Goal: Task Accomplishment & Management: Manage account settings

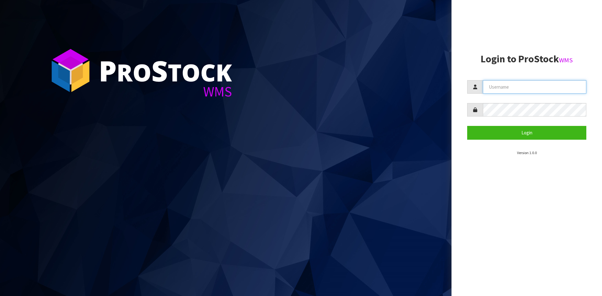
click at [502, 87] on input "text" at bounding box center [534, 86] width 103 height 13
type input "Hayrinna"
click at [467, 126] on button "Login" at bounding box center [526, 132] width 119 height 13
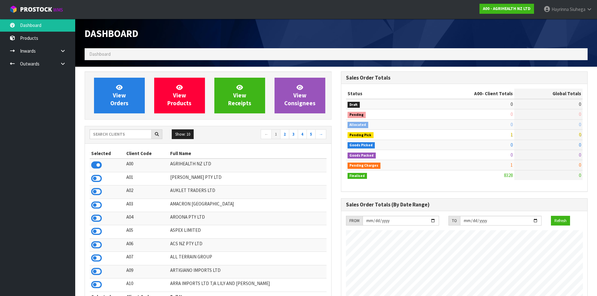
scroll to position [475, 256]
click at [120, 135] on input "text" at bounding box center [121, 134] width 62 height 10
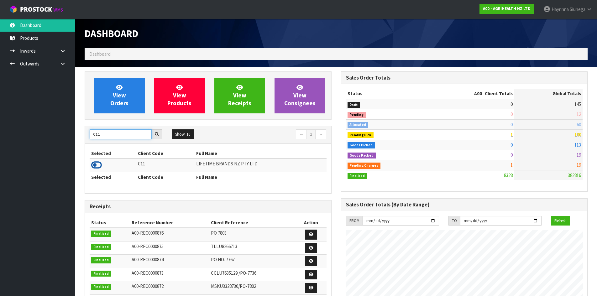
type input "C11"
click at [96, 166] on icon at bounding box center [96, 164] width 11 height 9
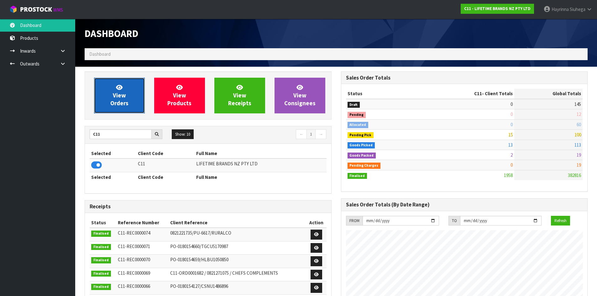
click at [104, 93] on link "View Orders" at bounding box center [119, 96] width 51 height 36
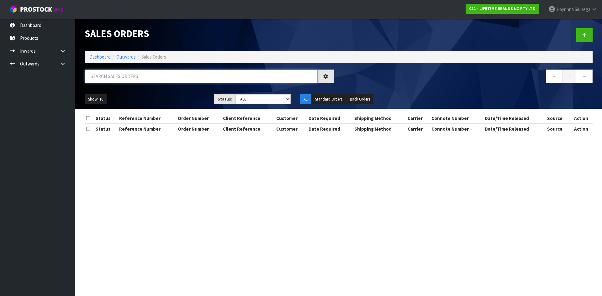
click at [125, 81] on input "text" at bounding box center [201, 76] width 233 height 13
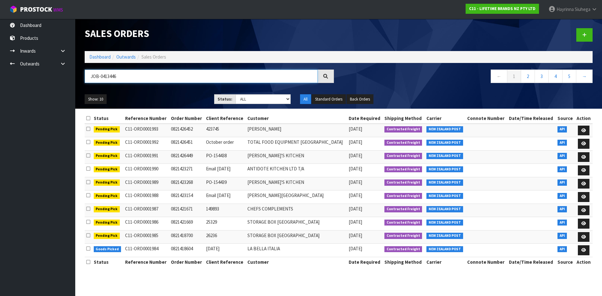
type input "JOB-0413446"
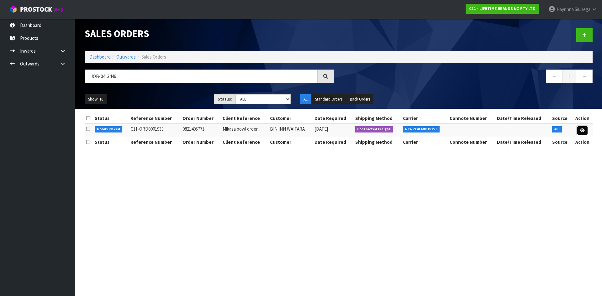
click at [581, 129] on icon at bounding box center [582, 130] width 5 height 4
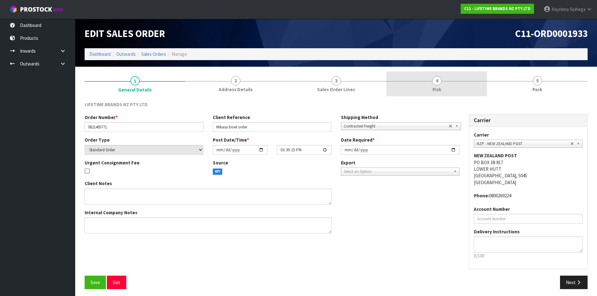
click at [451, 88] on link "4 Pick" at bounding box center [436, 83] width 101 height 25
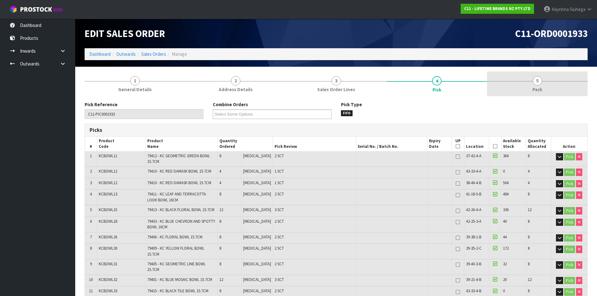
click at [504, 89] on link "5 Pack" at bounding box center [537, 83] width 101 height 25
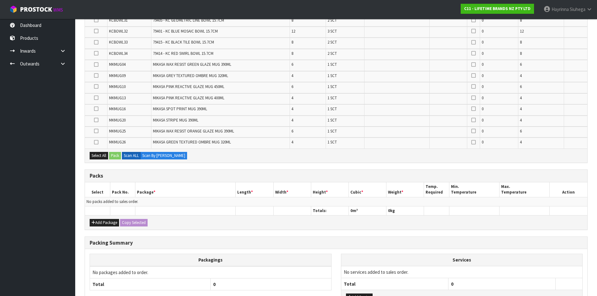
scroll to position [219, 0]
click at [106, 222] on button "Add Package" at bounding box center [104, 223] width 29 height 8
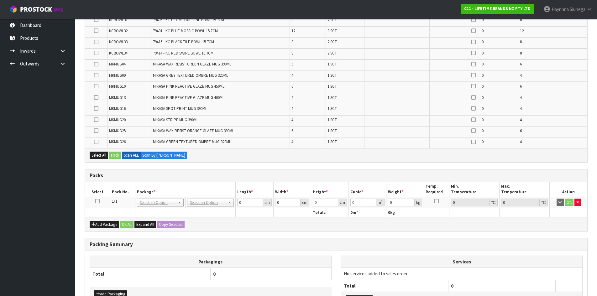
click at [97, 201] on icon at bounding box center [97, 201] width 4 height 0
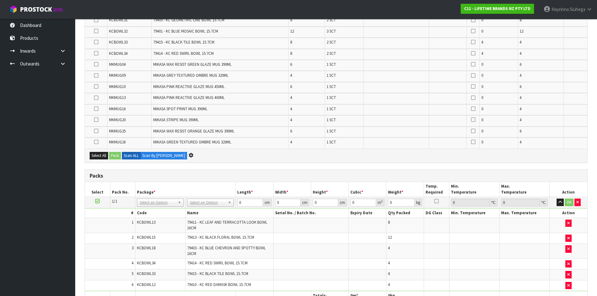
scroll to position [175, 0]
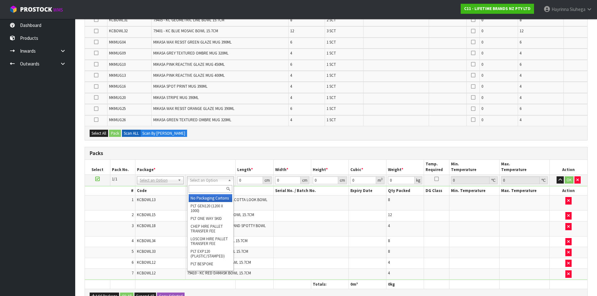
click at [200, 191] on input "text" at bounding box center [211, 189] width 44 height 8
type input "OC"
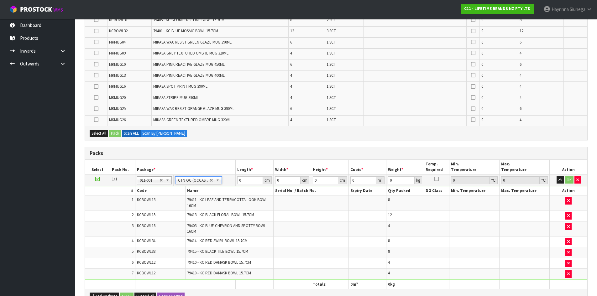
type input "18.42"
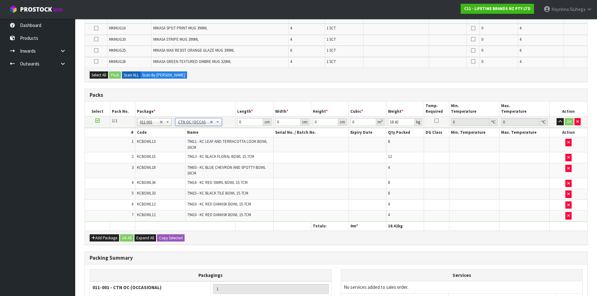
scroll to position [300, 0]
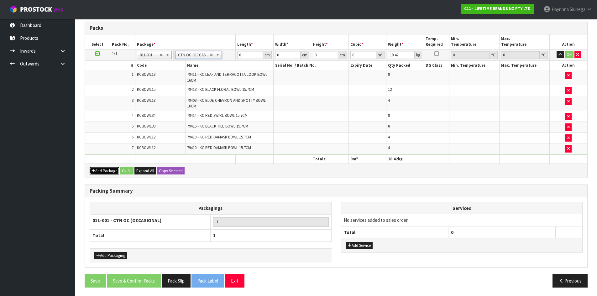
click at [107, 169] on button "Add Package" at bounding box center [104, 171] width 29 height 8
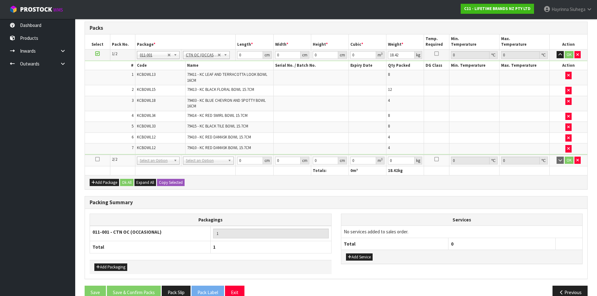
click at [96, 159] on icon at bounding box center [97, 159] width 4 height 0
click at [212, 165] on td "No Packaging Cartons PLT GEN120 (1200 X 1000) PLT ONE WAY SKID CHEP HIRE PALLET…" at bounding box center [208, 161] width 54 height 12
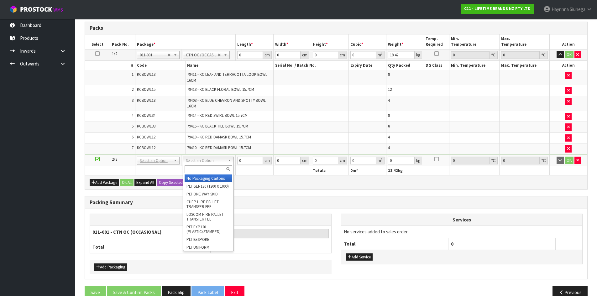
click at [208, 171] on input "text" at bounding box center [209, 169] width 48 height 8
type input "OC"
type input "2"
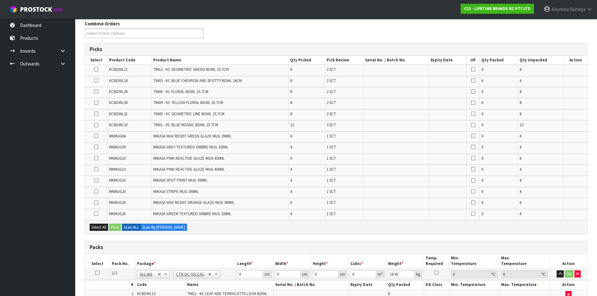
scroll to position [238, 0]
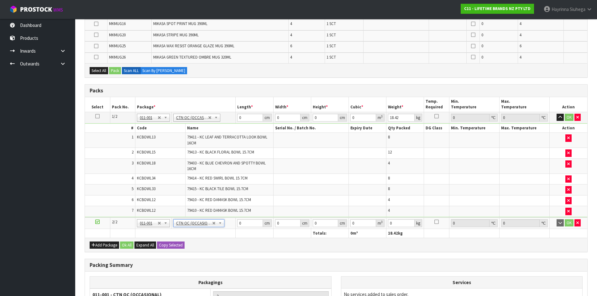
click at [241, 236] on th at bounding box center [255, 233] width 38 height 9
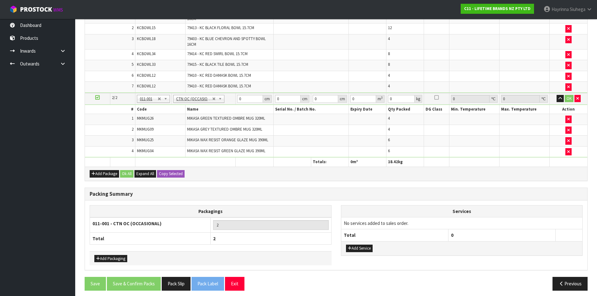
scroll to position [322, 0]
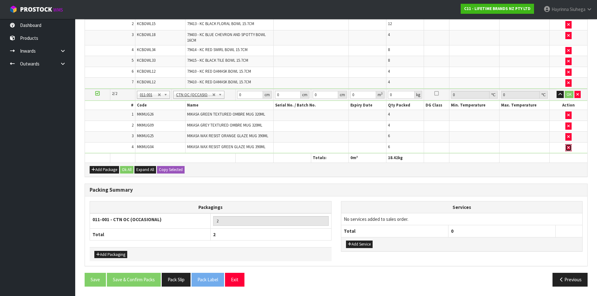
click at [567, 149] on button "button" at bounding box center [568, 148] width 6 height 8
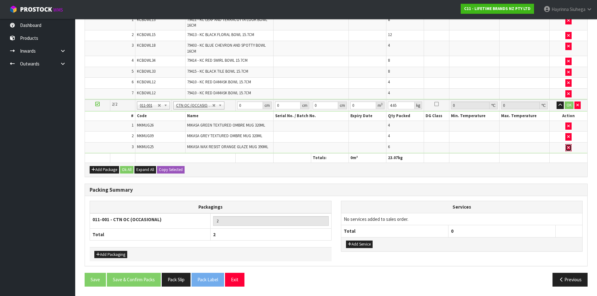
click at [567, 149] on button "button" at bounding box center [568, 148] width 6 height 8
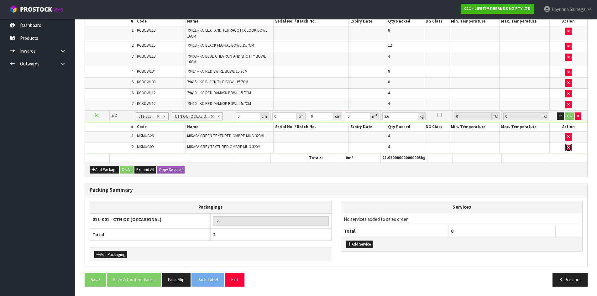
click at [567, 148] on icon "button" at bounding box center [568, 148] width 3 height 4
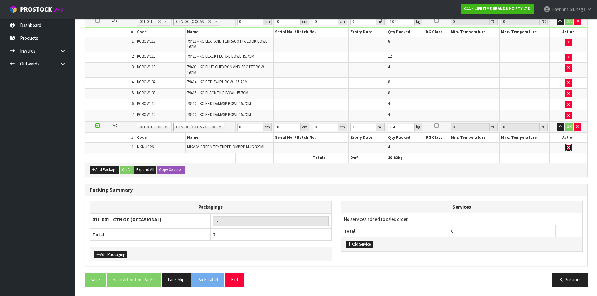
click at [567, 148] on icon "button" at bounding box center [568, 148] width 3 height 4
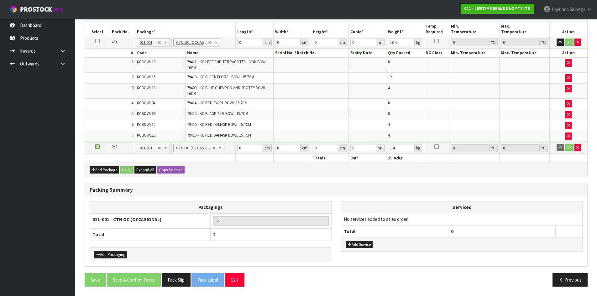
scroll to position [313, 0]
type input "0"
click at [360, 211] on th "Services" at bounding box center [461, 207] width 241 height 12
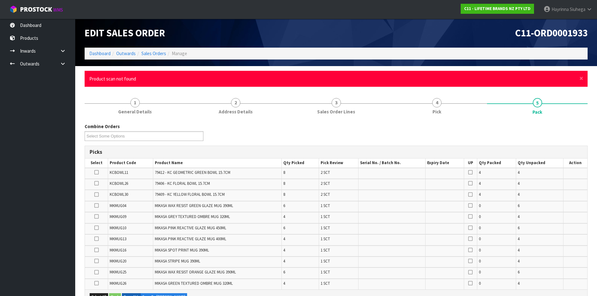
scroll to position [0, 0]
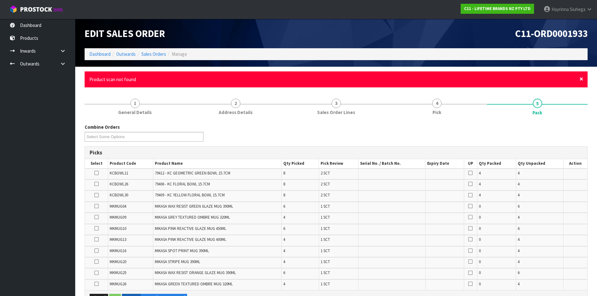
click at [580, 81] on span "×" at bounding box center [581, 79] width 4 height 9
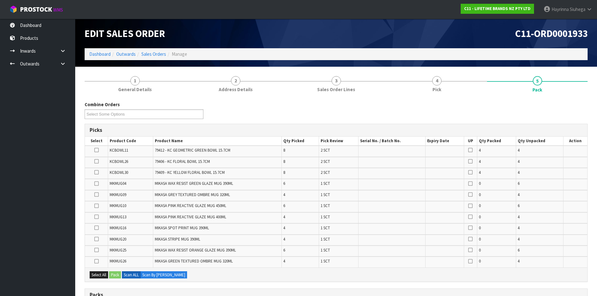
click at [451, 200] on td at bounding box center [444, 195] width 39 height 11
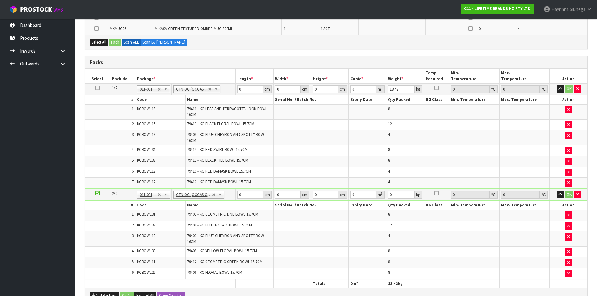
scroll to position [282, 0]
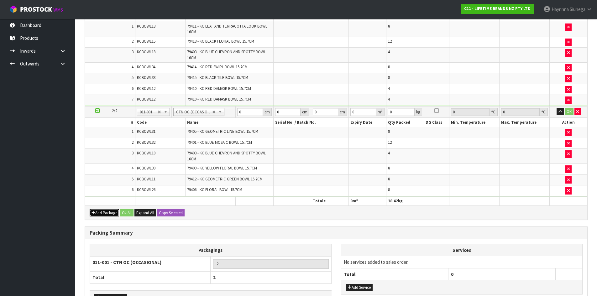
click at [108, 214] on button "Add Package" at bounding box center [104, 213] width 29 height 8
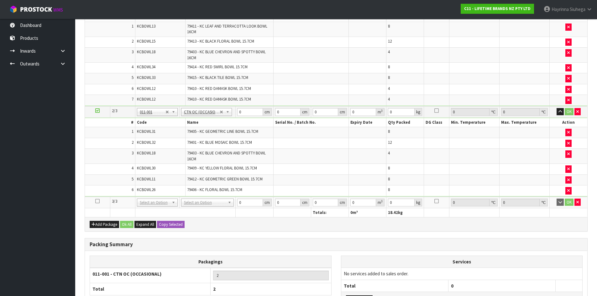
click at [97, 201] on icon at bounding box center [97, 201] width 4 height 0
click at [259, 151] on span "79403 - KC BLUE CHEVRON AND SPOTTY BOWL 16CM" at bounding box center [226, 155] width 79 height 11
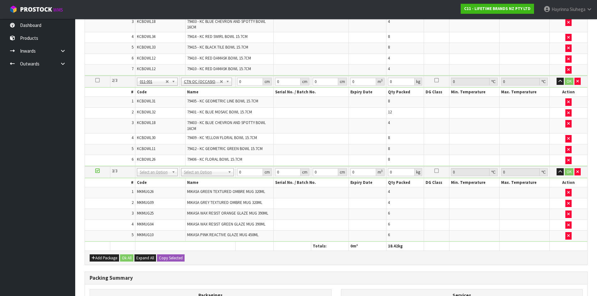
scroll to position [345, 0]
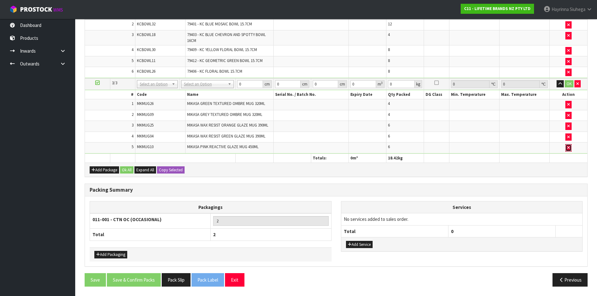
click at [567, 150] on button "button" at bounding box center [568, 148] width 6 height 8
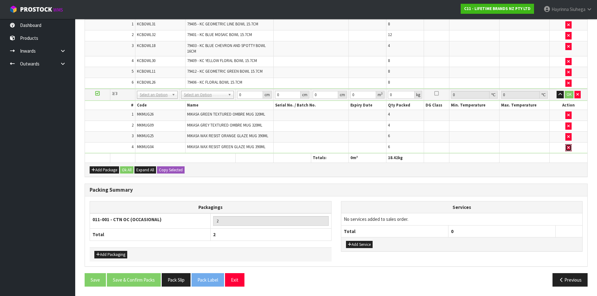
click at [567, 150] on button "button" at bounding box center [568, 148] width 6 height 8
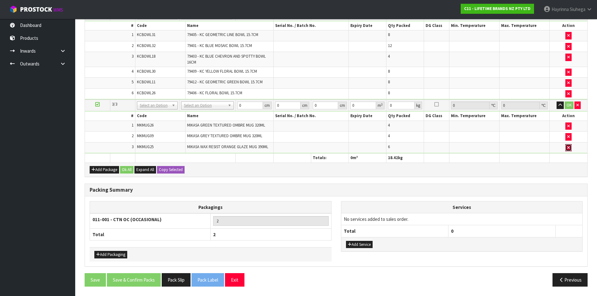
click at [567, 150] on button "button" at bounding box center [568, 148] width 6 height 8
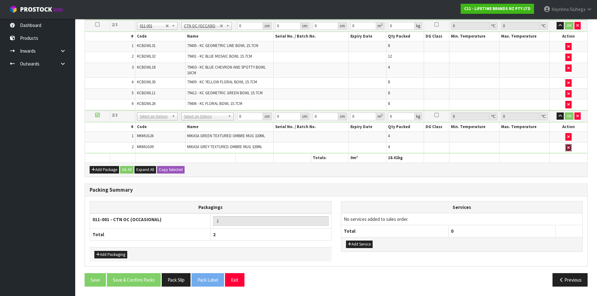
click at [567, 150] on button "button" at bounding box center [568, 148] width 6 height 8
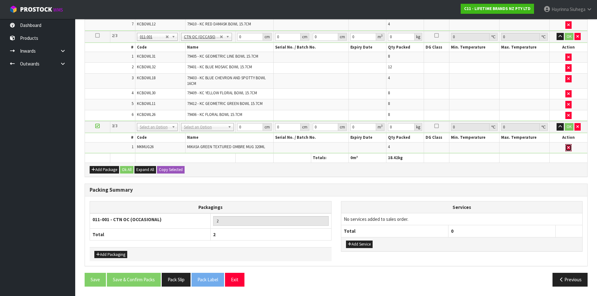
click at [567, 150] on button "button" at bounding box center [568, 148] width 6 height 8
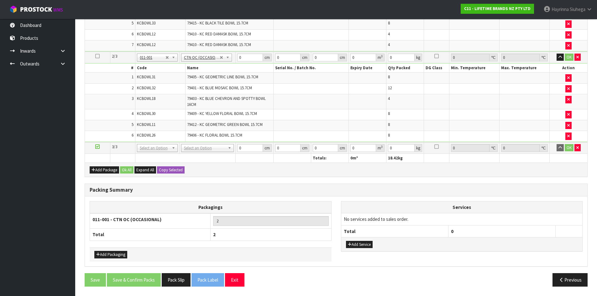
scroll to position [337, 0]
click at [418, 194] on div "Packing Summary" at bounding box center [336, 190] width 502 height 13
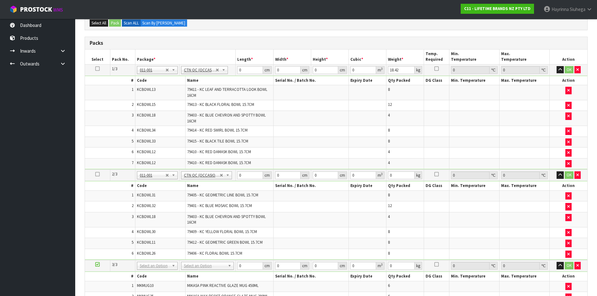
scroll to position [197, 0]
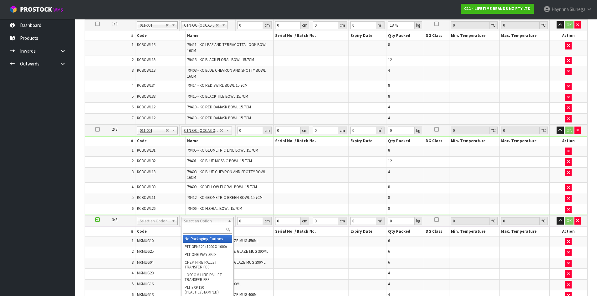
click at [204, 230] on input "text" at bounding box center [208, 230] width 50 height 8
type input "OC"
type input "3"
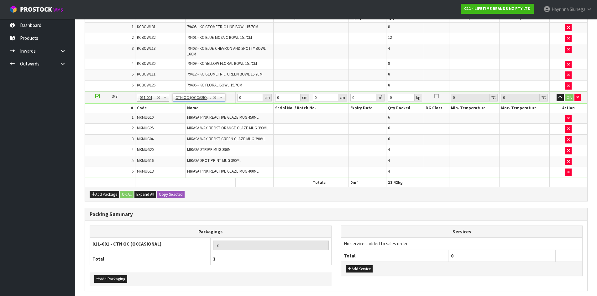
type input "10.1"
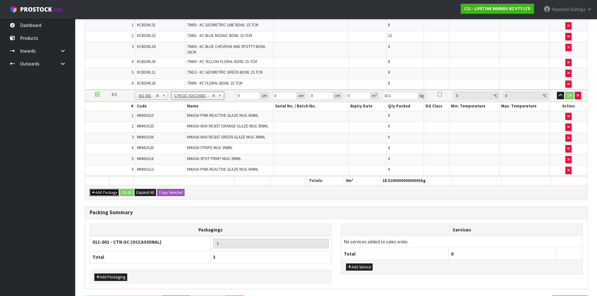
click at [108, 193] on button "Add Package" at bounding box center [104, 193] width 29 height 8
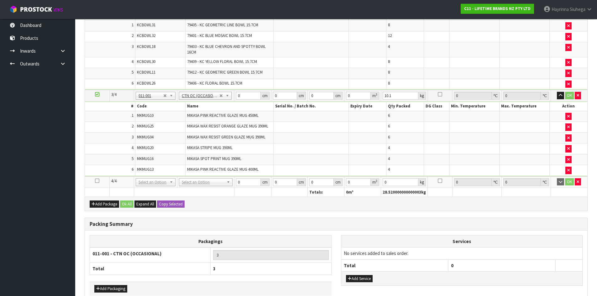
drag, startPoint x: 96, startPoint y: 180, endPoint x: 102, endPoint y: 182, distance: 6.3
click at [97, 181] on icon at bounding box center [97, 181] width 4 height 0
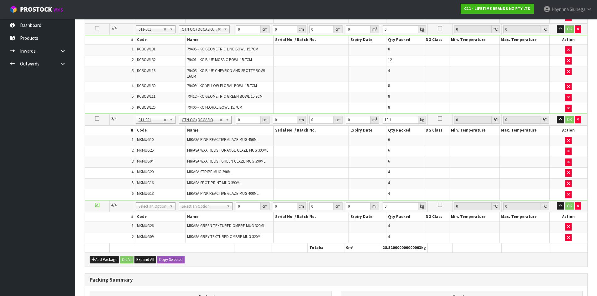
scroll to position [331, 0]
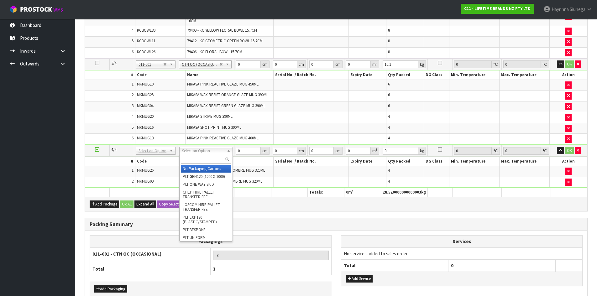
click at [206, 161] on input "text" at bounding box center [206, 160] width 50 height 8
type input "CTNA4"
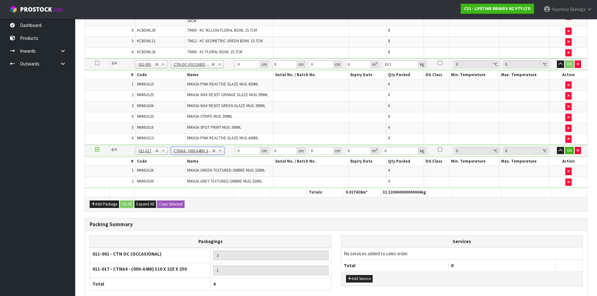
type input "31"
type input "22.5"
type input "25"
type input "0.017438"
type input "2.8"
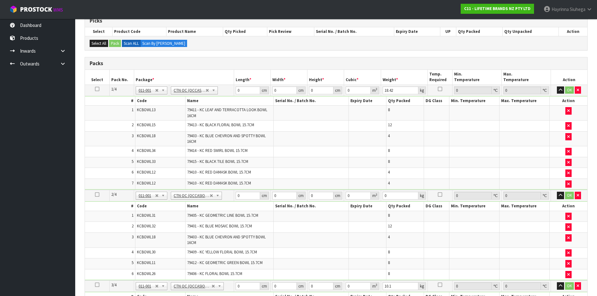
scroll to position [49, 0]
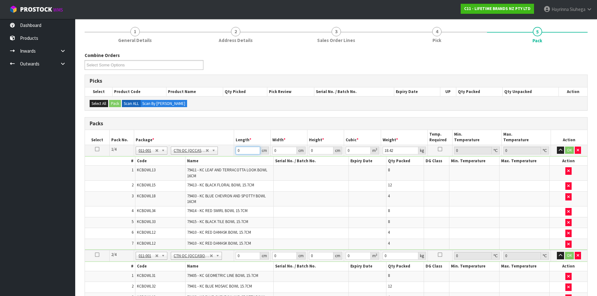
click at [237, 149] on input "0" at bounding box center [248, 151] width 24 height 8
type input "45"
type input "37"
type input "3"
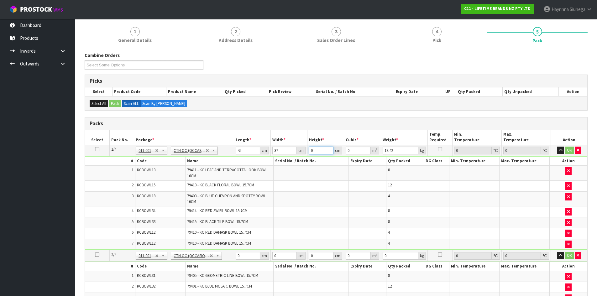
type input "0.004995"
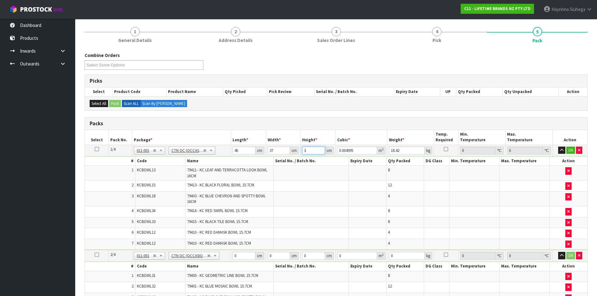
type input "39"
type input "0.064935"
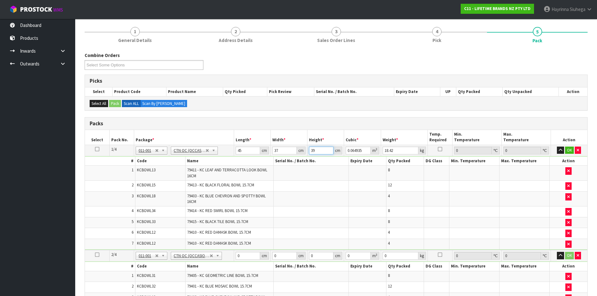
type input "39"
type input "20"
click button "OK" at bounding box center [569, 151] width 9 height 8
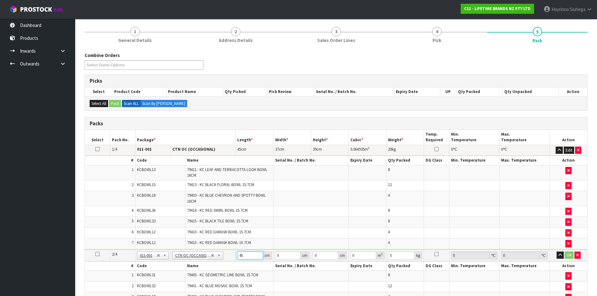
type input "45"
type input "36"
type input "3"
type input "0.00486"
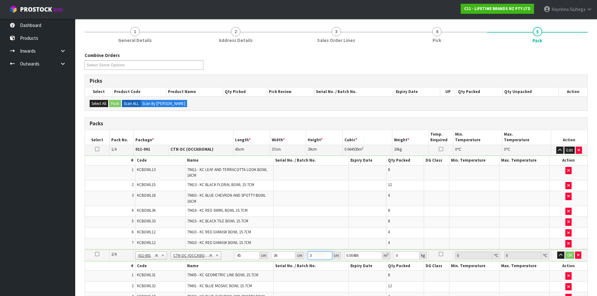
type input "37"
type input "0.05994"
type input "37"
type input "20"
click button "OK" at bounding box center [569, 256] width 9 height 8
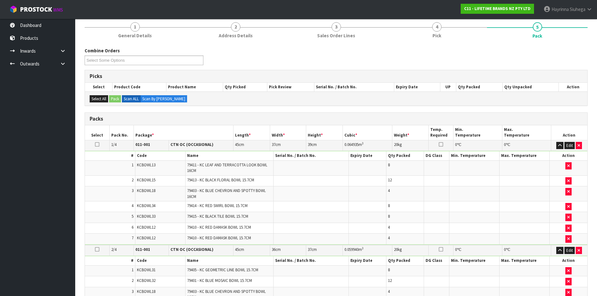
scroll to position [213, 0]
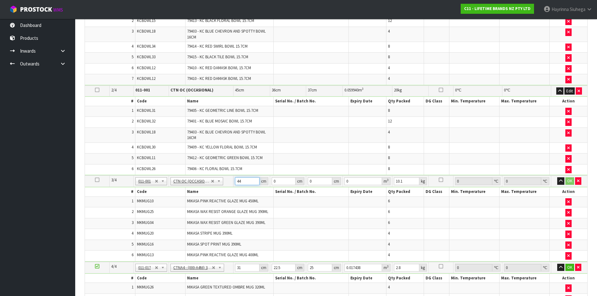
type input "44"
type input "37"
type input "3"
type input "0.004884"
type input "31"
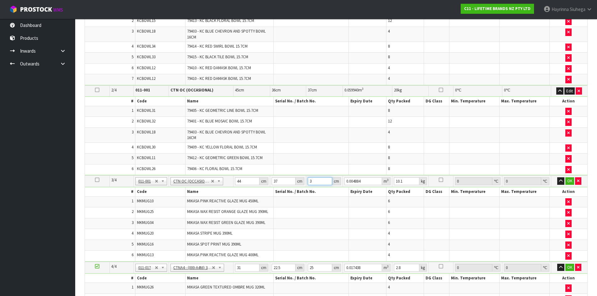
type input "0.050468"
type input "31"
type input "14"
click button "OK" at bounding box center [569, 181] width 9 height 8
type input "3"
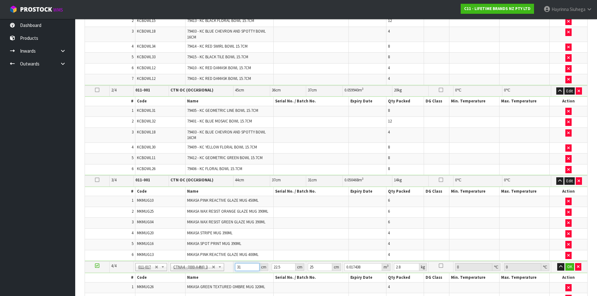
type input "0.001687"
type input "32"
type input "0.018"
type input "32"
type input "2"
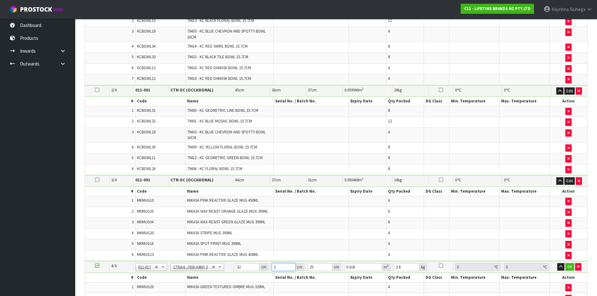
type input "0.0016"
type input "25"
type input "0.02"
type input "25"
type input "2"
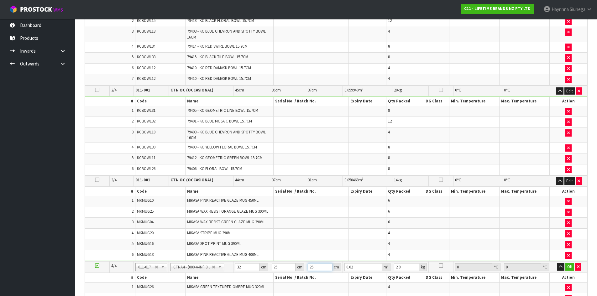
type input "0.0016"
type input "28"
type input "0.0224"
type input "28"
type input "4"
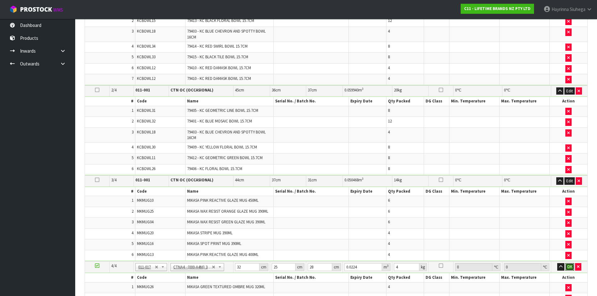
click button "OK" at bounding box center [569, 267] width 9 height 8
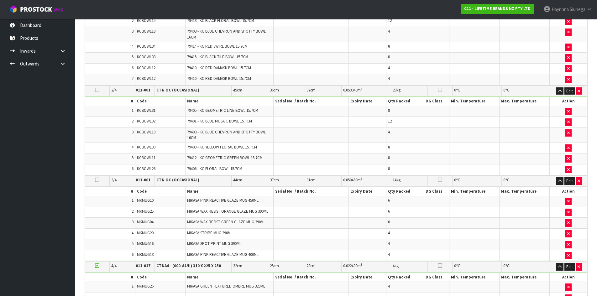
scroll to position [379, 0]
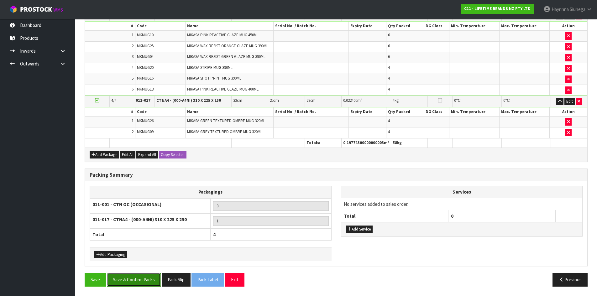
click at [129, 283] on button "Save & Confirm Packs" at bounding box center [134, 279] width 54 height 13
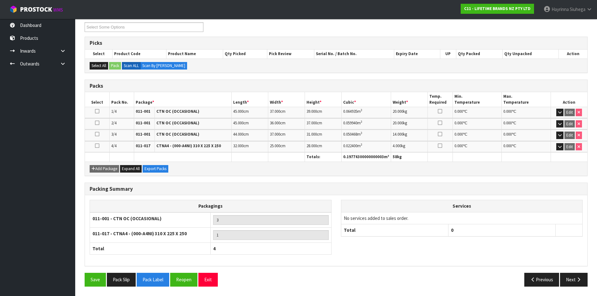
scroll to position [110, 0]
click at [571, 276] on button "Next" at bounding box center [574, 279] width 28 height 13
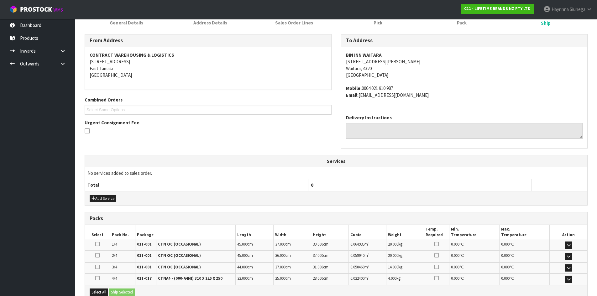
scroll to position [157, 0]
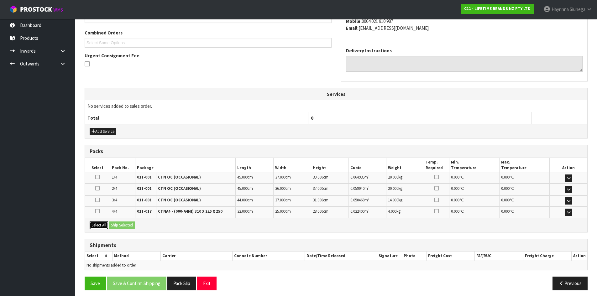
click at [101, 226] on button "Select All" at bounding box center [99, 226] width 18 height 8
click at [127, 224] on button "Ship Selected" at bounding box center [122, 226] width 26 height 8
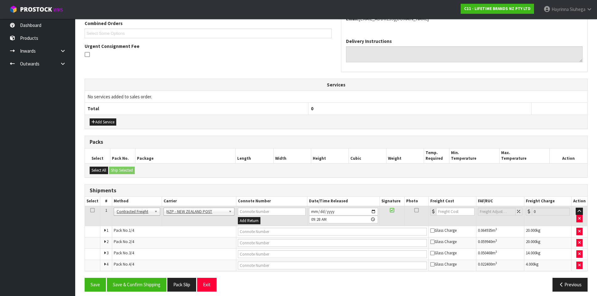
scroll to position [171, 0]
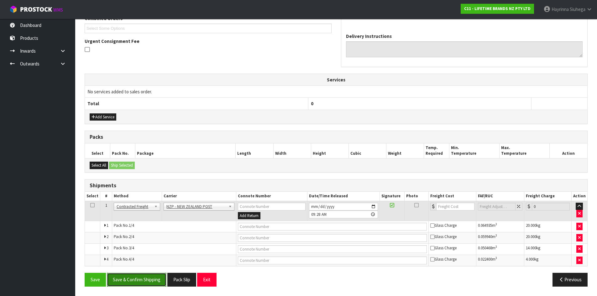
click at [139, 273] on button "Save & Confirm Shipping" at bounding box center [137, 279] width 60 height 13
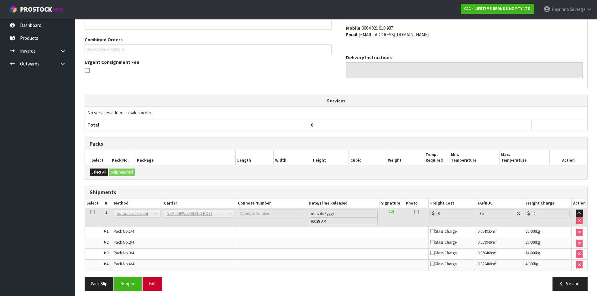
scroll to position [161, 0]
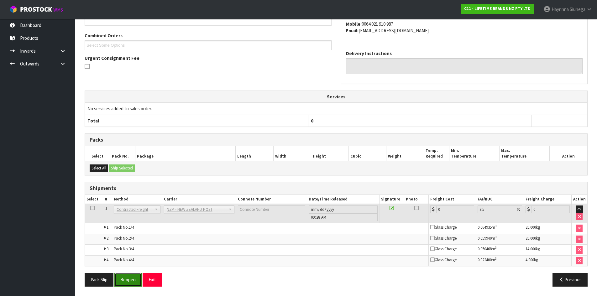
click at [124, 280] on button "Reopen" at bounding box center [127, 279] width 27 height 13
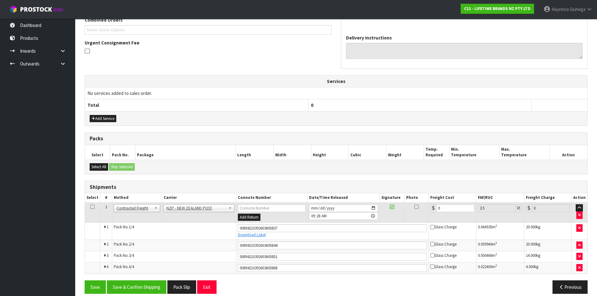
scroll to position [177, 0]
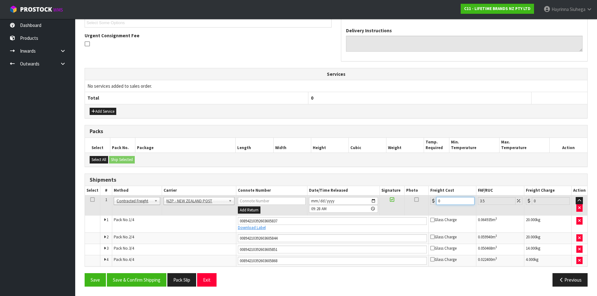
drag, startPoint x: 449, startPoint y: 203, endPoint x: 345, endPoint y: 207, distance: 104.1
click at [347, 207] on tr "1 Client Local Pickup Customer Local Pickup Company Freight Contracted Freight …" at bounding box center [336, 205] width 502 height 20
type input "5"
type input "5.17"
type input "53"
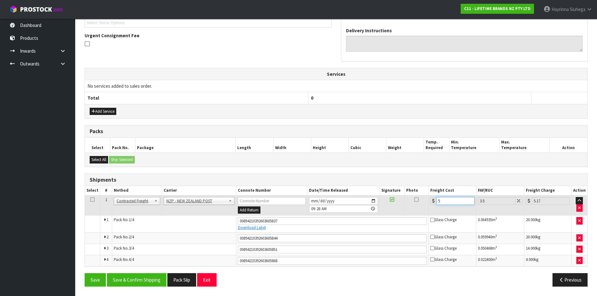
type input "54.85"
type input "53.3"
type input "55.17"
type input "53.31"
type input "55.18"
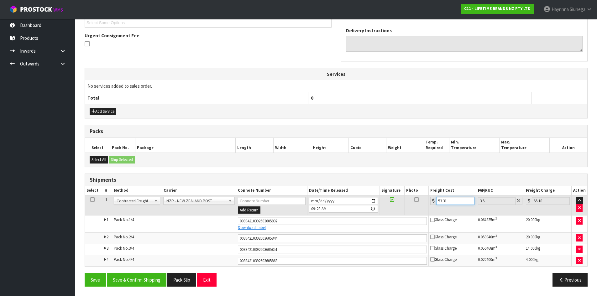
type input "53.31"
click at [85, 273] on button "Save" at bounding box center [95, 279] width 21 height 13
click at [137, 282] on button "Save & Confirm Shipping" at bounding box center [137, 279] width 60 height 13
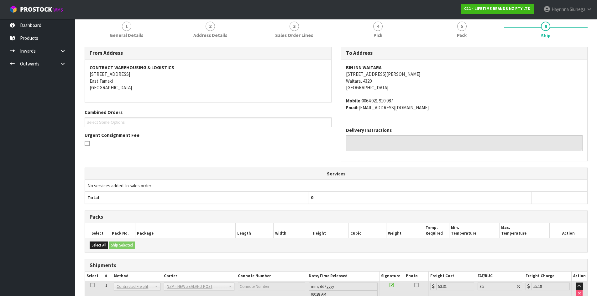
scroll to position [0, 0]
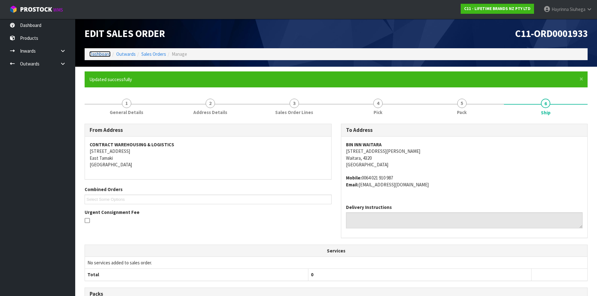
click at [103, 53] on link "Dashboard" at bounding box center [99, 54] width 21 height 6
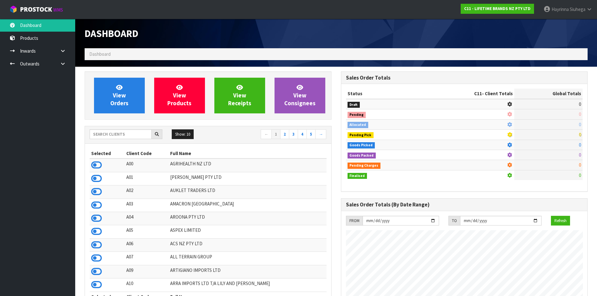
scroll to position [475, 256]
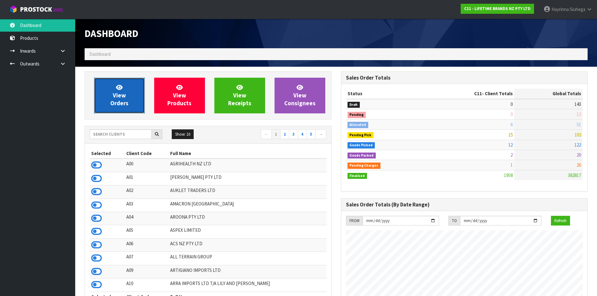
click at [129, 90] on link "View Orders" at bounding box center [119, 96] width 51 height 36
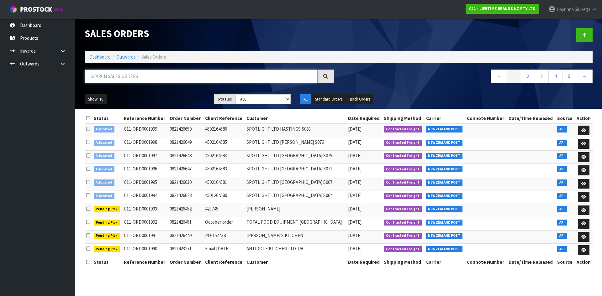
click at [154, 70] on input "text" at bounding box center [201, 76] width 233 height 13
type input "JOB-0413872"
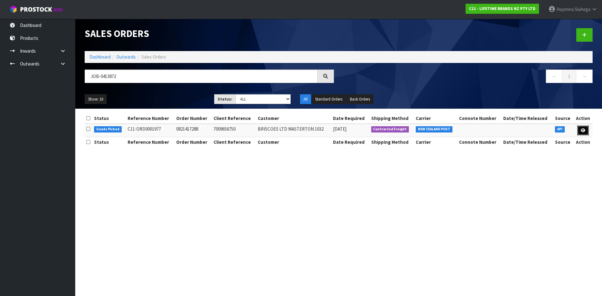
click at [583, 133] on link at bounding box center [583, 131] width 12 height 10
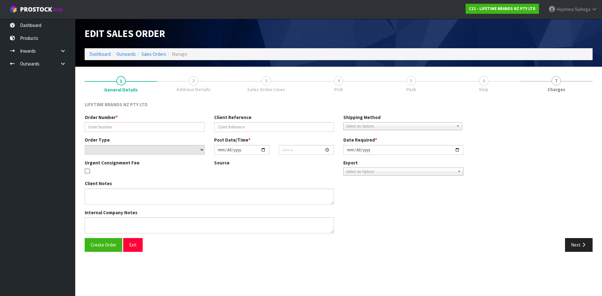
type input "0821417288"
type input "7009656750"
select select "number:0"
type input "2025-09-23"
type input "08:14:24.000"
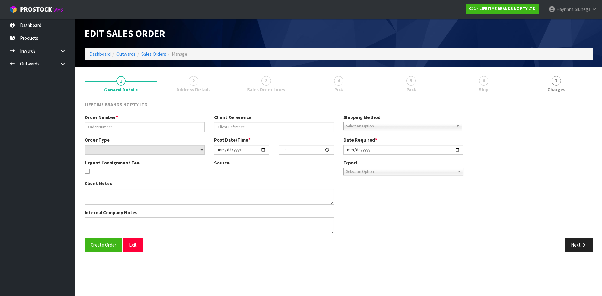
type input "2025-09-23"
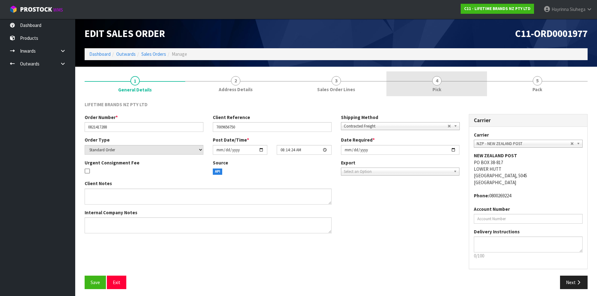
click at [453, 84] on link "4 Pick" at bounding box center [436, 83] width 101 height 25
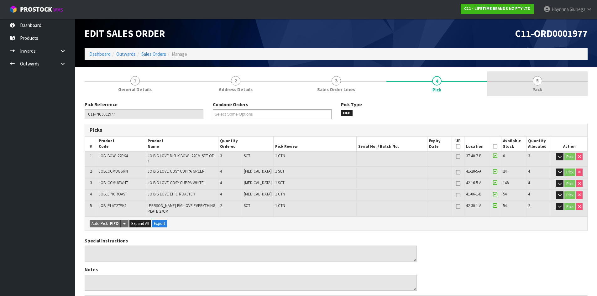
click at [520, 85] on link "5 Pack" at bounding box center [537, 83] width 101 height 25
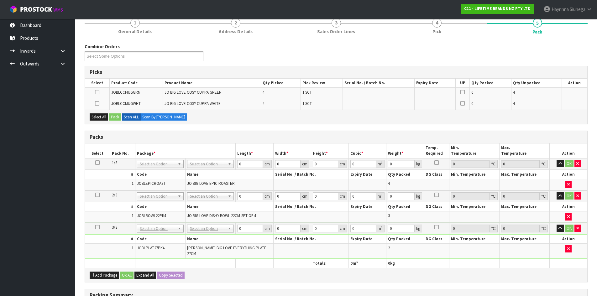
scroll to position [156, 0]
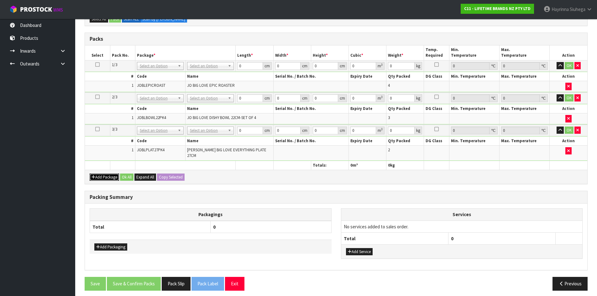
click at [103, 175] on button "Add Package" at bounding box center [104, 178] width 29 height 8
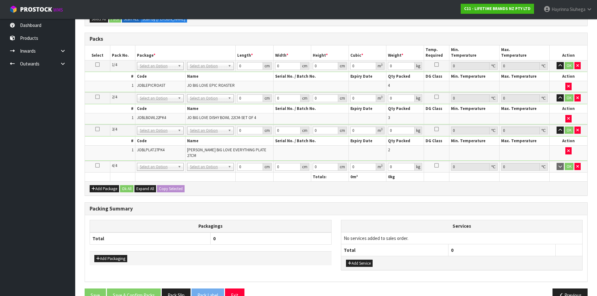
click at [100, 163] on td at bounding box center [97, 167] width 25 height 12
click at [98, 165] on icon at bounding box center [97, 165] width 4 height 0
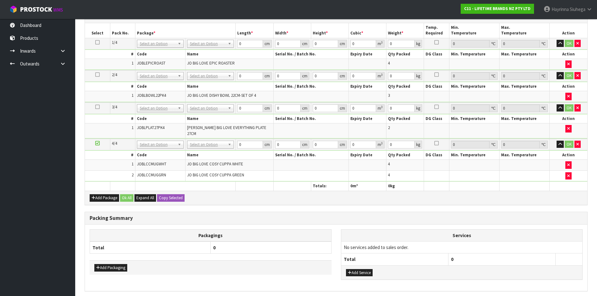
scroll to position [93, 0]
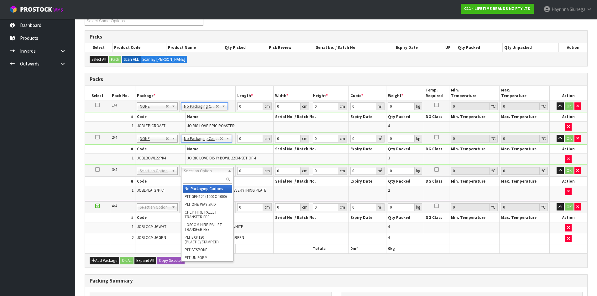
type input "3"
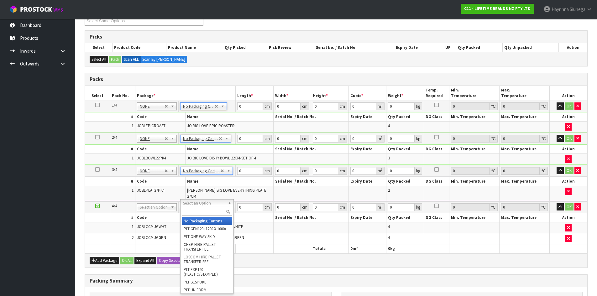
drag, startPoint x: 197, startPoint y: 210, endPoint x: 198, endPoint y: 199, distance: 11.0
click at [197, 209] on input "text" at bounding box center [207, 212] width 50 height 8
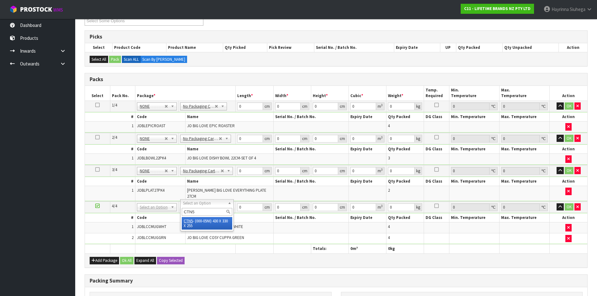
type input "CTN5"
type input "43"
type input "33"
type input "25.5"
type input "0.036185"
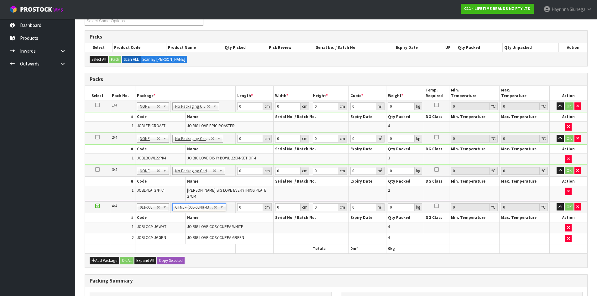
type input "4.62"
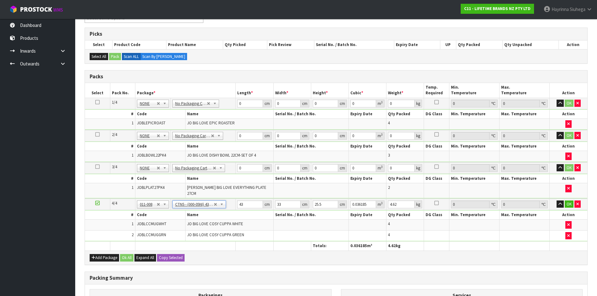
scroll to position [94, 0]
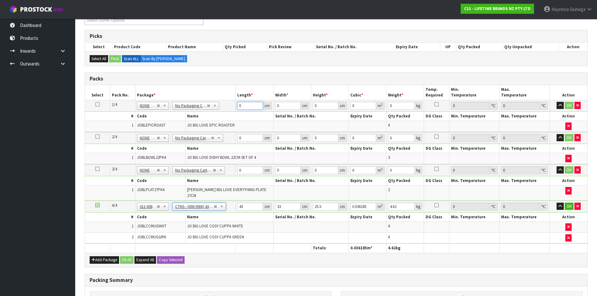
click at [239, 108] on input "0" at bounding box center [249, 106] width 25 height 8
type input "49"
type input "35"
type input "5"
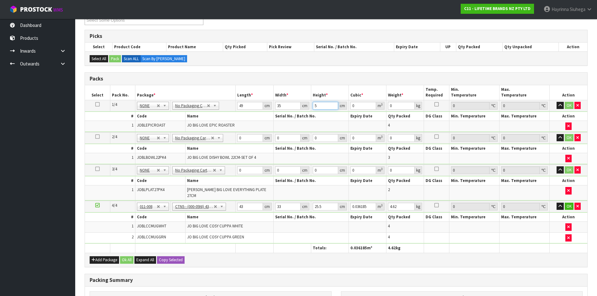
type input "0.008575"
type input "51"
type input "0.087465"
type input "51"
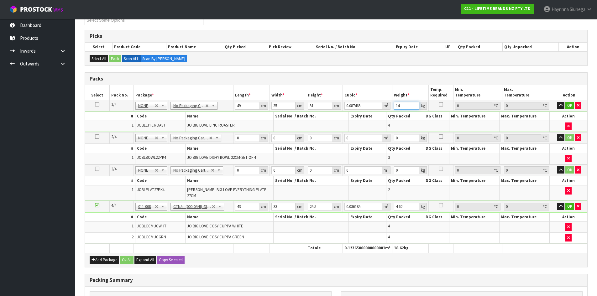
type input "14"
click button "OK" at bounding box center [569, 106] width 9 height 8
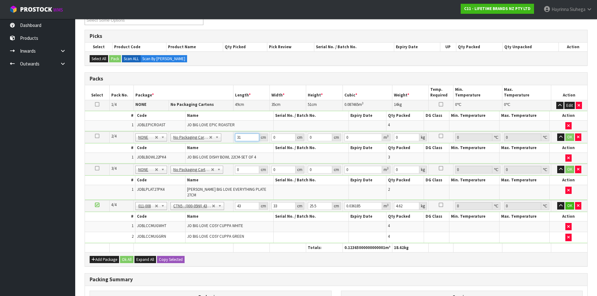
type input "31"
type input "5"
type input "0.004805"
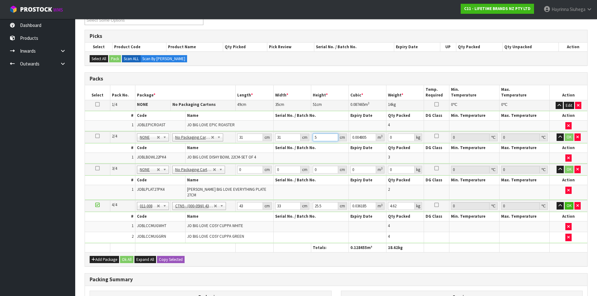
type input "56"
type input "0.053816"
type input "56"
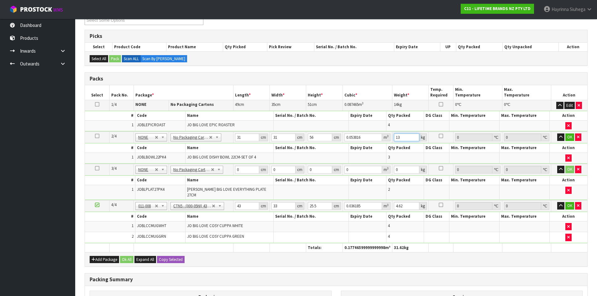
type input "13"
click button "OK" at bounding box center [569, 137] width 9 height 8
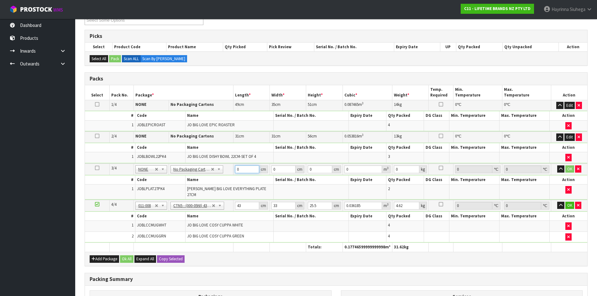
type input "3"
type input "37"
type input "2"
type input "0.002738"
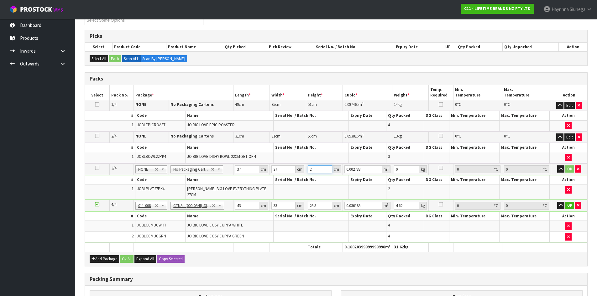
type input "27"
type input "0.036963"
type input "27"
type input "11"
click button "OK" at bounding box center [569, 169] width 9 height 8
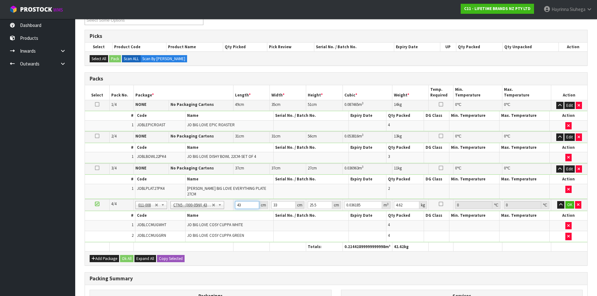
type input "4"
type input "0.003366"
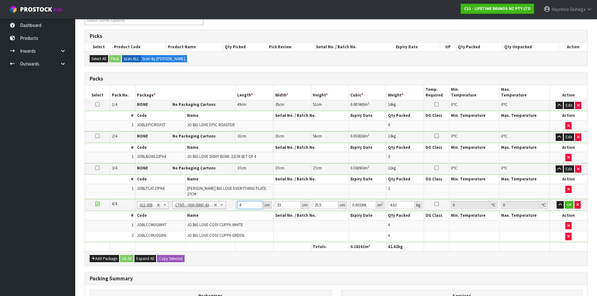
type input "44"
type input "0.037026"
type input "44"
type input "3"
type input "0.003366"
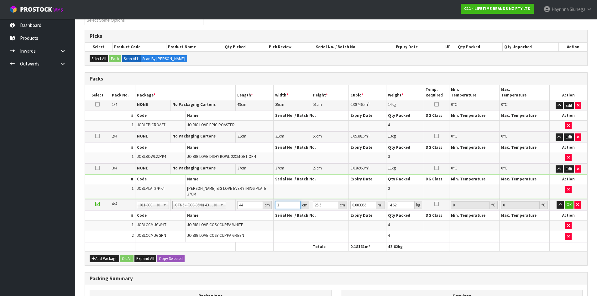
type input "35"
type input "0.03927"
type input "35"
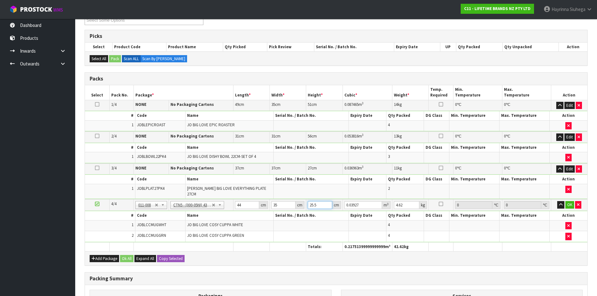
type input "2"
type input "0.00308"
type input "27"
type input "0.04158"
type input "27"
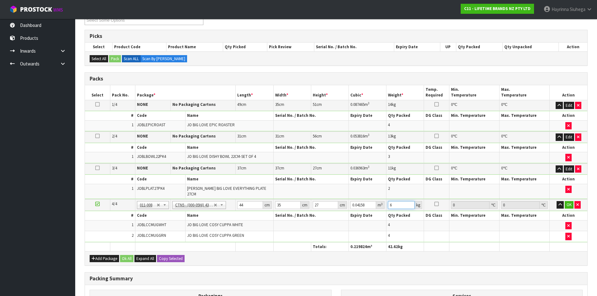
type input "6"
click button "OK" at bounding box center [569, 205] width 9 height 8
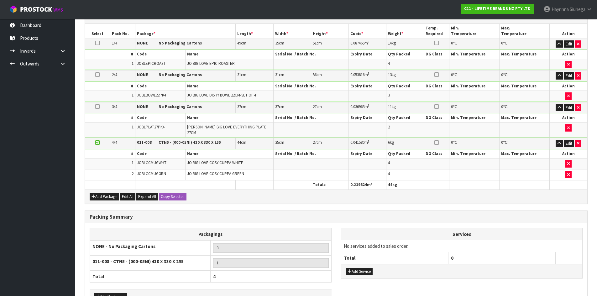
scroll to position [188, 0]
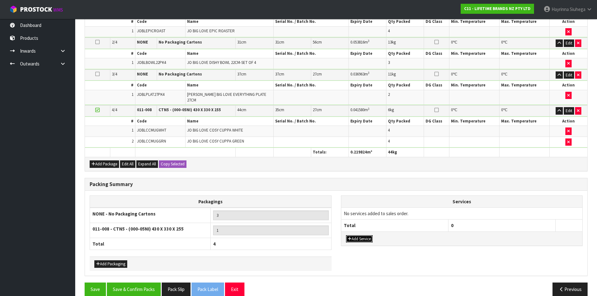
click at [361, 238] on button "Add Service" at bounding box center [359, 239] width 27 height 8
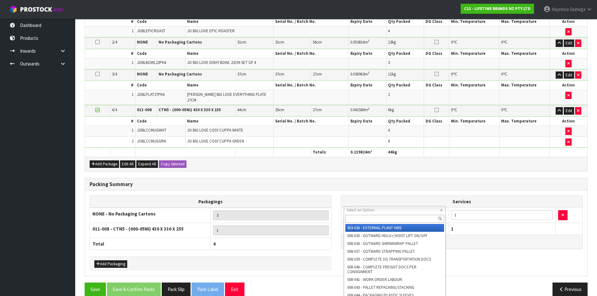
click at [366, 220] on input "text" at bounding box center [394, 219] width 99 height 8
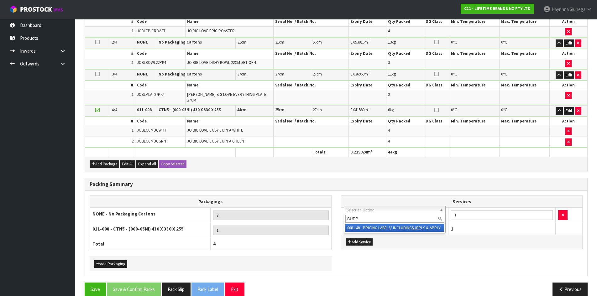
type input "SUPP"
drag, startPoint x: 363, startPoint y: 226, endPoint x: 380, endPoint y: 224, distance: 18.0
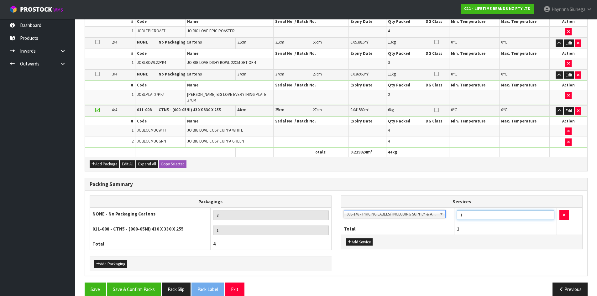
drag, startPoint x: 473, startPoint y: 210, endPoint x: 425, endPoint y: 214, distance: 48.1
click at [431, 213] on tr "003-036 - EXTERNAL PLANT HIRE 008-035 - OUTWARD HDLG+/HOIST LIFT ON/OFF 008-036…" at bounding box center [461, 215] width 241 height 15
type input "17"
click at [144, 285] on button "Save & Confirm Packs" at bounding box center [134, 289] width 54 height 13
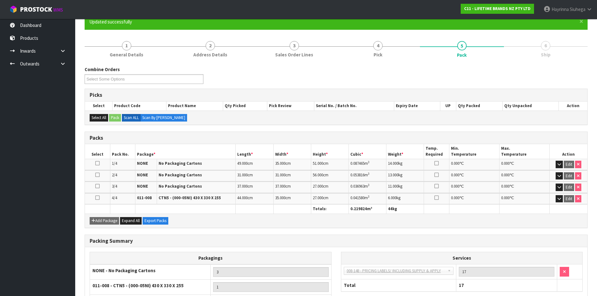
scroll to position [110, 0]
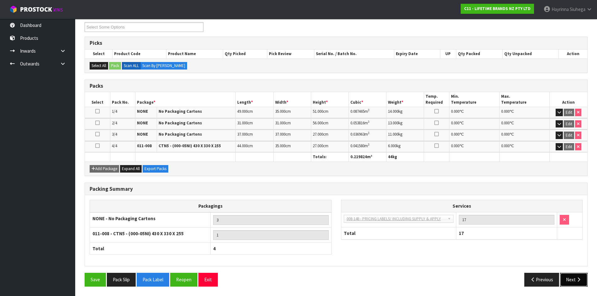
click at [574, 282] on button "Next" at bounding box center [574, 279] width 28 height 13
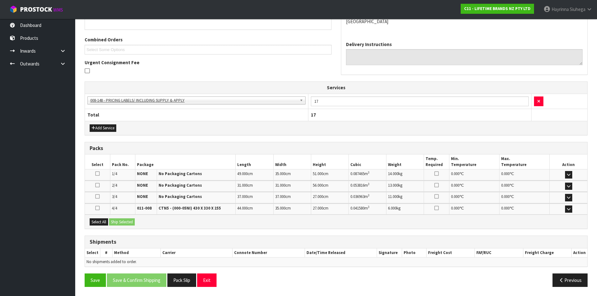
scroll to position [150, 0]
click at [103, 219] on button "Select All" at bounding box center [99, 222] width 18 height 8
click at [127, 219] on button "Ship Selected" at bounding box center [122, 222] width 26 height 8
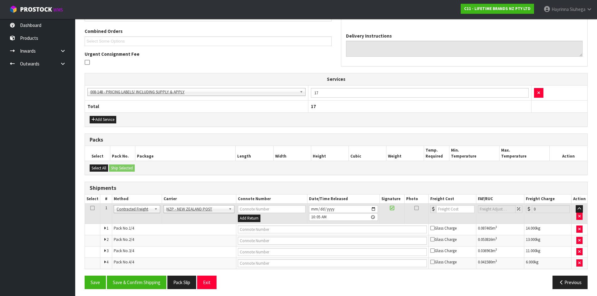
scroll to position [161, 0]
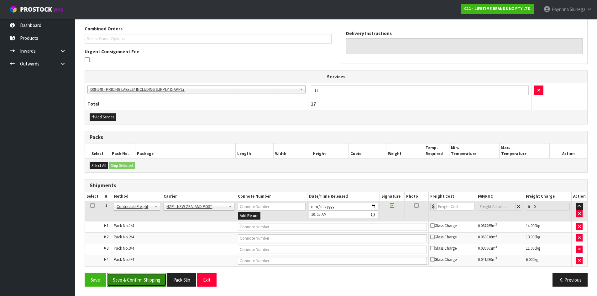
click at [139, 277] on button "Save & Confirm Shipping" at bounding box center [137, 279] width 60 height 13
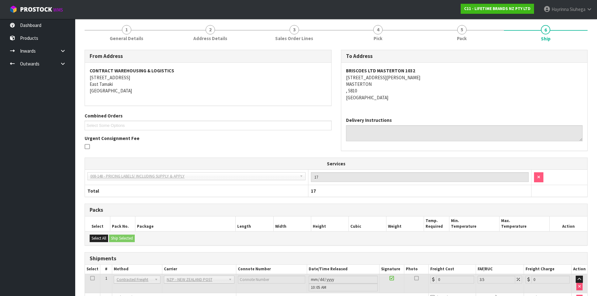
scroll to position [150, 0]
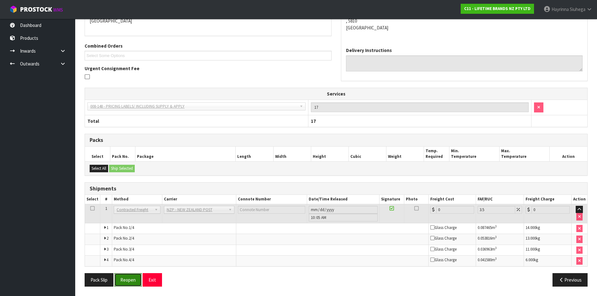
click at [133, 278] on button "Reopen" at bounding box center [127, 279] width 27 height 13
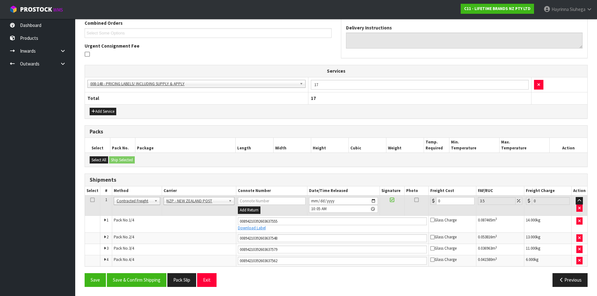
scroll to position [167, 0]
drag, startPoint x: 449, startPoint y: 199, endPoint x: 365, endPoint y: 199, distance: 84.3
click at [374, 199] on tr "1 Client Local Pickup Customer Local Pickup Company Freight Contracted Freight …" at bounding box center [336, 205] width 502 height 20
type input "4"
type input "4.14"
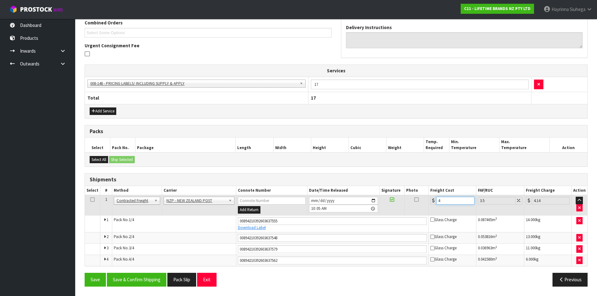
type input "43"
type input "44.5"
type input "43.5"
type input "45.02"
type input "43.55"
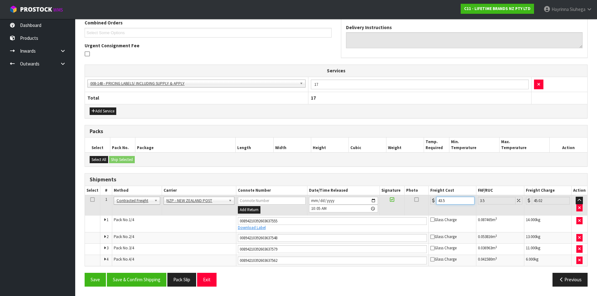
type input "45.07"
type input "43.55"
click at [85, 273] on button "Save" at bounding box center [95, 279] width 21 height 13
click at [134, 279] on button "Save & Confirm Shipping" at bounding box center [137, 279] width 60 height 13
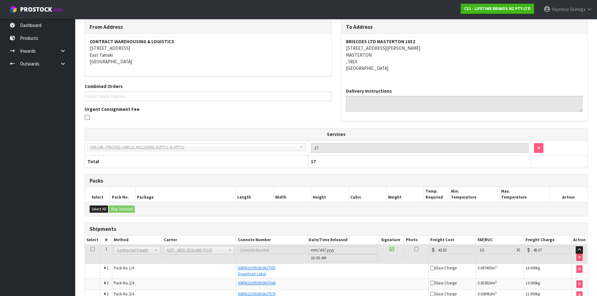
scroll to position [0, 0]
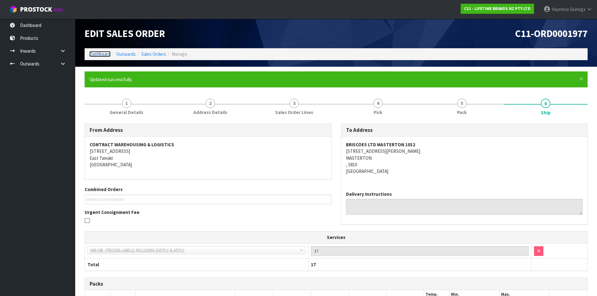
click at [97, 53] on link "Dashboard" at bounding box center [99, 54] width 21 height 6
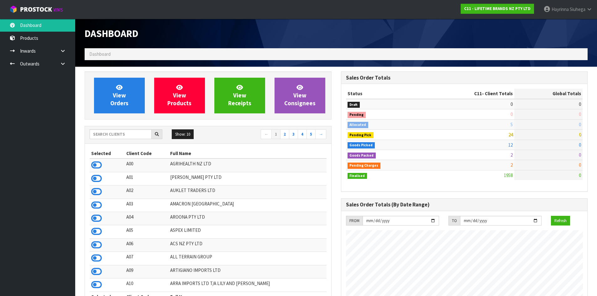
scroll to position [475, 256]
click at [131, 97] on link "View Orders" at bounding box center [119, 96] width 51 height 36
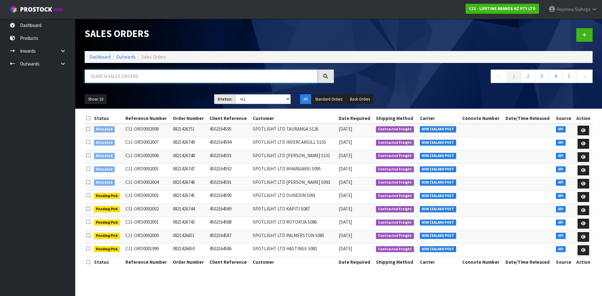
click at [134, 71] on input "text" at bounding box center [201, 76] width 233 height 13
type input "JOB-0413873"
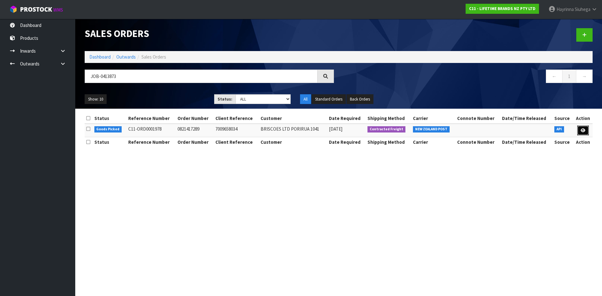
click at [586, 131] on link at bounding box center [583, 131] width 12 height 10
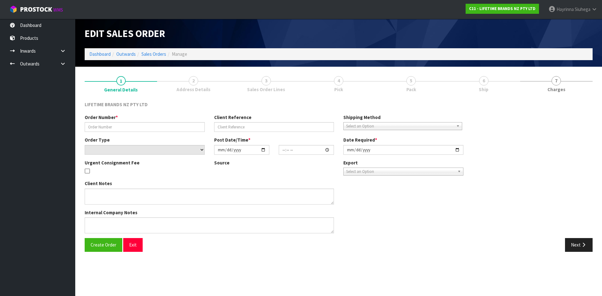
type input "0821417289"
type input "7009658034"
select select "number:0"
type input "2025-09-23"
type input "08:14:25.000"
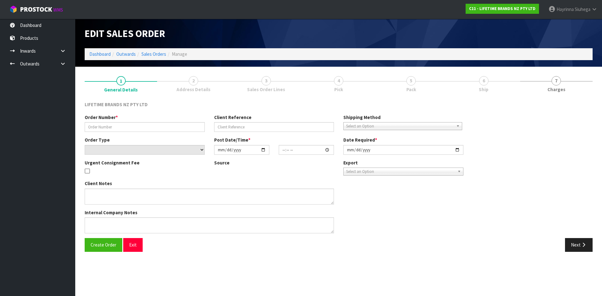
type input "2025-09-23"
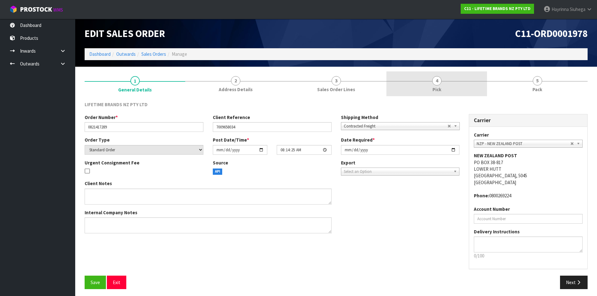
click at [467, 92] on link "4 Pick" at bounding box center [436, 83] width 101 height 25
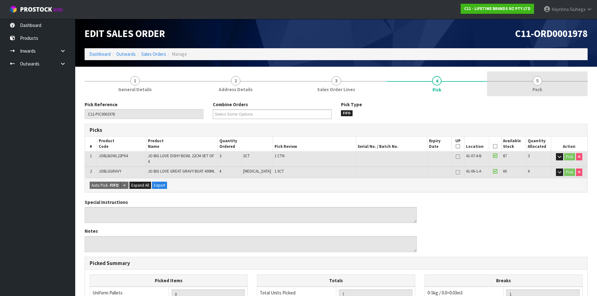
click at [525, 84] on link "5 Pack" at bounding box center [537, 83] width 101 height 25
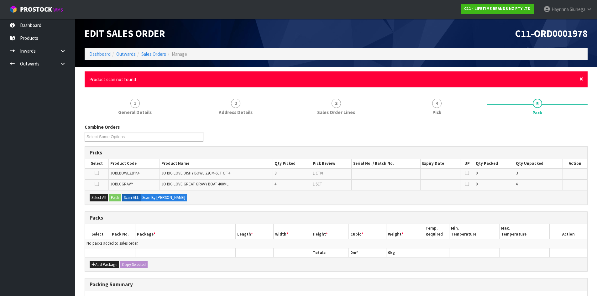
click at [580, 80] on span "×" at bounding box center [581, 79] width 4 height 9
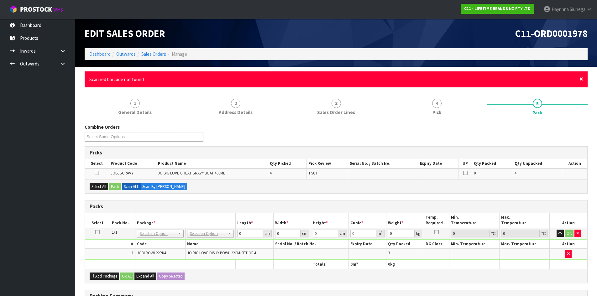
click at [581, 80] on span "×" at bounding box center [581, 79] width 4 height 9
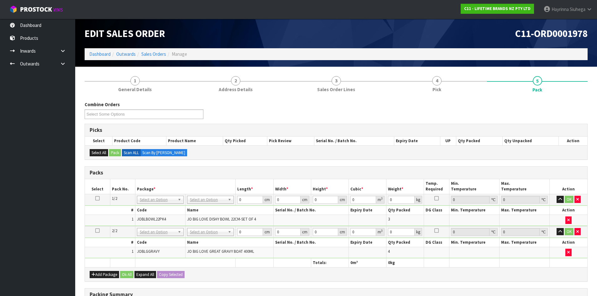
drag, startPoint x: 207, startPoint y: 200, endPoint x: 209, endPoint y: 203, distance: 3.4
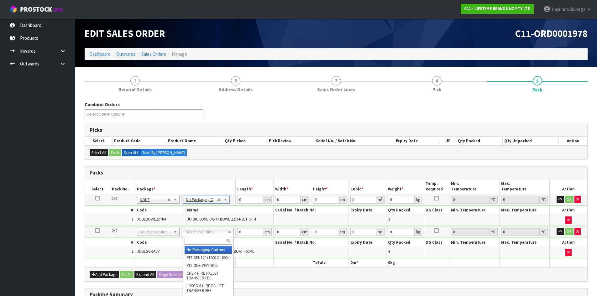
type input "2"
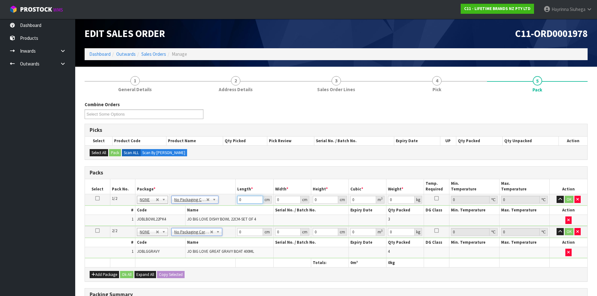
click at [237, 200] on input "0" at bounding box center [249, 200] width 25 height 8
type input "31"
type input "5"
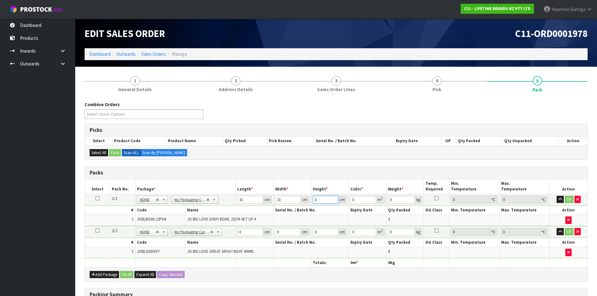
type input "0.004805"
type input "56"
type input "0.053816"
type input "56"
type input "13"
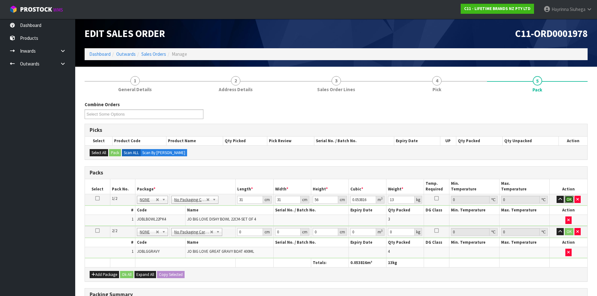
click button "OK" at bounding box center [569, 200] width 9 height 8
type input "29"
type input "2"
type input "0.001682"
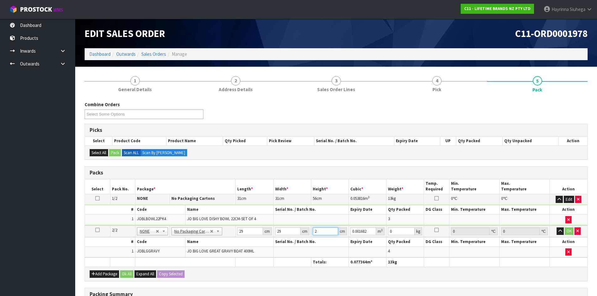
type input "28"
type input "0.023548"
type input "28"
type input "4"
click button "OK" at bounding box center [569, 232] width 9 height 8
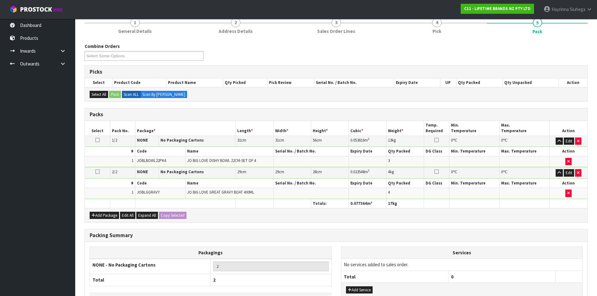
scroll to position [104, 0]
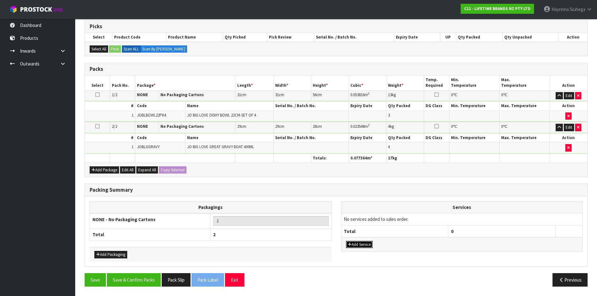
click at [365, 243] on button "Add Service" at bounding box center [359, 245] width 27 height 8
click at [366, 214] on td "003-036 - EXTERNAL PLANT HIRE 008-035 - OUTWARD HDLG+/HOIST LIFT ON/OFF 008-036…" at bounding box center [394, 220] width 107 height 15
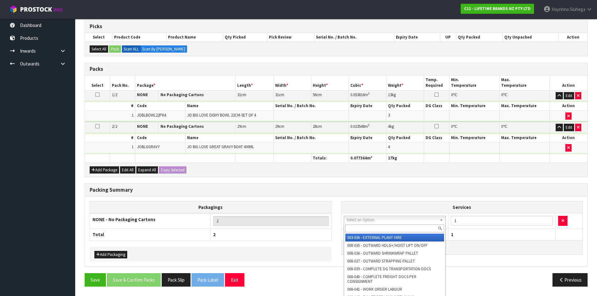
click at [363, 233] on div at bounding box center [395, 228] width 102 height 10
click at [363, 232] on input "text" at bounding box center [394, 229] width 99 height 8
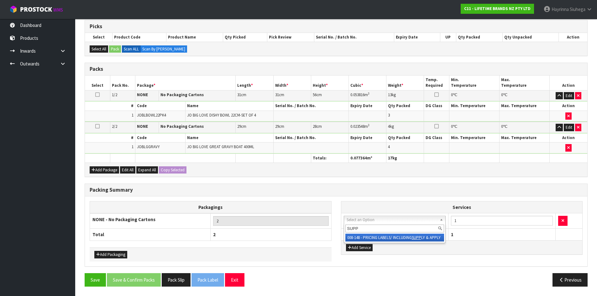
type input "SUPP"
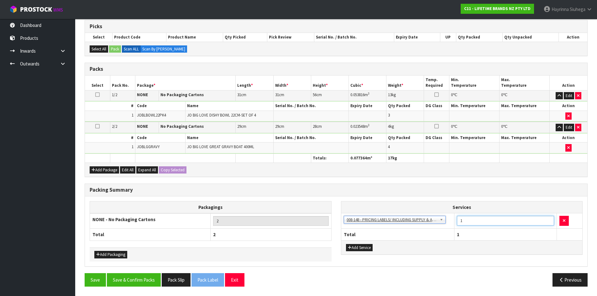
drag, startPoint x: 483, startPoint y: 223, endPoint x: 360, endPoint y: 223, distance: 123.2
click at [375, 223] on tr "003-036 - EXTERNAL PLANT HIRE 008-035 - OUTWARD HDLG+/HOIST LIFT ON/OFF 008-036…" at bounding box center [461, 220] width 241 height 15
type input "7"
click at [143, 277] on button "Save & Confirm Packs" at bounding box center [134, 279] width 54 height 13
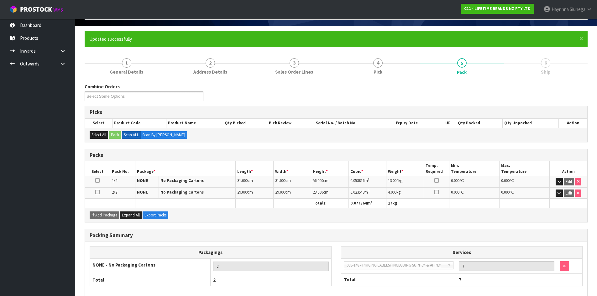
scroll to position [72, 0]
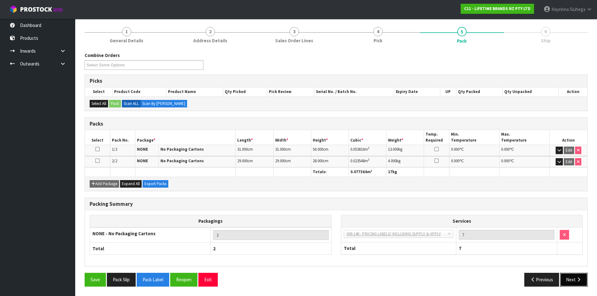
click at [575, 279] on button "Next" at bounding box center [574, 279] width 28 height 13
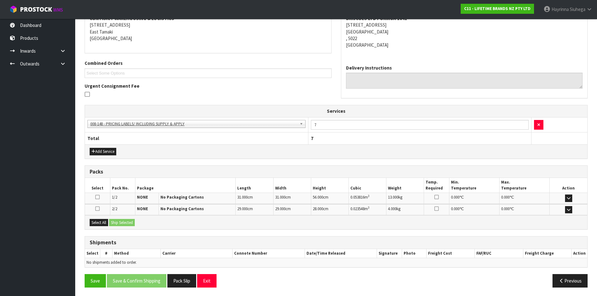
scroll to position [127, 0]
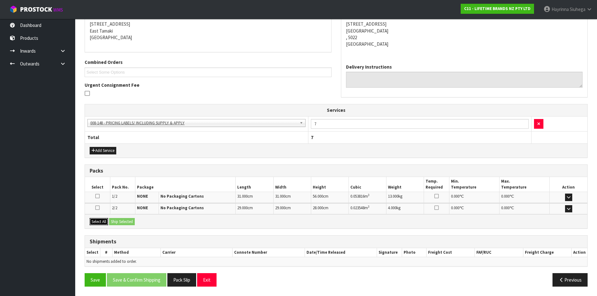
click at [101, 222] on button "Select All" at bounding box center [99, 222] width 18 height 8
click at [118, 221] on button "Ship Selected" at bounding box center [122, 222] width 26 height 8
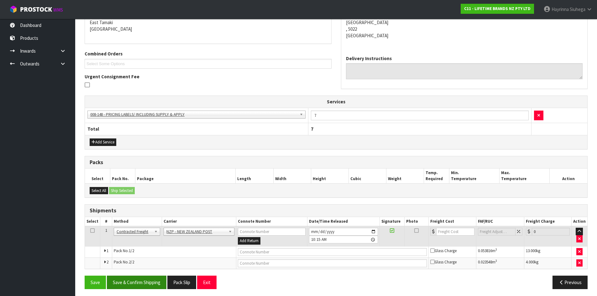
scroll to position [138, 0]
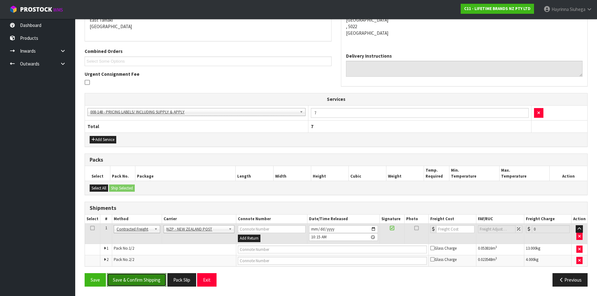
click at [147, 275] on button "Save & Confirm Shipping" at bounding box center [137, 279] width 60 height 13
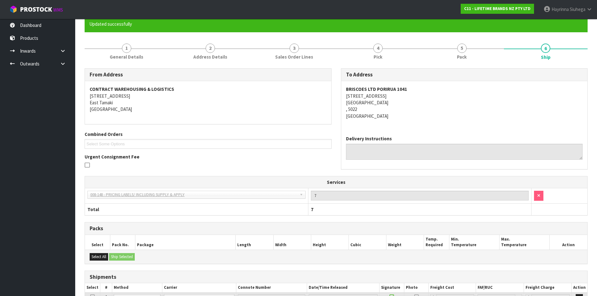
scroll to position [129, 0]
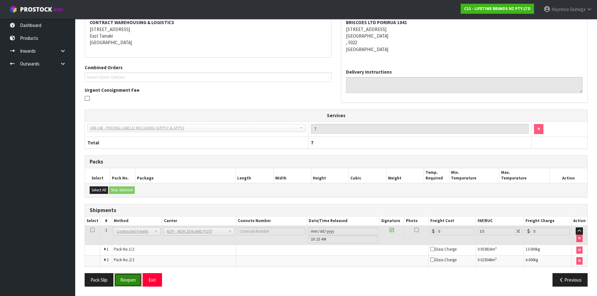
click at [136, 278] on button "Reopen" at bounding box center [127, 279] width 27 height 13
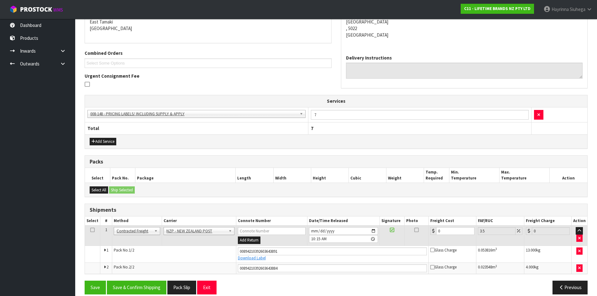
scroll to position [144, 0]
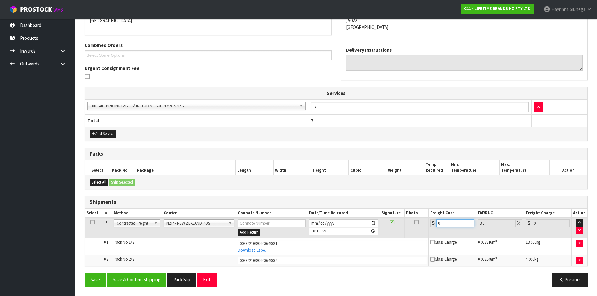
drag, startPoint x: 458, startPoint y: 220, endPoint x: 300, endPoint y: 203, distance: 158.9
click at [320, 204] on div "Shipments Select # Method Carrier Connote Number Date/Time Released Signature P…" at bounding box center [336, 231] width 503 height 71
type input "1"
type input "1.03"
type input "19"
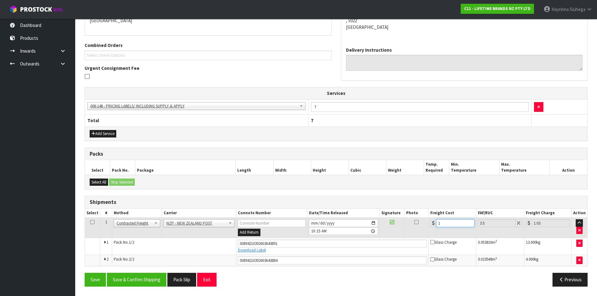
type input "19.66"
type input "19.3"
type input "19.98"
type input "19.34"
type input "20.02"
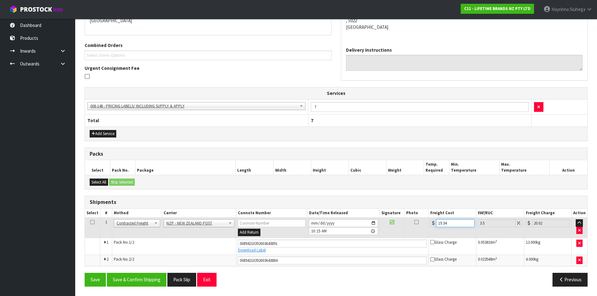
type input "19.34"
click at [85, 273] on button "Save" at bounding box center [95, 279] width 21 height 13
click at [149, 280] on button "Save & Confirm Shipping" at bounding box center [137, 279] width 60 height 13
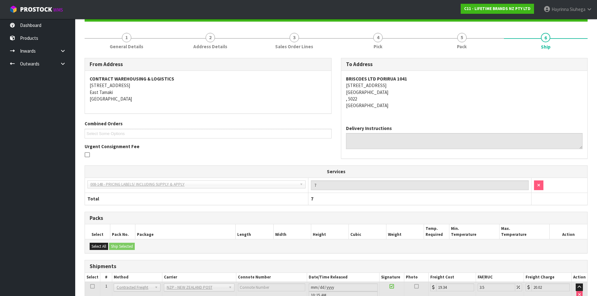
scroll to position [0, 0]
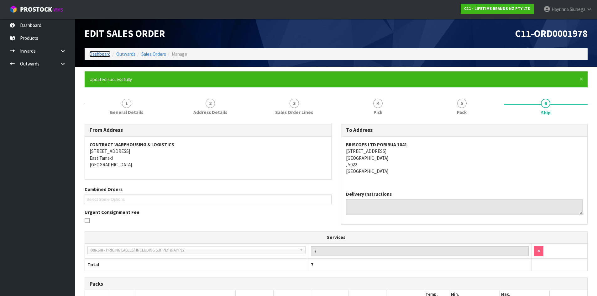
click at [100, 52] on link "Dashboard" at bounding box center [99, 54] width 21 height 6
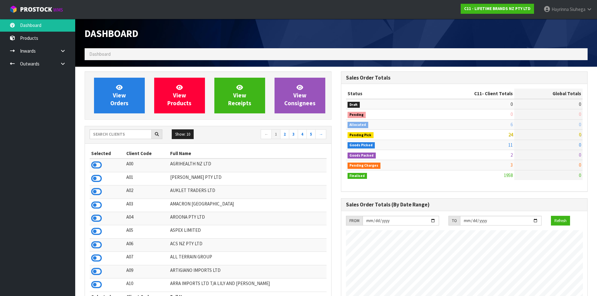
scroll to position [475, 256]
click at [132, 92] on link "View Orders" at bounding box center [119, 96] width 51 height 36
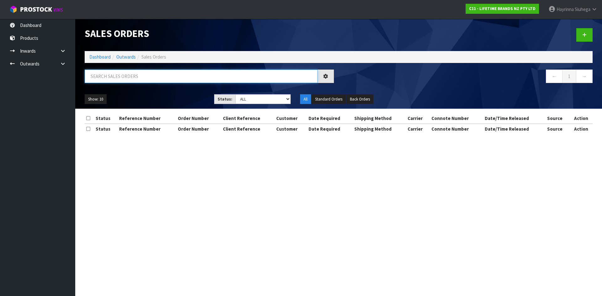
click at [134, 78] on input "text" at bounding box center [201, 76] width 233 height 13
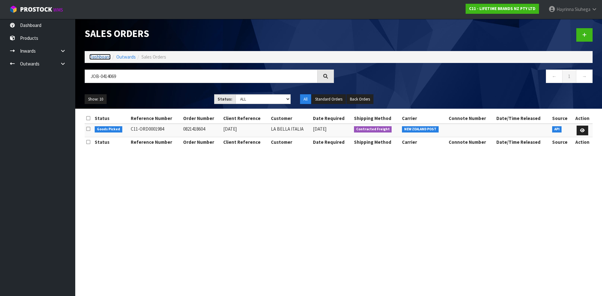
click at [102, 58] on link "Dashboard" at bounding box center [99, 57] width 21 height 6
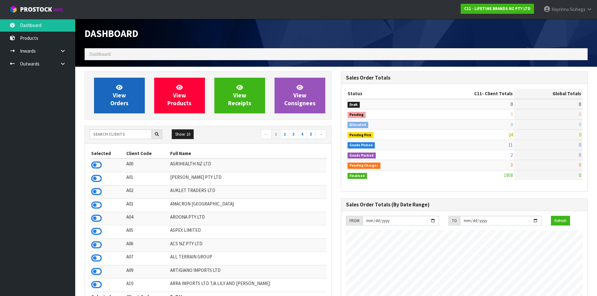
scroll to position [475, 256]
click at [109, 85] on link "View Orders" at bounding box center [119, 96] width 51 height 36
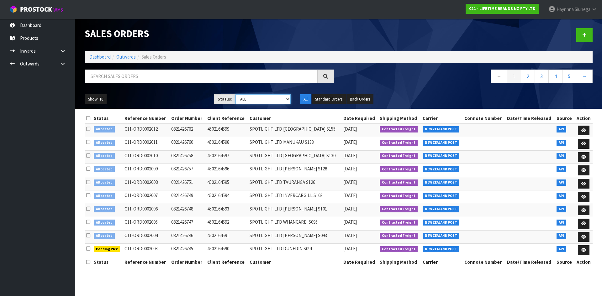
click at [248, 98] on select "Draft Pending Allocated Pending Pick Goods Picked Goods Packed Pending Charges …" at bounding box center [262, 99] width 55 height 10
click at [235, 94] on select "Draft Pending Allocated Pending Pick Goods Picked Goods Packed Pending Charges …" at bounding box center [262, 99] width 55 height 10
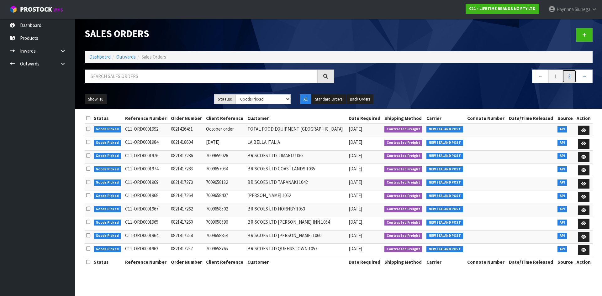
click at [569, 75] on link "2" at bounding box center [569, 76] width 14 height 13
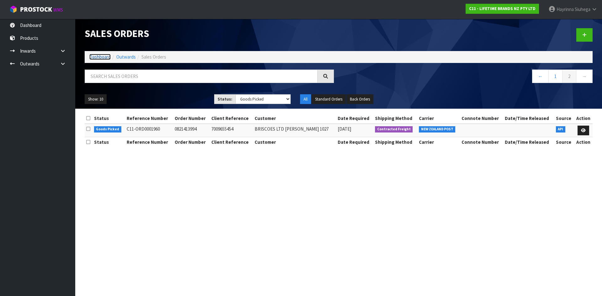
click at [93, 58] on link "Dashboard" at bounding box center [99, 57] width 21 height 6
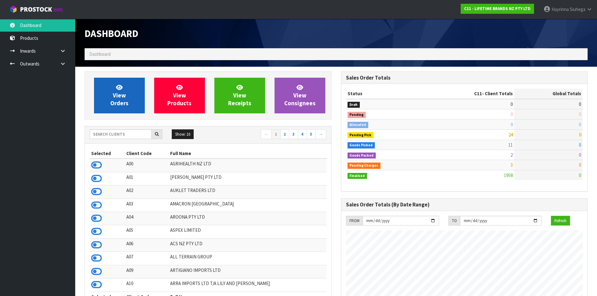
scroll to position [475, 256]
click at [115, 85] on link "View Orders" at bounding box center [119, 96] width 51 height 36
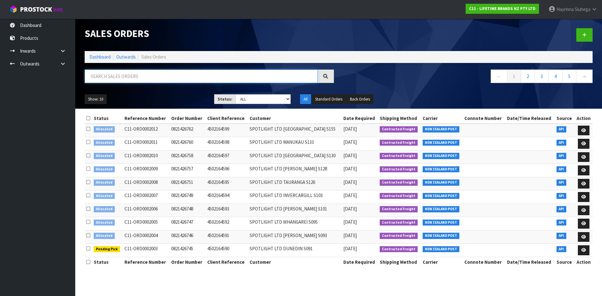
click at [175, 77] on input "text" at bounding box center [201, 76] width 233 height 13
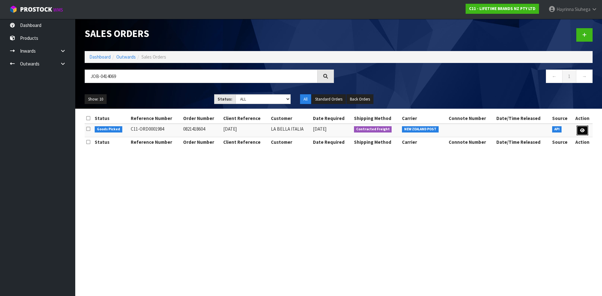
click at [580, 128] on link at bounding box center [582, 131] width 12 height 10
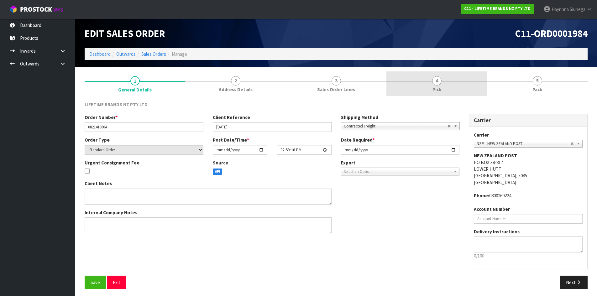
click at [447, 79] on link "4 Pick" at bounding box center [436, 83] width 101 height 25
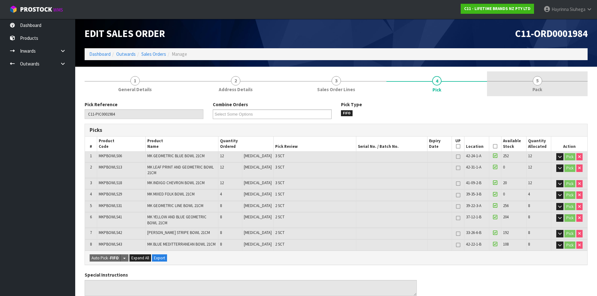
click at [518, 83] on link "5 Pack" at bounding box center [537, 83] width 101 height 25
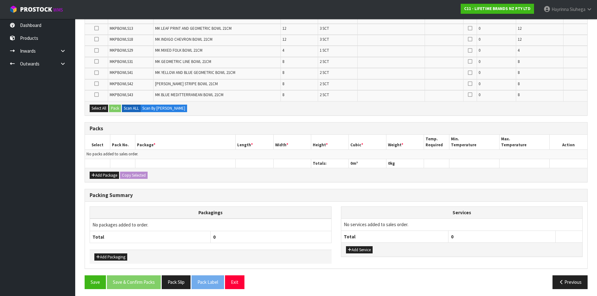
scroll to position [136, 0]
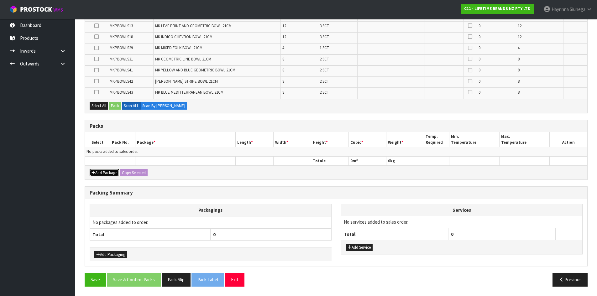
click at [99, 170] on button "Add Package" at bounding box center [104, 173] width 29 height 8
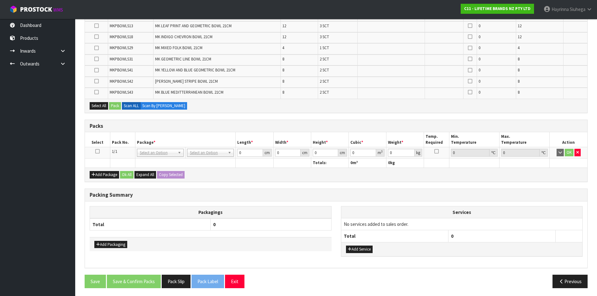
click at [95, 151] on icon at bounding box center [97, 151] width 4 height 0
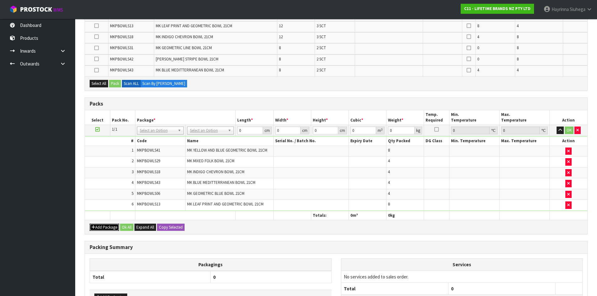
click at [93, 227] on icon "button" at bounding box center [94, 227] width 4 height 4
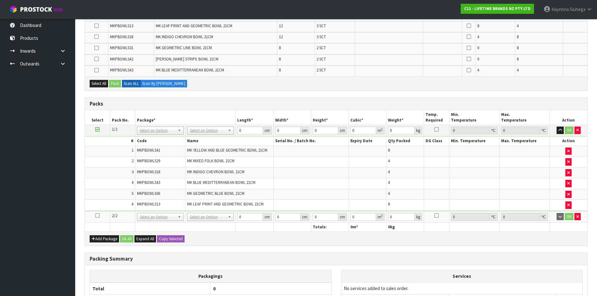
click at [98, 216] on icon at bounding box center [97, 216] width 4 height 0
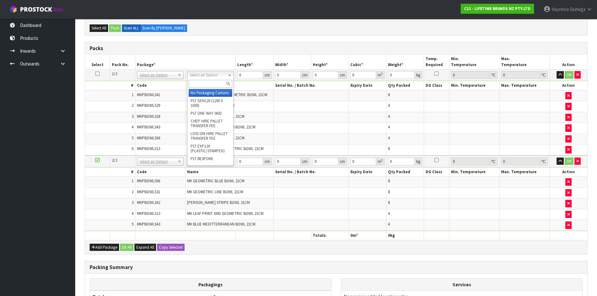
drag, startPoint x: 204, startPoint y: 78, endPoint x: 207, endPoint y: 82, distance: 5.8
click at [204, 86] on input "text" at bounding box center [211, 84] width 44 height 8
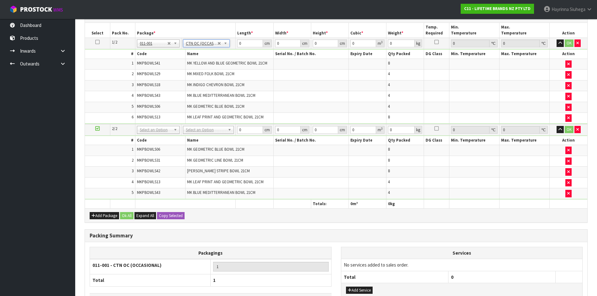
scroll to position [213, 0]
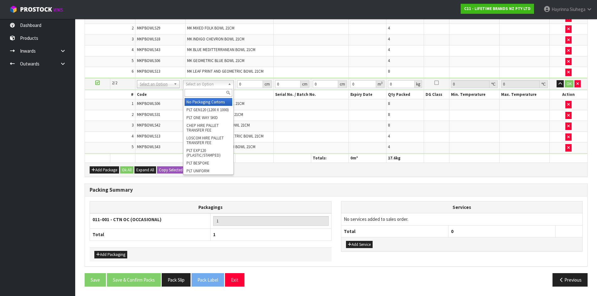
click at [201, 91] on input "text" at bounding box center [209, 93] width 48 height 8
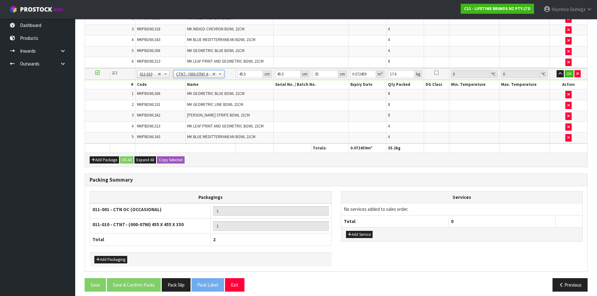
scroll to position [228, 0]
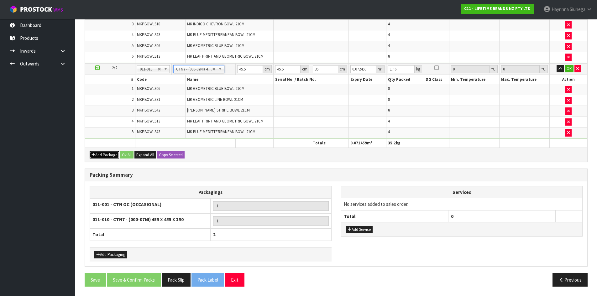
click at [104, 153] on button "Add Package" at bounding box center [104, 155] width 29 height 8
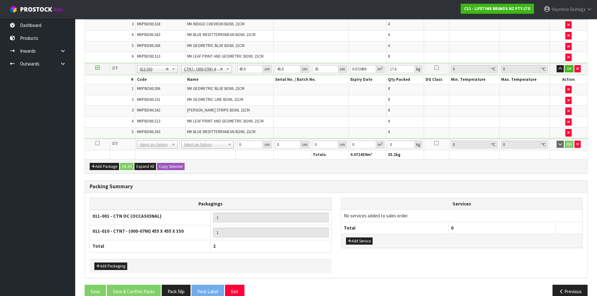
click at [97, 144] on icon at bounding box center [97, 143] width 4 height 0
click at [178, 208] on th "Packagings" at bounding box center [211, 204] width 242 height 12
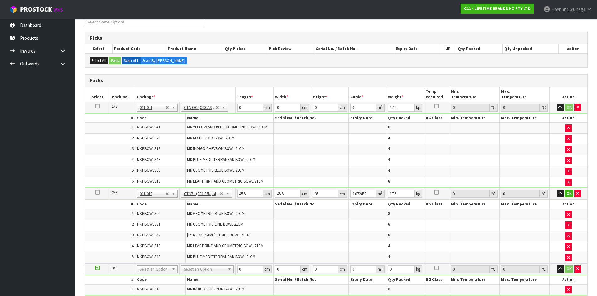
scroll to position [94, 0]
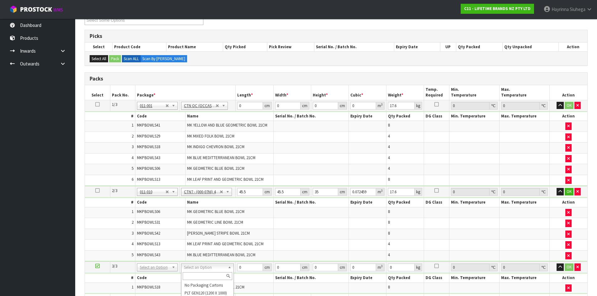
click at [201, 278] on input "text" at bounding box center [208, 276] width 50 height 8
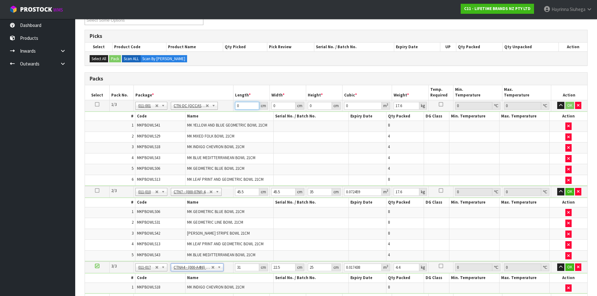
click at [236, 107] on input "0" at bounding box center [247, 106] width 24 height 8
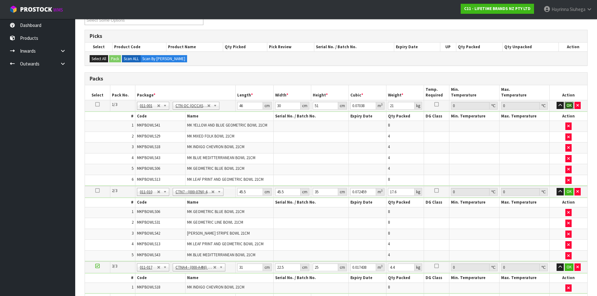
click button "OK" at bounding box center [569, 106] width 9 height 8
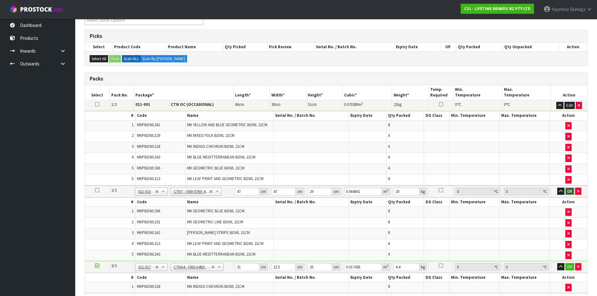
click button "OK" at bounding box center [569, 192] width 9 height 8
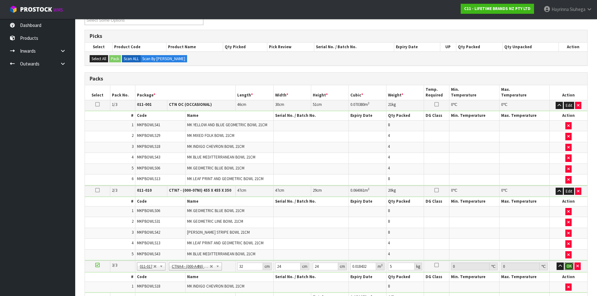
click button "OK" at bounding box center [569, 267] width 9 height 8
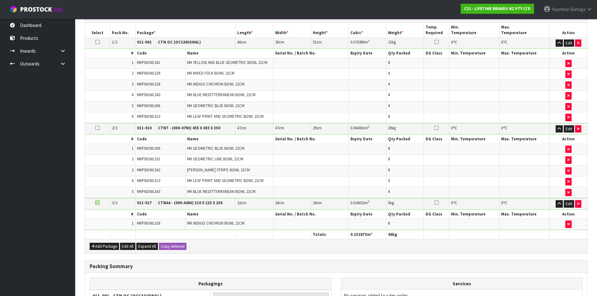
scroll to position [263, 0]
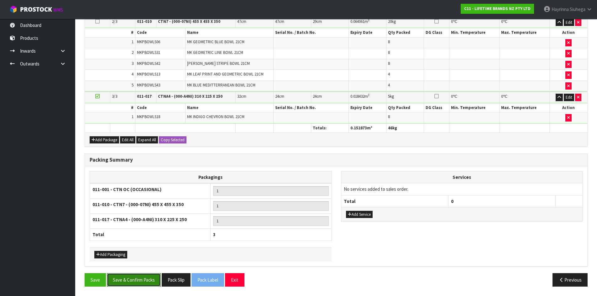
click at [147, 282] on button "Save & Confirm Packs" at bounding box center [134, 279] width 54 height 13
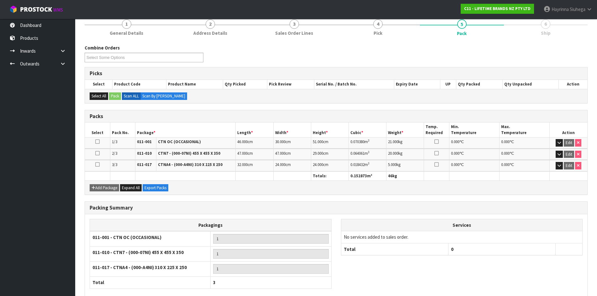
scroll to position [113, 0]
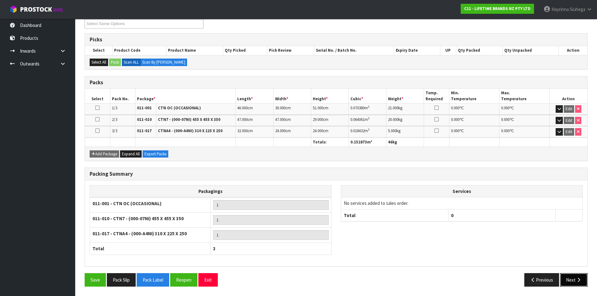
click at [574, 278] on button "Next" at bounding box center [574, 279] width 28 height 13
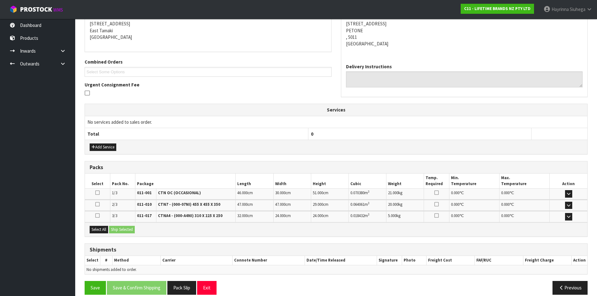
scroll to position [136, 0]
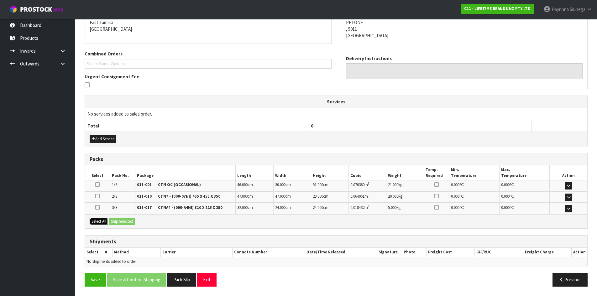
click at [96, 219] on button "Select All" at bounding box center [99, 222] width 18 height 8
click at [123, 220] on button "Ship Selected" at bounding box center [122, 222] width 26 height 8
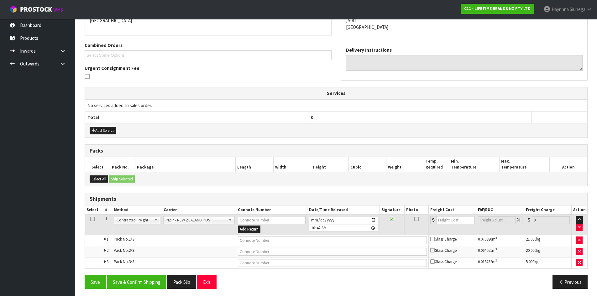
scroll to position [146, 0]
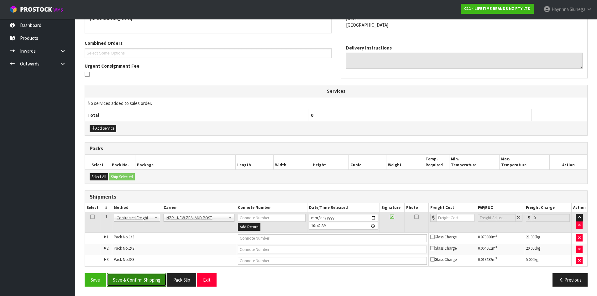
click at [140, 278] on button "Save & Confirm Shipping" at bounding box center [137, 279] width 60 height 13
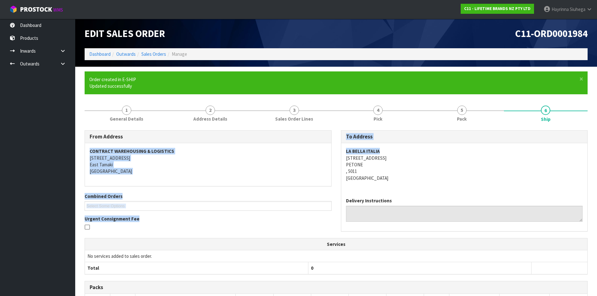
drag, startPoint x: 388, startPoint y: 151, endPoint x: 335, endPoint y: 149, distance: 53.6
click at [335, 149] on div "From Address CONTRACT WAREHOUSING & LOGISTICS 17 Allens Road East Tamaki Auckla…" at bounding box center [336, 183] width 512 height 107
click at [354, 149] on strong "LA BELLA ITALIA" at bounding box center [363, 151] width 34 height 6
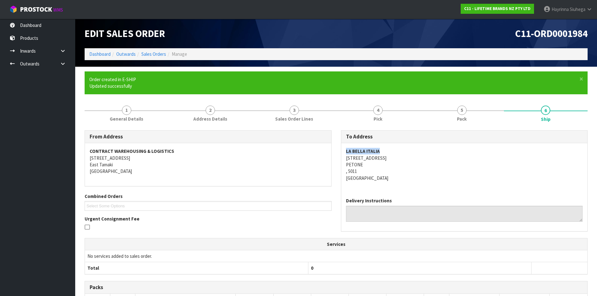
drag, startPoint x: 382, startPoint y: 149, endPoint x: 346, endPoint y: 149, distance: 36.0
click at [346, 149] on address "LA BELLA ITALIA 10 NEVIS STREET PETONE , 5011 New Zealand" at bounding box center [464, 165] width 237 height 34
copy strong "LA BELLA ITALIA"
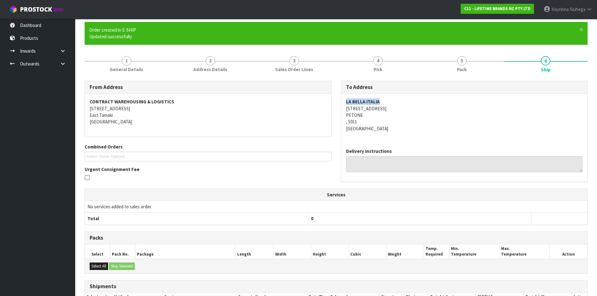
scroll to position [137, 0]
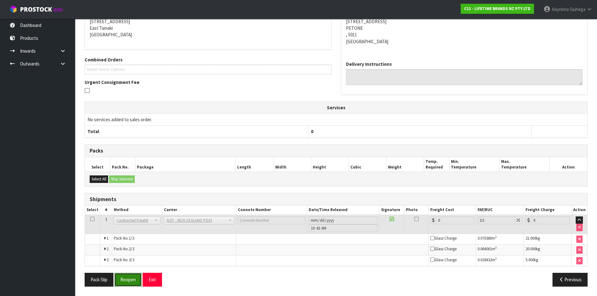
click at [130, 276] on button "Reopen" at bounding box center [127, 279] width 27 height 13
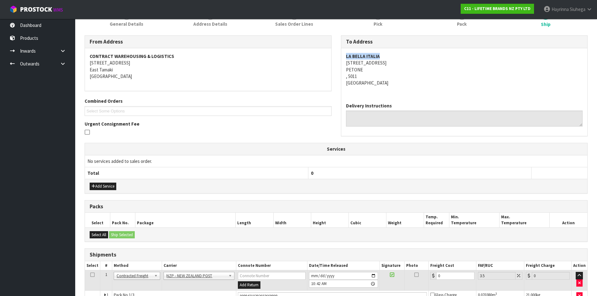
scroll to position [152, 0]
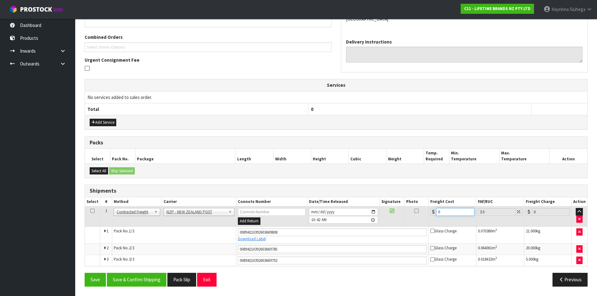
drag, startPoint x: 450, startPoint y: 213, endPoint x: 214, endPoint y: 201, distance: 236.2
click at [232, 203] on table "Select # Method Carrier Connote Number Date/Time Released Signature Photo Freig…" at bounding box center [336, 231] width 502 height 69
click at [85, 273] on button "Save" at bounding box center [95, 279] width 21 height 13
click at [138, 281] on button "Save & Confirm Shipping" at bounding box center [137, 279] width 60 height 13
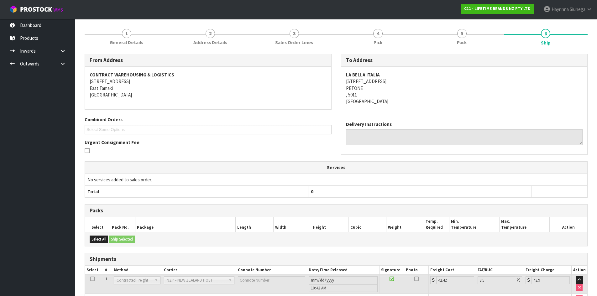
scroll to position [0, 0]
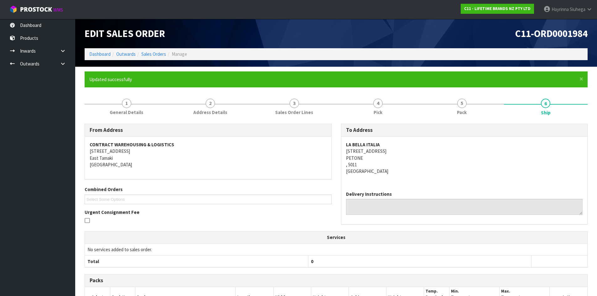
click at [97, 57] on li "Dashboard" at bounding box center [99, 54] width 21 height 7
click at [100, 53] on link "Dashboard" at bounding box center [99, 54] width 21 height 6
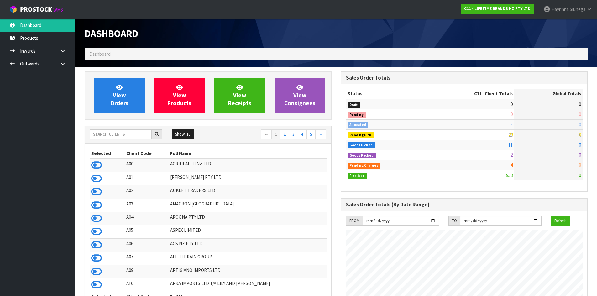
scroll to position [475, 256]
click at [106, 106] on link "View Orders" at bounding box center [119, 96] width 51 height 36
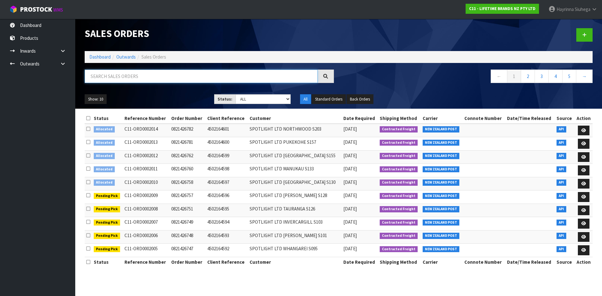
click at [123, 74] on input "text" at bounding box center [201, 76] width 233 height 13
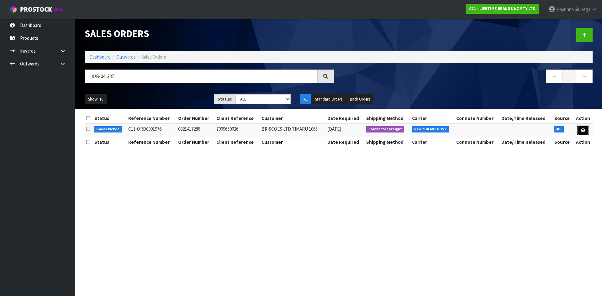
click at [582, 128] on icon at bounding box center [582, 130] width 5 height 4
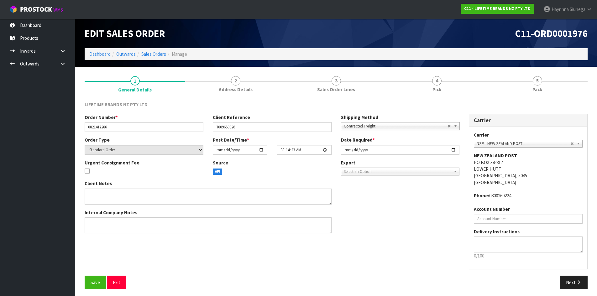
click at [462, 80] on link "4 Pick" at bounding box center [436, 83] width 101 height 25
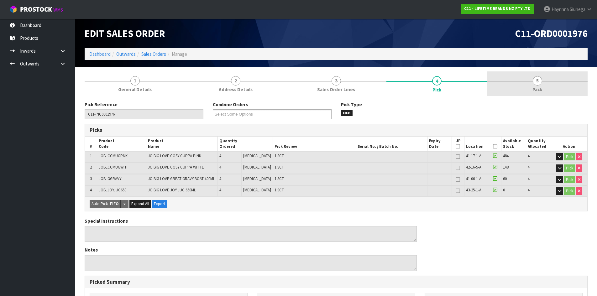
click at [522, 84] on link "5 Pack" at bounding box center [537, 83] width 101 height 25
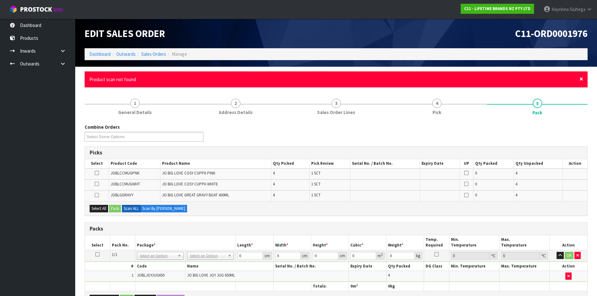
click at [579, 81] on span "×" at bounding box center [581, 79] width 4 height 9
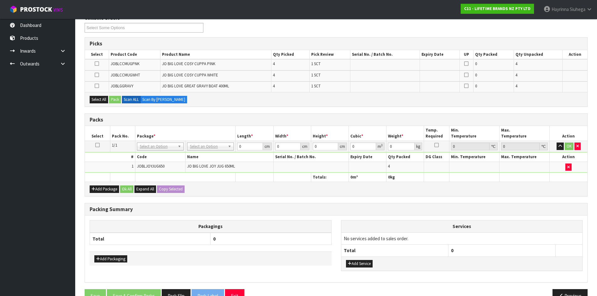
scroll to position [94, 0]
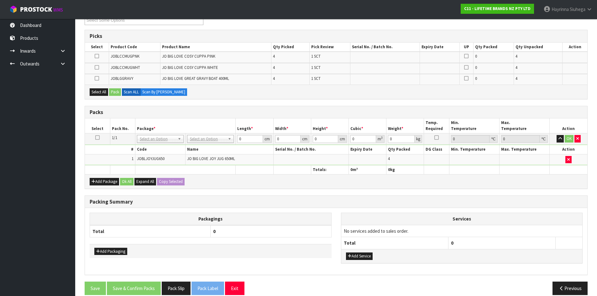
drag, startPoint x: 355, startPoint y: 100, endPoint x: 348, endPoint y: 98, distance: 7.1
click at [354, 99] on div "Combine Orders C11-ORD0001821 C11-ORD0001925 C11-ORD0001960 C11-ORD0001963 C11-…" at bounding box center [336, 153] width 503 height 293
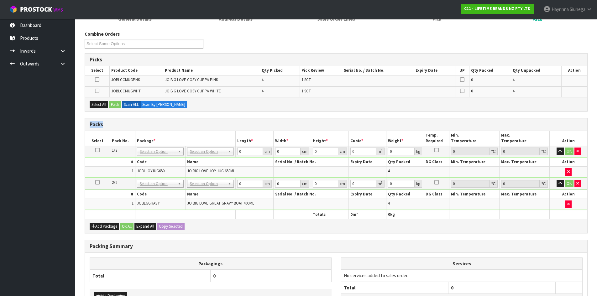
scroll to position [31, 0]
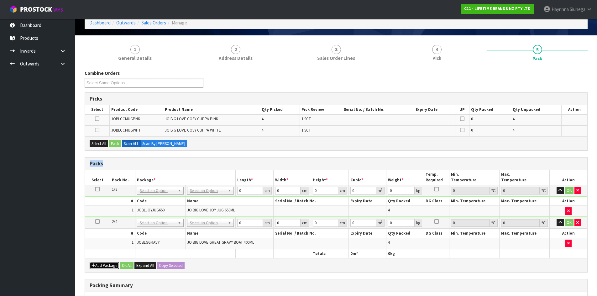
click at [105, 267] on button "Add Package" at bounding box center [104, 266] width 29 height 8
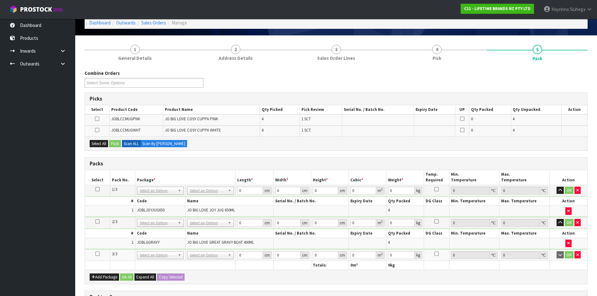
click at [97, 254] on icon at bounding box center [97, 254] width 4 height 0
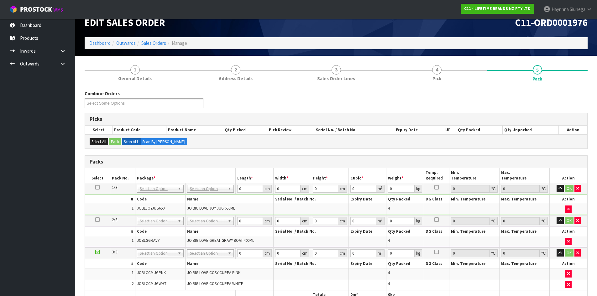
scroll to position [0, 0]
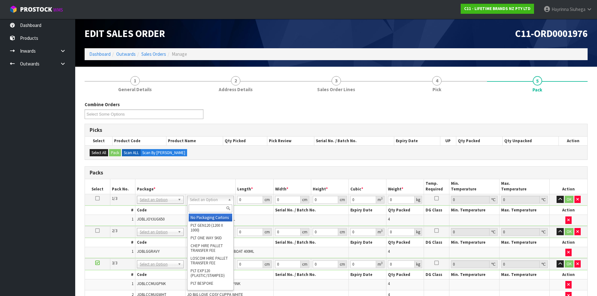
drag, startPoint x: 209, startPoint y: 199, endPoint x: 211, endPoint y: 206, distance: 7.0
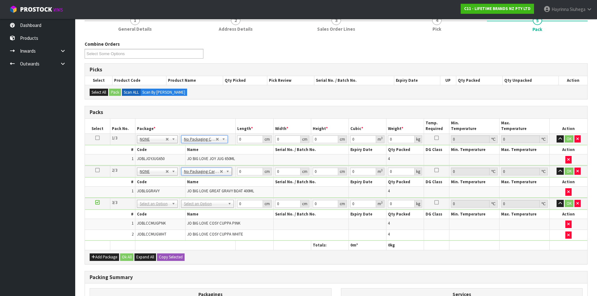
scroll to position [63, 0]
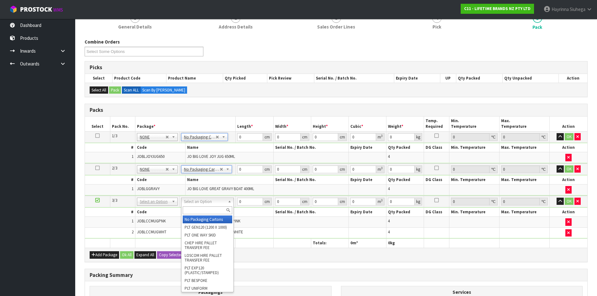
click at [203, 210] on input "text" at bounding box center [208, 211] width 50 height 8
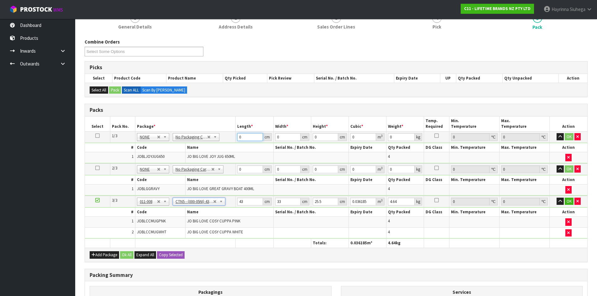
click at [240, 138] on input "0" at bounding box center [249, 137] width 25 height 8
click button "OK" at bounding box center [569, 137] width 9 height 8
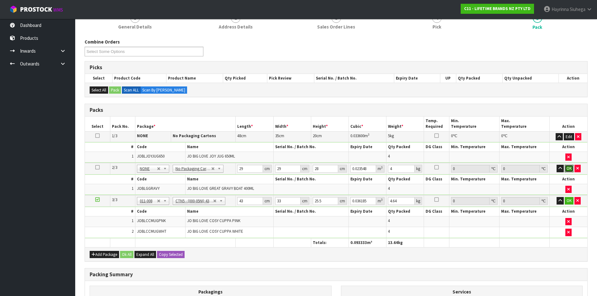
click button "OK" at bounding box center [569, 169] width 9 height 8
click button "OK" at bounding box center [569, 201] width 9 height 8
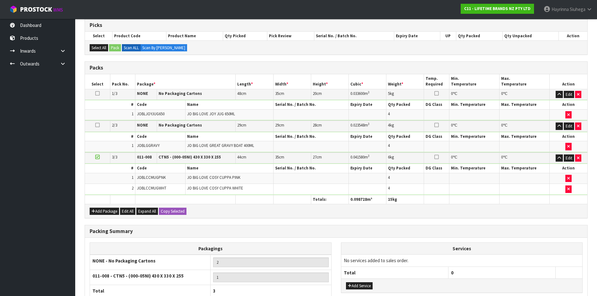
scroll to position [161, 0]
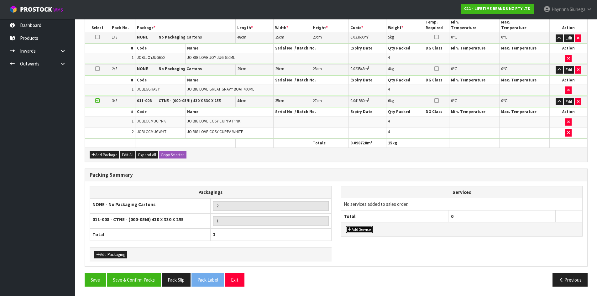
click at [357, 228] on button "Add Service" at bounding box center [359, 230] width 27 height 8
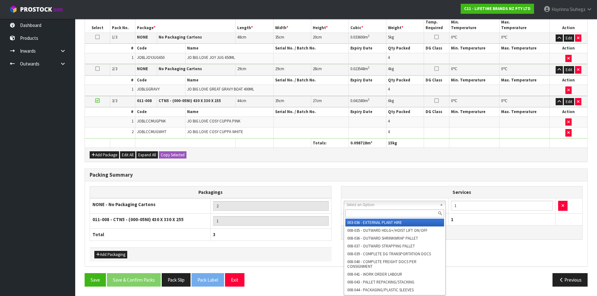
click at [372, 213] on input "text" at bounding box center [394, 214] width 99 height 8
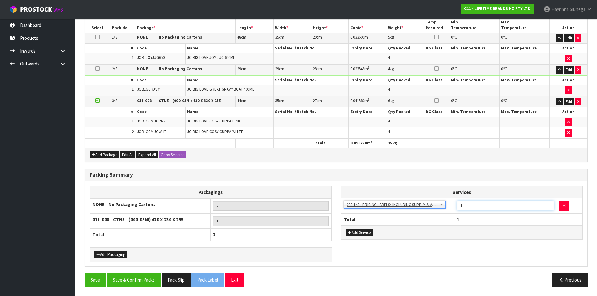
drag, startPoint x: 467, startPoint y: 210, endPoint x: 406, endPoint y: 205, distance: 60.3
click at [415, 206] on tr "003-036 - EXTERNAL PLANT HIRE 008-035 - OUTWARD HDLG+/HOIST LIFT ON/OFF 008-036…" at bounding box center [461, 205] width 241 height 15
click at [134, 271] on div "Packing Summary Packagings NONE - No Packaging Cartons 2 011-008 - CTN5 - (000-…" at bounding box center [336, 221] width 512 height 105
click at [138, 280] on button "Save & Confirm Packs" at bounding box center [134, 279] width 54 height 13
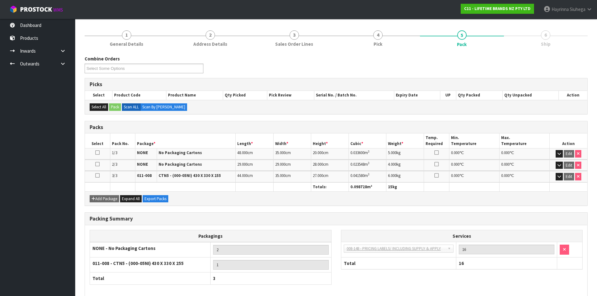
scroll to position [98, 0]
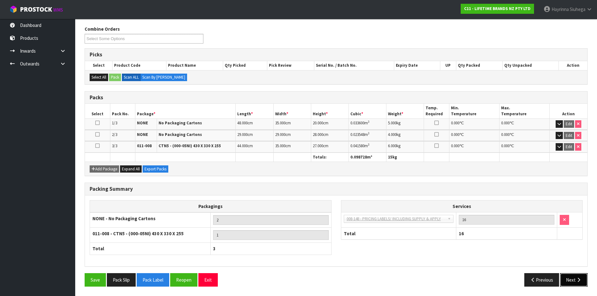
click at [573, 280] on button "Next" at bounding box center [574, 279] width 28 height 13
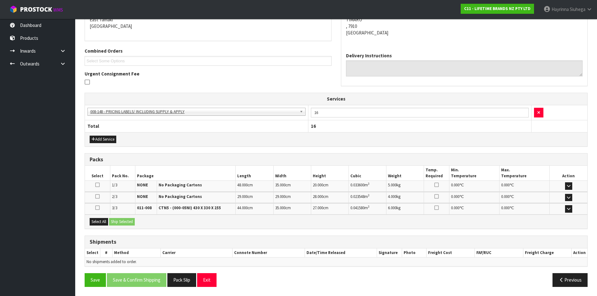
scroll to position [139, 0]
click at [99, 223] on button "Select All" at bounding box center [99, 222] width 18 height 8
click at [113, 222] on button "Ship Selected" at bounding box center [122, 222] width 26 height 8
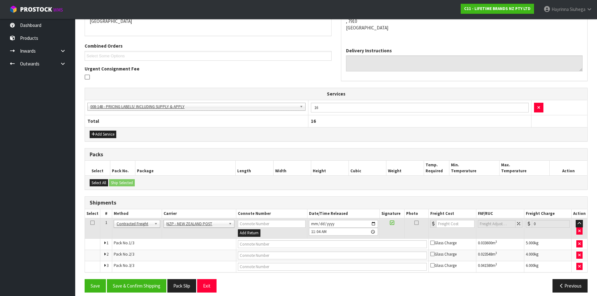
scroll to position [149, 0]
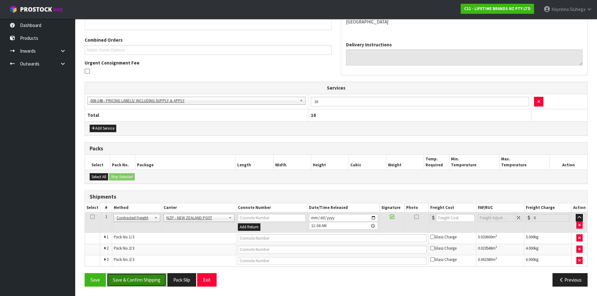
click at [133, 278] on button "Save & Confirm Shipping" at bounding box center [137, 279] width 60 height 13
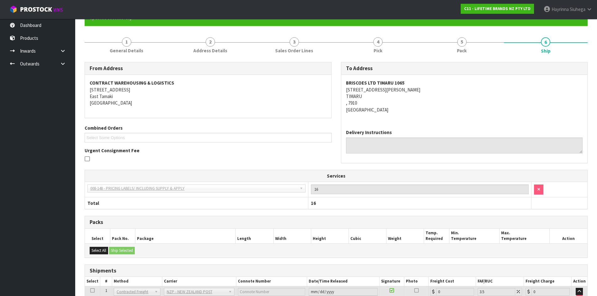
scroll to position [140, 0]
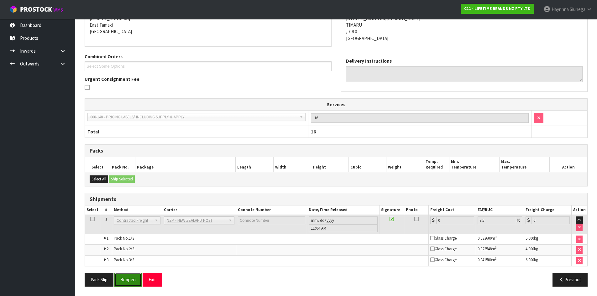
click at [131, 278] on button "Reopen" at bounding box center [127, 279] width 27 height 13
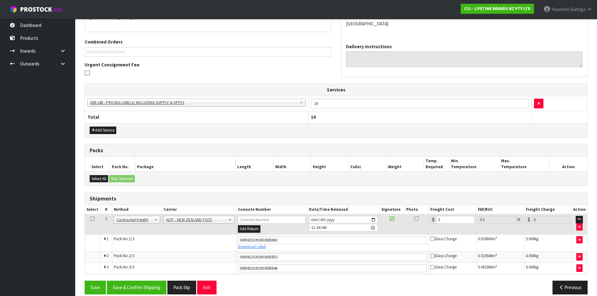
scroll to position [155, 0]
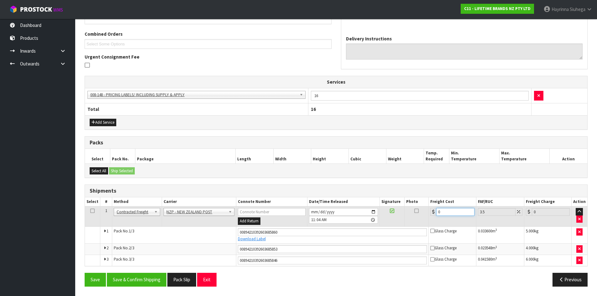
drag, startPoint x: 454, startPoint y: 215, endPoint x: 268, endPoint y: 215, distance: 186.1
click at [283, 215] on tr "1 Client Local Pickup Customer Local Pickup Company Freight Contracted Freight …" at bounding box center [336, 217] width 502 height 20
click at [85, 273] on button "Save" at bounding box center [95, 279] width 21 height 13
click at [141, 284] on button "Save & Confirm Shipping" at bounding box center [137, 279] width 60 height 13
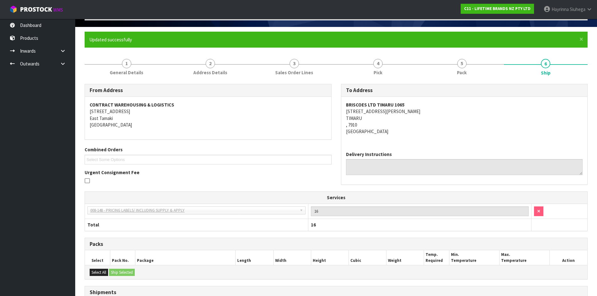
scroll to position [0, 0]
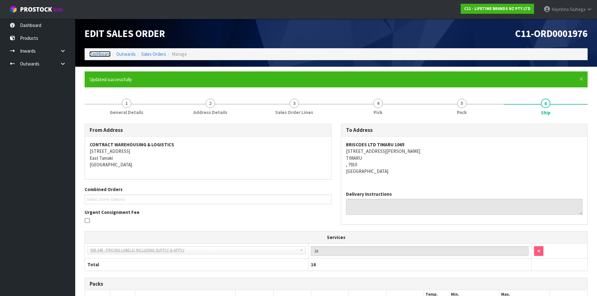
click at [104, 52] on link "Dashboard" at bounding box center [99, 54] width 21 height 6
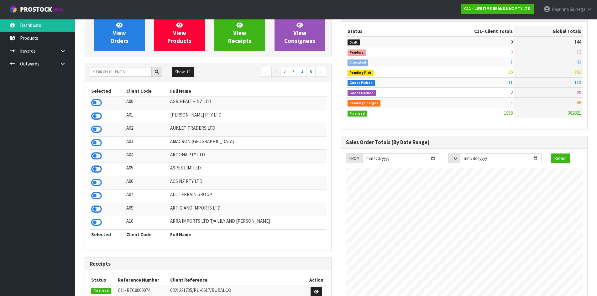
scroll to position [8, 0]
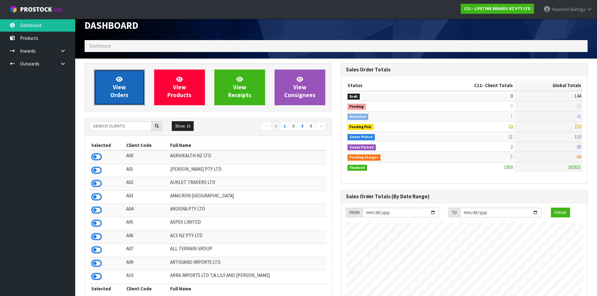
click at [118, 86] on span "View Orders" at bounding box center [119, 88] width 18 height 24
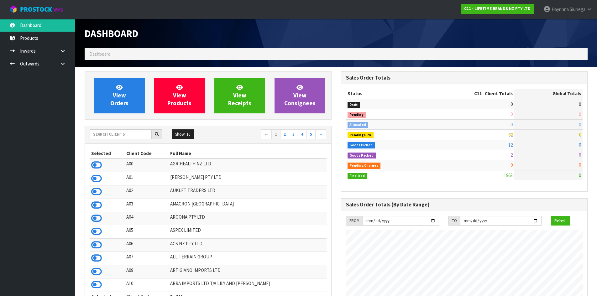
scroll to position [475, 256]
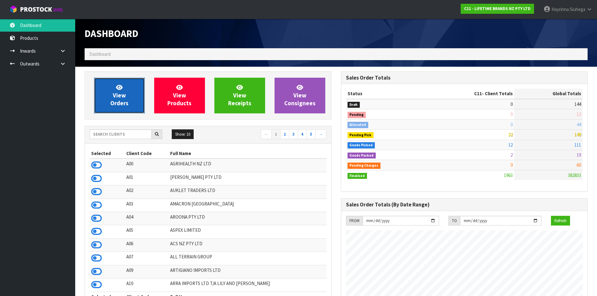
click at [131, 92] on link "View Orders" at bounding box center [119, 96] width 51 height 36
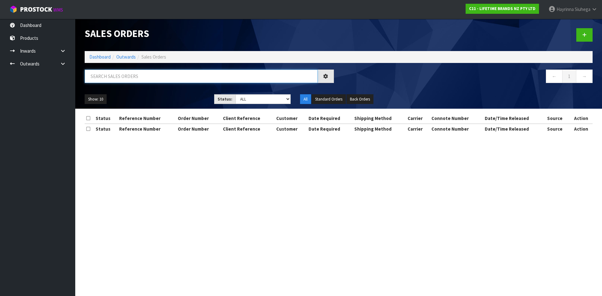
click at [130, 81] on input "text" at bounding box center [201, 76] width 233 height 13
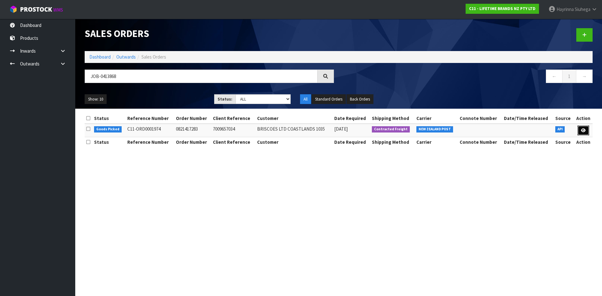
click at [580, 131] on link at bounding box center [583, 131] width 12 height 10
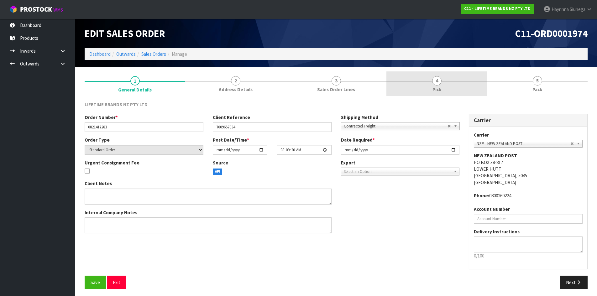
click at [476, 90] on link "4 Pick" at bounding box center [436, 83] width 101 height 25
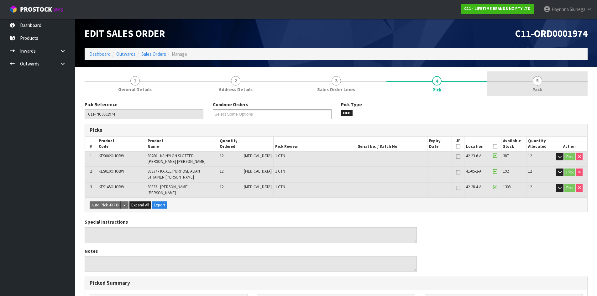
click at [523, 86] on link "5 Pack" at bounding box center [537, 83] width 101 height 25
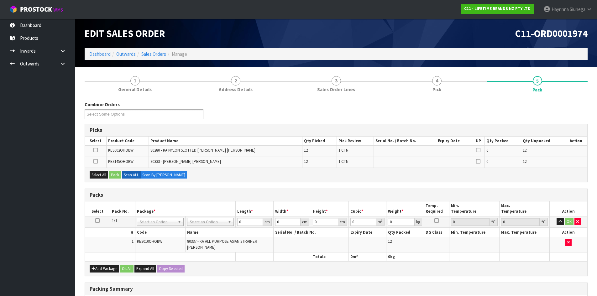
drag, startPoint x: 207, startPoint y: 224, endPoint x: 207, endPoint y: 230, distance: 5.7
click at [102, 270] on button "Add Package" at bounding box center [104, 269] width 29 height 8
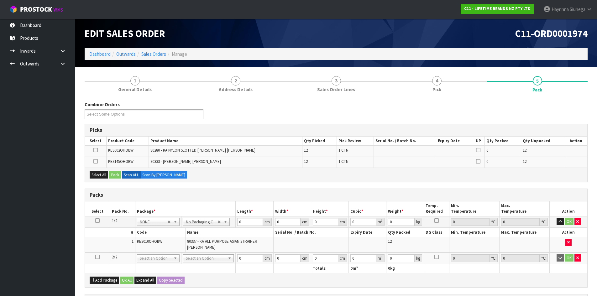
click at [95, 257] on icon at bounding box center [97, 257] width 4 height 0
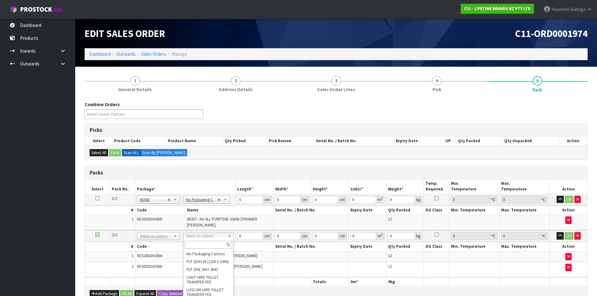
click at [158, 226] on td "KES010OHOBW" at bounding box center [160, 222] width 50 height 15
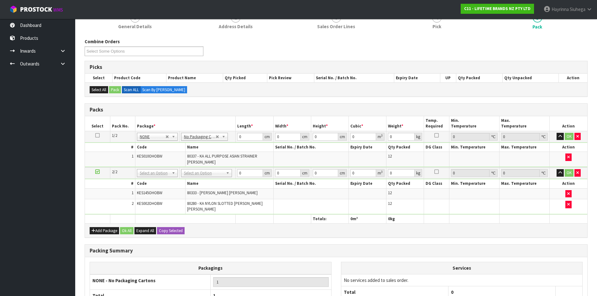
scroll to position [120, 0]
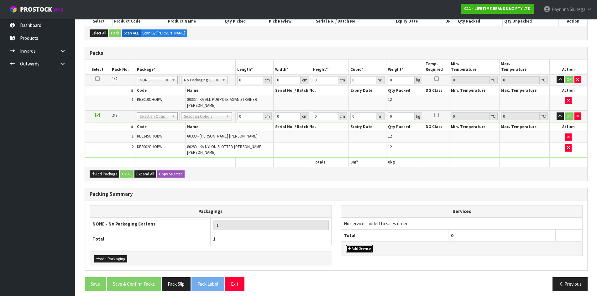
click at [364, 248] on button "Add Service" at bounding box center [359, 249] width 27 height 8
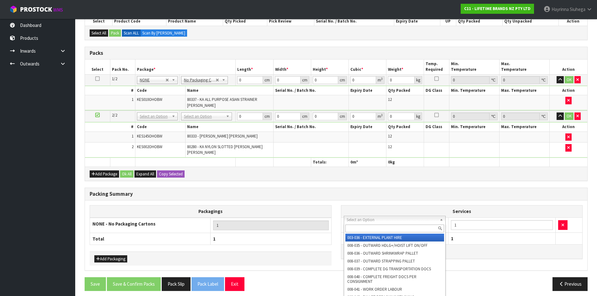
click at [375, 226] on input "text" at bounding box center [394, 229] width 99 height 8
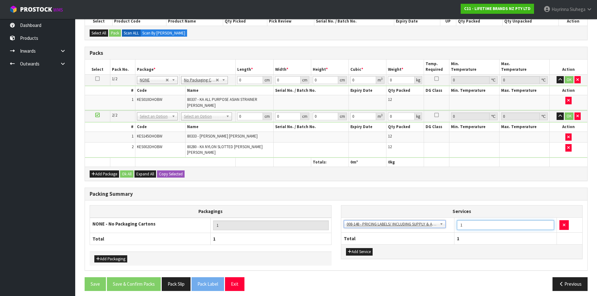
drag, startPoint x: 475, startPoint y: 224, endPoint x: 414, endPoint y: 226, distance: 61.1
click at [416, 226] on tr "003-036 - EXTERNAL PLANT HIRE 008-035 - OUTWARD HDLG+/HOIST LIFT ON/OFF 008-036…" at bounding box center [461, 224] width 241 height 15
click at [323, 177] on div "Combine Orders C11-ORD0001821 C11-ORD0001925 C11-ORD0001960 C11-ORD0001963 C11-…" at bounding box center [336, 139] width 503 height 314
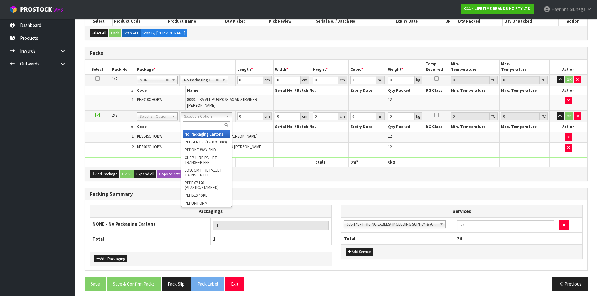
click at [208, 123] on input "text" at bounding box center [207, 125] width 48 height 8
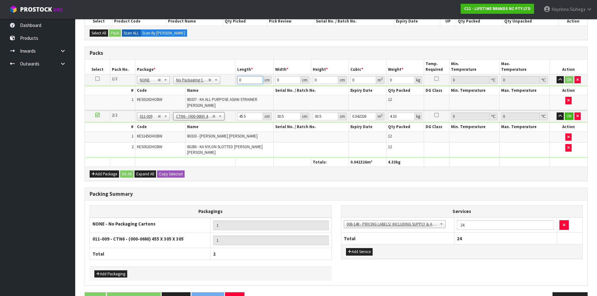
click at [238, 80] on input "0" at bounding box center [249, 80] width 25 height 8
click button "OK" at bounding box center [569, 80] width 9 height 8
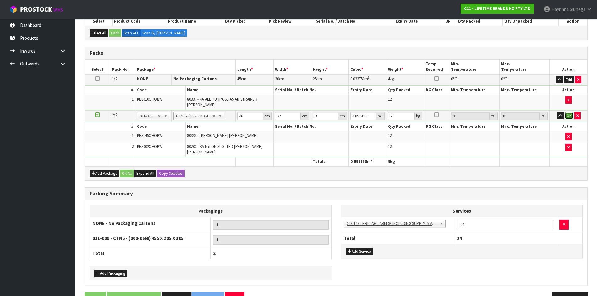
click button "OK" at bounding box center [569, 116] width 9 height 8
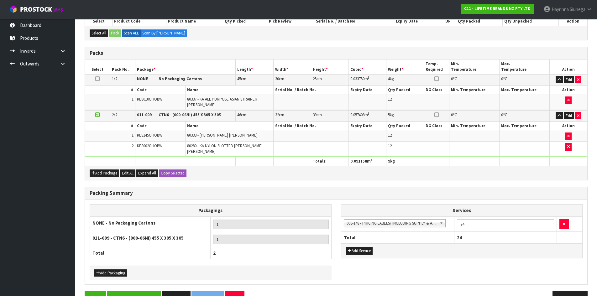
scroll to position [134, 0]
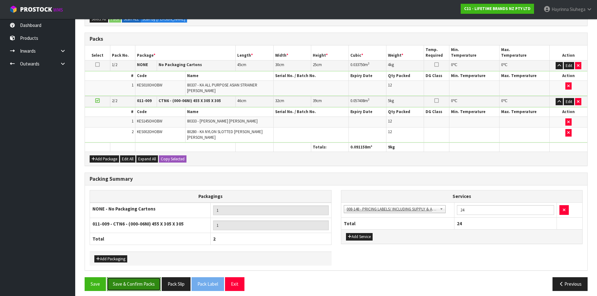
click at [139, 279] on button "Save & Confirm Packs" at bounding box center [134, 283] width 54 height 13
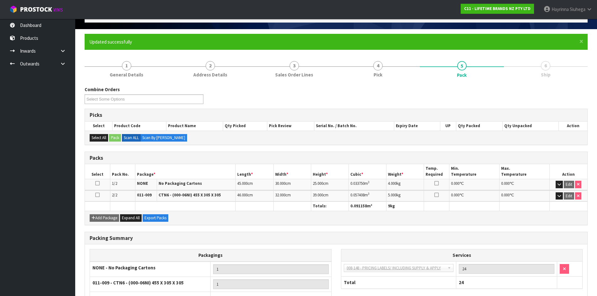
scroll to position [87, 0]
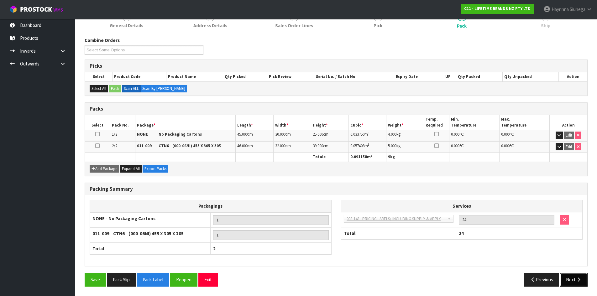
click at [573, 280] on button "Next" at bounding box center [574, 279] width 28 height 13
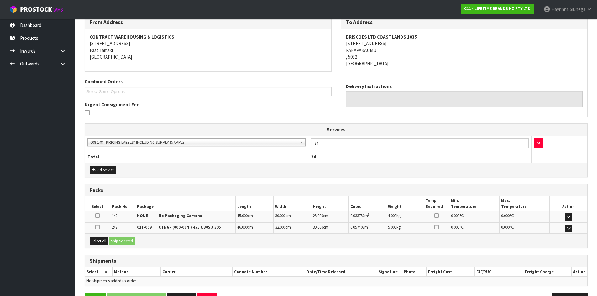
scroll to position [127, 0]
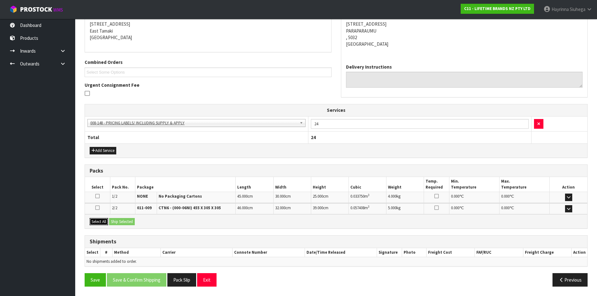
click at [105, 221] on button "Select All" at bounding box center [99, 222] width 18 height 8
click at [126, 220] on button "Ship Selected" at bounding box center [122, 222] width 26 height 8
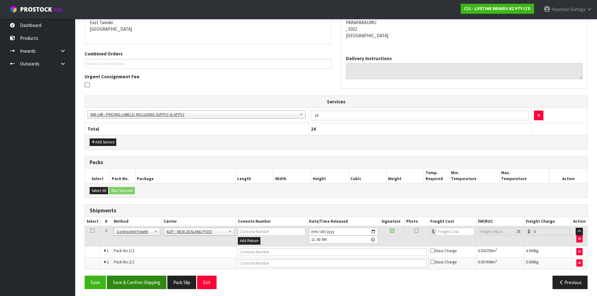
scroll to position [138, 0]
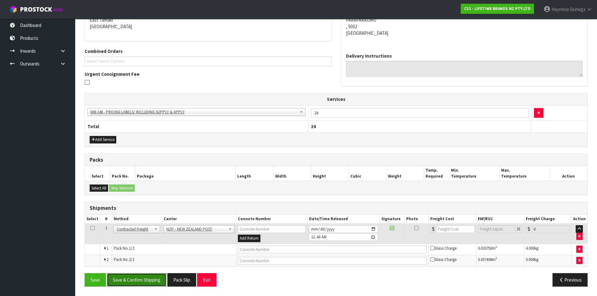
click at [145, 278] on button "Save & Confirm Shipping" at bounding box center [137, 279] width 60 height 13
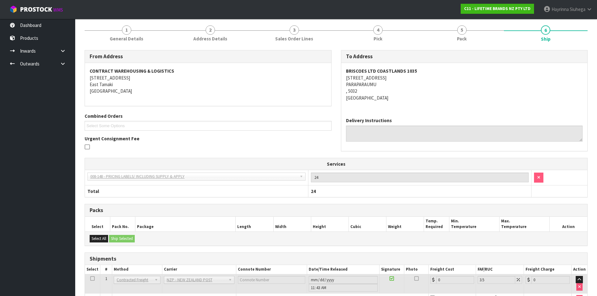
scroll to position [129, 0]
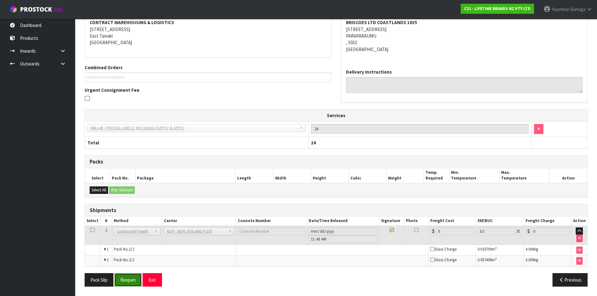
click at [132, 281] on button "Reopen" at bounding box center [127, 279] width 27 height 13
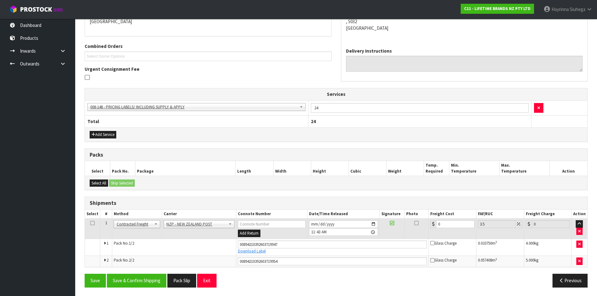
scroll to position [144, 0]
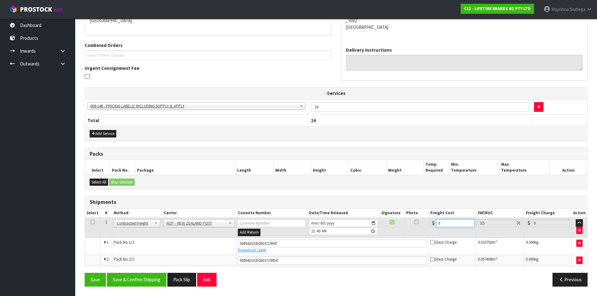
drag, startPoint x: 455, startPoint y: 224, endPoint x: 322, endPoint y: 224, distance: 133.2
click at [332, 224] on tr "1 Client Local Pickup Customer Local Pickup Company Freight Contracted Freight …" at bounding box center [336, 228] width 502 height 20
click at [85, 273] on button "Save" at bounding box center [95, 279] width 21 height 13
click at [149, 276] on button "Save & Confirm Shipping" at bounding box center [137, 279] width 60 height 13
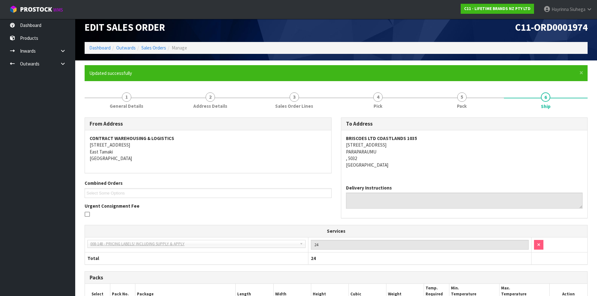
scroll to position [0, 0]
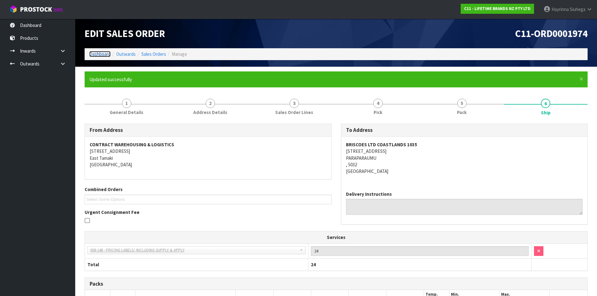
click at [97, 55] on link "Dashboard" at bounding box center [99, 54] width 21 height 6
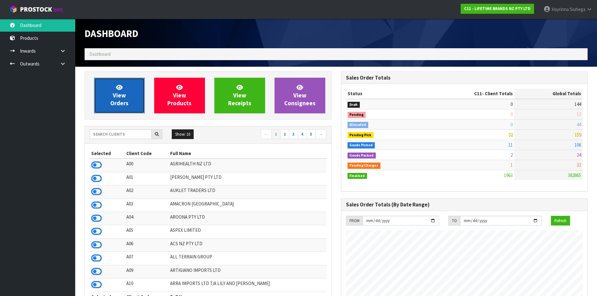
click at [124, 98] on span "View Orders" at bounding box center [119, 96] width 18 height 24
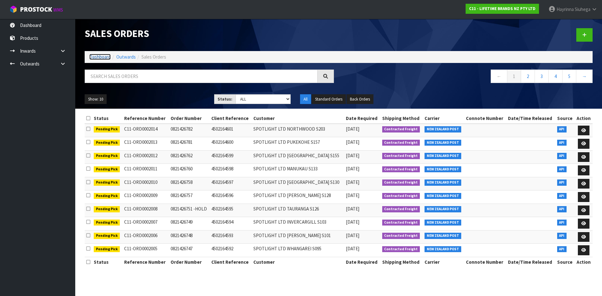
click at [105, 57] on link "Dashboard" at bounding box center [99, 57] width 21 height 6
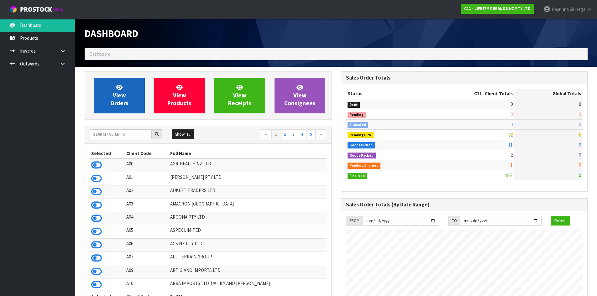
scroll to position [475, 256]
click at [115, 85] on link "View Orders" at bounding box center [119, 96] width 51 height 36
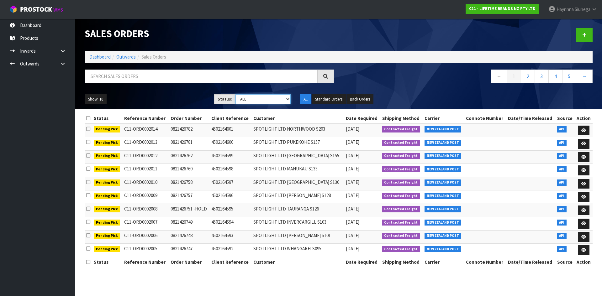
click at [252, 98] on select "Draft Pending Allocated Pending Pick Goods Picked Goods Packed Pending Charges …" at bounding box center [262, 99] width 55 height 10
click at [235, 94] on select "Draft Pending Allocated Pending Pick Goods Picked Goods Packed Pending Charges …" at bounding box center [262, 99] width 55 height 10
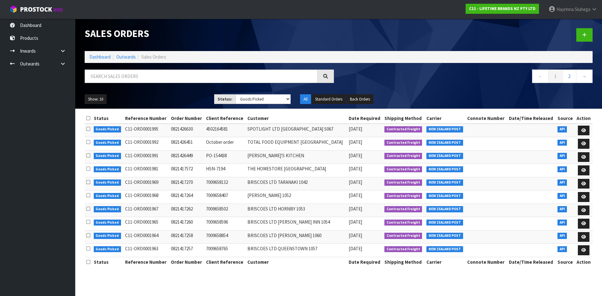
click at [189, 100] on ul "Show: 10 5 10 25 50" at bounding box center [145, 99] width 120 height 10
click at [107, 58] on link "Dashboard" at bounding box center [99, 57] width 21 height 6
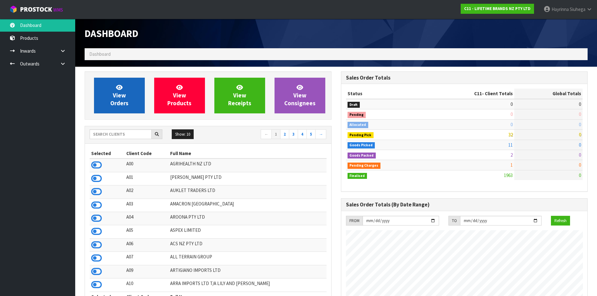
scroll to position [475, 256]
click at [131, 95] on link "View Orders" at bounding box center [119, 96] width 51 height 36
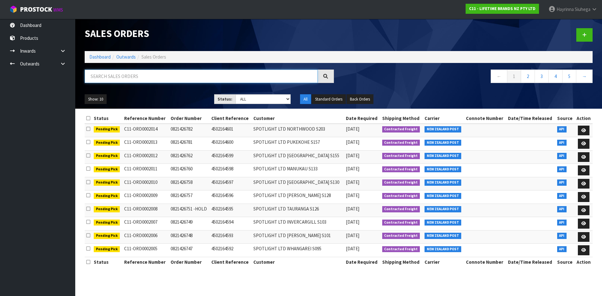
click at [138, 80] on input "text" at bounding box center [201, 76] width 233 height 13
click at [115, 76] on input "text" at bounding box center [201, 76] width 233 height 13
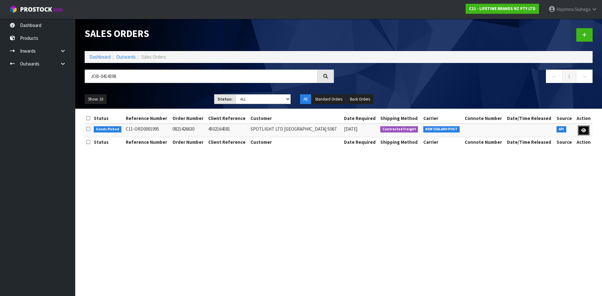
click at [582, 127] on link at bounding box center [584, 131] width 12 height 10
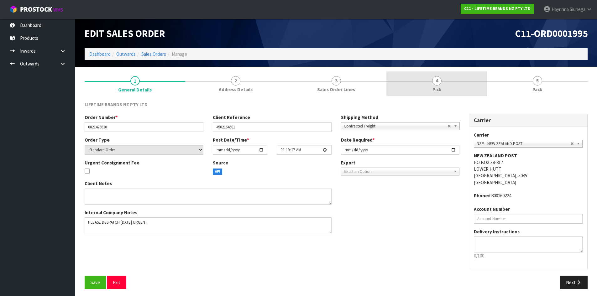
click at [439, 88] on span "Pick" at bounding box center [436, 89] width 9 height 7
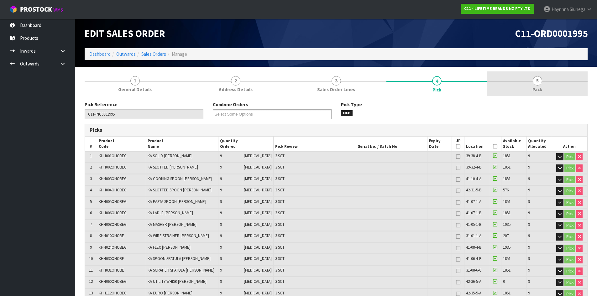
drag, startPoint x: 523, startPoint y: 87, endPoint x: 520, endPoint y: 89, distance: 3.8
click at [524, 87] on link "5 Pack" at bounding box center [537, 83] width 101 height 25
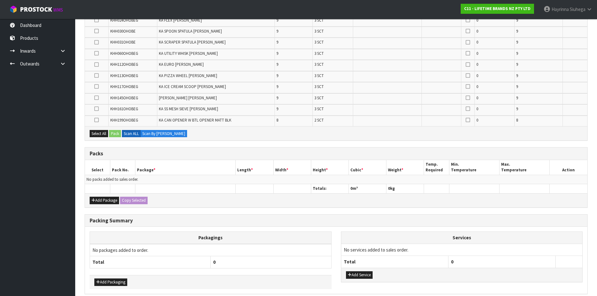
scroll to position [219, 0]
click at [113, 200] on button "Add Package" at bounding box center [104, 200] width 29 height 8
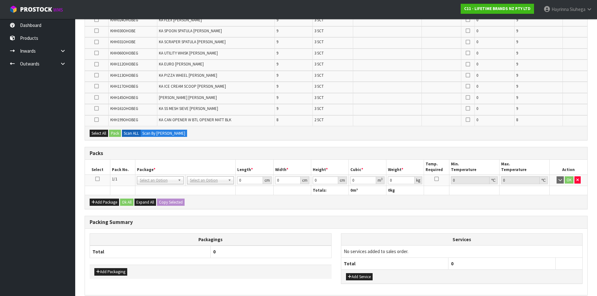
drag, startPoint x: 97, startPoint y: 177, endPoint x: 114, endPoint y: 193, distance: 23.3
click at [97, 179] on icon at bounding box center [97, 179] width 4 height 0
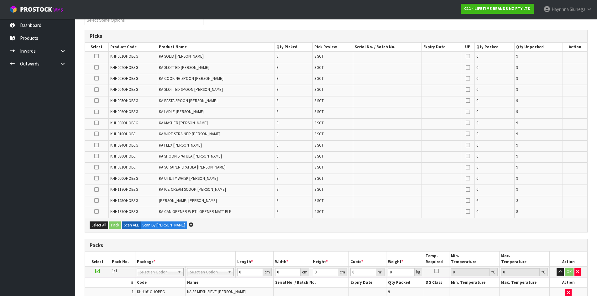
scroll to position [0, 0]
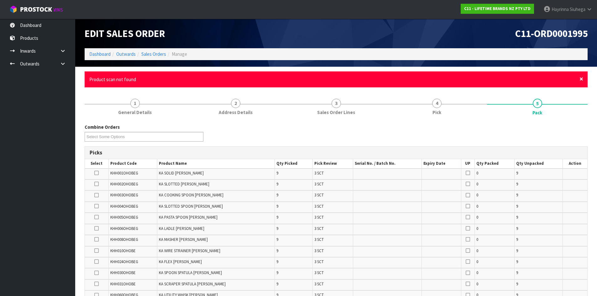
click at [582, 78] on span "×" at bounding box center [581, 79] width 4 height 9
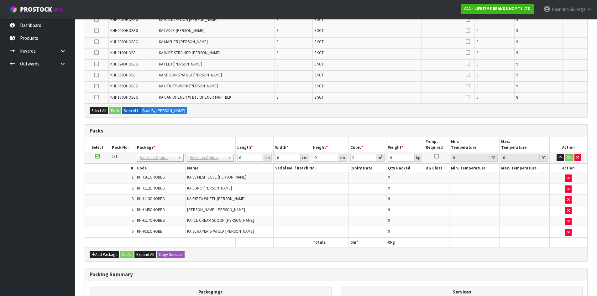
scroll to position [251, 0]
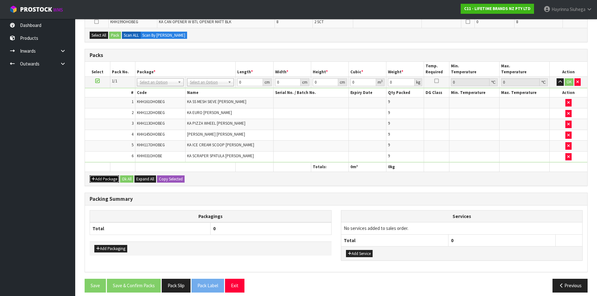
click at [101, 183] on button "Add Package" at bounding box center [104, 179] width 29 height 8
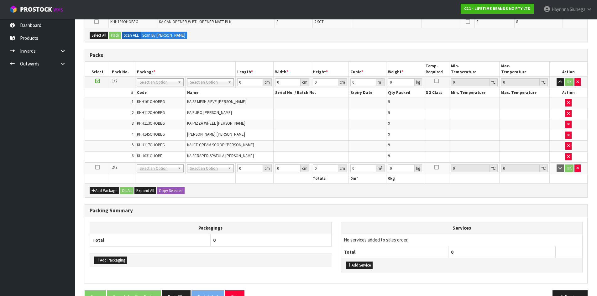
click at [97, 167] on icon at bounding box center [97, 167] width 4 height 0
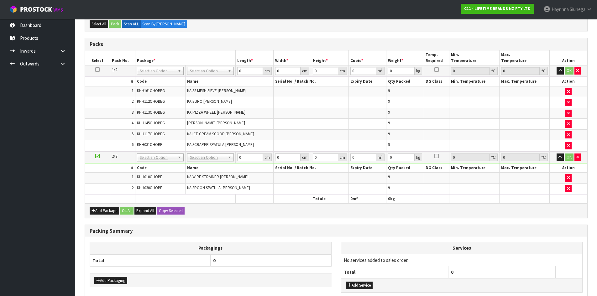
scroll to position [229, 0]
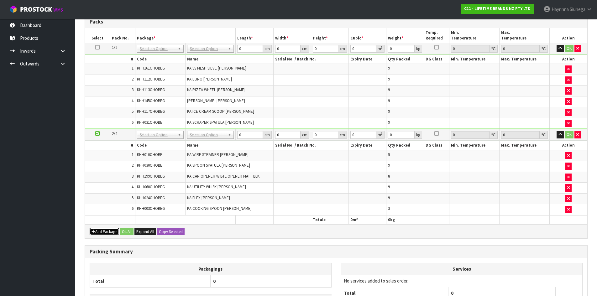
drag, startPoint x: 97, startPoint y: 233, endPoint x: 96, endPoint y: 228, distance: 5.0
click at [97, 233] on button "Add Package" at bounding box center [104, 232] width 29 height 8
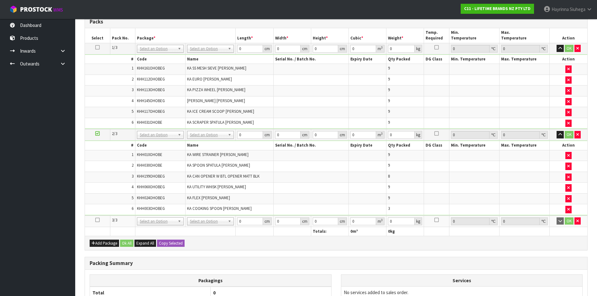
click at [97, 220] on icon at bounding box center [97, 220] width 4 height 0
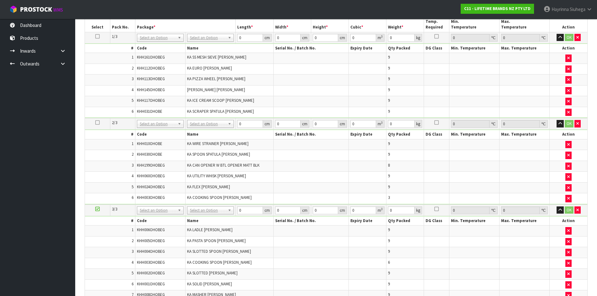
scroll to position [151, 0]
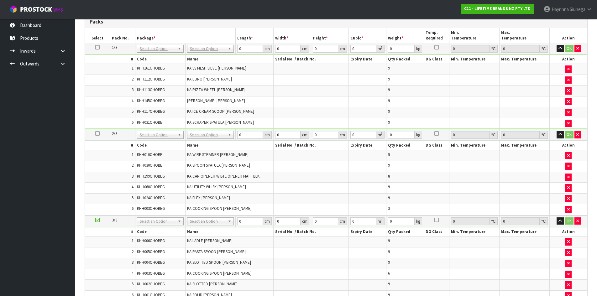
click at [114, 166] on td "2" at bounding box center [110, 166] width 50 height 11
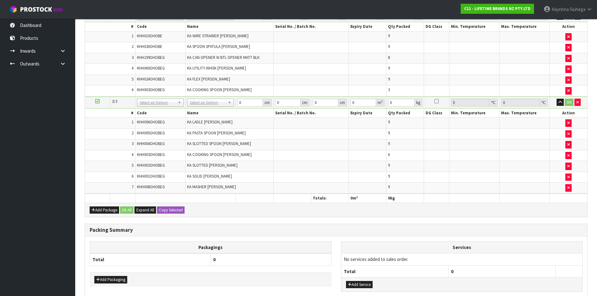
scroll to position [213, 0]
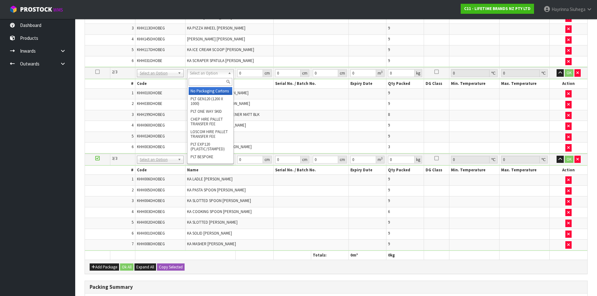
drag, startPoint x: 207, startPoint y: 75, endPoint x: 207, endPoint y: 87, distance: 12.2
click at [206, 84] on input "text" at bounding box center [211, 82] width 44 height 8
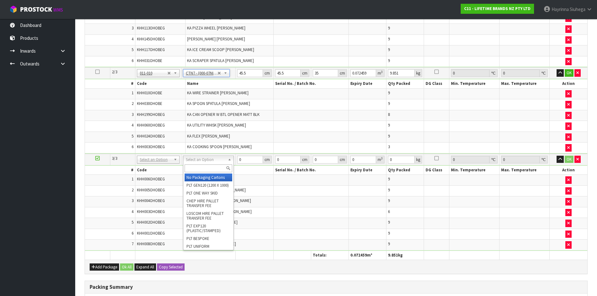
click at [197, 168] on input "text" at bounding box center [209, 169] width 48 height 8
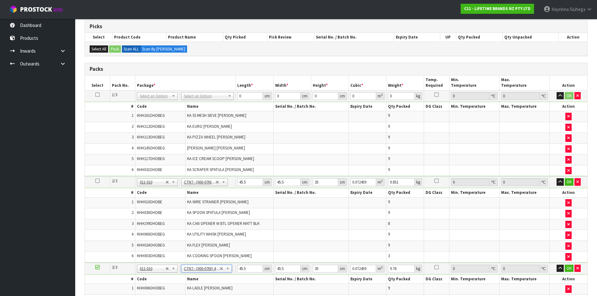
scroll to position [87, 0]
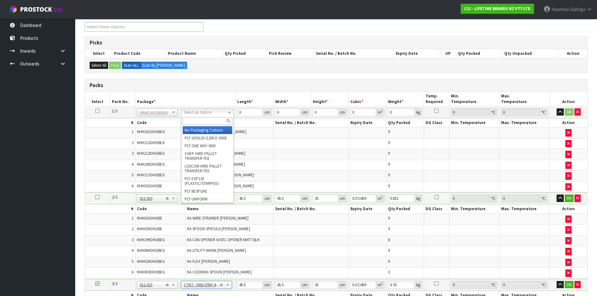
click at [210, 122] on input "text" at bounding box center [208, 121] width 50 height 8
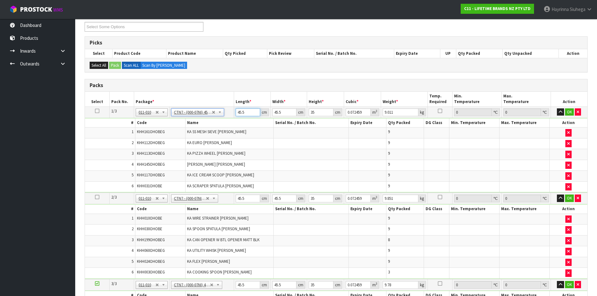
click at [239, 113] on input "45.5" at bounding box center [248, 112] width 24 height 8
drag, startPoint x: 239, startPoint y: 113, endPoint x: 299, endPoint y: 120, distance: 60.2
click at [239, 113] on input "45.5" at bounding box center [248, 112] width 24 height 8
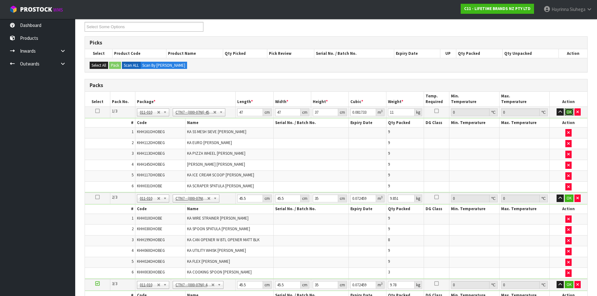
click button "OK" at bounding box center [569, 112] width 9 height 8
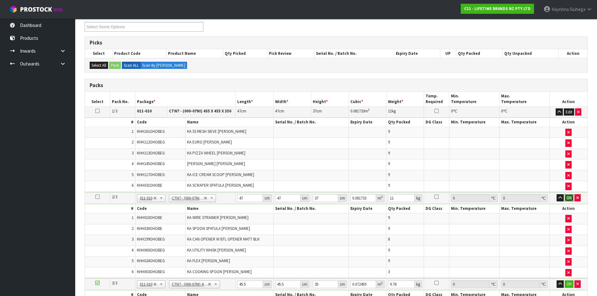
click button "OK" at bounding box center [569, 198] width 9 height 8
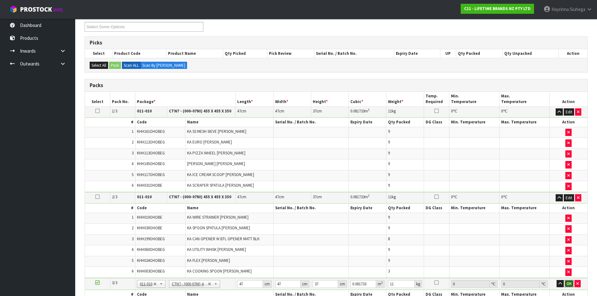
click button "OK" at bounding box center [569, 284] width 9 height 8
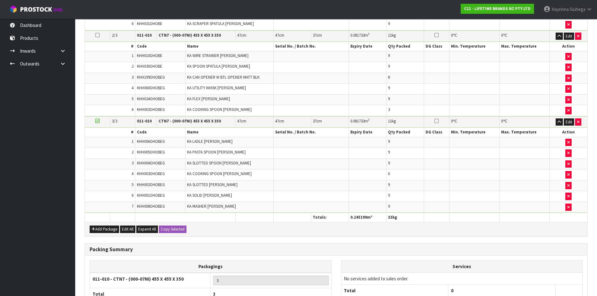
scroll to position [309, 0]
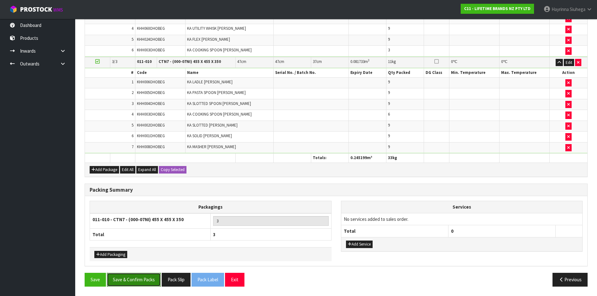
click at [146, 278] on button "Save & Confirm Packs" at bounding box center [134, 279] width 54 height 13
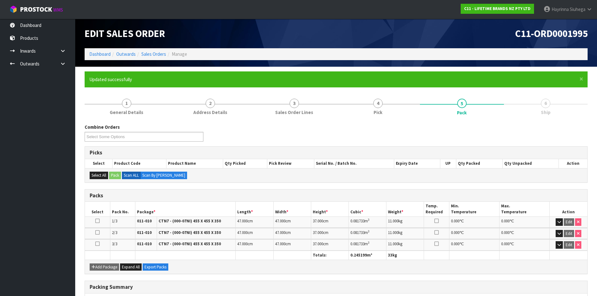
scroll to position [83, 0]
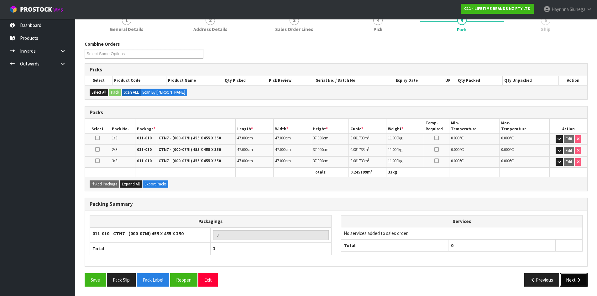
click at [572, 278] on button "Next" at bounding box center [574, 279] width 28 height 13
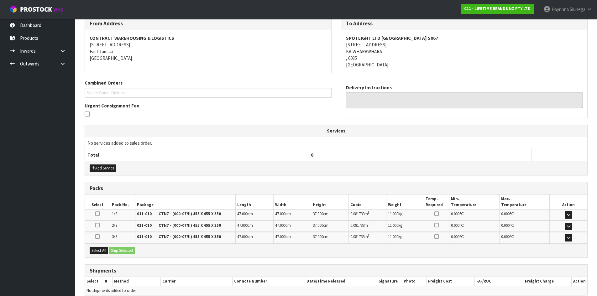
scroll to position [136, 0]
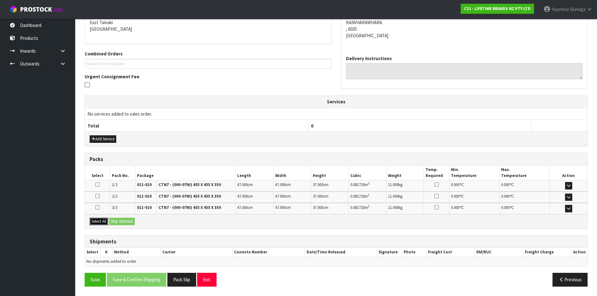
click at [100, 223] on button "Select All" at bounding box center [99, 222] width 18 height 8
click at [121, 217] on div "Select All Ship Selected" at bounding box center [336, 221] width 502 height 14
drag, startPoint x: 128, startPoint y: 216, endPoint x: 122, endPoint y: 222, distance: 8.9
click at [128, 216] on div "Select All Ship Selected" at bounding box center [336, 221] width 502 height 14
click at [122, 222] on button "Ship Selected" at bounding box center [122, 222] width 26 height 8
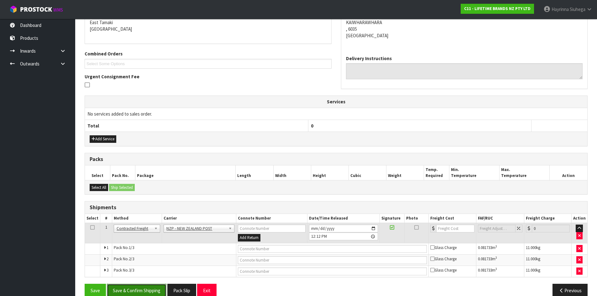
click at [156, 287] on button "Save & Confirm Shipping" at bounding box center [137, 290] width 60 height 13
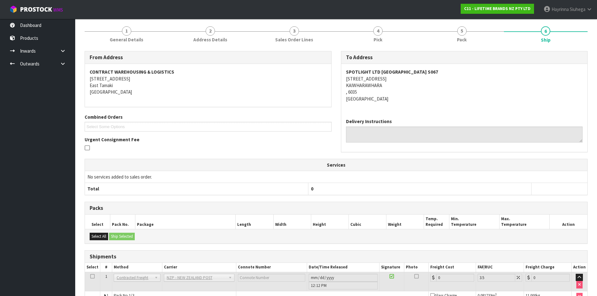
scroll to position [137, 0]
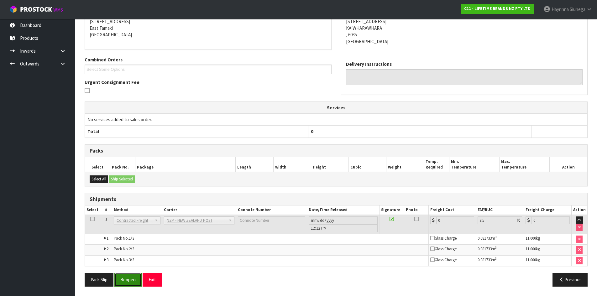
click at [126, 283] on button "Reopen" at bounding box center [127, 279] width 27 height 13
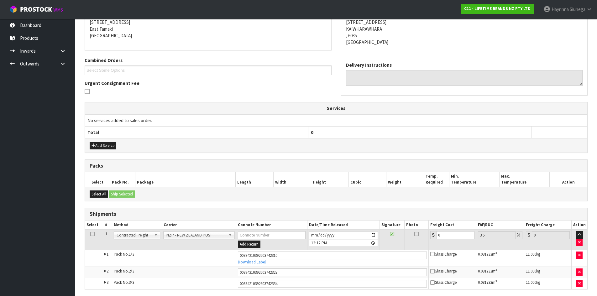
scroll to position [130, 0]
drag, startPoint x: 456, startPoint y: 233, endPoint x: 256, endPoint y: 225, distance: 200.4
click at [262, 225] on table "Select # Method Carrier Connote Number Date/Time Released Signature Photo Freig…" at bounding box center [336, 254] width 502 height 69
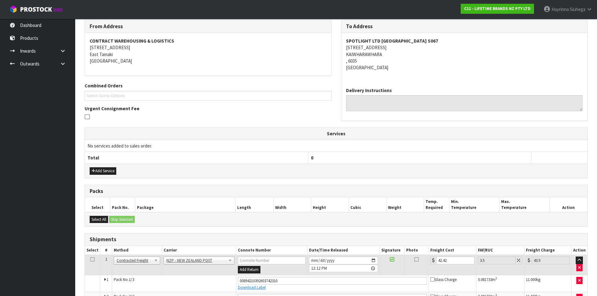
scroll to position [152, 0]
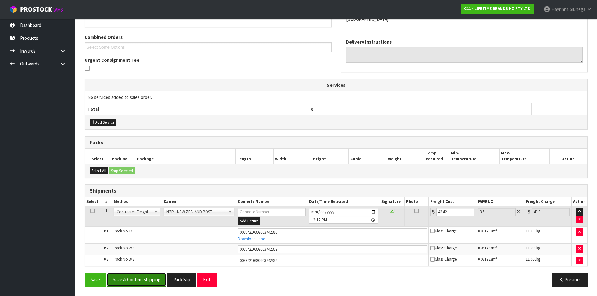
click at [139, 280] on button "Save & Confirm Shipping" at bounding box center [137, 279] width 60 height 13
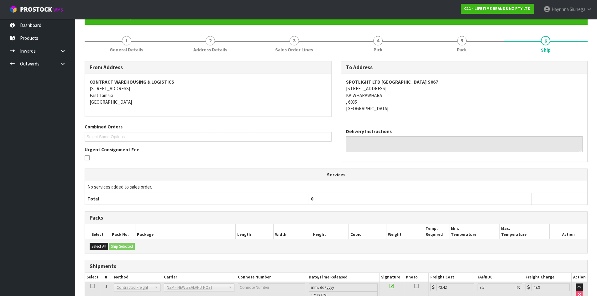
scroll to position [0, 0]
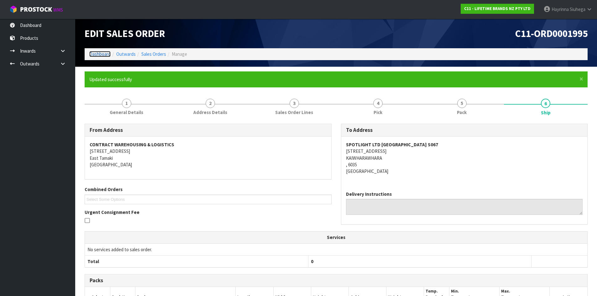
click at [105, 55] on link "Dashboard" at bounding box center [99, 54] width 21 height 6
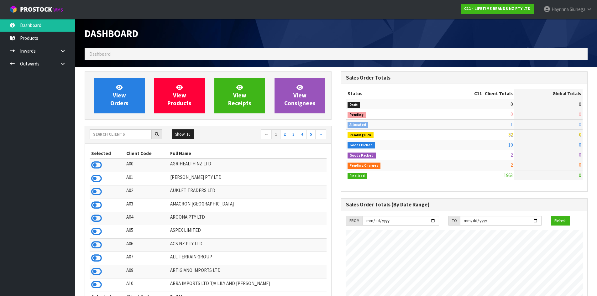
scroll to position [475, 256]
click at [102, 93] on link "View Orders" at bounding box center [119, 96] width 51 height 36
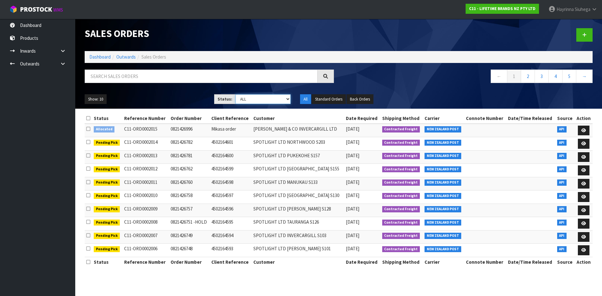
click at [265, 96] on select "Draft Pending Allocated Pending Pick Goods Picked Goods Packed Pending Charges …" at bounding box center [262, 99] width 55 height 10
click at [235, 94] on select "Draft Pending Allocated Pending Pick Goods Picked Goods Packed Pending Charges …" at bounding box center [262, 99] width 55 height 10
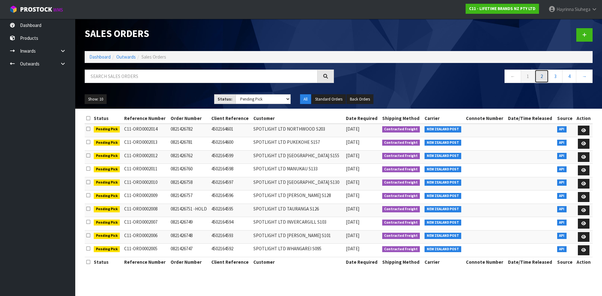
click at [544, 77] on link "2" at bounding box center [541, 76] width 14 height 13
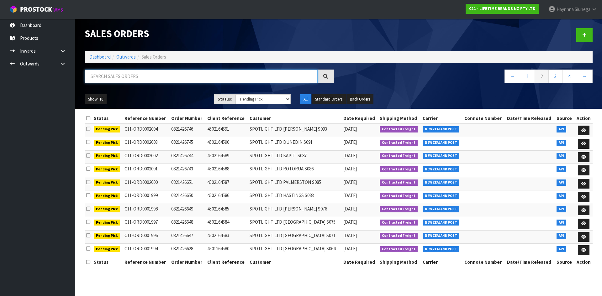
click at [106, 80] on input "text" at bounding box center [201, 76] width 233 height 13
click at [97, 58] on link "Dashboard" at bounding box center [99, 57] width 21 height 6
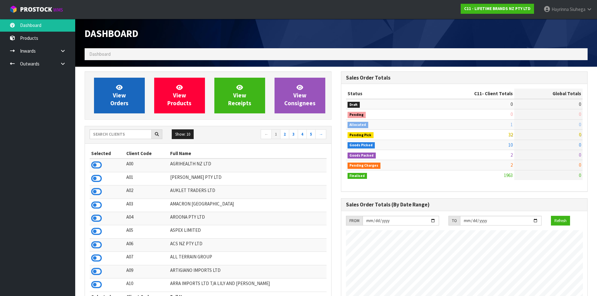
scroll to position [475, 256]
click at [112, 92] on link "View Orders" at bounding box center [119, 96] width 51 height 36
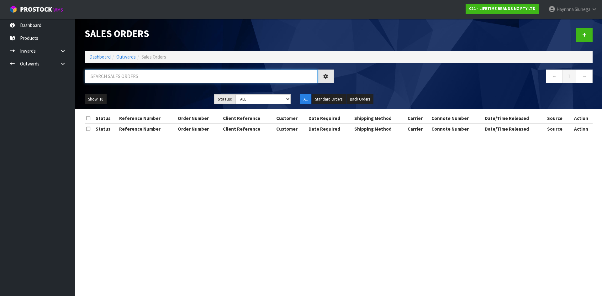
click at [117, 75] on input "text" at bounding box center [201, 76] width 233 height 13
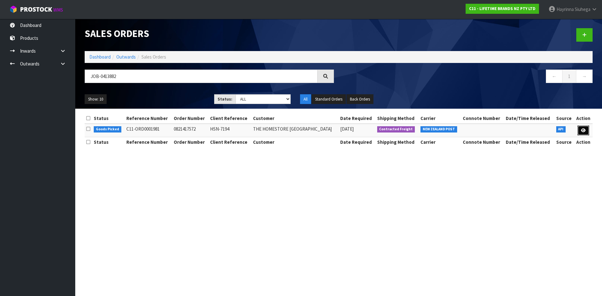
click at [583, 134] on link at bounding box center [583, 131] width 12 height 10
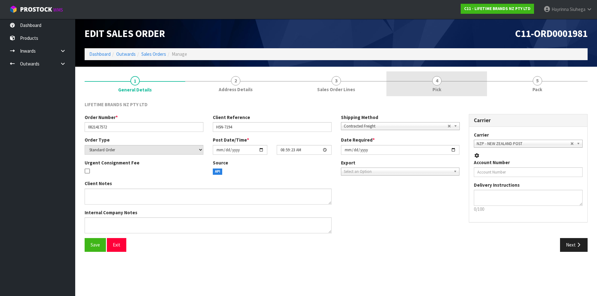
click at [463, 82] on link "4 Pick" at bounding box center [436, 83] width 101 height 25
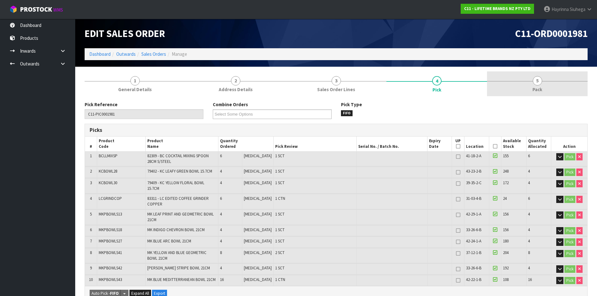
click at [529, 81] on link "5 Pack" at bounding box center [537, 83] width 101 height 25
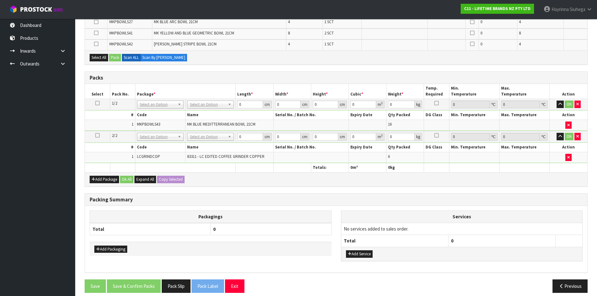
scroll to position [188, 0]
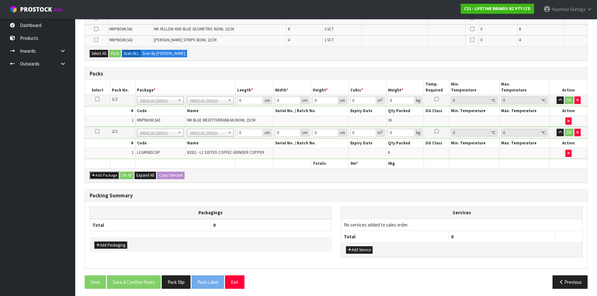
click at [103, 175] on button "Add Package" at bounding box center [104, 176] width 29 height 8
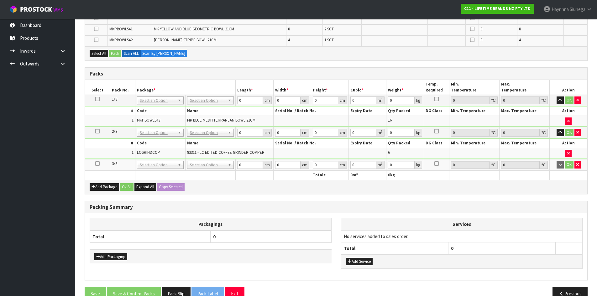
click at [97, 164] on icon at bounding box center [97, 164] width 4 height 0
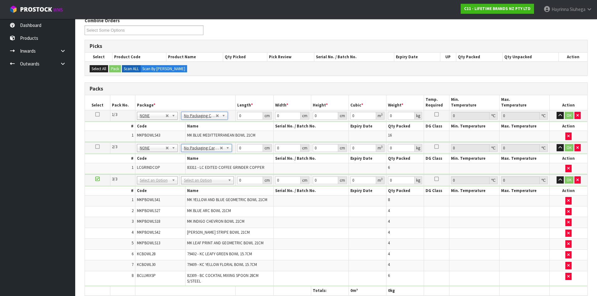
scroll to position [94, 0]
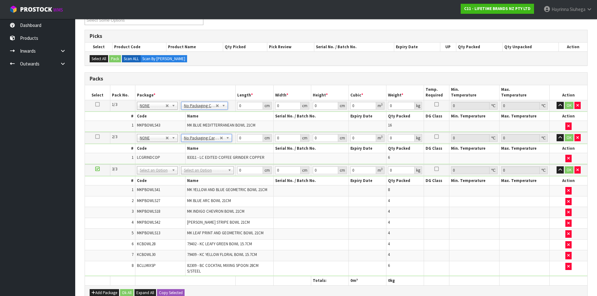
click at [214, 165] on td "No Packaging Cartons PLT GEN120 (1200 X 1000) PLT ONE WAY SKID CHEP HIRE PALLET…" at bounding box center [207, 171] width 56 height 12
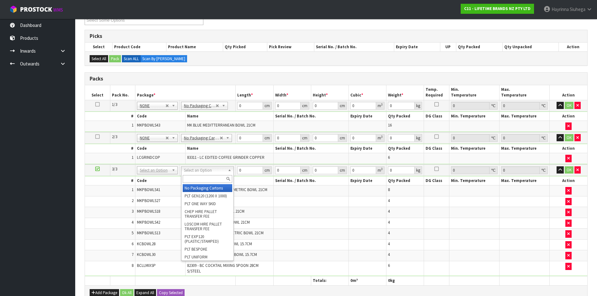
click at [201, 179] on input "text" at bounding box center [208, 179] width 50 height 8
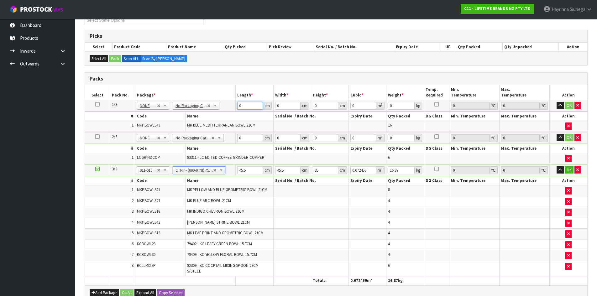
click at [239, 107] on input "0" at bounding box center [249, 106] width 25 height 8
click button "OK" at bounding box center [569, 106] width 9 height 8
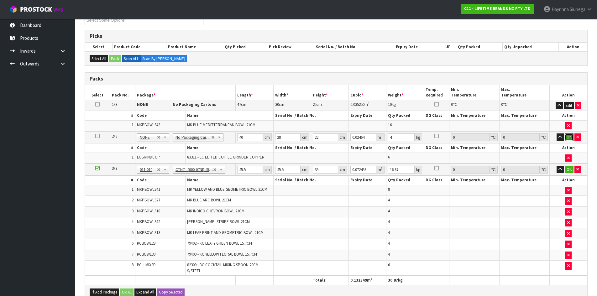
click button "OK" at bounding box center [569, 137] width 9 height 8
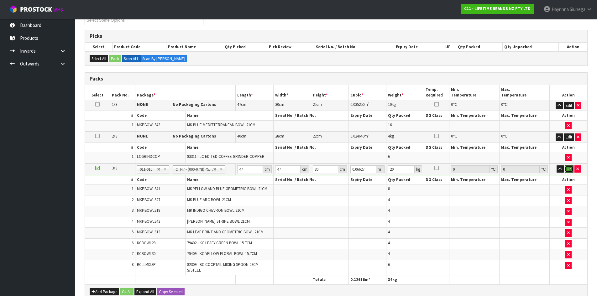
click button "OK" at bounding box center [569, 169] width 9 height 8
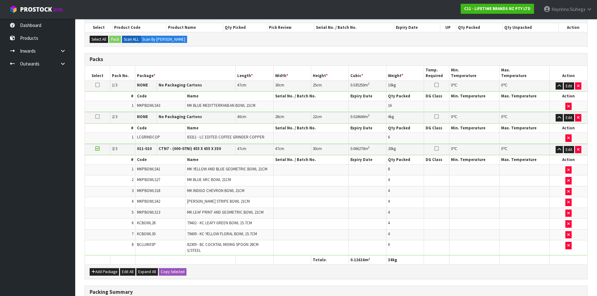
scroll to position [231, 0]
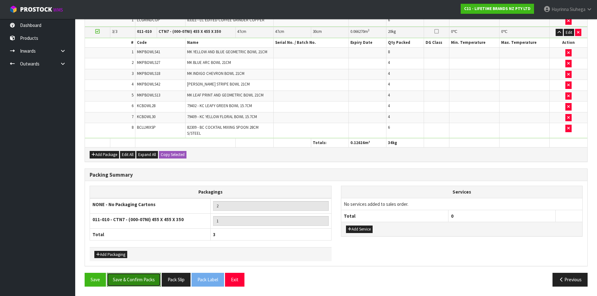
click at [148, 281] on button "Save & Confirm Packs" at bounding box center [134, 279] width 54 height 13
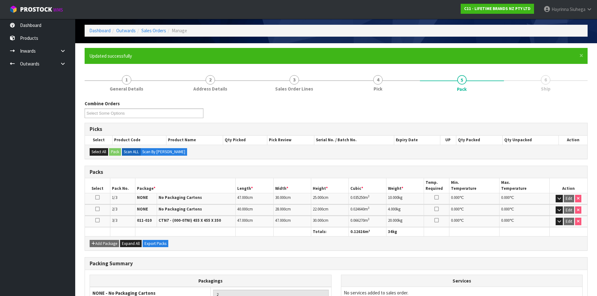
scroll to position [98, 0]
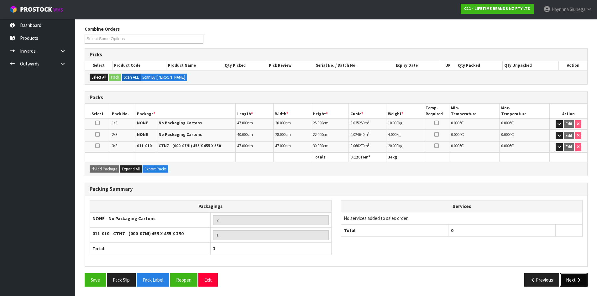
click at [577, 276] on button "Next" at bounding box center [574, 279] width 28 height 13
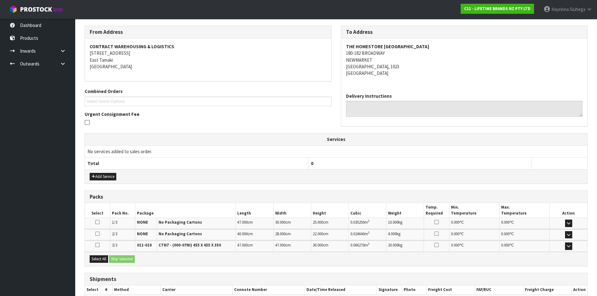
scroll to position [136, 0]
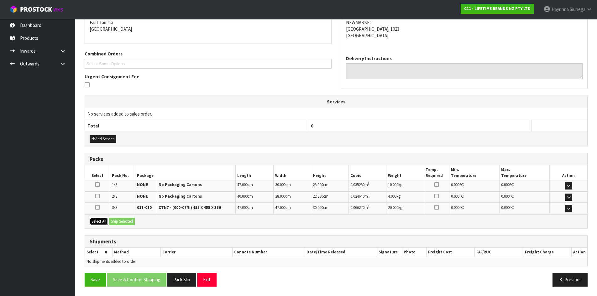
click at [105, 221] on button "Select All" at bounding box center [99, 222] width 18 height 8
click at [119, 222] on button "Ship Selected" at bounding box center [122, 222] width 26 height 8
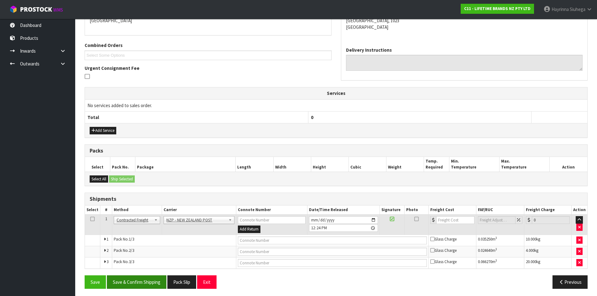
scroll to position [146, 0]
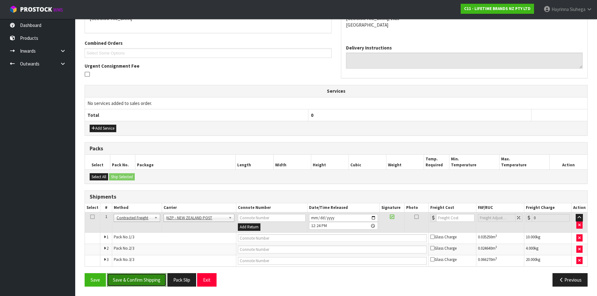
click at [148, 277] on button "Save & Confirm Shipping" at bounding box center [137, 279] width 60 height 13
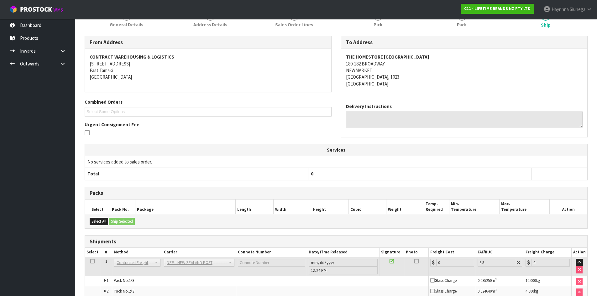
scroll to position [137, 0]
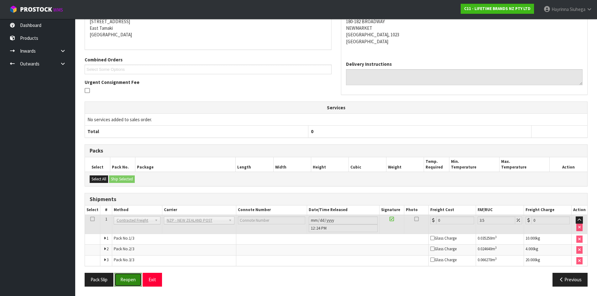
click at [133, 280] on button "Reopen" at bounding box center [127, 279] width 27 height 13
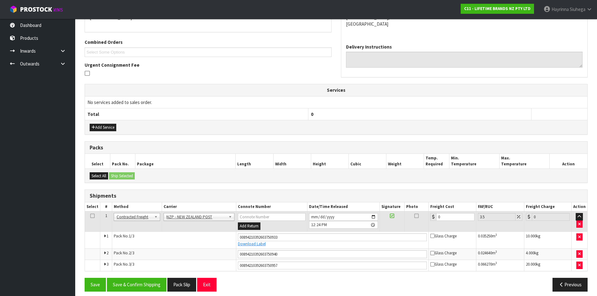
scroll to position [152, 0]
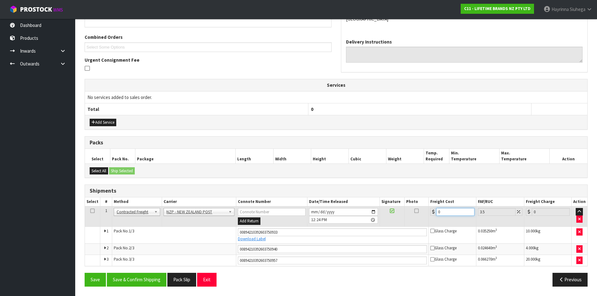
drag, startPoint x: 452, startPoint y: 213, endPoint x: 220, endPoint y: 212, distance: 231.6
click at [310, 213] on tr "1 Client Local Pickup Customer Local Pickup Company Freight Contracted Freight …" at bounding box center [336, 217] width 502 height 20
click at [85, 273] on button "Save" at bounding box center [95, 279] width 21 height 13
click at [133, 273] on div "From Address CONTRACT WAREHOUSING & LOGISTICS 17 Allens Road East Tamaki Auckla…" at bounding box center [336, 131] width 503 height 320
click at [134, 275] on button "Save & Confirm Shipping" at bounding box center [137, 279] width 60 height 13
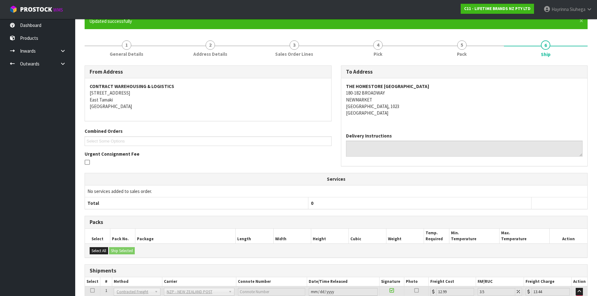
scroll to position [0, 0]
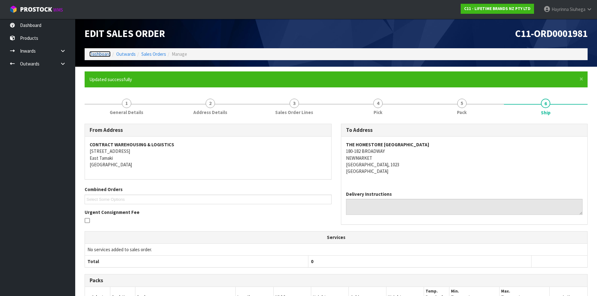
click at [97, 53] on link "Dashboard" at bounding box center [99, 54] width 21 height 6
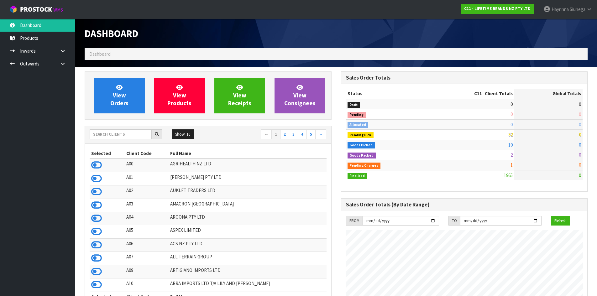
scroll to position [475, 256]
click at [136, 94] on link "View Orders" at bounding box center [119, 96] width 51 height 36
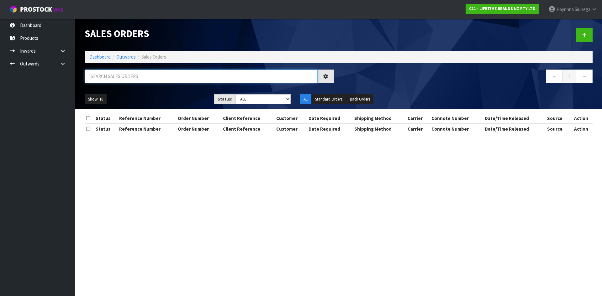
click at [141, 78] on input "text" at bounding box center [201, 76] width 233 height 13
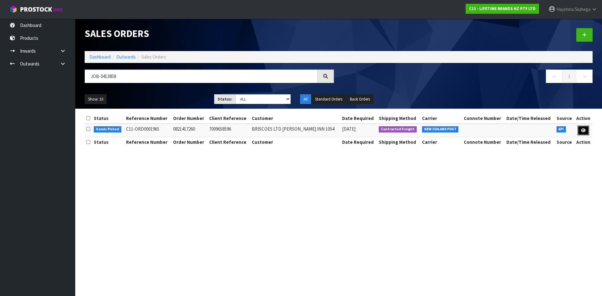
click at [582, 130] on icon at bounding box center [583, 130] width 5 height 4
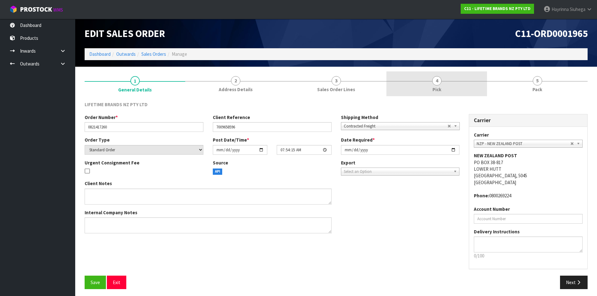
click at [472, 84] on link "4 Pick" at bounding box center [436, 83] width 101 height 25
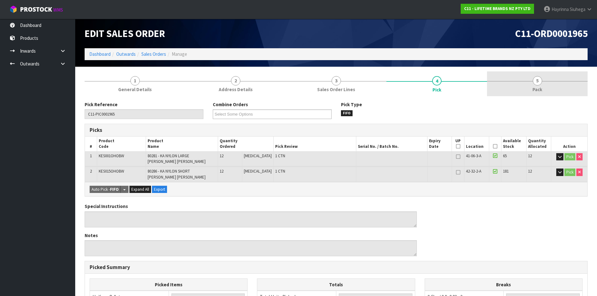
click at [531, 88] on link "5 Pack" at bounding box center [537, 83] width 101 height 25
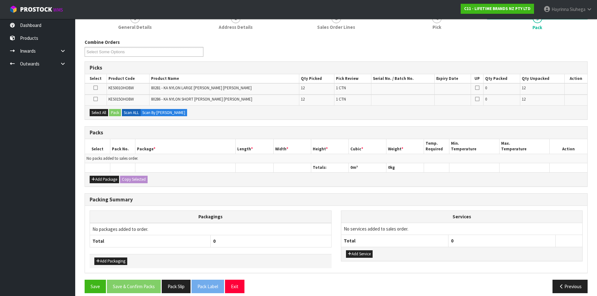
scroll to position [63, 0]
click at [103, 185] on div "Add Package Copy Selected" at bounding box center [336, 179] width 502 height 14
click at [104, 181] on button "Add Package" at bounding box center [104, 179] width 29 height 8
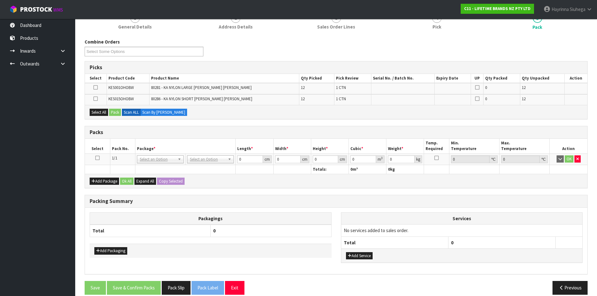
click at [95, 158] on icon at bounding box center [97, 158] width 4 height 0
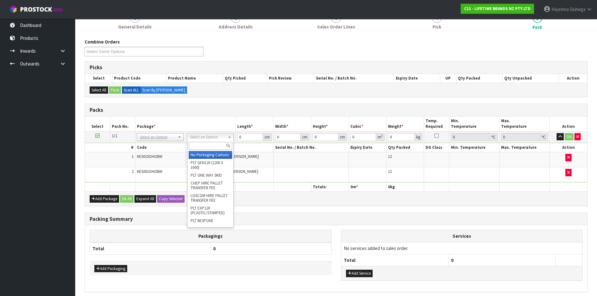
click at [205, 147] on input "text" at bounding box center [211, 146] width 44 height 8
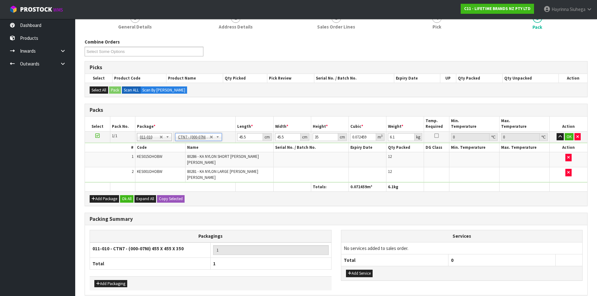
scroll to position [0, 0]
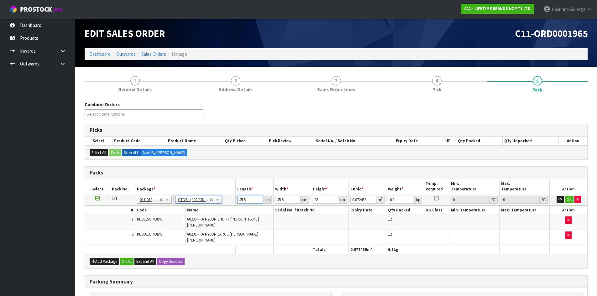
click at [242, 199] on input "45.5" at bounding box center [249, 200] width 25 height 8
click at [241, 199] on input "45.5" at bounding box center [249, 200] width 25 height 8
click button "OK" at bounding box center [569, 200] width 9 height 8
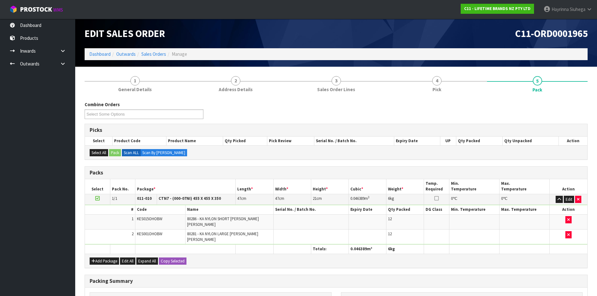
scroll to position [83, 0]
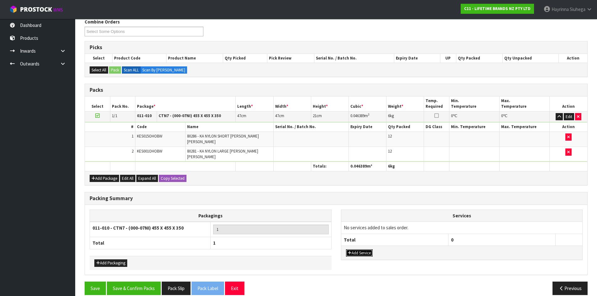
click at [366, 249] on button "Add Service" at bounding box center [359, 253] width 27 height 8
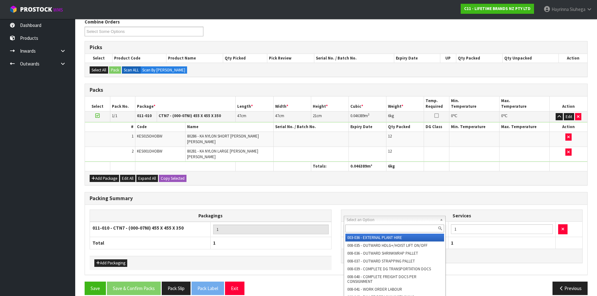
click at [377, 225] on input "text" at bounding box center [394, 229] width 99 height 8
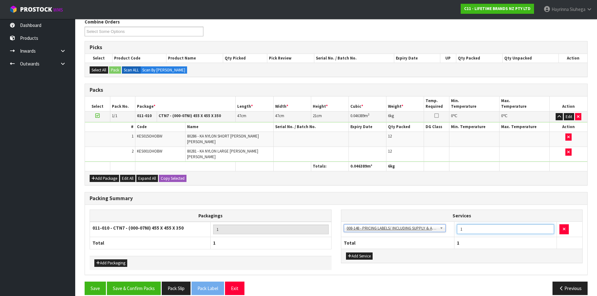
drag, startPoint x: 483, startPoint y: 219, endPoint x: 395, endPoint y: 217, distance: 87.4
click at [397, 222] on tr "003-036 - EXTERNAL PLANT HIRE 008-035 - OUTWARD HDLG+/HOIST LIFT ON/OFF 008-036…" at bounding box center [461, 229] width 241 height 15
click at [144, 282] on button "Save & Confirm Packs" at bounding box center [134, 288] width 54 height 13
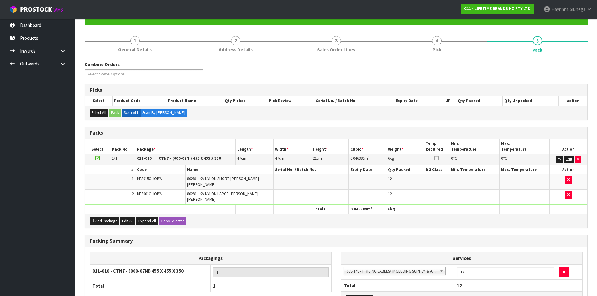
scroll to position [60, 0]
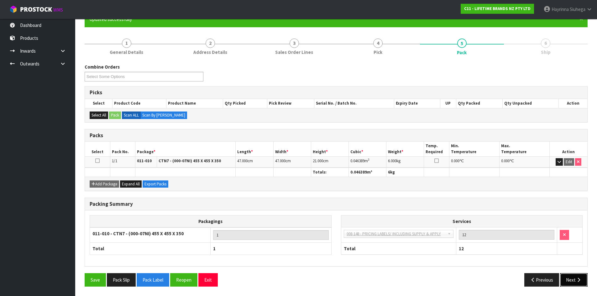
click at [574, 283] on button "Next" at bounding box center [574, 279] width 28 height 13
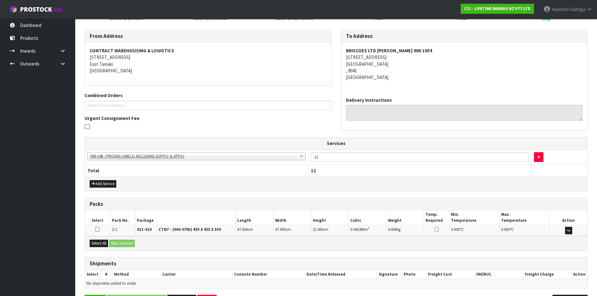
scroll to position [116, 0]
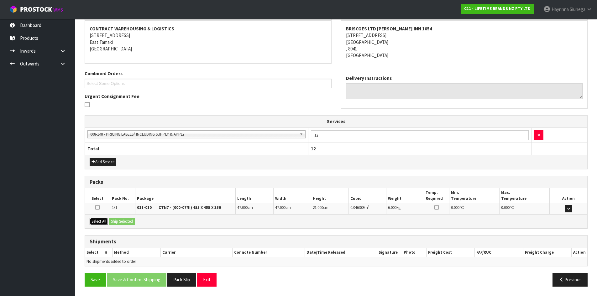
drag, startPoint x: 92, startPoint y: 222, endPoint x: 125, endPoint y: 222, distance: 32.6
click at [93, 222] on button "Select All" at bounding box center [99, 222] width 18 height 8
click at [125, 222] on button "Ship Selected" at bounding box center [122, 222] width 26 height 8
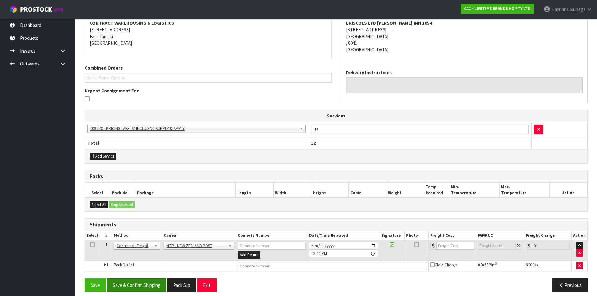
scroll to position [127, 0]
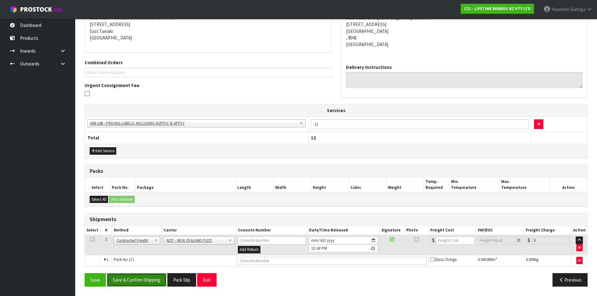
click at [144, 286] on button "Save & Confirm Shipping" at bounding box center [137, 279] width 60 height 13
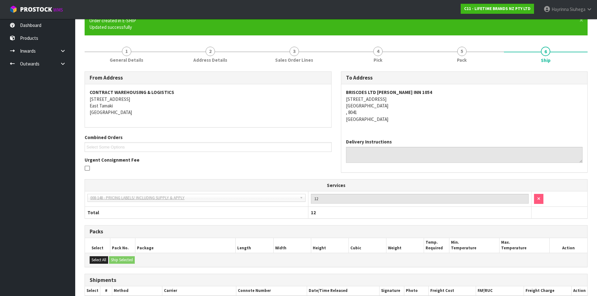
scroll to position [118, 0]
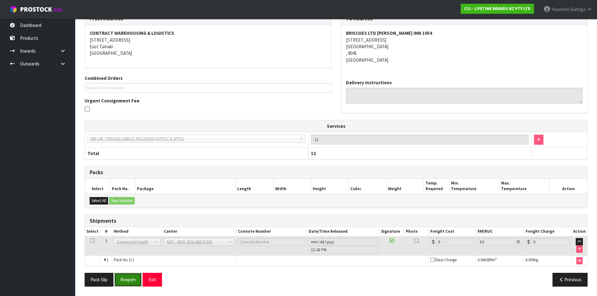
click at [131, 279] on button "Reopen" at bounding box center [127, 279] width 27 height 13
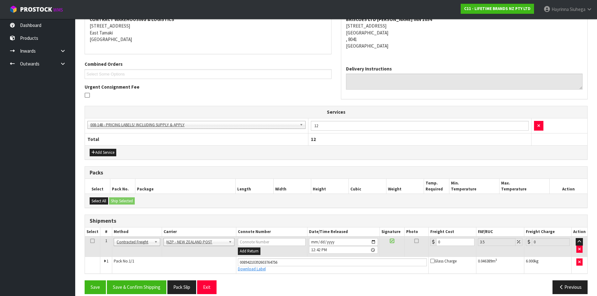
scroll to position [133, 0]
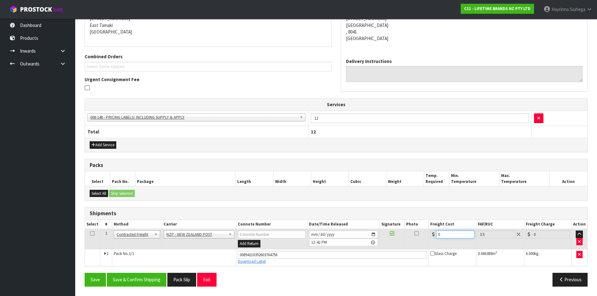
drag, startPoint x: 428, startPoint y: 236, endPoint x: 316, endPoint y: 236, distance: 111.9
click at [332, 236] on tr "1 Client Local Pickup Customer Local Pickup Company Freight Contracted Freight …" at bounding box center [336, 239] width 502 height 20
click at [85, 273] on button "Save" at bounding box center [95, 279] width 21 height 13
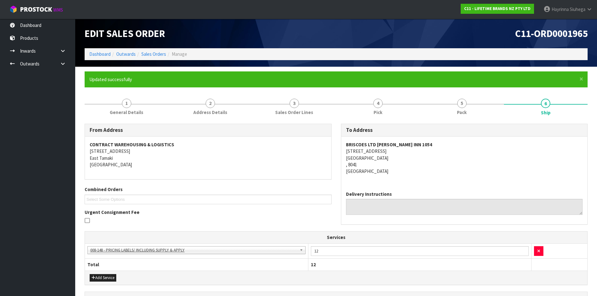
scroll to position [125, 0]
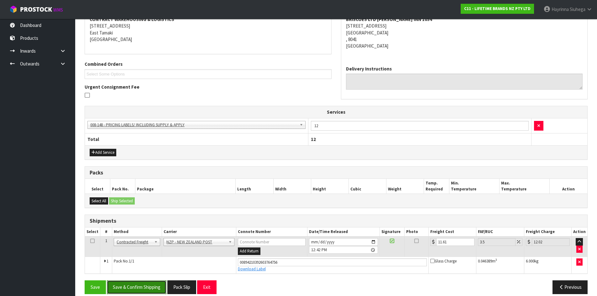
click at [125, 288] on button "Save & Confirm Shipping" at bounding box center [137, 286] width 60 height 13
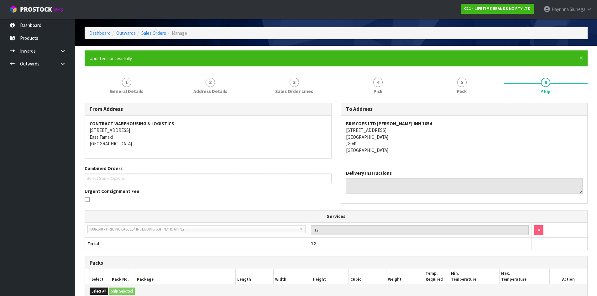
scroll to position [0, 0]
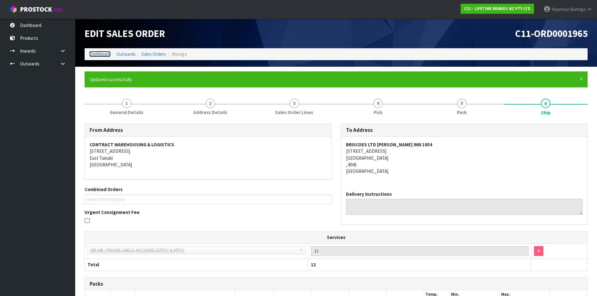
click at [98, 55] on link "Dashboard" at bounding box center [99, 54] width 21 height 6
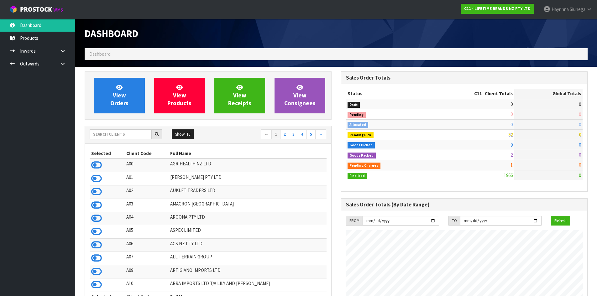
scroll to position [475, 256]
click at [120, 139] on input "text" at bounding box center [121, 134] width 62 height 10
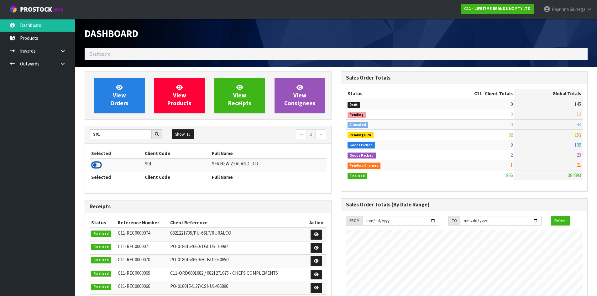
click at [93, 166] on icon at bounding box center [96, 164] width 11 height 9
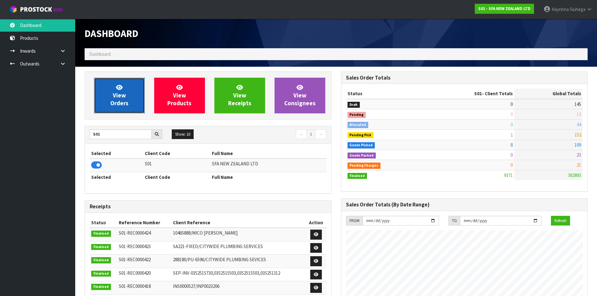
click at [116, 96] on span "View Orders" at bounding box center [119, 96] width 18 height 24
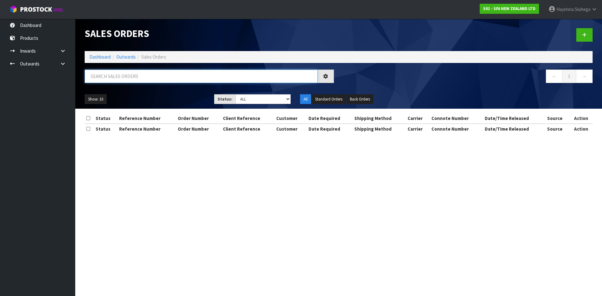
click at [127, 71] on input "text" at bounding box center [201, 76] width 233 height 13
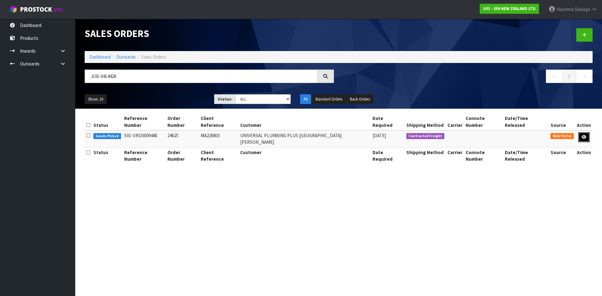
click at [586, 133] on link at bounding box center [584, 137] width 12 height 10
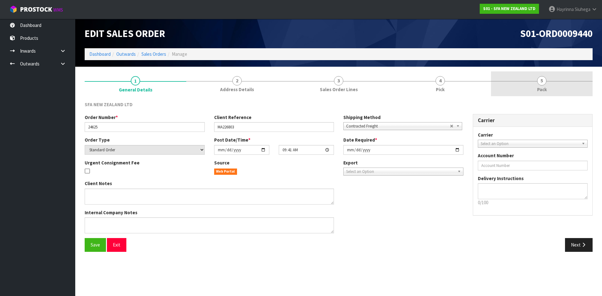
drag, startPoint x: 468, startPoint y: 84, endPoint x: 512, endPoint y: 71, distance: 45.0
click at [468, 82] on link "4 Pick" at bounding box center [440, 83] width 102 height 25
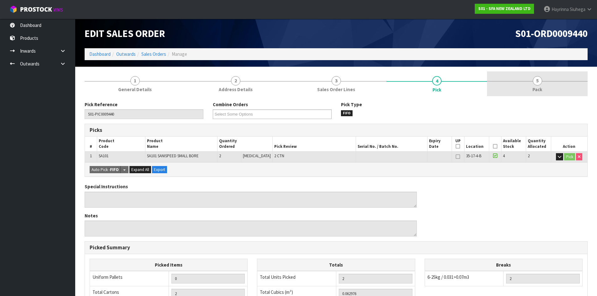
click at [543, 85] on link "5 Pack" at bounding box center [537, 83] width 101 height 25
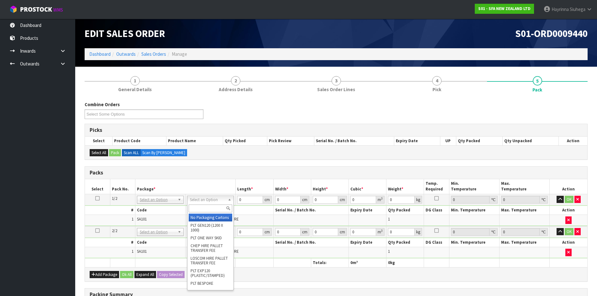
drag, startPoint x: 204, startPoint y: 219, endPoint x: 202, endPoint y: 225, distance: 6.1
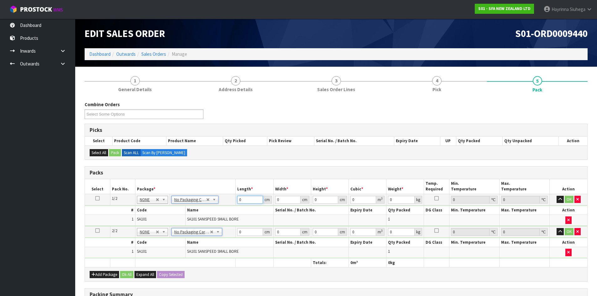
click at [239, 199] on input "0" at bounding box center [249, 200] width 25 height 8
click button "OK" at bounding box center [569, 200] width 9 height 8
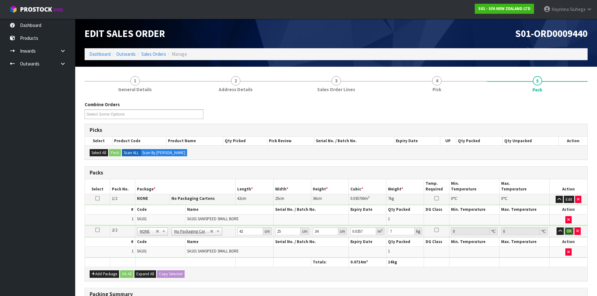
click button "OK" at bounding box center [569, 232] width 9 height 8
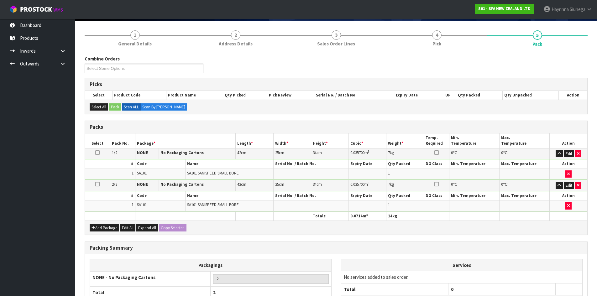
scroll to position [104, 0]
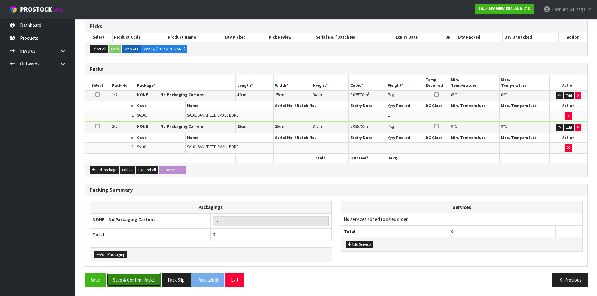
click at [144, 281] on button "Save & Confirm Packs" at bounding box center [134, 279] width 54 height 13
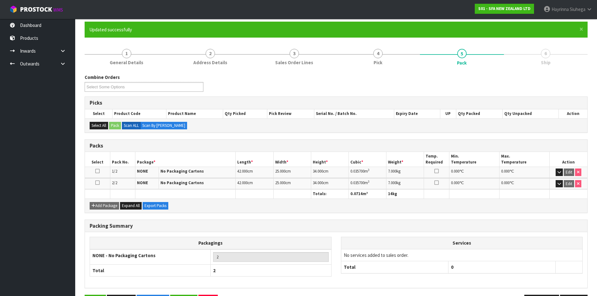
scroll to position [72, 0]
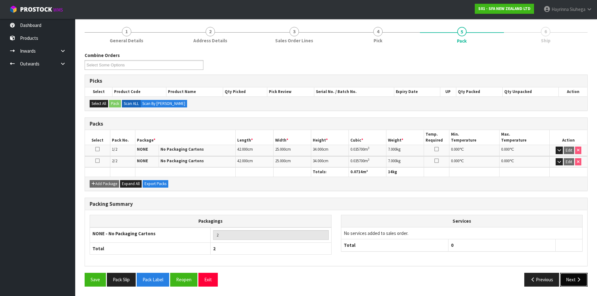
click at [573, 279] on button "Next" at bounding box center [574, 279] width 28 height 13
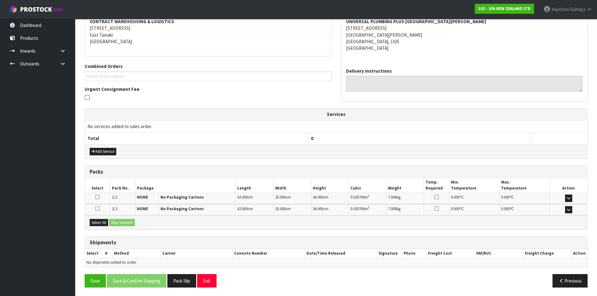
scroll to position [124, 0]
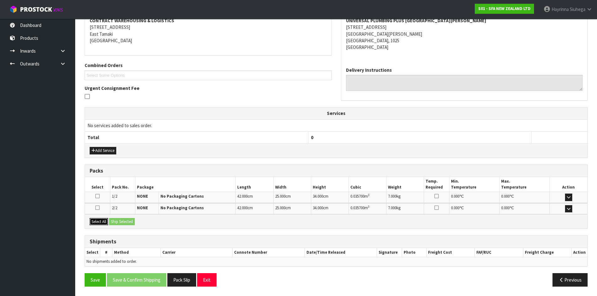
drag, startPoint x: 106, startPoint y: 223, endPoint x: 116, endPoint y: 223, distance: 10.3
click at [105, 223] on button "Select All" at bounding box center [99, 222] width 18 height 8
drag, startPoint x: 117, startPoint y: 223, endPoint x: 120, endPoint y: 227, distance: 4.9
click at [117, 223] on button "Ship Selected" at bounding box center [122, 222] width 26 height 8
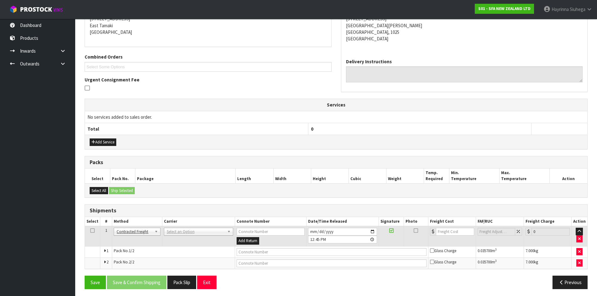
scroll to position [135, 0]
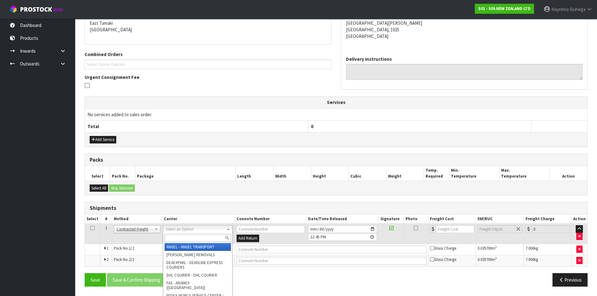
click at [183, 237] on input "text" at bounding box center [198, 238] width 66 height 8
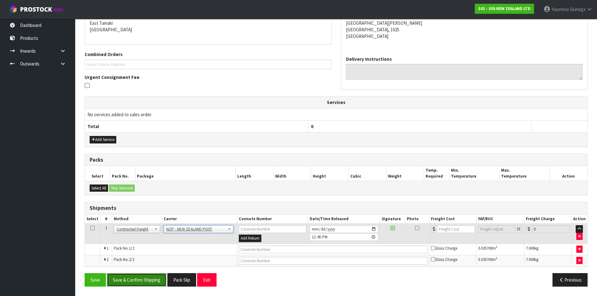
click at [133, 274] on button "Save & Confirm Shipping" at bounding box center [137, 279] width 60 height 13
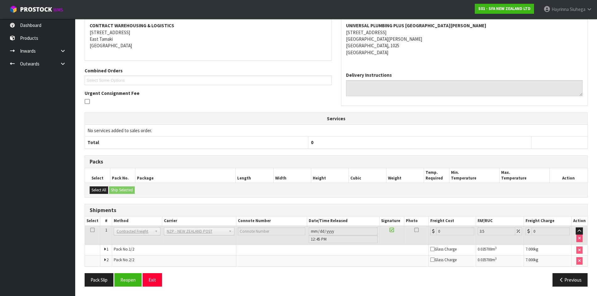
scroll to position [0, 0]
drag, startPoint x: 125, startPoint y: 281, endPoint x: 129, endPoint y: 283, distance: 4.1
click at [128, 283] on button "Reopen" at bounding box center [127, 279] width 27 height 13
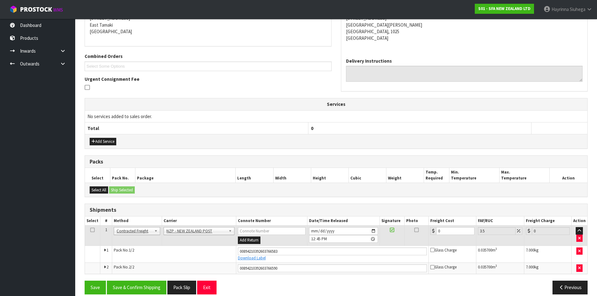
scroll to position [141, 0]
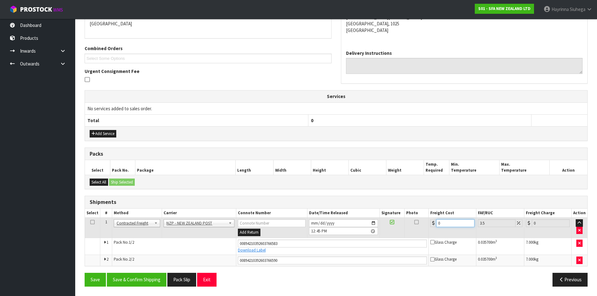
drag, startPoint x: 454, startPoint y: 223, endPoint x: 314, endPoint y: 222, distance: 140.1
click at [318, 223] on tr "1 Client Local Pickup Customer Local Pickup Company Freight Contracted Freight …" at bounding box center [336, 228] width 502 height 20
click at [85, 273] on button "Save" at bounding box center [95, 279] width 21 height 13
click at [143, 279] on button "Save & Confirm Shipping" at bounding box center [137, 279] width 60 height 13
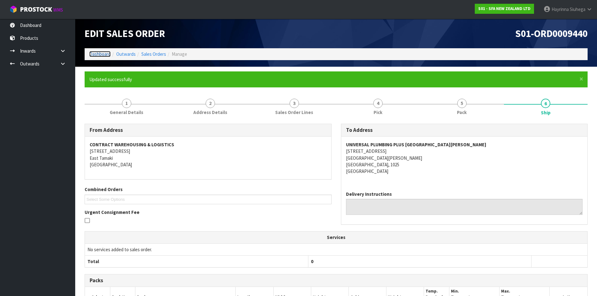
click at [102, 53] on link "Dashboard" at bounding box center [99, 54] width 21 height 6
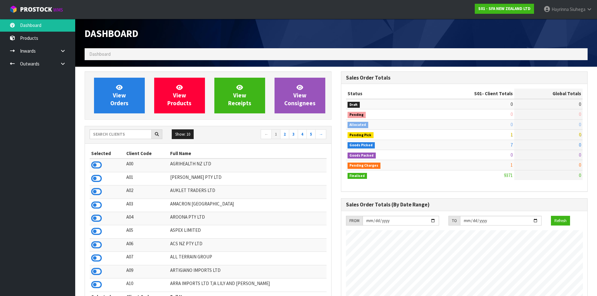
scroll to position [475, 256]
click at [124, 90] on link "View Orders" at bounding box center [119, 96] width 51 height 36
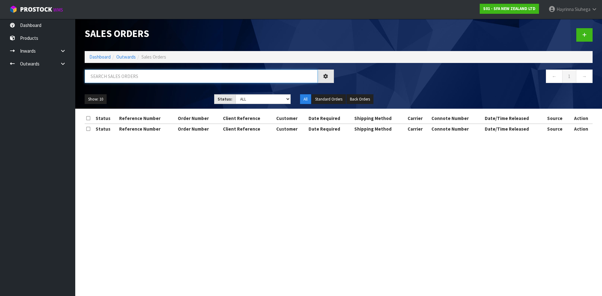
click at [129, 81] on input "text" at bounding box center [201, 76] width 233 height 13
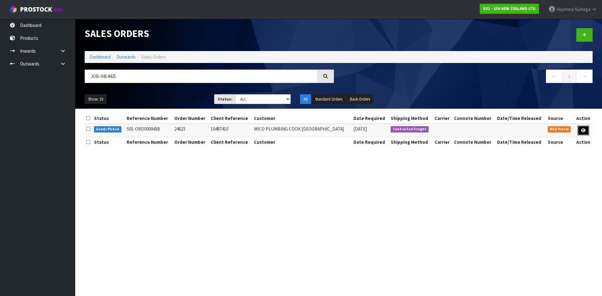
click at [584, 129] on icon at bounding box center [583, 130] width 5 height 4
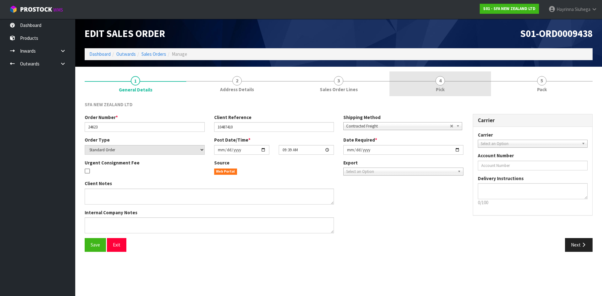
click at [474, 83] on link "4 Pick" at bounding box center [440, 83] width 102 height 25
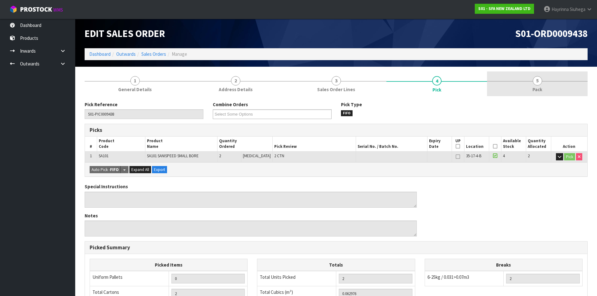
click at [519, 81] on link "5 Pack" at bounding box center [537, 83] width 101 height 25
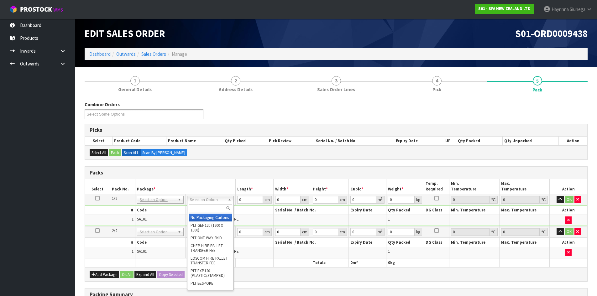
drag, startPoint x: 201, startPoint y: 215, endPoint x: 201, endPoint y: 227, distance: 11.3
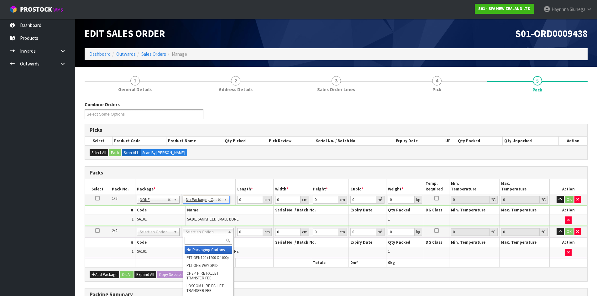
drag, startPoint x: 201, startPoint y: 248, endPoint x: 232, endPoint y: 206, distance: 52.3
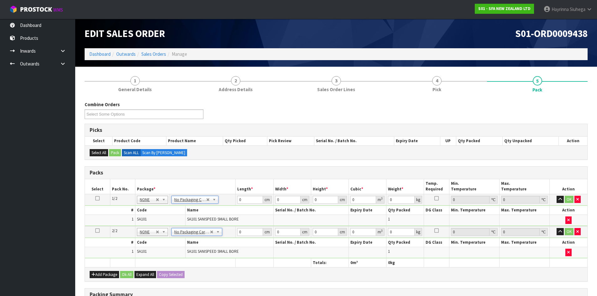
click at [236, 198] on td "0 cm" at bounding box center [255, 199] width 38 height 11
click at [237, 199] on input "0" at bounding box center [249, 200] width 25 height 8
click at [238, 199] on input "0" at bounding box center [249, 200] width 25 height 8
click button "OK" at bounding box center [569, 200] width 9 height 8
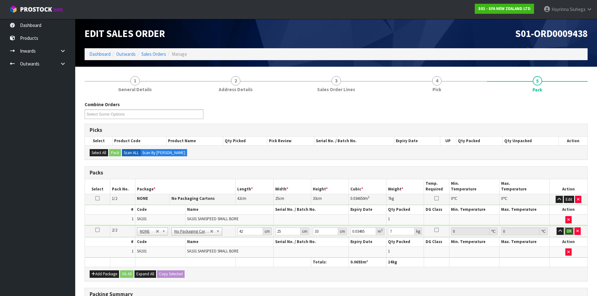
click button "OK" at bounding box center [569, 232] width 9 height 8
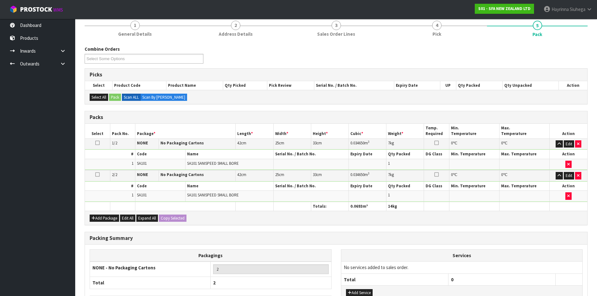
scroll to position [104, 0]
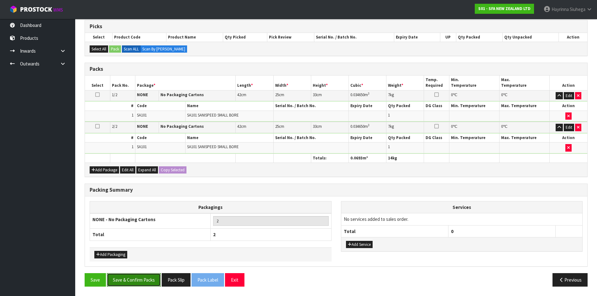
click at [149, 279] on button "Save & Confirm Packs" at bounding box center [134, 279] width 54 height 13
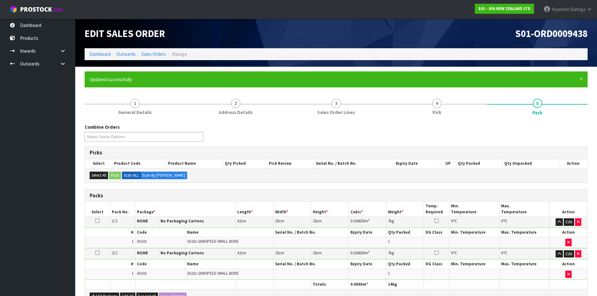
scroll to position [72, 0]
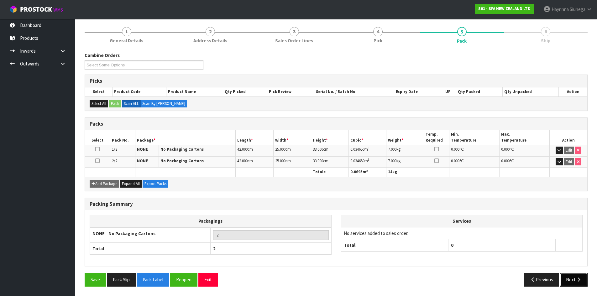
click at [578, 278] on icon "button" at bounding box center [579, 279] width 6 height 5
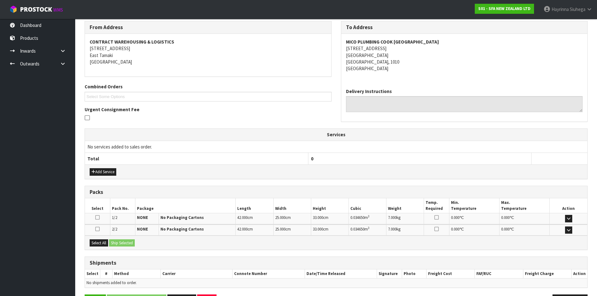
scroll to position [124, 0]
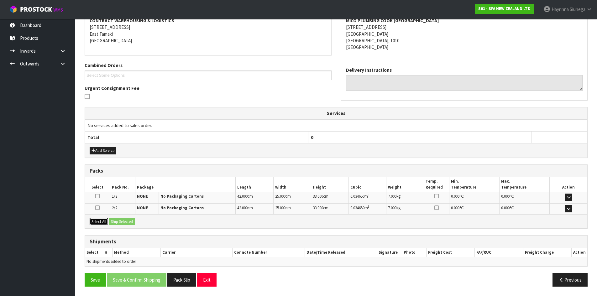
click at [95, 219] on button "Select All" at bounding box center [99, 222] width 18 height 8
click at [129, 216] on div "Select All Ship Selected" at bounding box center [336, 221] width 502 height 14
click at [131, 225] on button "Ship Selected" at bounding box center [122, 222] width 26 height 8
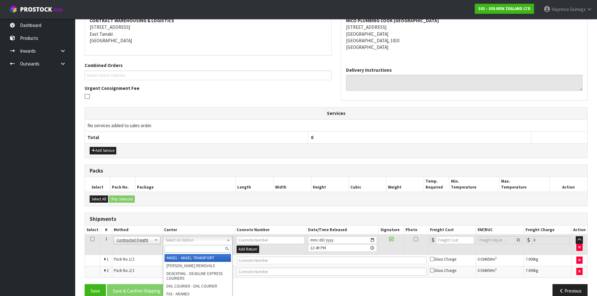
click at [183, 248] on input "text" at bounding box center [198, 249] width 66 height 8
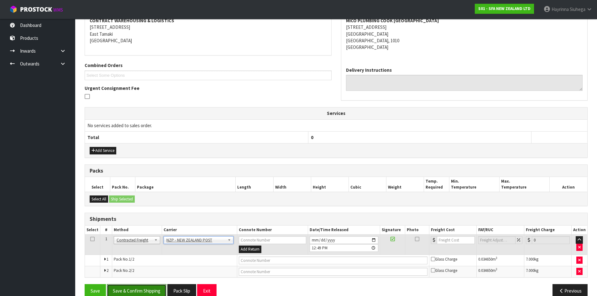
click at [163, 289] on button "Save & Confirm Shipping" at bounding box center [137, 290] width 60 height 13
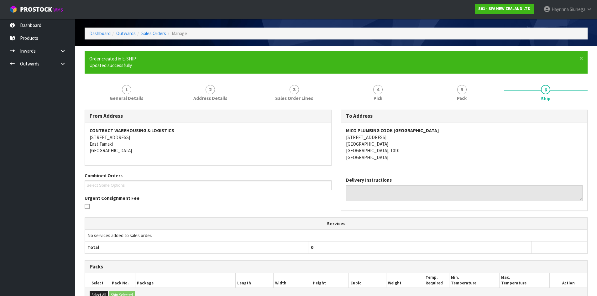
scroll to position [126, 0]
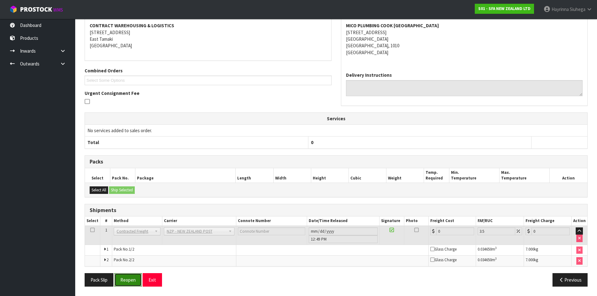
click at [129, 275] on button "Reopen" at bounding box center [127, 279] width 27 height 13
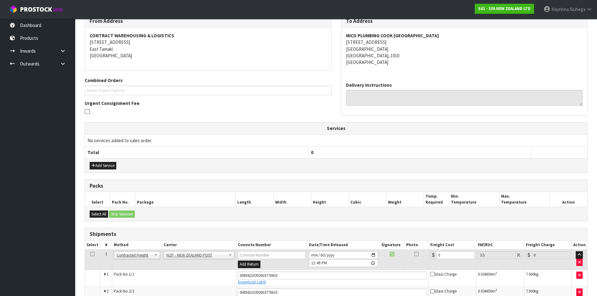
scroll to position [141, 0]
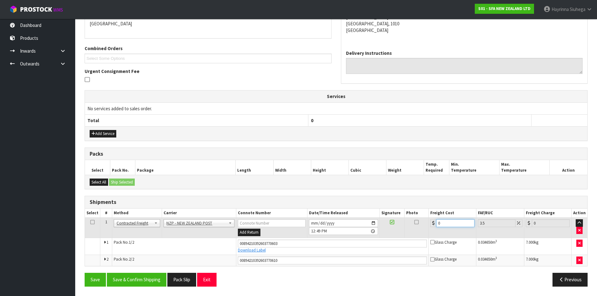
drag, startPoint x: 449, startPoint y: 223, endPoint x: 400, endPoint y: 224, distance: 49.5
click at [405, 224] on tr "1 Client Local Pickup Customer Local Pickup Company Freight Contracted Freight …" at bounding box center [336, 228] width 502 height 20
click at [85, 273] on button "Save" at bounding box center [95, 279] width 21 height 13
click at [146, 289] on div "Save Save & Confirm Shipping Pack Slip Exit Previous" at bounding box center [336, 282] width 512 height 18
click at [148, 278] on button "Save & Confirm Shipping" at bounding box center [137, 279] width 60 height 13
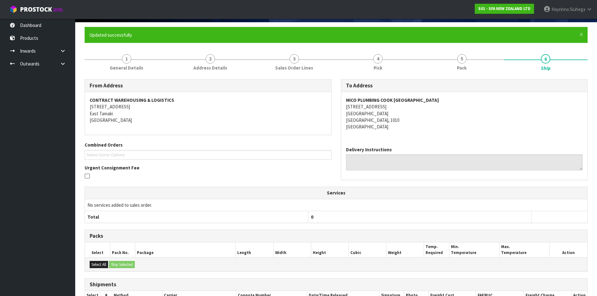
scroll to position [0, 0]
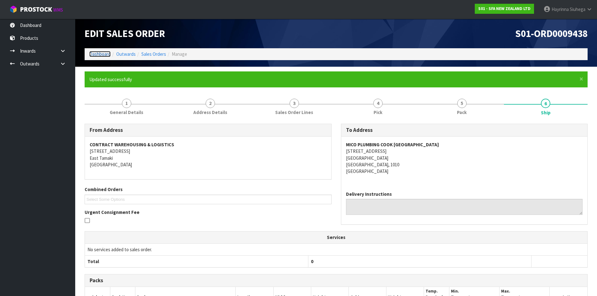
click at [98, 52] on link "Dashboard" at bounding box center [99, 54] width 21 height 6
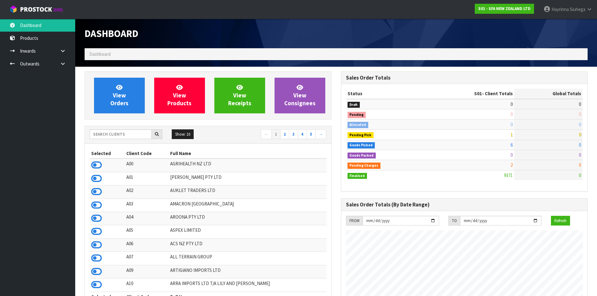
scroll to position [475, 256]
click at [124, 102] on span "View Orders" at bounding box center [119, 96] width 18 height 24
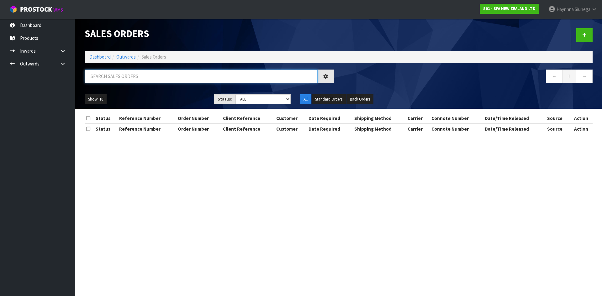
click at [130, 76] on input "text" at bounding box center [201, 76] width 233 height 13
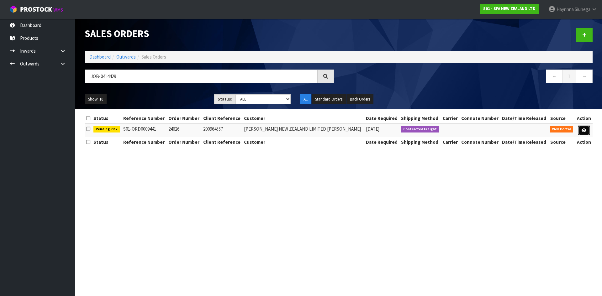
drag, startPoint x: 582, startPoint y: 130, endPoint x: 583, endPoint y: 127, distance: 3.4
click at [582, 129] on icon at bounding box center [583, 130] width 5 height 4
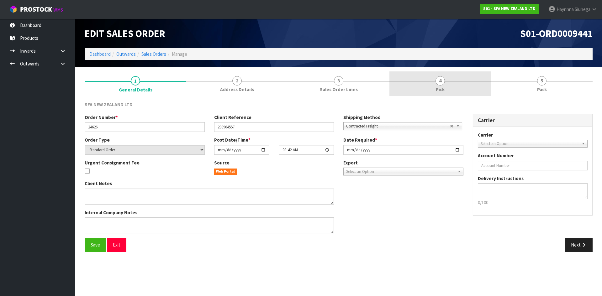
click at [473, 78] on link "4 Pick" at bounding box center [440, 83] width 102 height 25
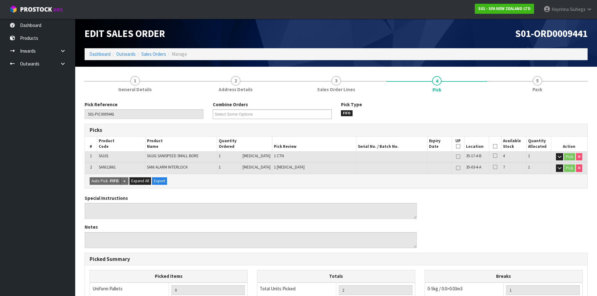
click at [492, 143] on th "Picked" at bounding box center [495, 144] width 12 height 15
click at [493, 146] on icon at bounding box center [495, 146] width 4 height 0
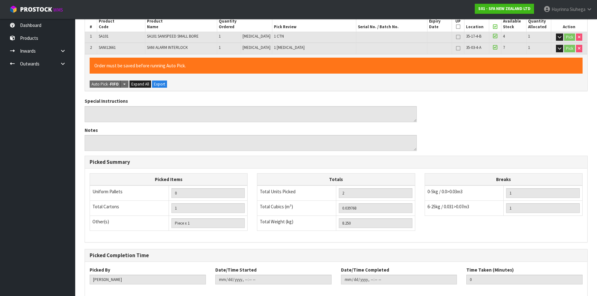
scroll to position [152, 0]
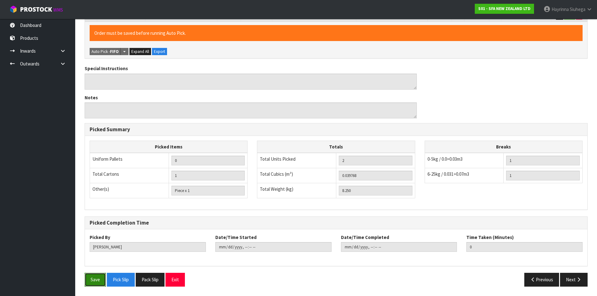
click at [88, 280] on button "Save" at bounding box center [95, 279] width 21 height 13
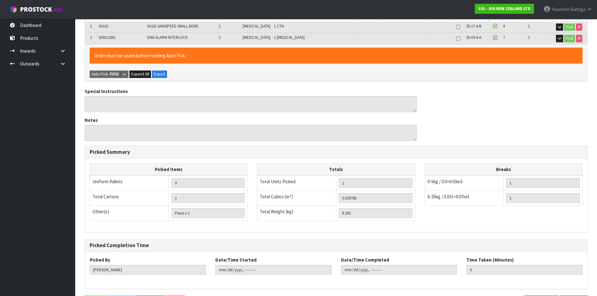
scroll to position [0, 0]
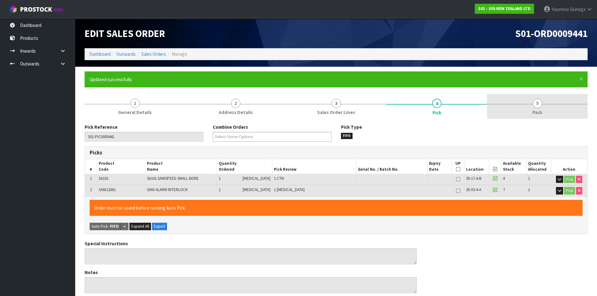
drag, startPoint x: 536, startPoint y: 102, endPoint x: 533, endPoint y: 107, distance: 6.2
click at [536, 103] on span "5" at bounding box center [537, 103] width 9 height 9
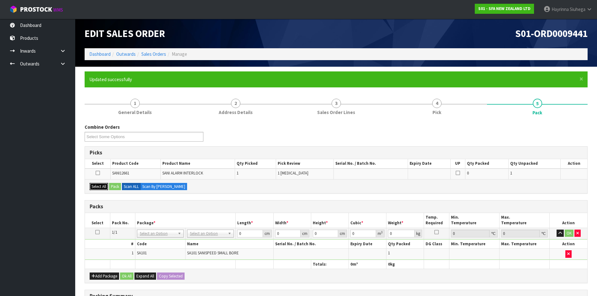
drag, startPoint x: 101, startPoint y: 185, endPoint x: 116, endPoint y: 185, distance: 15.0
click at [102, 185] on button "Select All" at bounding box center [99, 187] width 18 height 8
click at [118, 185] on button "Pack" at bounding box center [115, 187] width 12 height 8
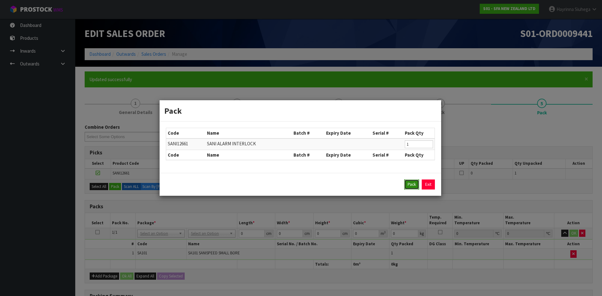
click at [412, 184] on button "Pack" at bounding box center [411, 185] width 15 height 10
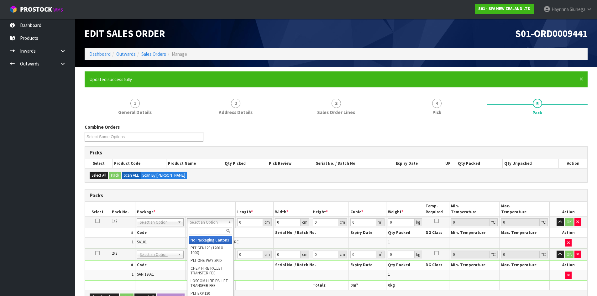
drag, startPoint x: 209, startPoint y: 241, endPoint x: 207, endPoint y: 250, distance: 9.1
drag, startPoint x: 206, startPoint y: 254, endPoint x: 204, endPoint y: 267, distance: 13.3
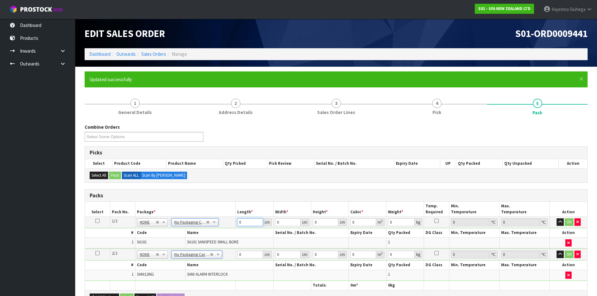
click at [238, 223] on input "0" at bounding box center [249, 222] width 25 height 8
click button "OK" at bounding box center [569, 222] width 9 height 8
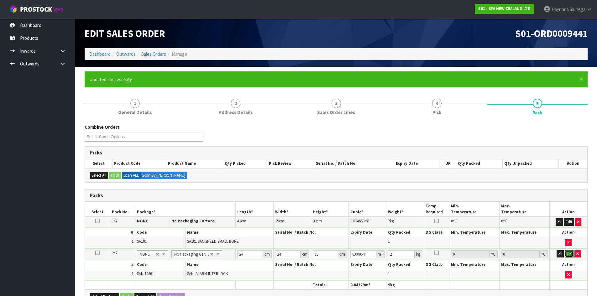
click button "OK" at bounding box center [569, 254] width 9 height 8
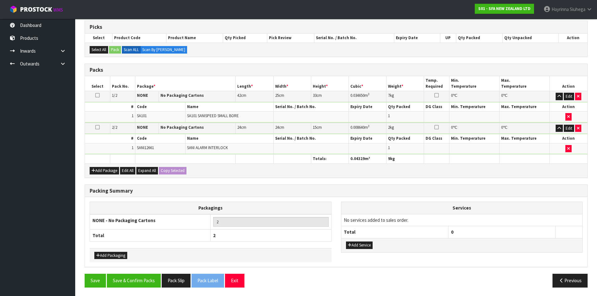
scroll to position [127, 0]
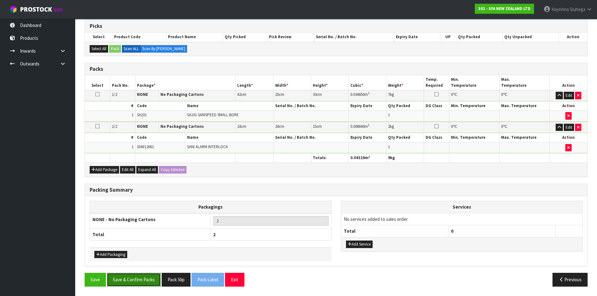
click at [139, 275] on button "Save & Confirm Packs" at bounding box center [134, 279] width 54 height 13
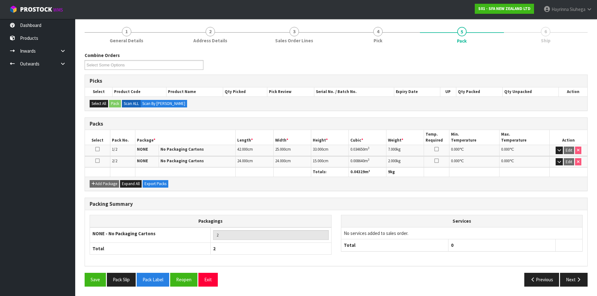
scroll to position [72, 0]
click at [578, 277] on icon "button" at bounding box center [579, 279] width 6 height 5
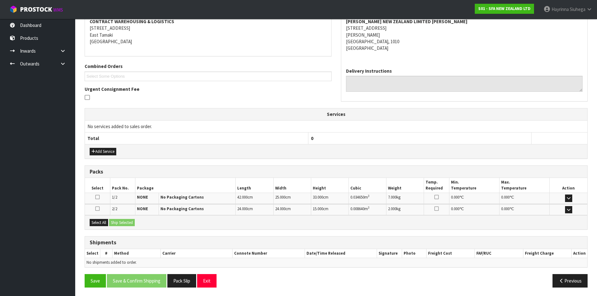
scroll to position [124, 0]
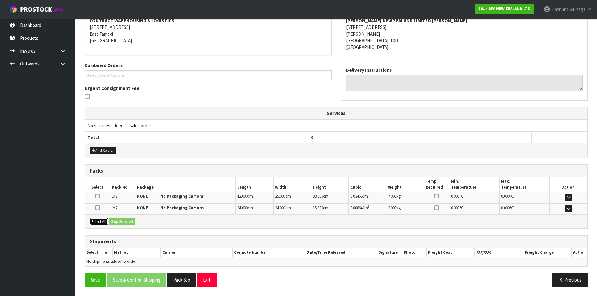
click at [99, 219] on button "Select All" at bounding box center [99, 222] width 18 height 8
drag, startPoint x: 114, startPoint y: 219, endPoint x: 116, endPoint y: 222, distance: 4.1
click at [115, 219] on button "Ship Selected" at bounding box center [122, 222] width 26 height 8
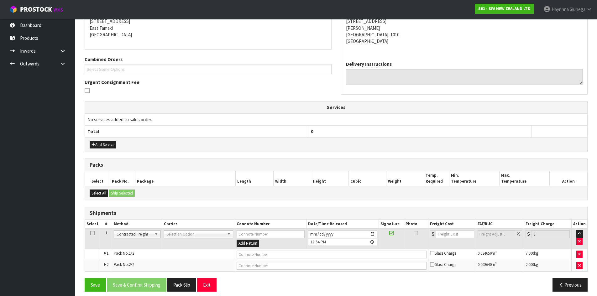
scroll to position [135, 0]
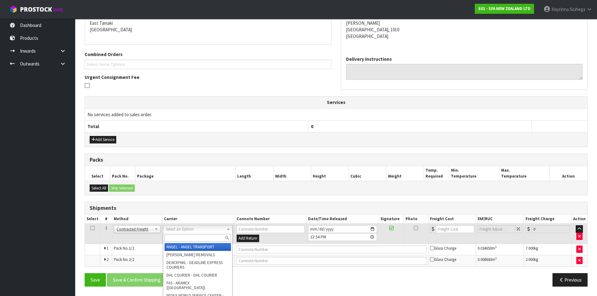
click at [195, 238] on input "text" at bounding box center [198, 238] width 66 height 8
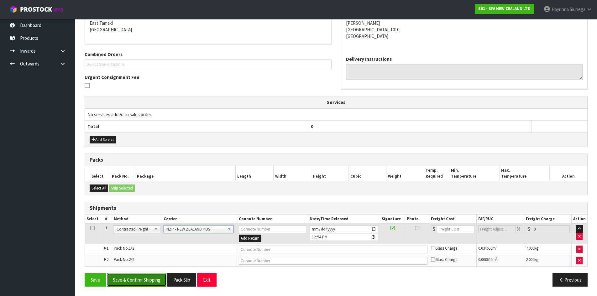
click at [138, 278] on button "Save & Confirm Shipping" at bounding box center [137, 279] width 60 height 13
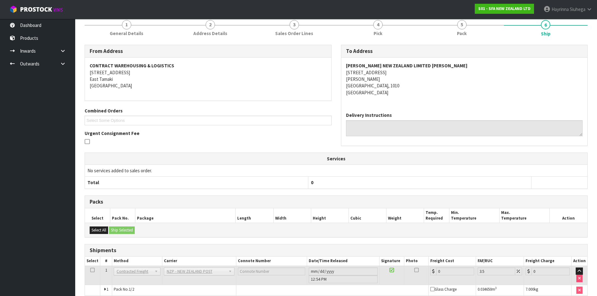
scroll to position [126, 0]
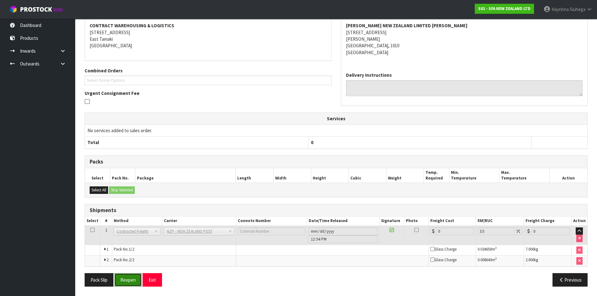
click at [123, 277] on button "Reopen" at bounding box center [127, 279] width 27 height 13
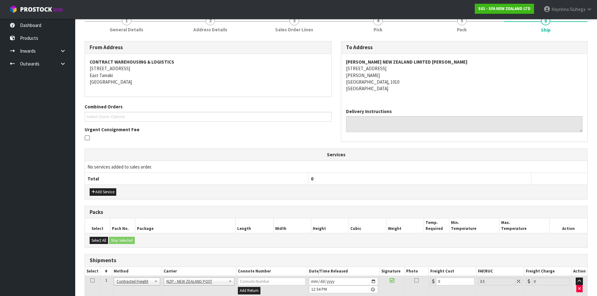
scroll to position [141, 0]
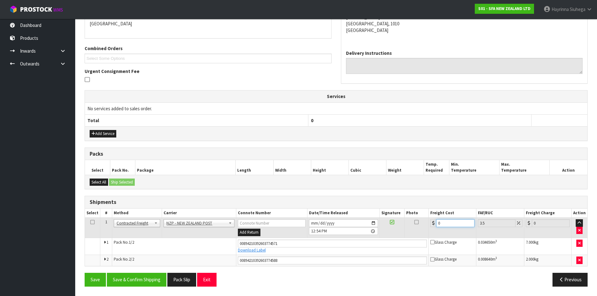
drag, startPoint x: 449, startPoint y: 224, endPoint x: 339, endPoint y: 225, distance: 110.3
click at [340, 225] on tr "1 Client Local Pickup Customer Local Pickup Company Freight Contracted Freight …" at bounding box center [336, 228] width 502 height 20
click at [85, 273] on button "Save" at bounding box center [95, 279] width 21 height 13
click at [123, 269] on div "From Address CONTRACT WAREHOUSING & LOGISTICS 17 Allens Road East Tamaki Auckla…" at bounding box center [336, 137] width 503 height 309
click at [125, 275] on button "Save & Confirm Shipping" at bounding box center [137, 279] width 60 height 13
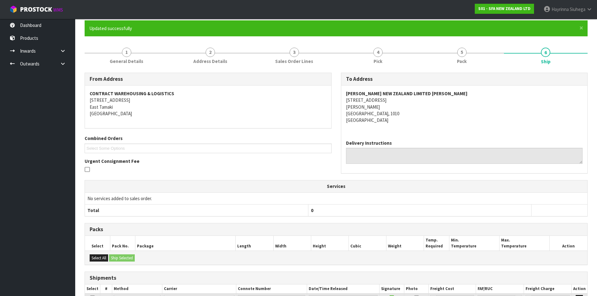
scroll to position [0, 0]
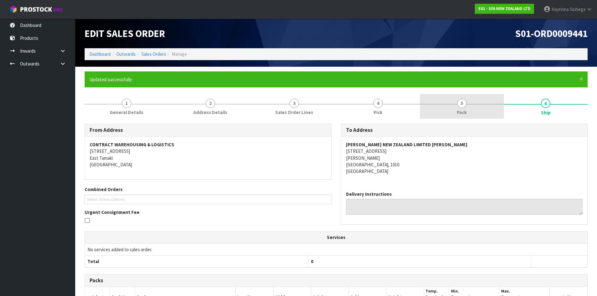
click at [452, 106] on link "5 Pack" at bounding box center [462, 106] width 84 height 25
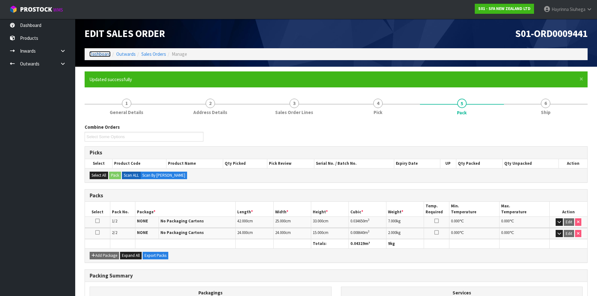
click at [101, 55] on link "Dashboard" at bounding box center [99, 54] width 21 height 6
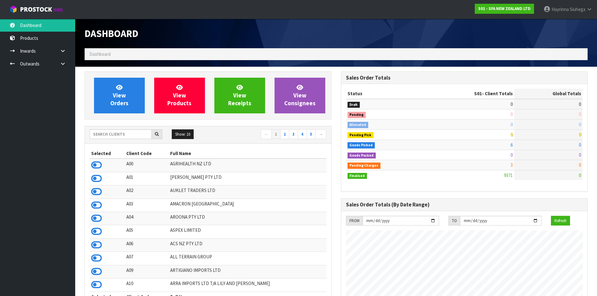
scroll to position [475, 256]
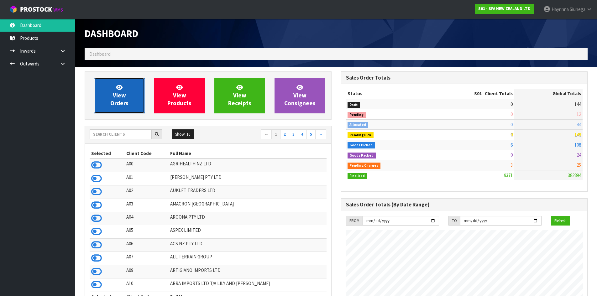
click at [111, 91] on link "View Orders" at bounding box center [119, 96] width 51 height 36
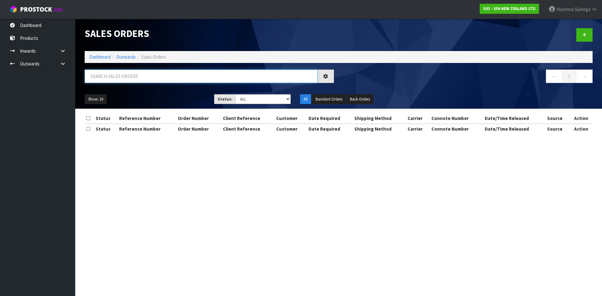
click at [116, 78] on input "text" at bounding box center [201, 76] width 233 height 13
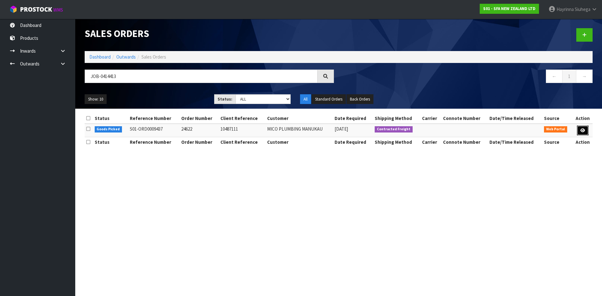
click at [582, 131] on icon at bounding box center [582, 130] width 5 height 4
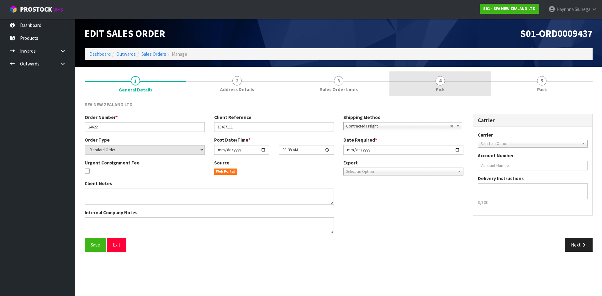
click at [463, 83] on link "4 Pick" at bounding box center [440, 83] width 102 height 25
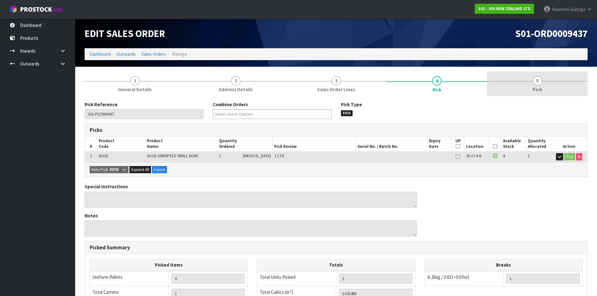
click at [515, 81] on link "5 Pack" at bounding box center [537, 83] width 101 height 25
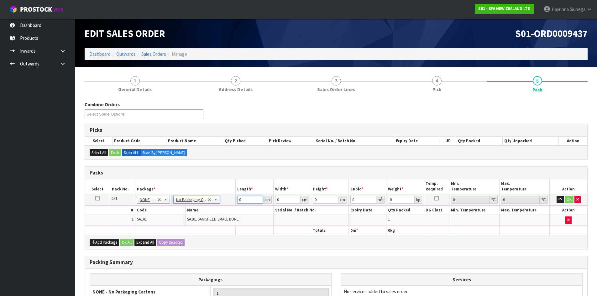
click at [239, 201] on input "0" at bounding box center [249, 200] width 25 height 8
click button "OK" at bounding box center [569, 200] width 9 height 8
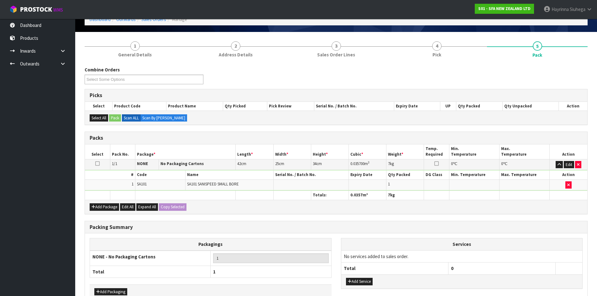
scroll to position [72, 0]
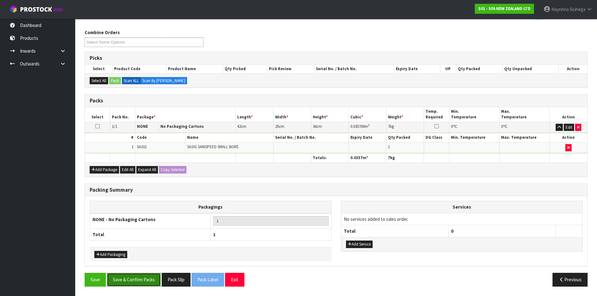
click at [124, 280] on button "Save & Confirm Packs" at bounding box center [134, 279] width 54 height 13
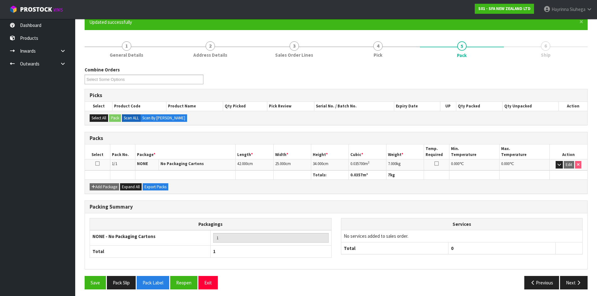
scroll to position [60, 0]
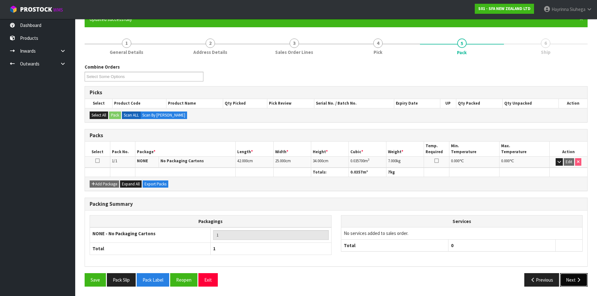
click at [573, 278] on button "Next" at bounding box center [574, 279] width 28 height 13
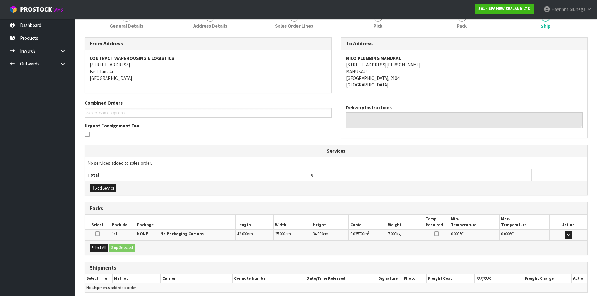
scroll to position [113, 0]
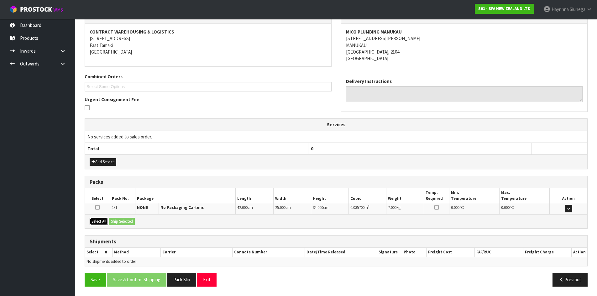
click at [101, 222] on button "Select All" at bounding box center [99, 222] width 18 height 8
drag, startPoint x: 120, startPoint y: 220, endPoint x: 125, endPoint y: 223, distance: 5.8
click at [121, 220] on button "Ship Selected" at bounding box center [122, 222] width 26 height 8
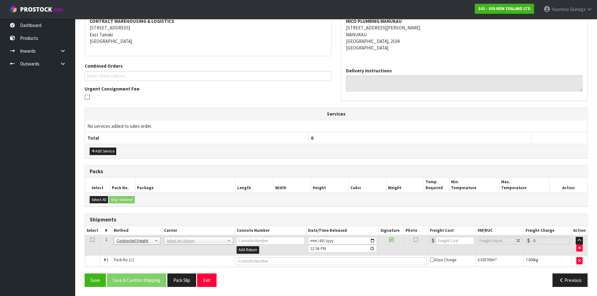
scroll to position [124, 0]
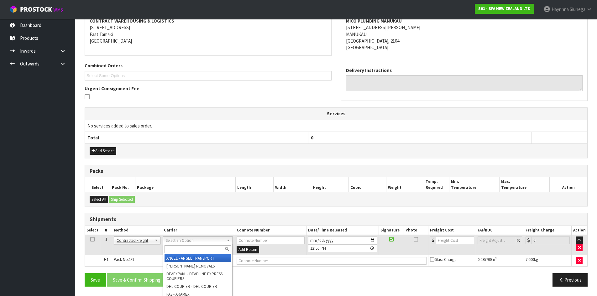
click at [181, 248] on input "text" at bounding box center [198, 249] width 66 height 8
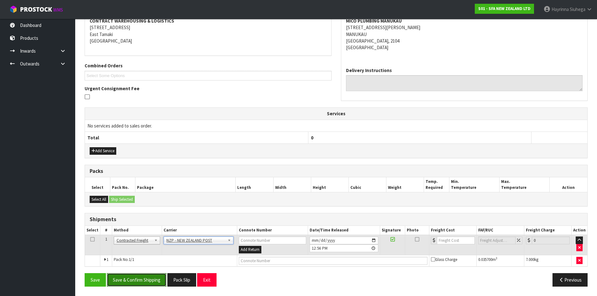
click at [154, 276] on button "Save & Confirm Shipping" at bounding box center [137, 279] width 60 height 13
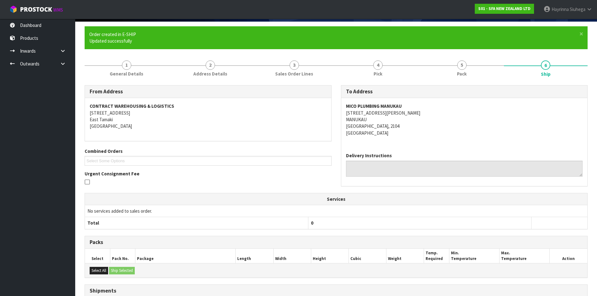
scroll to position [115, 0]
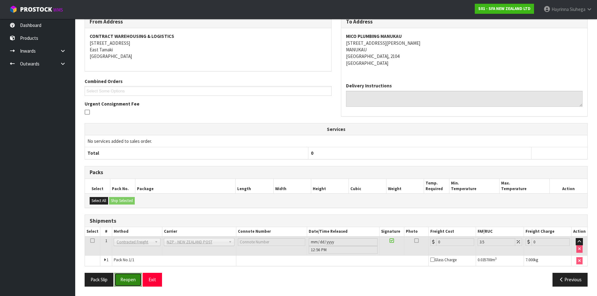
click at [131, 283] on button "Reopen" at bounding box center [127, 279] width 27 height 13
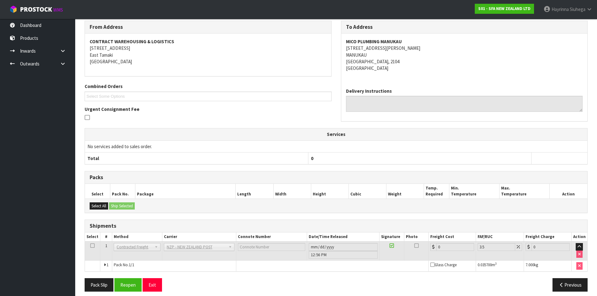
scroll to position [108, 0]
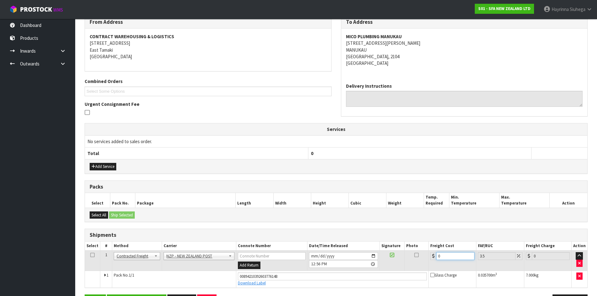
drag, startPoint x: 452, startPoint y: 259, endPoint x: 323, endPoint y: 257, distance: 128.5
click at [331, 257] on tr "1 Client Local Pickup Customer Local Pickup Company Freight Contracted Freight …" at bounding box center [336, 261] width 502 height 20
click at [85, 295] on button "Save" at bounding box center [95, 301] width 21 height 13
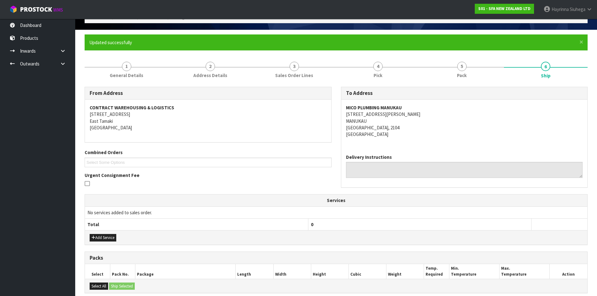
scroll to position [130, 0]
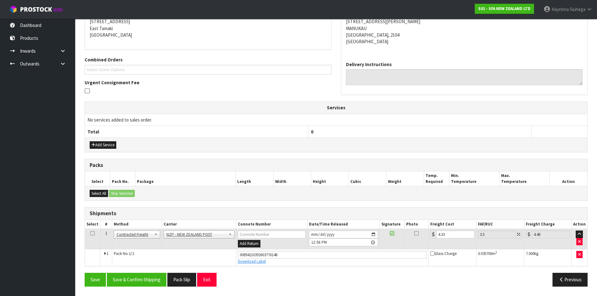
click at [154, 287] on div "Save Save & Confirm Shipping Pack Slip Exit Previous" at bounding box center [336, 282] width 512 height 18
click at [157, 284] on button "Save & Confirm Shipping" at bounding box center [137, 279] width 60 height 13
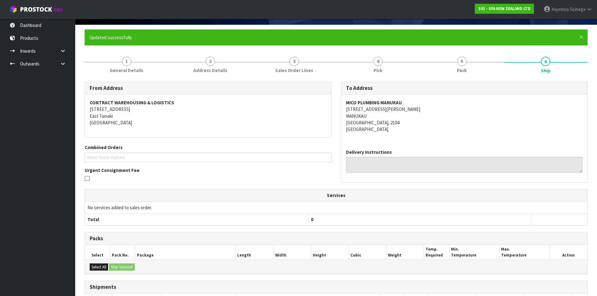
scroll to position [0, 0]
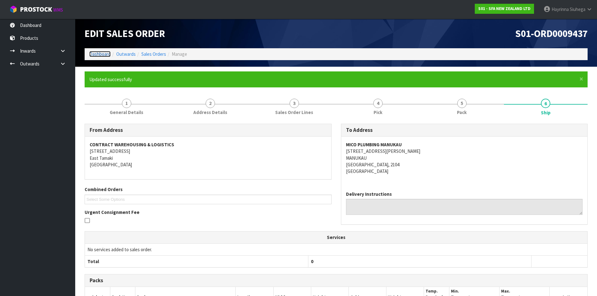
click at [98, 55] on link "Dashboard" at bounding box center [99, 54] width 21 height 6
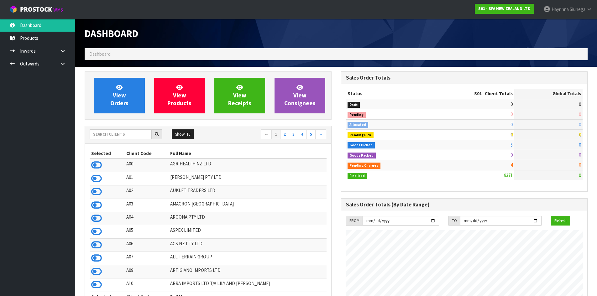
scroll to position [475, 256]
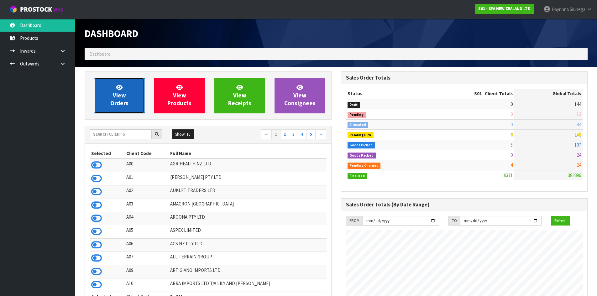
click at [120, 88] on icon at bounding box center [119, 87] width 7 height 6
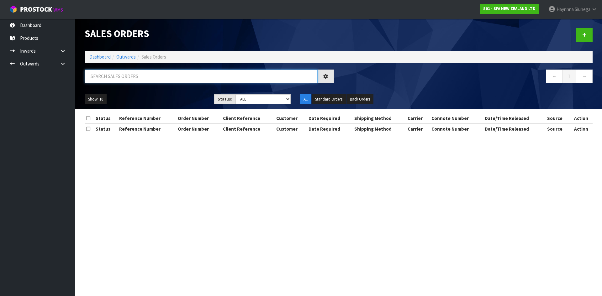
click at [130, 73] on input "text" at bounding box center [201, 76] width 233 height 13
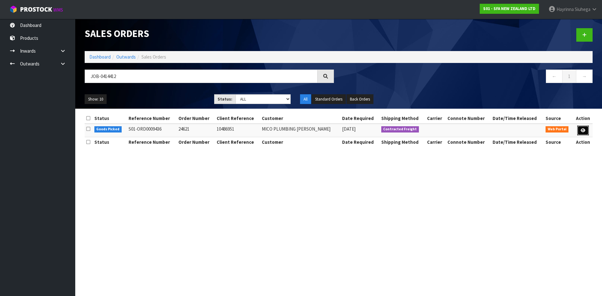
click at [583, 130] on icon at bounding box center [582, 130] width 5 height 4
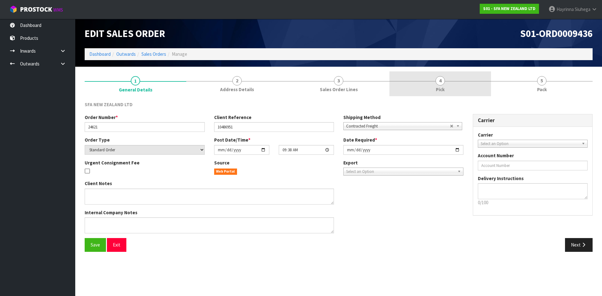
drag, startPoint x: 468, startPoint y: 82, endPoint x: 477, endPoint y: 81, distance: 8.6
click at [468, 82] on link "4 Pick" at bounding box center [440, 83] width 102 height 25
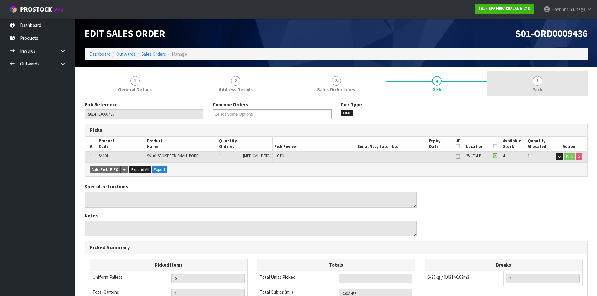
click at [527, 84] on link "5 Pack" at bounding box center [537, 83] width 101 height 25
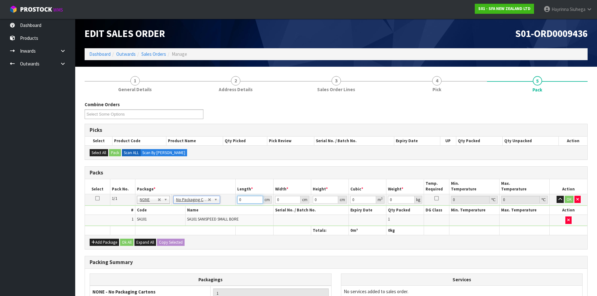
click at [238, 201] on input "0" at bounding box center [249, 200] width 25 height 8
drag, startPoint x: 238, startPoint y: 201, endPoint x: 312, endPoint y: 212, distance: 74.3
click at [238, 201] on input "0" at bounding box center [249, 200] width 25 height 8
click button "OK" at bounding box center [569, 200] width 9 height 8
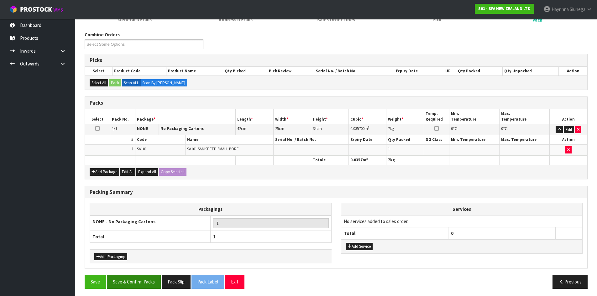
scroll to position [72, 0]
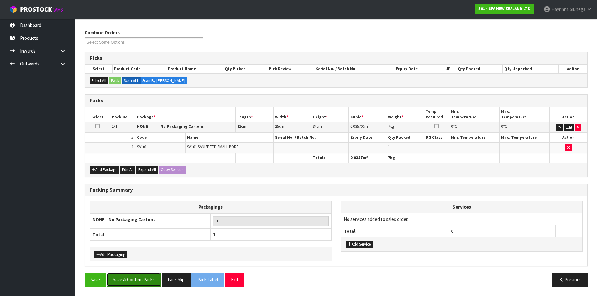
click at [150, 280] on button "Save & Confirm Packs" at bounding box center [134, 279] width 54 height 13
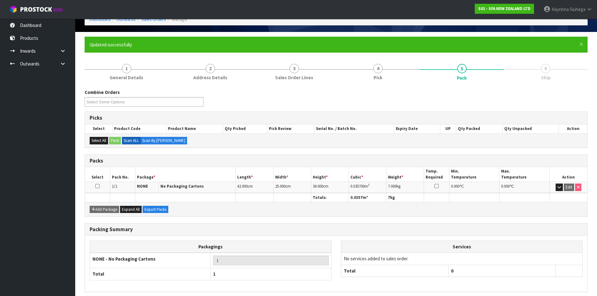
scroll to position [60, 0]
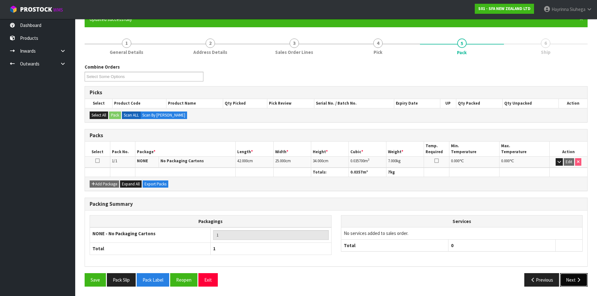
click at [581, 281] on icon "button" at bounding box center [579, 280] width 6 height 5
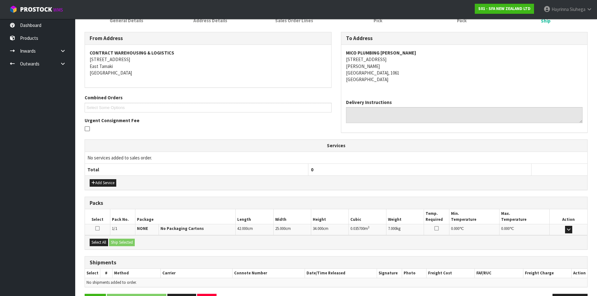
scroll to position [113, 0]
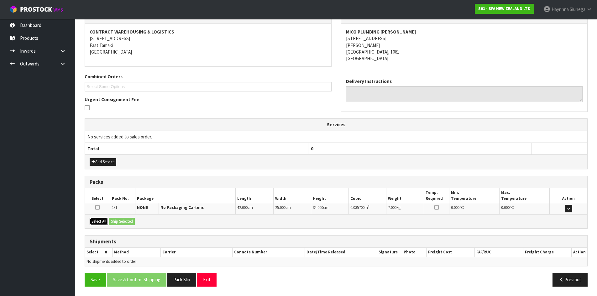
drag, startPoint x: 97, startPoint y: 220, endPoint x: 111, endPoint y: 218, distance: 13.6
click at [100, 219] on button "Select All" at bounding box center [99, 222] width 18 height 8
click at [121, 219] on button "Ship Selected" at bounding box center [122, 222] width 26 height 8
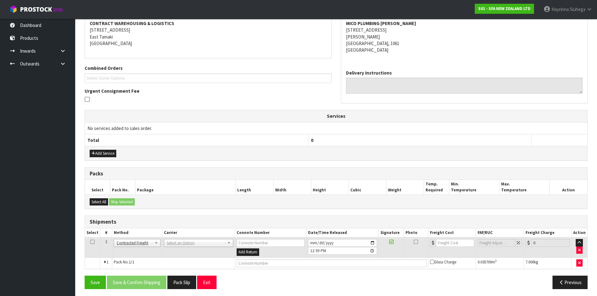
scroll to position [124, 0]
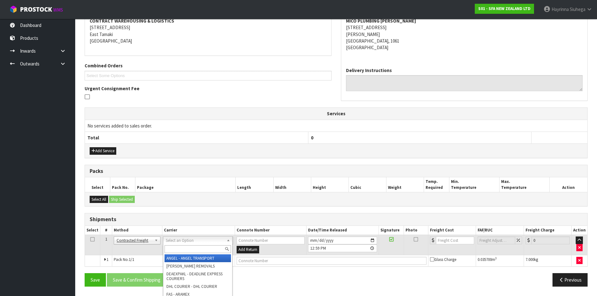
click at [177, 247] on input "text" at bounding box center [198, 249] width 66 height 8
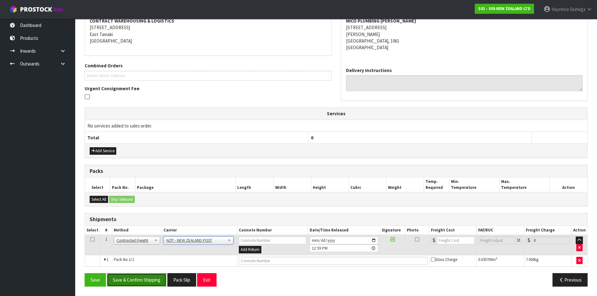
click at [127, 277] on button "Save & Confirm Shipping" at bounding box center [137, 279] width 60 height 13
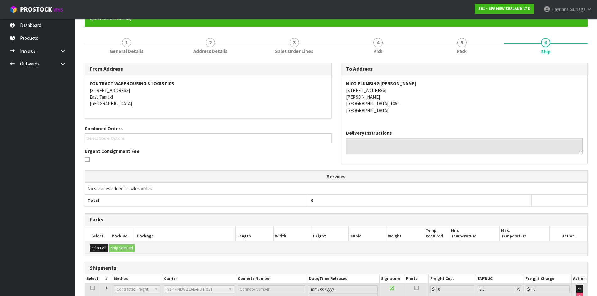
scroll to position [115, 0]
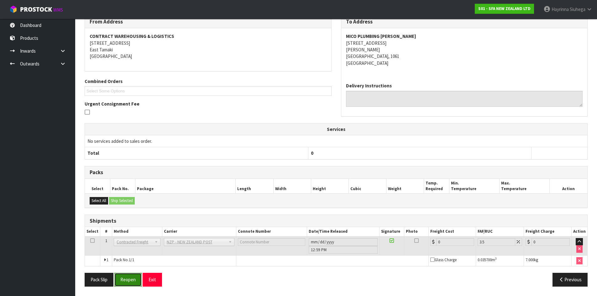
click at [131, 276] on button "Reopen" at bounding box center [127, 279] width 27 height 13
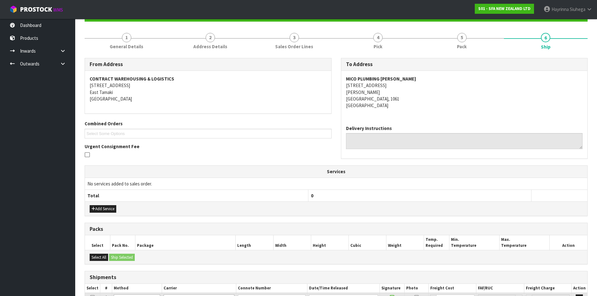
scroll to position [130, 0]
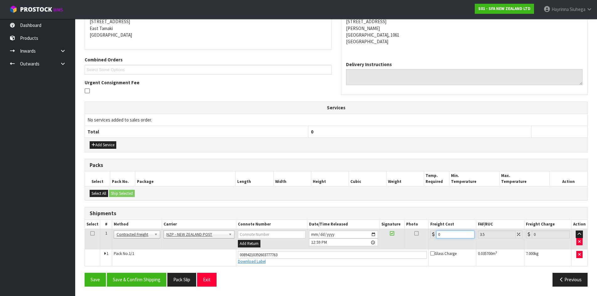
drag, startPoint x: 448, startPoint y: 234, endPoint x: 419, endPoint y: 238, distance: 30.0
click at [419, 238] on tr "1 Client Local Pickup Customer Local Pickup Company Freight Contracted Freight …" at bounding box center [336, 239] width 502 height 20
click at [85, 273] on button "Save" at bounding box center [95, 279] width 21 height 13
click at [160, 278] on button "Save & Confirm Shipping" at bounding box center [137, 279] width 60 height 13
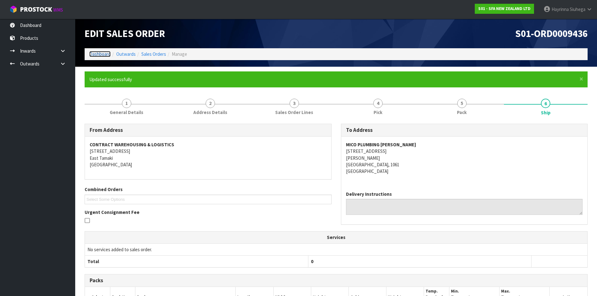
click at [103, 54] on link "Dashboard" at bounding box center [99, 54] width 21 height 6
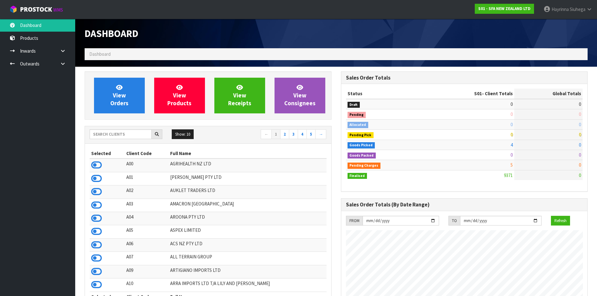
scroll to position [475, 256]
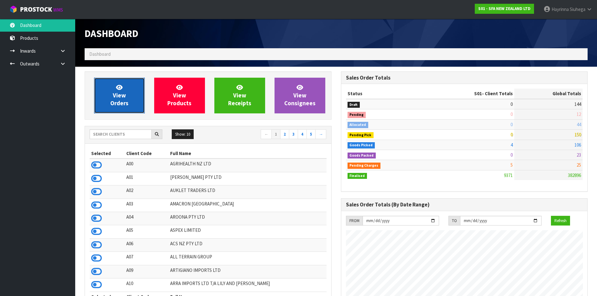
click at [121, 98] on span "View Orders" at bounding box center [119, 96] width 18 height 24
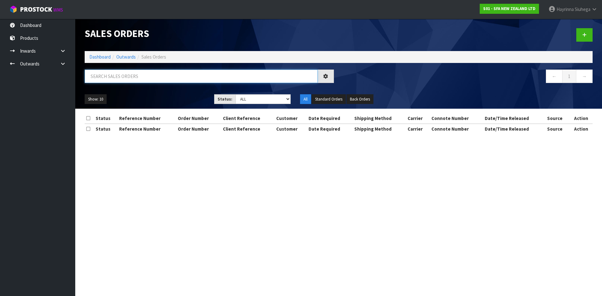
click at [124, 80] on input "text" at bounding box center [201, 76] width 233 height 13
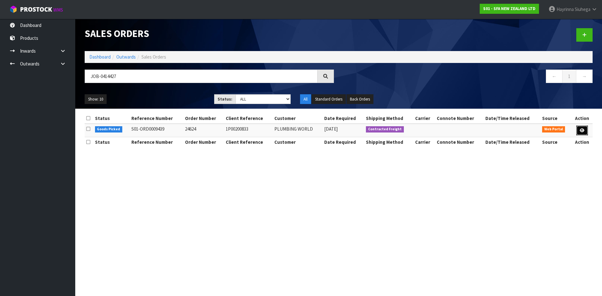
click at [582, 132] on icon at bounding box center [581, 130] width 5 height 4
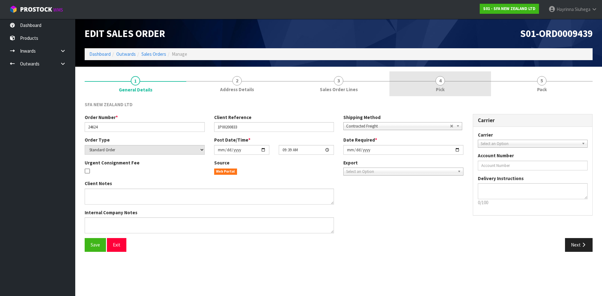
click at [471, 80] on link "4 Pick" at bounding box center [440, 83] width 102 height 25
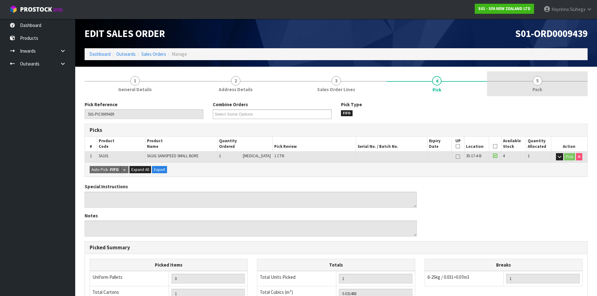
click at [526, 84] on link "5 Pack" at bounding box center [537, 83] width 101 height 25
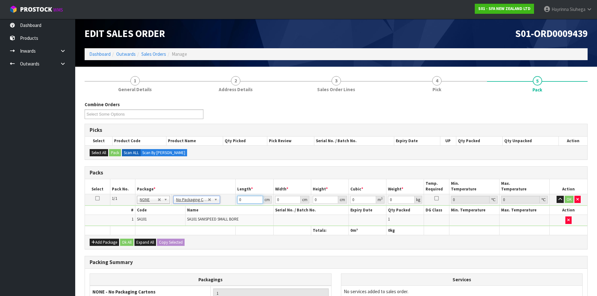
click at [238, 200] on input "0" at bounding box center [249, 200] width 25 height 8
click button "OK" at bounding box center [569, 200] width 9 height 8
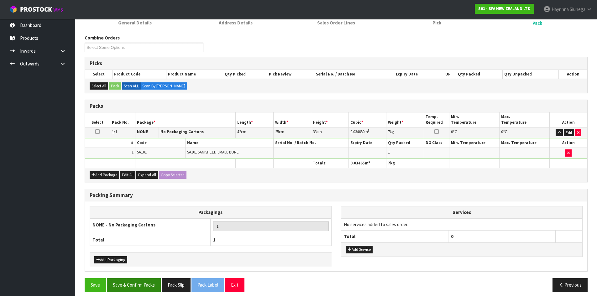
scroll to position [72, 0]
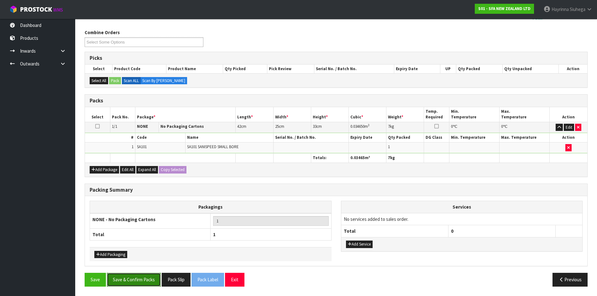
click at [139, 275] on button "Save & Confirm Packs" at bounding box center [134, 279] width 54 height 13
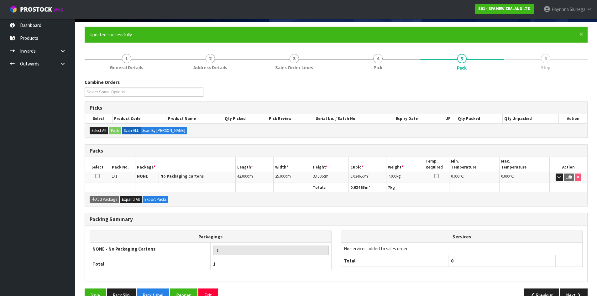
scroll to position [60, 0]
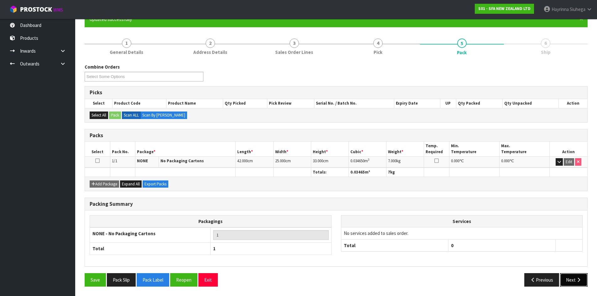
click at [585, 280] on button "Next" at bounding box center [574, 279] width 28 height 13
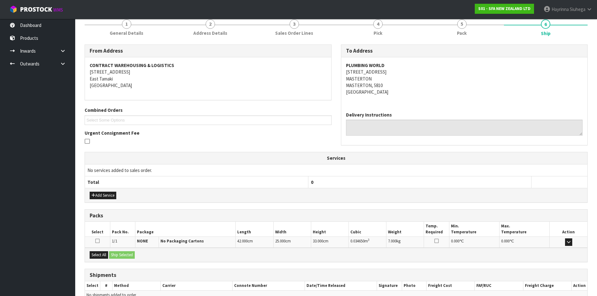
scroll to position [113, 0]
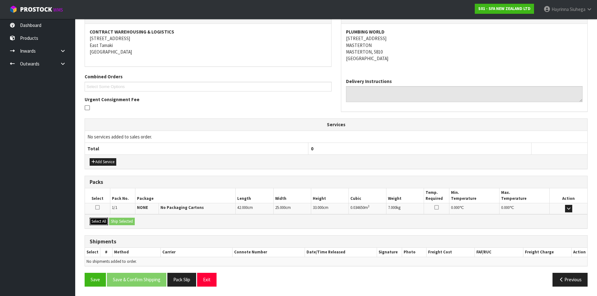
click at [104, 222] on button "Select All" at bounding box center [99, 222] width 18 height 8
click at [127, 222] on button "Ship Selected" at bounding box center [122, 222] width 26 height 8
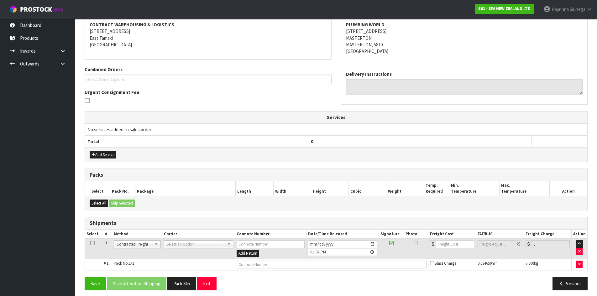
scroll to position [124, 0]
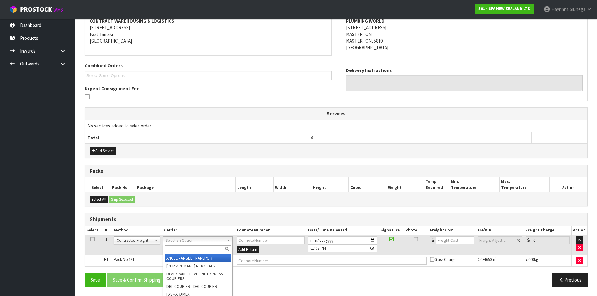
click at [180, 254] on div at bounding box center [197, 249] width 69 height 10
click at [180, 249] on input "text" at bounding box center [198, 249] width 66 height 8
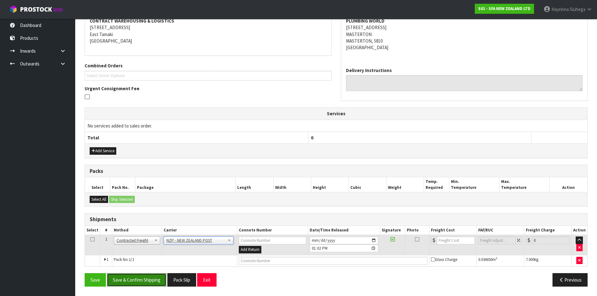
click at [138, 281] on button "Save & Confirm Shipping" at bounding box center [137, 279] width 60 height 13
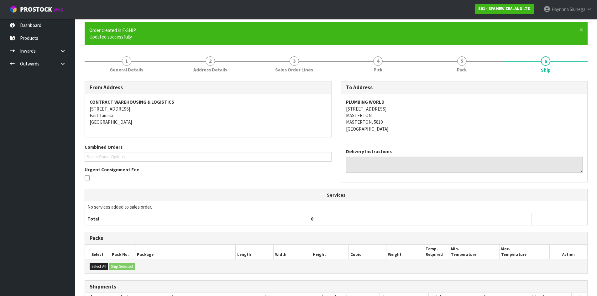
scroll to position [115, 0]
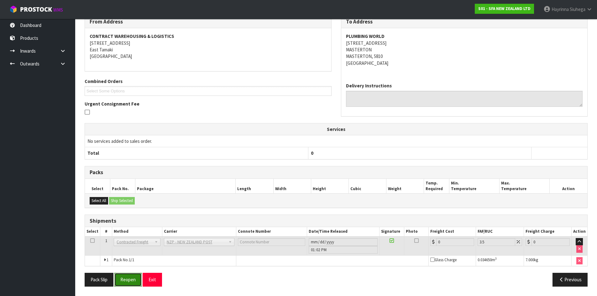
click at [126, 276] on button "Reopen" at bounding box center [127, 279] width 27 height 13
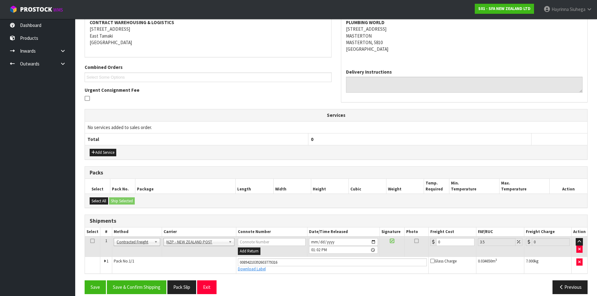
scroll to position [130, 0]
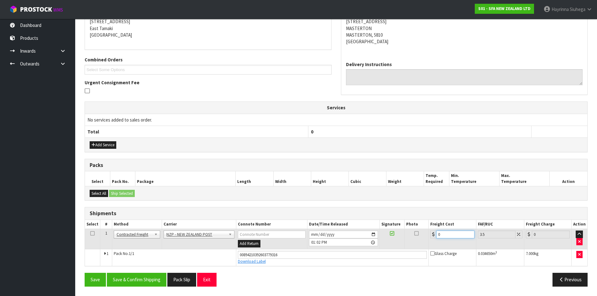
drag, startPoint x: 452, startPoint y: 236, endPoint x: 294, endPoint y: 236, distance: 158.6
click at [306, 236] on tr "1 Client Local Pickup Customer Local Pickup Company Freight Contracted Freight …" at bounding box center [336, 239] width 502 height 20
click at [85, 273] on button "Save" at bounding box center [95, 279] width 21 height 13
drag, startPoint x: 129, startPoint y: 281, endPoint x: 132, endPoint y: 277, distance: 5.4
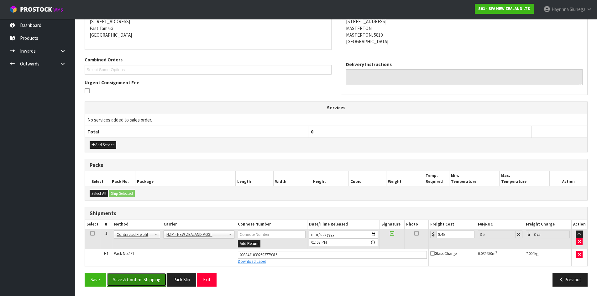
click at [129, 281] on button "Save & Confirm Shipping" at bounding box center [137, 279] width 60 height 13
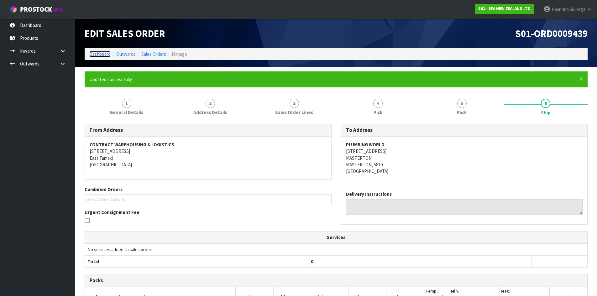
click at [103, 53] on link "Dashboard" at bounding box center [99, 54] width 21 height 6
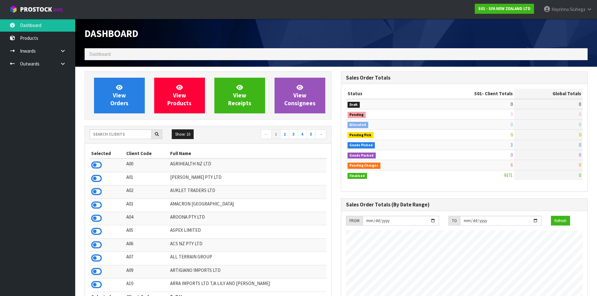
scroll to position [475, 256]
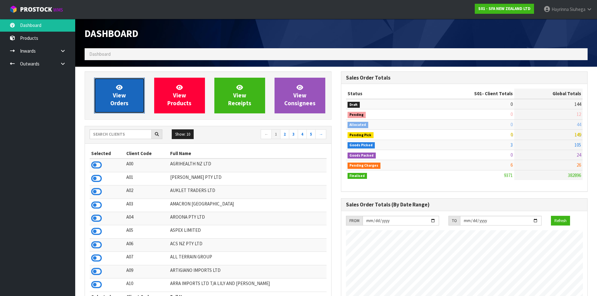
click at [118, 96] on span "View Orders" at bounding box center [119, 96] width 18 height 24
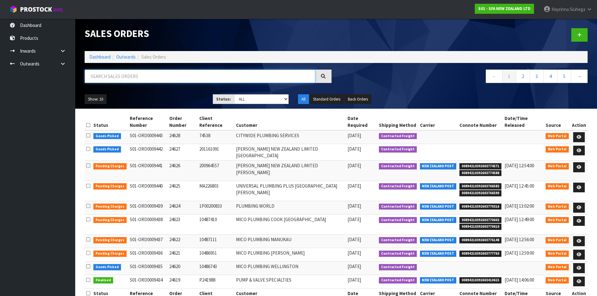
click at [129, 78] on input "text" at bounding box center [200, 76] width 231 height 13
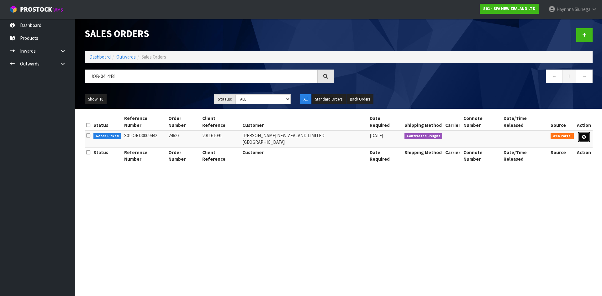
click at [580, 132] on link at bounding box center [584, 137] width 12 height 10
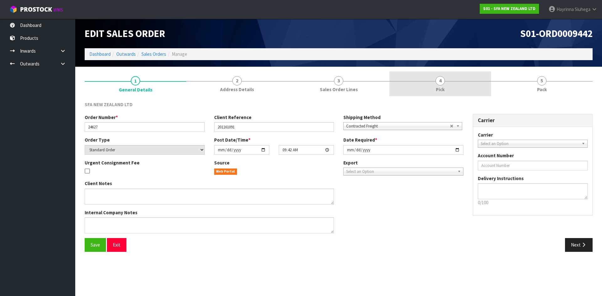
click at [480, 84] on link "4 Pick" at bounding box center [440, 83] width 102 height 25
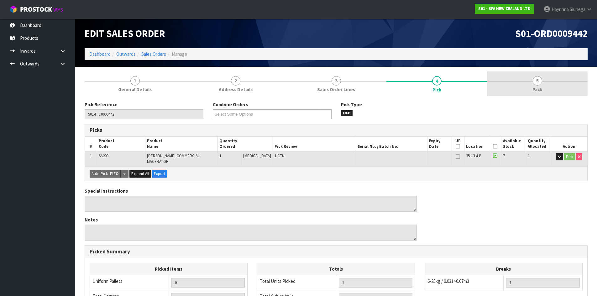
click at [511, 82] on link "5 Pack" at bounding box center [537, 83] width 101 height 25
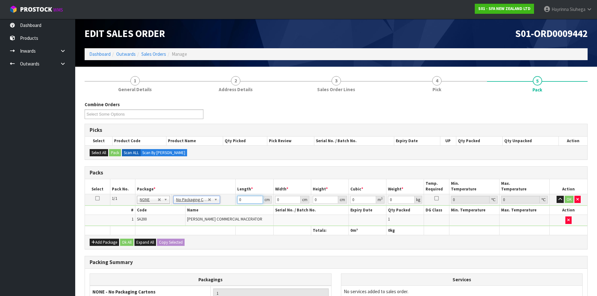
click at [240, 201] on input "0" at bounding box center [249, 200] width 25 height 8
click at [240, 200] on input "0" at bounding box center [249, 200] width 25 height 8
click at [238, 200] on input "0" at bounding box center [249, 200] width 25 height 8
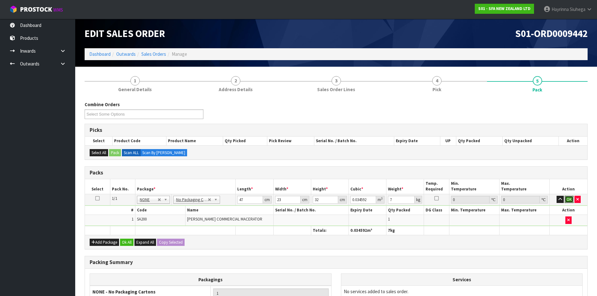
click button "OK" at bounding box center [569, 200] width 9 height 8
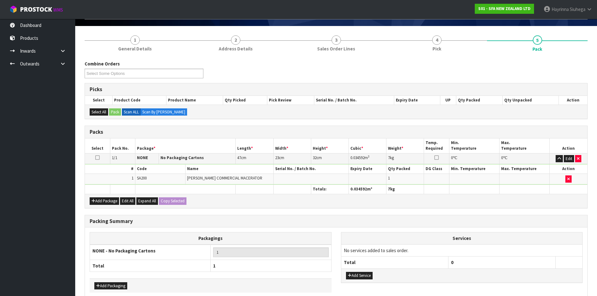
scroll to position [72, 0]
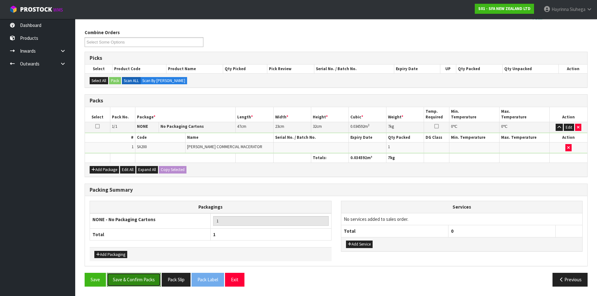
click at [135, 279] on button "Save & Confirm Packs" at bounding box center [134, 279] width 54 height 13
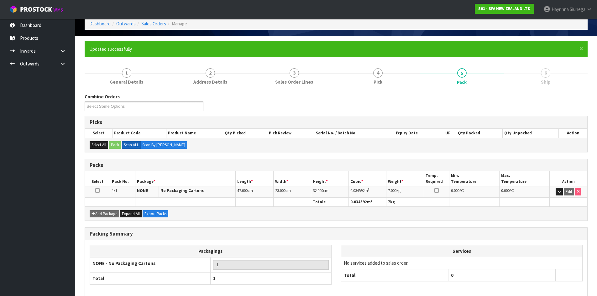
scroll to position [60, 0]
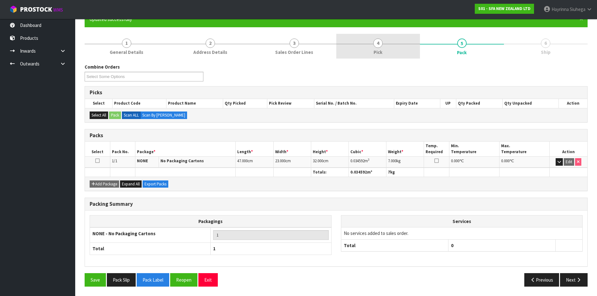
click at [382, 43] on span "4" at bounding box center [377, 43] width 9 height 9
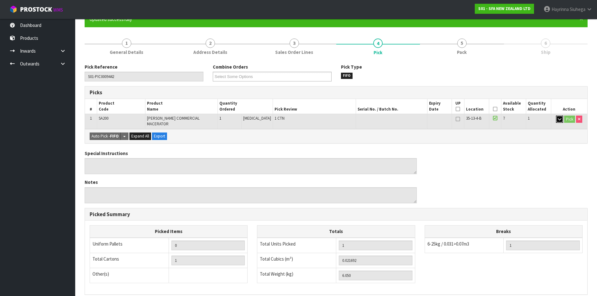
click at [556, 119] on button "button" at bounding box center [559, 120] width 7 height 8
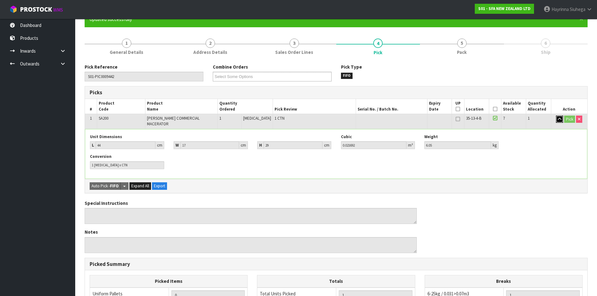
click at [556, 119] on button "button" at bounding box center [559, 120] width 7 height 8
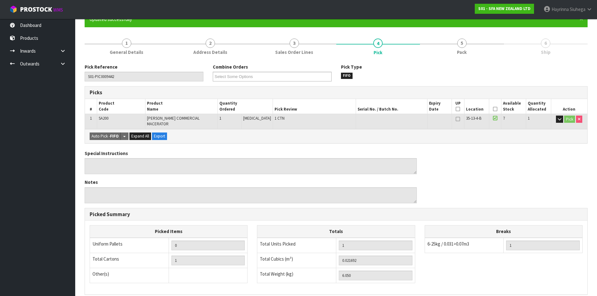
click at [546, 53] on span "Ship" at bounding box center [546, 52] width 10 height 7
click at [531, 48] on link "6 Ship" at bounding box center [546, 46] width 84 height 25
click at [431, 46] on link "5 Pack" at bounding box center [462, 46] width 84 height 25
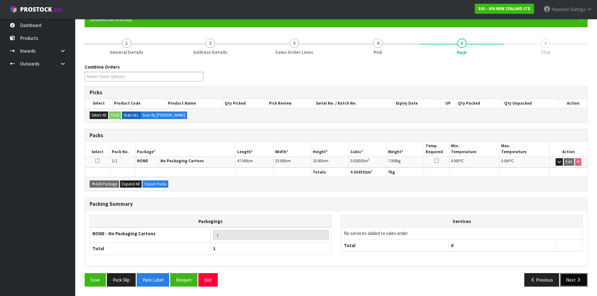
click at [574, 279] on button "Next" at bounding box center [574, 279] width 28 height 13
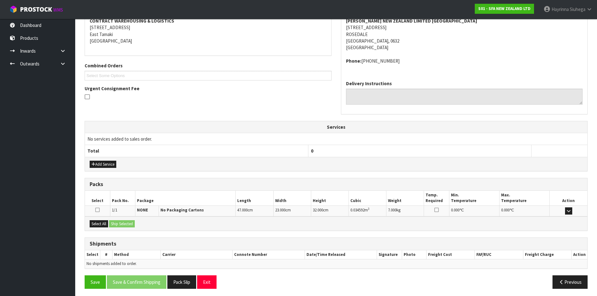
scroll to position [126, 0]
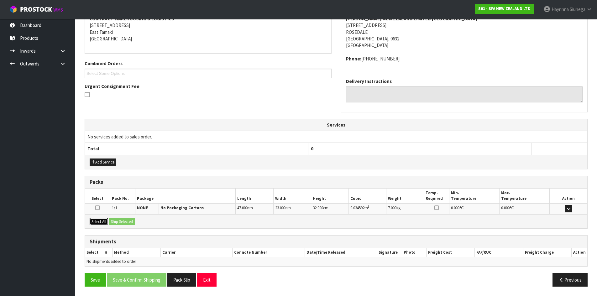
click at [99, 222] on button "Select All" at bounding box center [99, 222] width 18 height 8
click at [119, 218] on button "Ship Selected" at bounding box center [122, 222] width 26 height 8
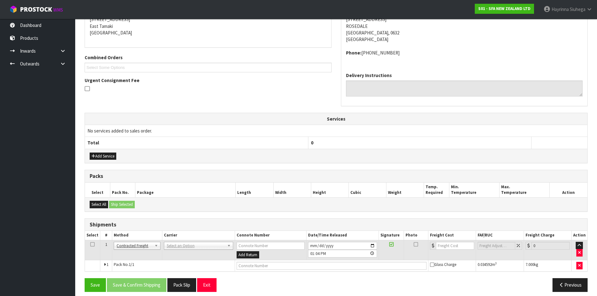
scroll to position [137, 0]
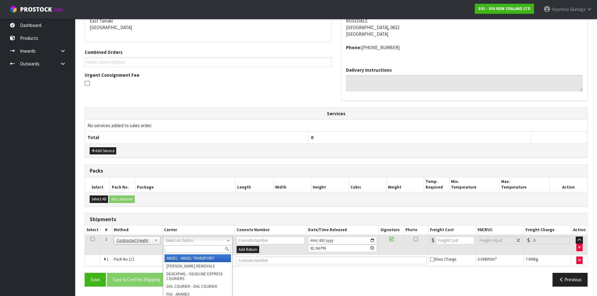
click at [192, 248] on input "text" at bounding box center [198, 249] width 66 height 8
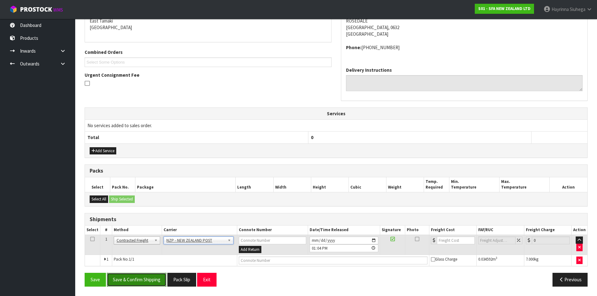
click at [132, 282] on button "Save & Confirm Shipping" at bounding box center [137, 279] width 60 height 13
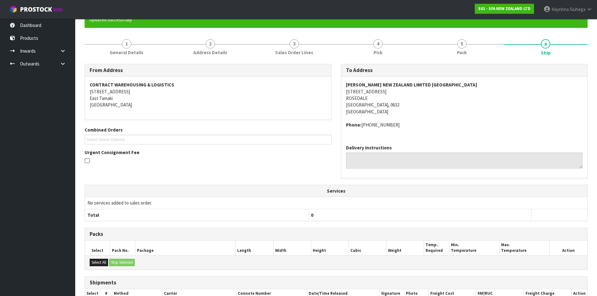
scroll to position [128, 0]
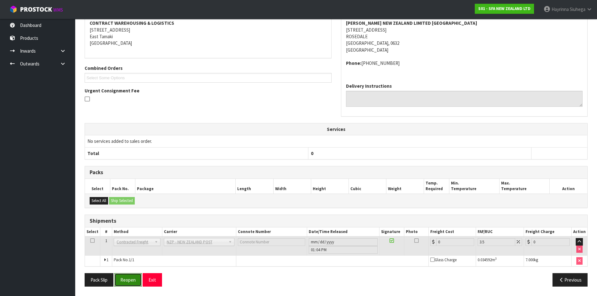
click at [122, 281] on button "Reopen" at bounding box center [127, 279] width 27 height 13
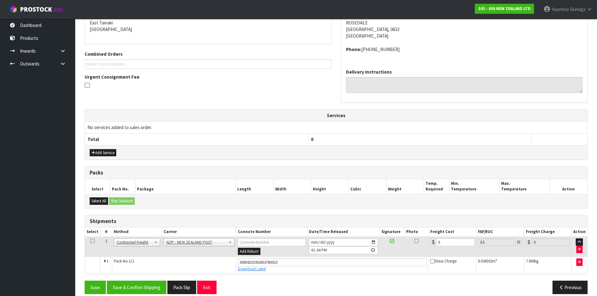
scroll to position [143, 0]
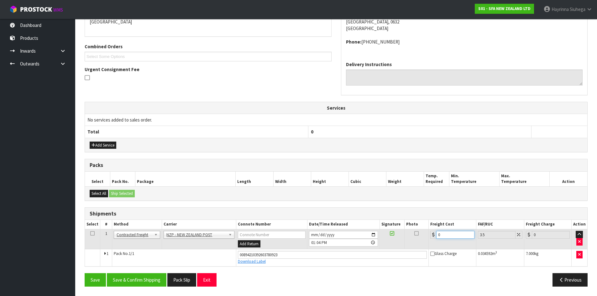
drag, startPoint x: 447, startPoint y: 235, endPoint x: 311, endPoint y: 233, distance: 136.3
click at [316, 234] on tr "1 Client Local Pickup Customer Local Pickup Company Freight Contracted Freight …" at bounding box center [336, 239] width 502 height 20
click at [85, 273] on button "Save" at bounding box center [95, 279] width 21 height 13
click at [145, 281] on button "Save & Confirm Shipping" at bounding box center [137, 279] width 60 height 13
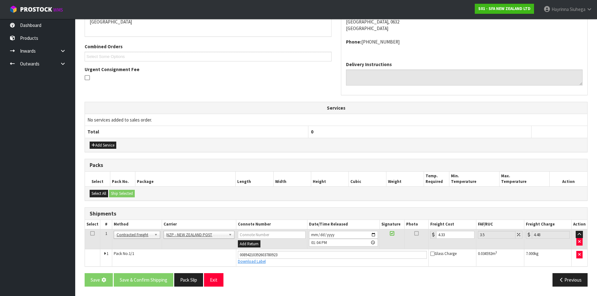
scroll to position [0, 0]
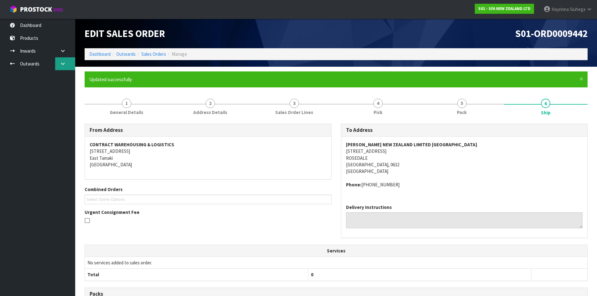
click at [68, 63] on link at bounding box center [65, 63] width 20 height 13
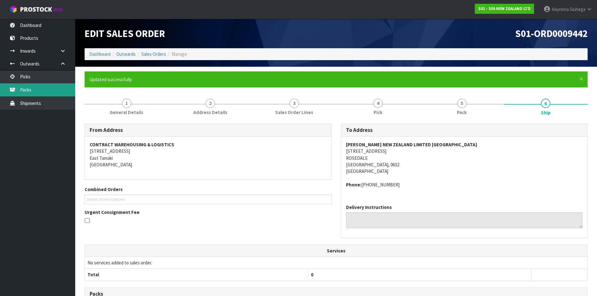
click at [45, 89] on link "Packs" at bounding box center [37, 89] width 75 height 13
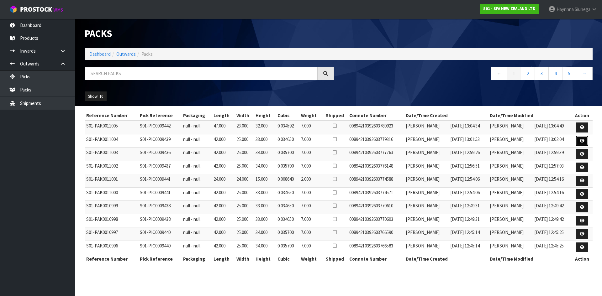
click at [583, 141] on icon at bounding box center [581, 141] width 5 height 4
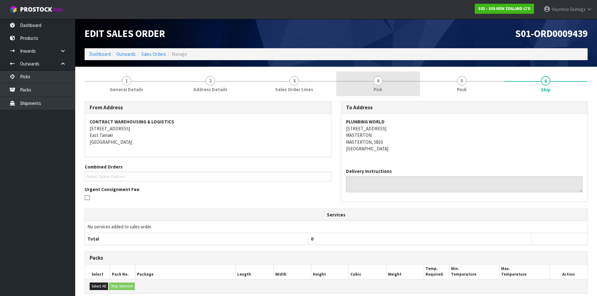
click at [371, 79] on link "4 Pick" at bounding box center [378, 83] width 84 height 25
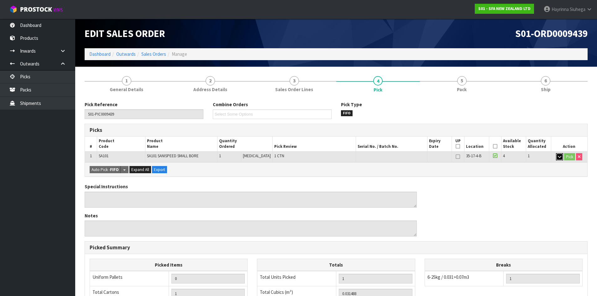
click at [556, 157] on button "button" at bounding box center [559, 157] width 7 height 8
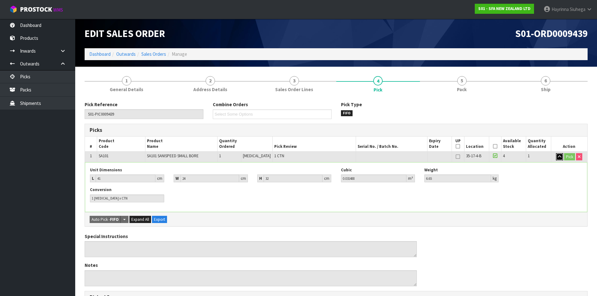
click at [556, 157] on button "button" at bounding box center [559, 157] width 7 height 8
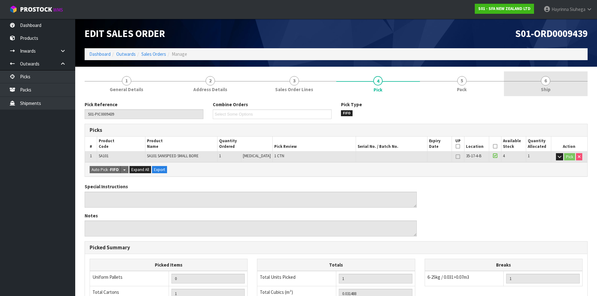
click at [528, 92] on link "6 Ship" at bounding box center [546, 83] width 84 height 25
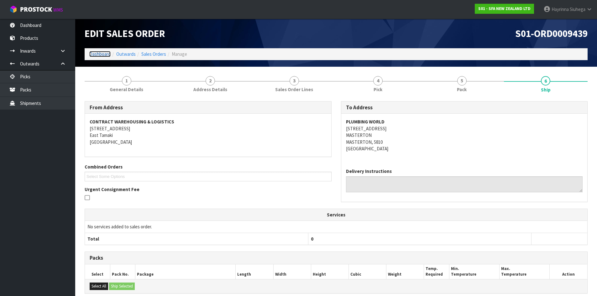
click at [105, 55] on link "Dashboard" at bounding box center [99, 54] width 21 height 6
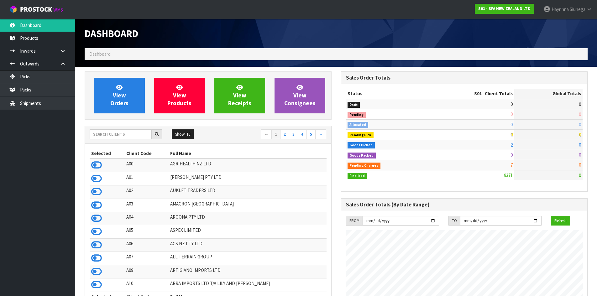
scroll to position [475, 256]
click at [137, 91] on link "View Orders" at bounding box center [119, 96] width 51 height 36
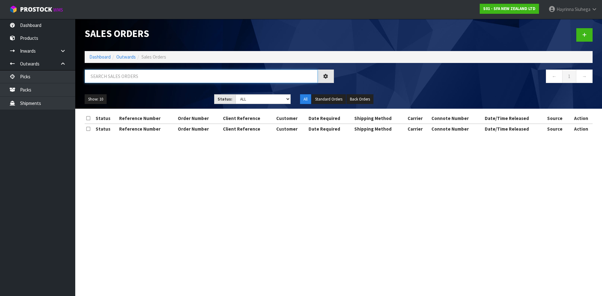
click at [150, 78] on input "text" at bounding box center [201, 76] width 233 height 13
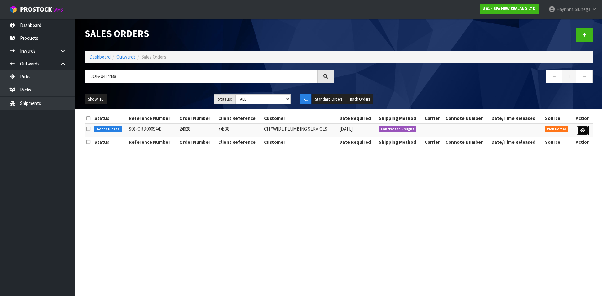
click at [578, 129] on link at bounding box center [583, 131] width 12 height 10
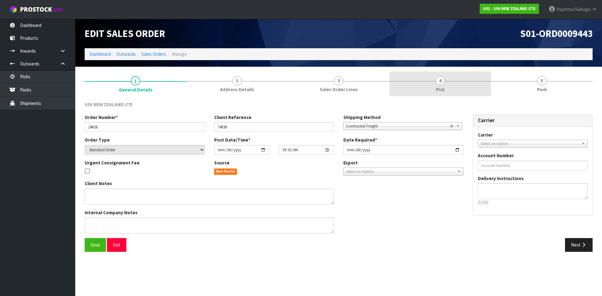
click at [464, 90] on link "4 Pick" at bounding box center [440, 83] width 102 height 25
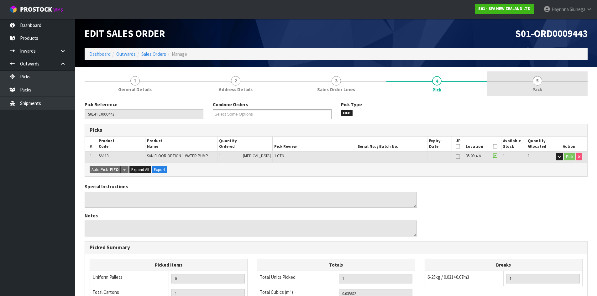
click at [526, 87] on link "5 Pack" at bounding box center [537, 83] width 101 height 25
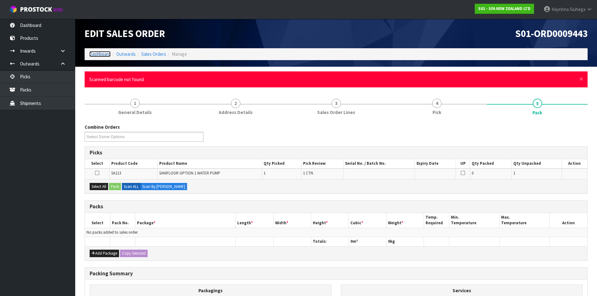
click at [102, 55] on link "Dashboard" at bounding box center [99, 54] width 21 height 6
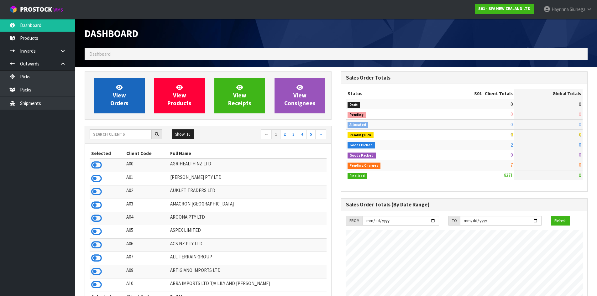
scroll to position [475, 256]
click at [118, 101] on span "View Orders" at bounding box center [119, 96] width 18 height 24
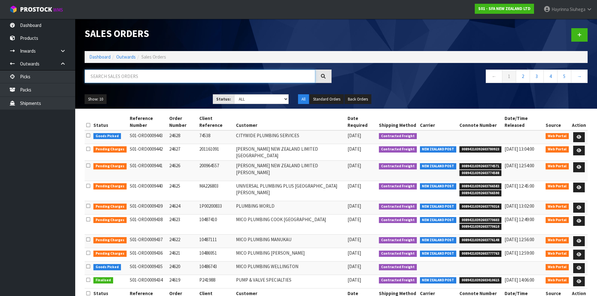
click at [225, 72] on input "text" at bounding box center [200, 76] width 231 height 13
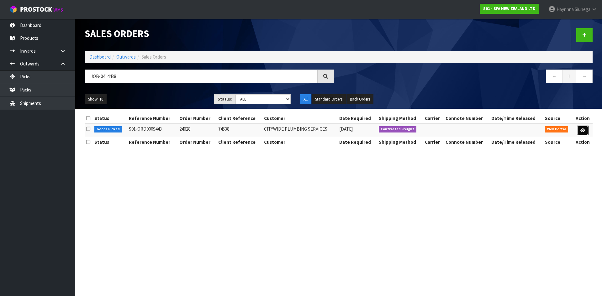
click at [583, 129] on icon at bounding box center [582, 130] width 5 height 4
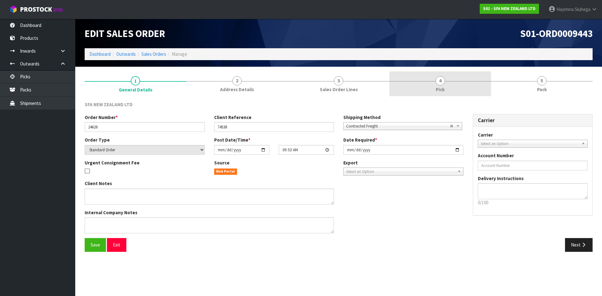
click at [478, 87] on link "4 Pick" at bounding box center [440, 83] width 102 height 25
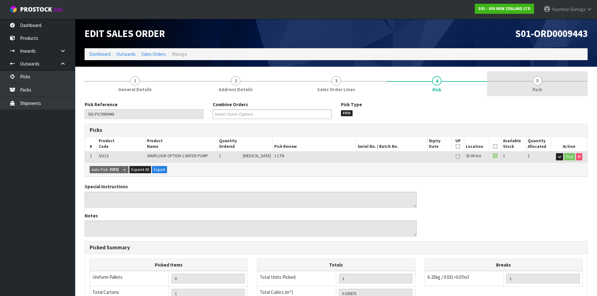
click at [535, 85] on span "5" at bounding box center [537, 80] width 9 height 9
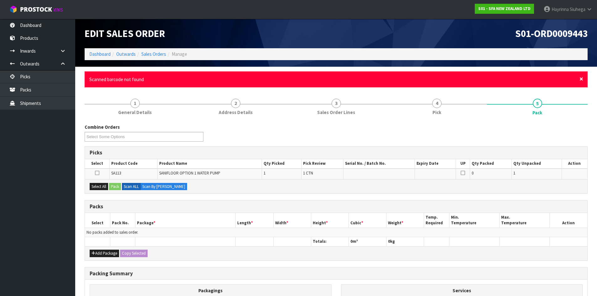
click at [583, 81] on span "×" at bounding box center [581, 79] width 4 height 9
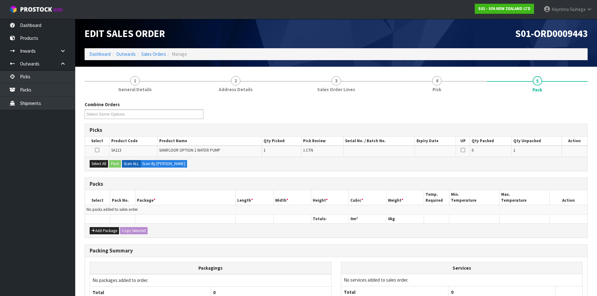
click at [369, 110] on div "Combine Orders S01-ORD0009435 S01-ORD0009443 Select Some Options" at bounding box center [336, 112] width 512 height 23
click at [92, 55] on link "Dashboard" at bounding box center [99, 54] width 21 height 6
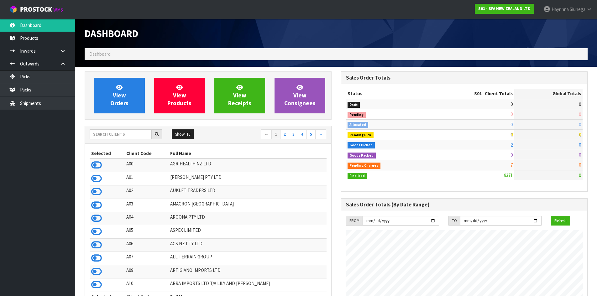
scroll to position [475, 256]
click at [118, 95] on span "View Orders" at bounding box center [119, 96] width 18 height 24
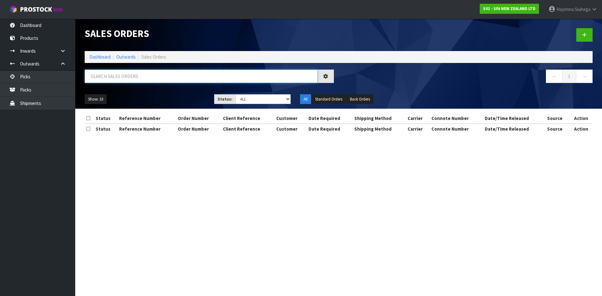
click at [119, 80] on input "text" at bounding box center [201, 76] width 233 height 13
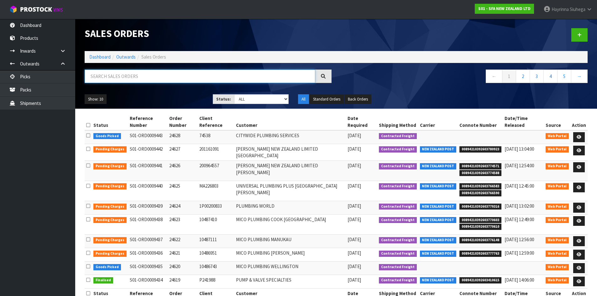
click at [145, 78] on input "text" at bounding box center [200, 76] width 231 height 13
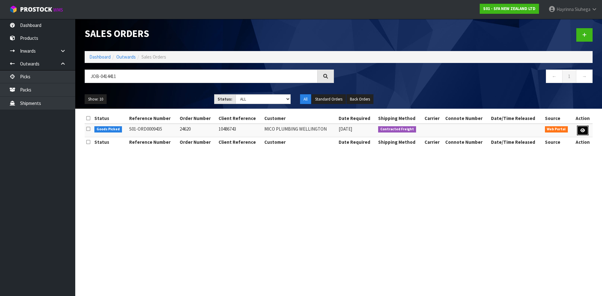
click at [581, 128] on icon at bounding box center [582, 130] width 5 height 4
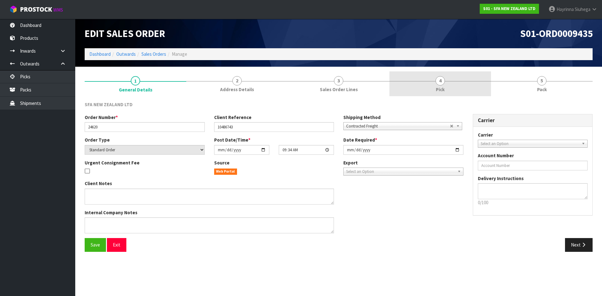
click at [467, 87] on link "4 Pick" at bounding box center [440, 83] width 102 height 25
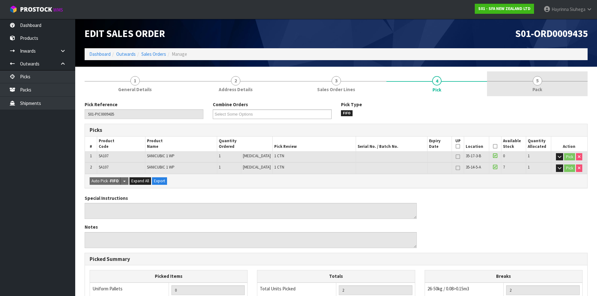
click at [528, 90] on link "5 Pack" at bounding box center [537, 83] width 101 height 25
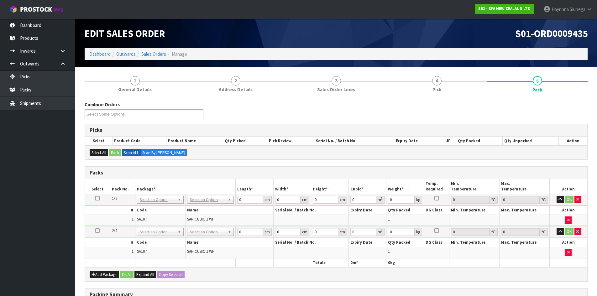
click at [199, 195] on td "No Packaging Cartons PLT GEN120 (1200 X 1000) PLT ONE WAY SKID CHEP HIRE PALLET…" at bounding box center [211, 199] width 50 height 11
drag, startPoint x: 200, startPoint y: 199, endPoint x: 201, endPoint y: 206, distance: 6.3
drag, startPoint x: 196, startPoint y: 223, endPoint x: 200, endPoint y: 226, distance: 4.3
click at [242, 200] on input "0" at bounding box center [249, 200] width 25 height 8
click at [239, 201] on input "0" at bounding box center [249, 200] width 25 height 8
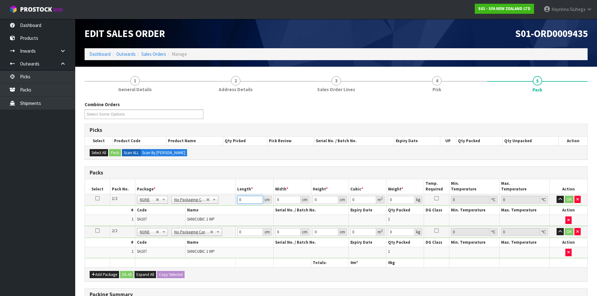
click at [239, 201] on input "0" at bounding box center [249, 200] width 25 height 8
click button "OK" at bounding box center [569, 200] width 9 height 8
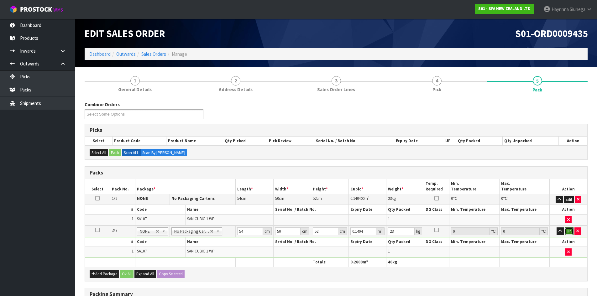
click button "OK" at bounding box center [569, 232] width 9 height 8
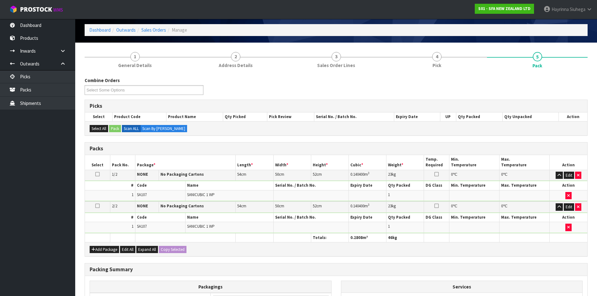
scroll to position [104, 0]
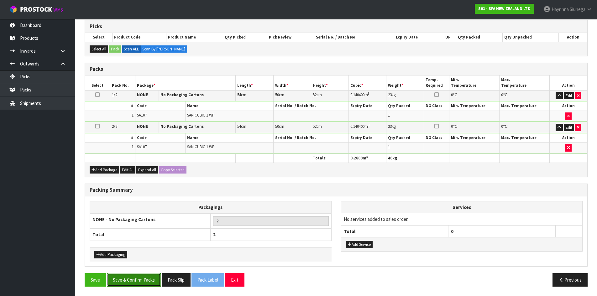
click at [147, 281] on button "Save & Confirm Packs" at bounding box center [134, 279] width 54 height 13
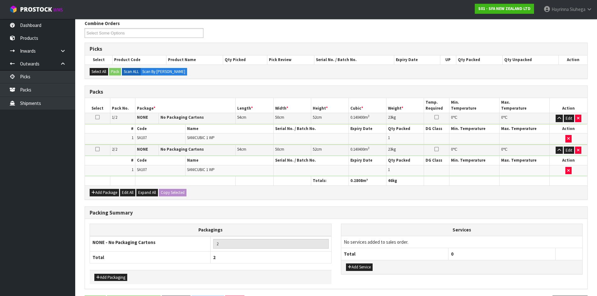
scroll to position [0, 0]
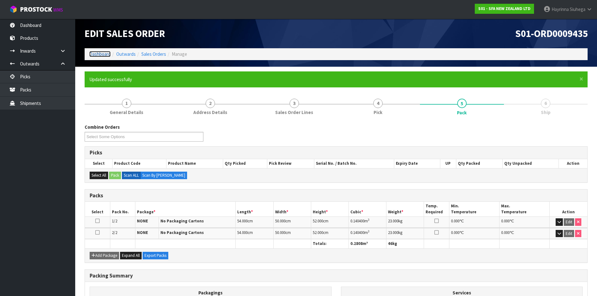
click at [98, 55] on link "Dashboard" at bounding box center [99, 54] width 21 height 6
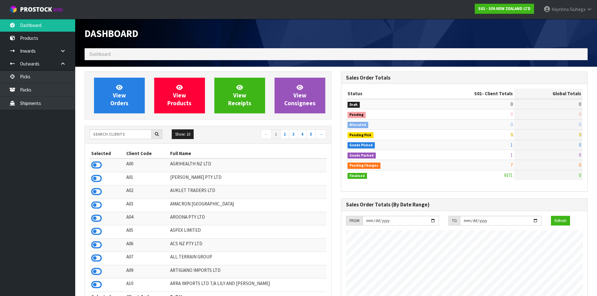
scroll to position [475, 256]
click at [121, 133] on input "text" at bounding box center [121, 134] width 62 height 10
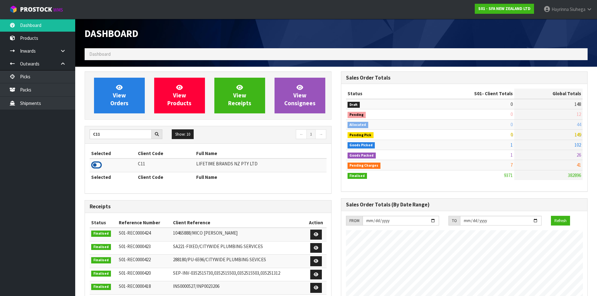
click at [97, 167] on icon at bounding box center [96, 164] width 11 height 9
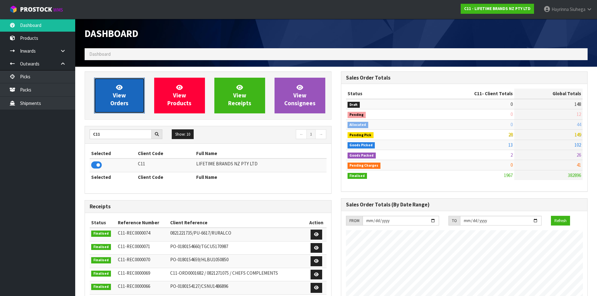
click at [128, 87] on link "View Orders" at bounding box center [119, 96] width 51 height 36
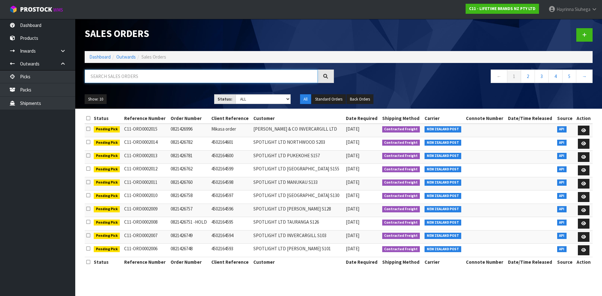
click at [130, 80] on input "text" at bounding box center [201, 76] width 233 height 13
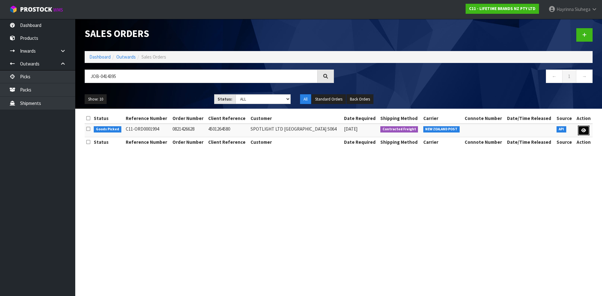
click at [585, 133] on link at bounding box center [584, 131] width 12 height 10
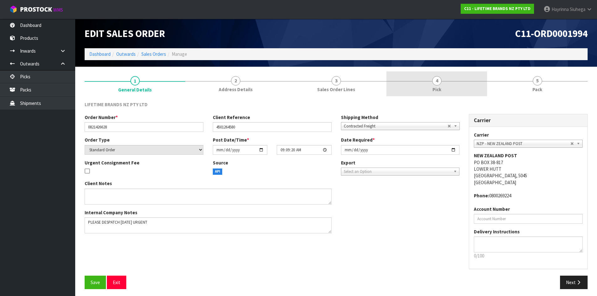
click at [467, 82] on link "4 Pick" at bounding box center [436, 83] width 101 height 25
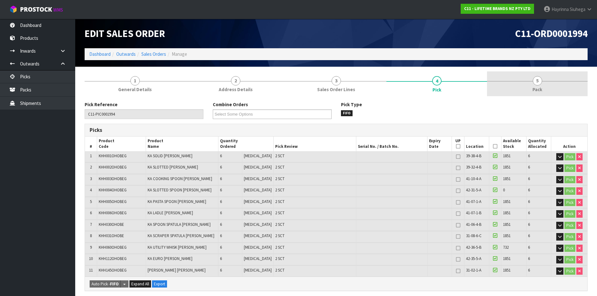
click at [520, 87] on link "5 Pack" at bounding box center [537, 83] width 101 height 25
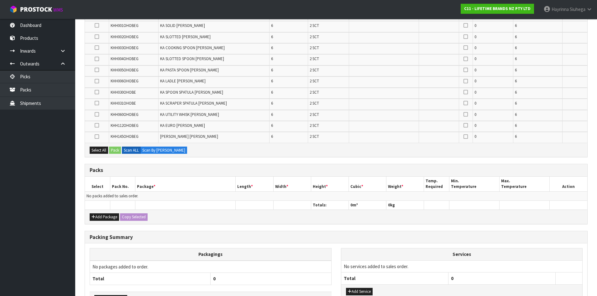
scroll to position [125, 0]
click at [97, 213] on button "Add Package" at bounding box center [104, 217] width 29 height 8
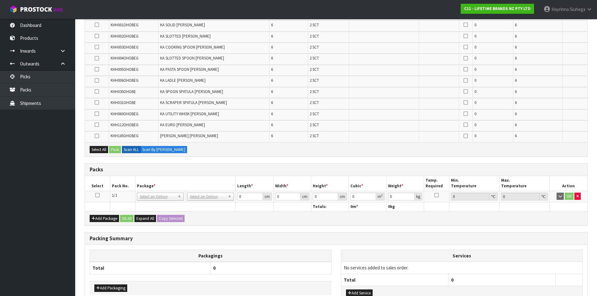
click at [97, 195] on icon at bounding box center [97, 195] width 4 height 0
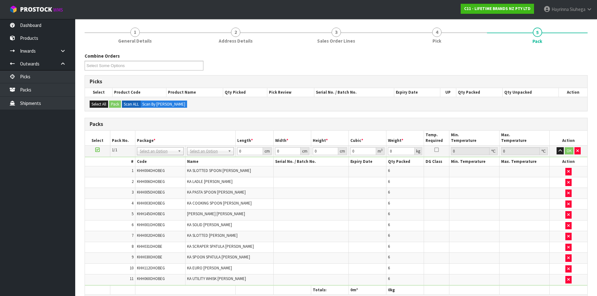
scroll to position [63, 0]
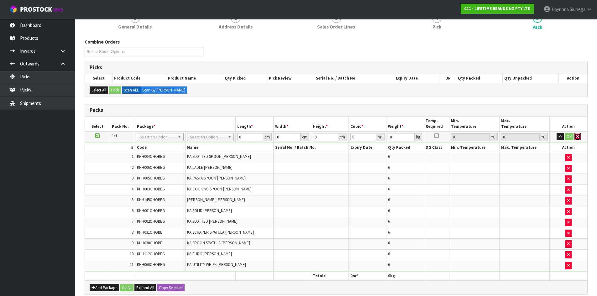
click at [576, 138] on button "button" at bounding box center [577, 137] width 6 height 8
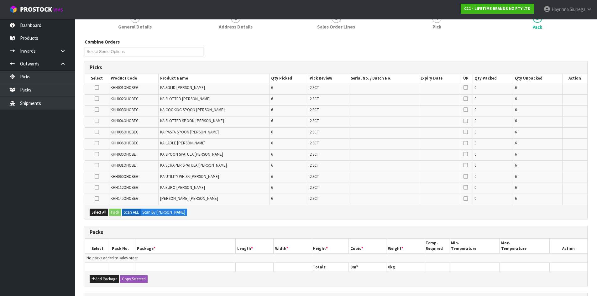
scroll to position [125, 0]
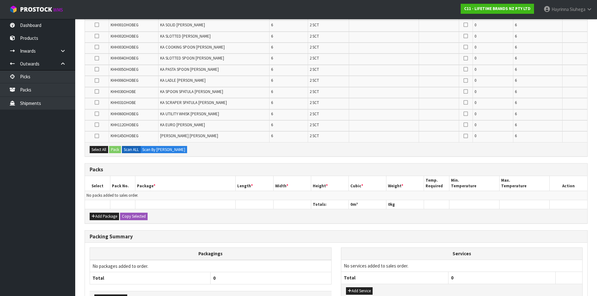
click at [95, 212] on div "Add Package Copy Selected" at bounding box center [336, 216] width 502 height 14
click at [97, 216] on button "Add Package" at bounding box center [104, 217] width 29 height 8
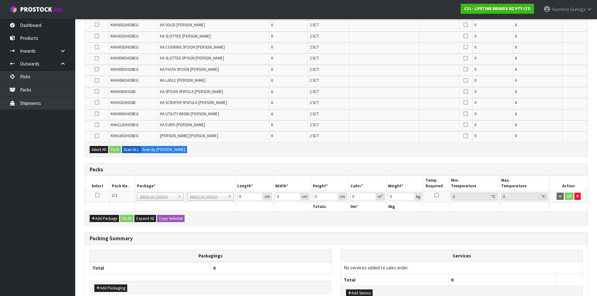
click at [97, 195] on icon at bounding box center [97, 195] width 4 height 0
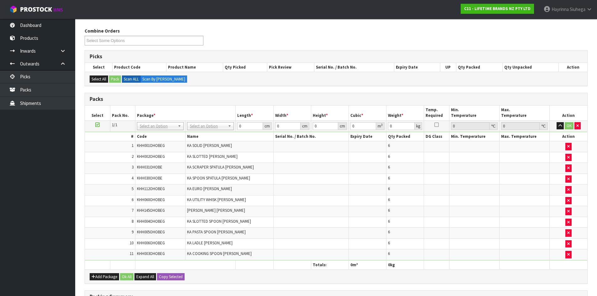
scroll to position [63, 0]
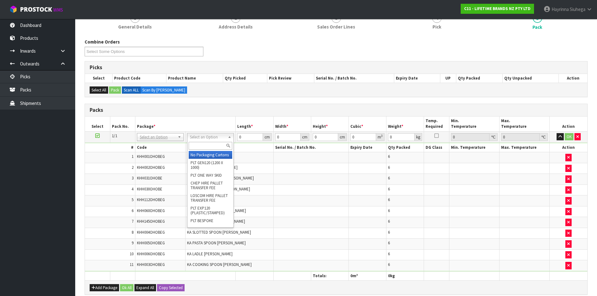
click at [205, 148] on input "text" at bounding box center [211, 146] width 44 height 8
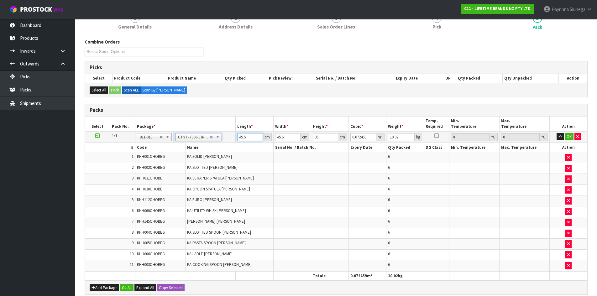
click at [242, 139] on input "45.5" at bounding box center [249, 137] width 25 height 8
click button "OK" at bounding box center [569, 137] width 9 height 8
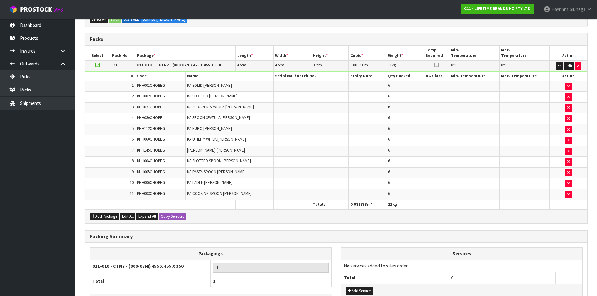
scroll to position [180, 0]
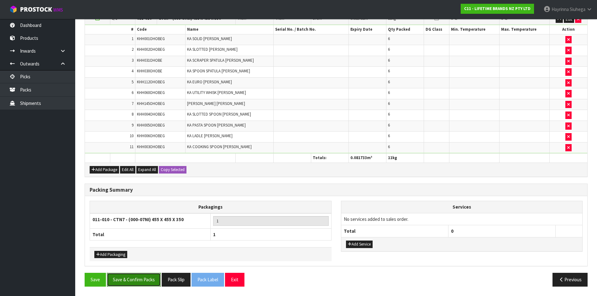
click at [135, 282] on button "Save & Confirm Packs" at bounding box center [134, 279] width 54 height 13
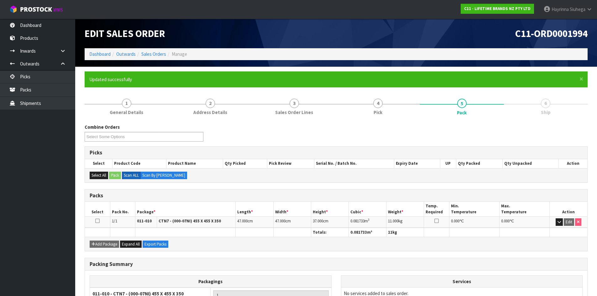
scroll to position [60, 0]
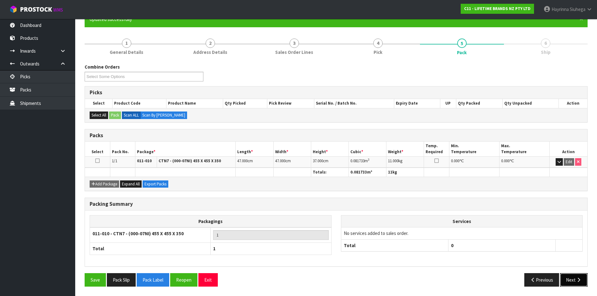
click at [578, 280] on icon "button" at bounding box center [579, 280] width 6 height 5
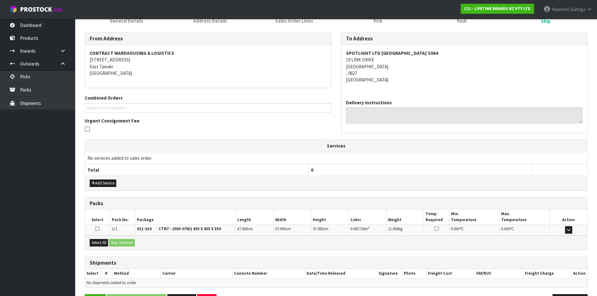
scroll to position [113, 0]
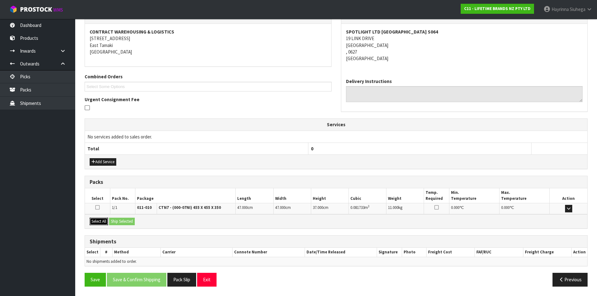
click at [99, 223] on button "Select All" at bounding box center [99, 222] width 18 height 8
click at [121, 224] on button "Ship Selected" at bounding box center [122, 222] width 26 height 8
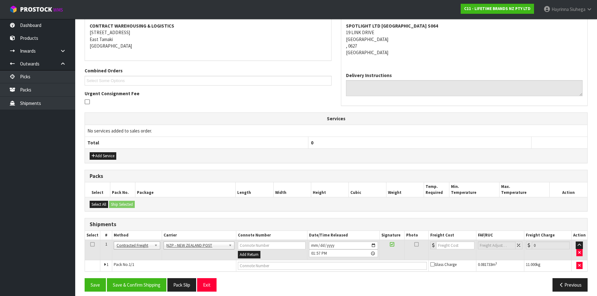
scroll to position [124, 0]
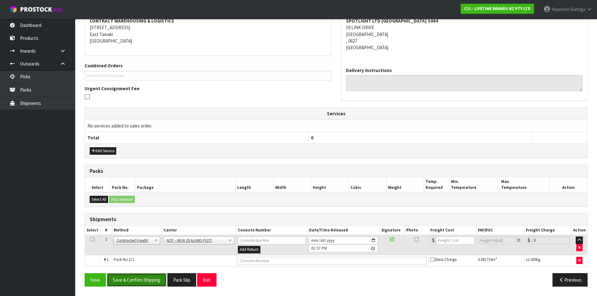
click at [149, 284] on button "Save & Confirm Shipping" at bounding box center [137, 279] width 60 height 13
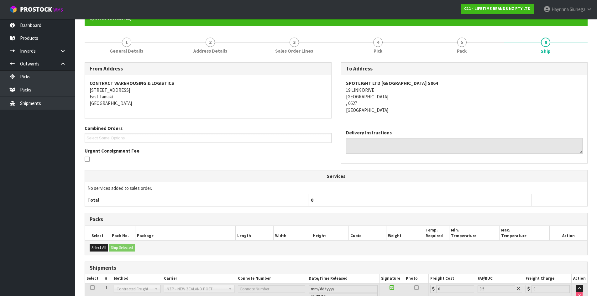
scroll to position [115, 0]
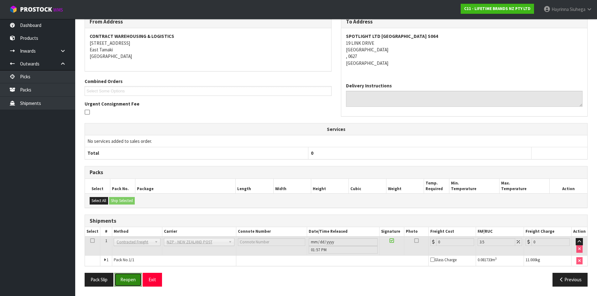
click at [130, 279] on button "Reopen" at bounding box center [127, 279] width 27 height 13
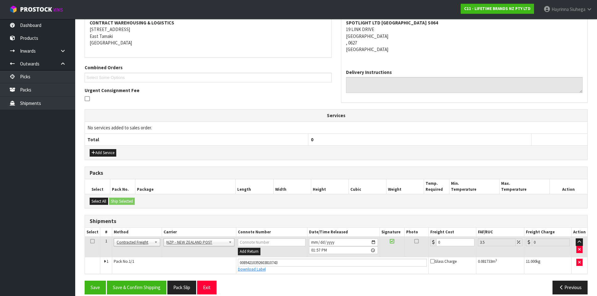
scroll to position [130, 0]
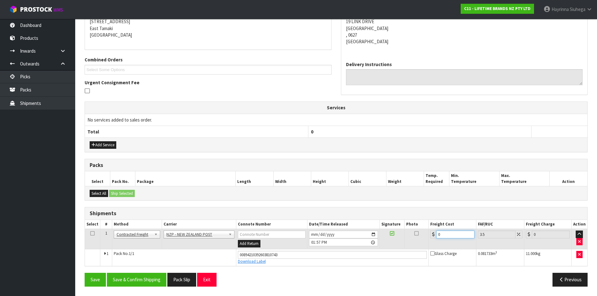
drag, startPoint x: 445, startPoint y: 234, endPoint x: 338, endPoint y: 226, distance: 107.5
click at [346, 227] on table "Select # Method Carrier Connote Number Date/Time Released Signature Photo Freig…" at bounding box center [336, 243] width 502 height 46
click at [85, 273] on button "Save" at bounding box center [95, 279] width 21 height 13
click at [143, 280] on button "Save & Confirm Shipping" at bounding box center [137, 279] width 60 height 13
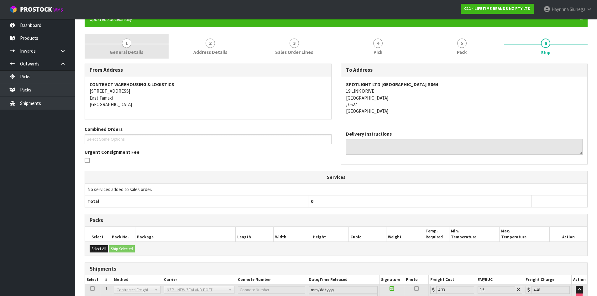
scroll to position [0, 0]
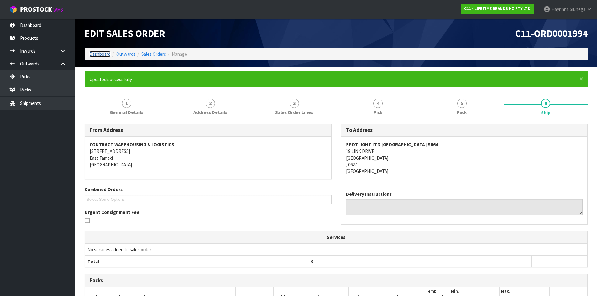
click at [99, 55] on link "Dashboard" at bounding box center [99, 54] width 21 height 6
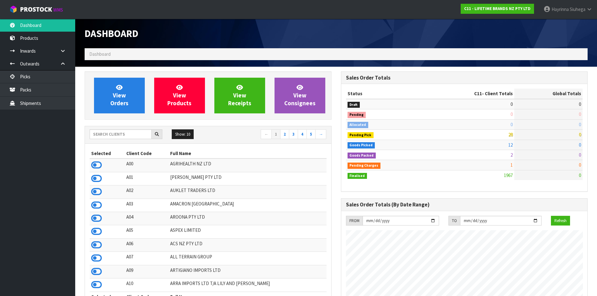
scroll to position [475, 256]
drag, startPoint x: 126, startPoint y: 91, endPoint x: 126, endPoint y: 100, distance: 8.8
click at [126, 91] on link "View Orders" at bounding box center [119, 96] width 51 height 36
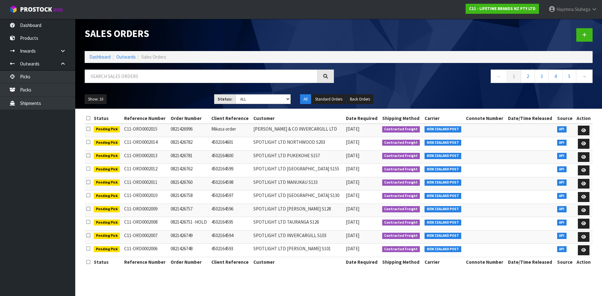
click at [263, 104] on div "Status: Draft Pending Allocated Pending Pick Goods Picked Goods Packed Pending …" at bounding box center [252, 99] width 77 height 10
click at [260, 100] on select "Draft Pending Allocated Pending Pick Goods Picked Goods Packed Pending Charges …" at bounding box center [262, 99] width 55 height 10
click at [235, 94] on select "Draft Pending Allocated Pending Pick Goods Picked Goods Packed Pending Charges …" at bounding box center [262, 99] width 55 height 10
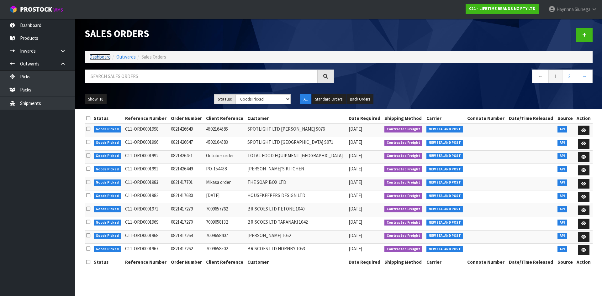
click at [98, 55] on link "Dashboard" at bounding box center [99, 57] width 21 height 6
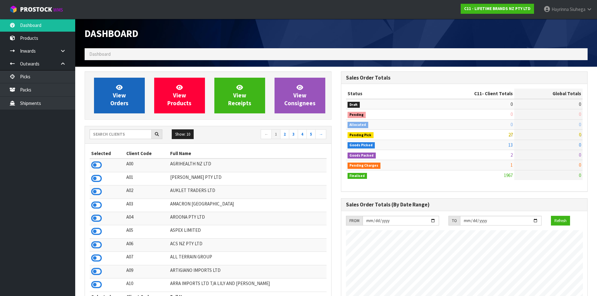
scroll to position [475, 256]
click at [126, 86] on link "View Orders" at bounding box center [119, 96] width 51 height 36
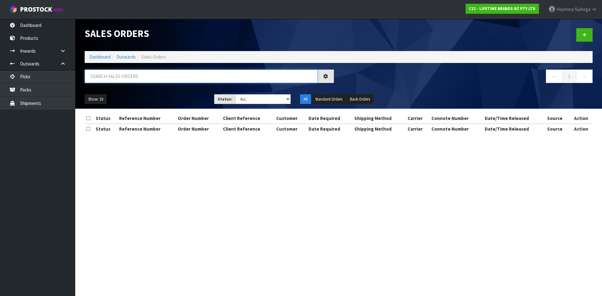
click at [135, 77] on input "text" at bounding box center [201, 76] width 233 height 13
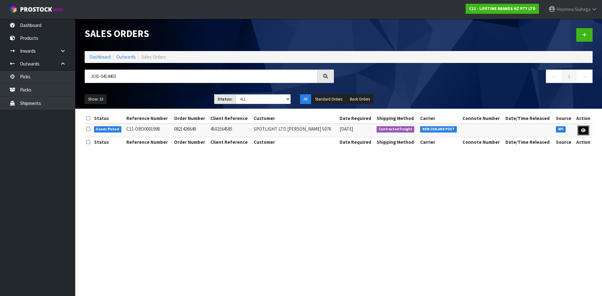
click at [583, 129] on icon at bounding box center [583, 130] width 5 height 4
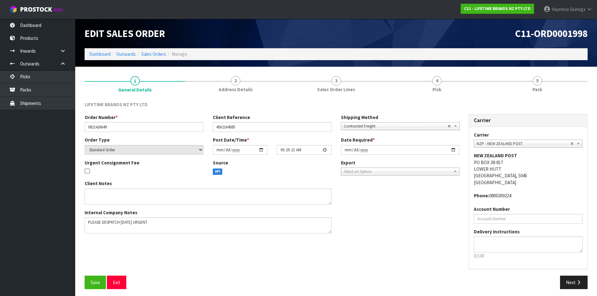
click at [468, 86] on link "4 Pick" at bounding box center [436, 83] width 101 height 25
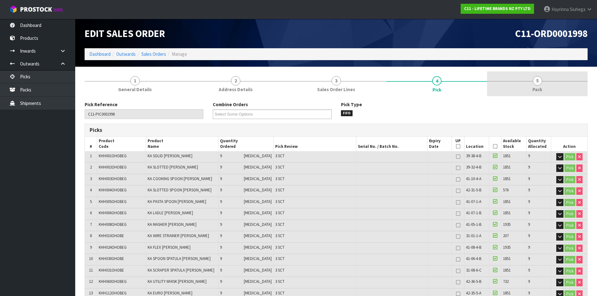
click at [528, 82] on link "5 Pack" at bounding box center [537, 83] width 101 height 25
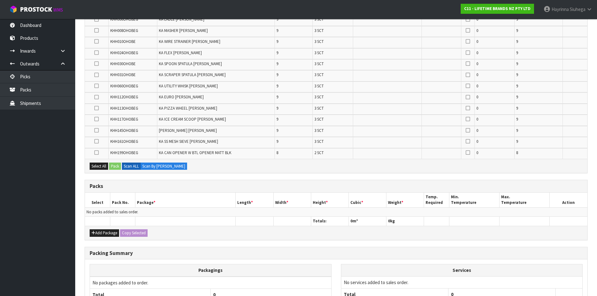
scroll to position [188, 0]
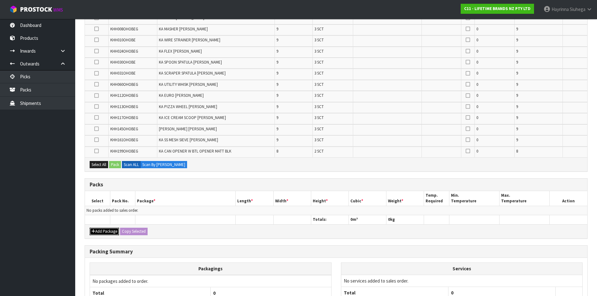
click at [100, 230] on button "Add Package" at bounding box center [104, 232] width 29 height 8
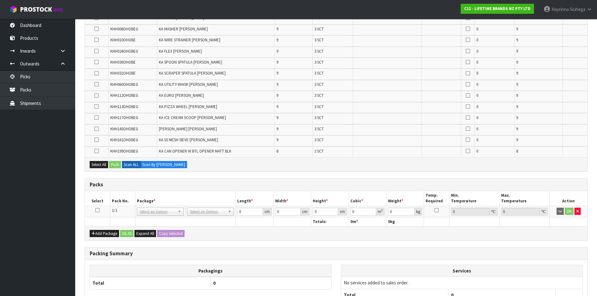
click at [100, 210] on td at bounding box center [97, 211] width 25 height 11
click at [97, 210] on icon at bounding box center [97, 210] width 4 height 0
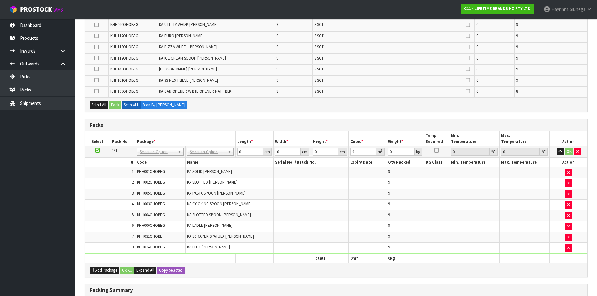
scroll to position [162, 0]
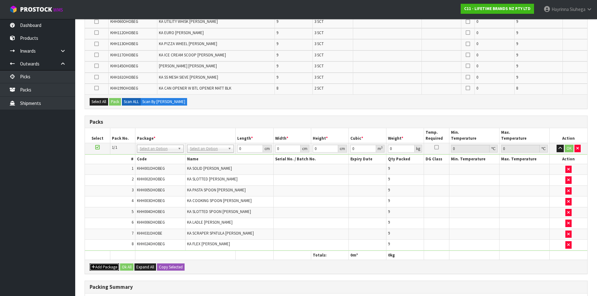
drag, startPoint x: 112, startPoint y: 268, endPoint x: 107, endPoint y: 264, distance: 6.4
click at [110, 267] on button "Add Package" at bounding box center [104, 268] width 29 height 8
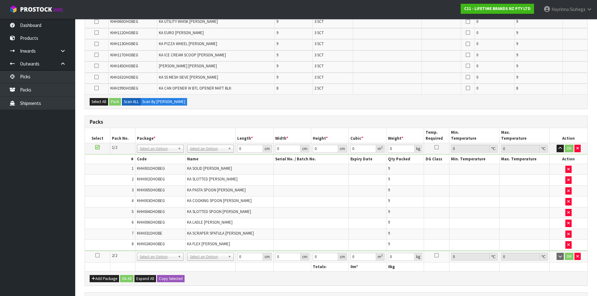
click at [97, 256] on icon at bounding box center [97, 255] width 4 height 0
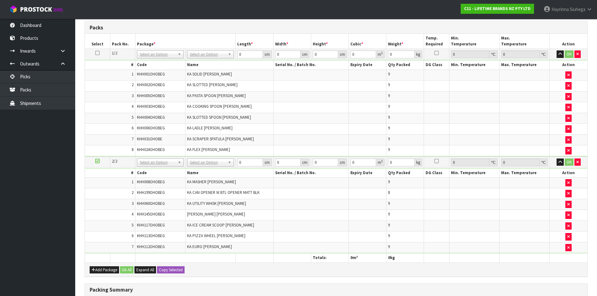
scroll to position [219, 0]
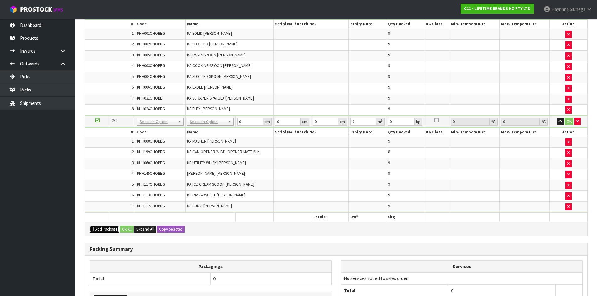
click at [102, 229] on button "Add Package" at bounding box center [104, 230] width 29 height 8
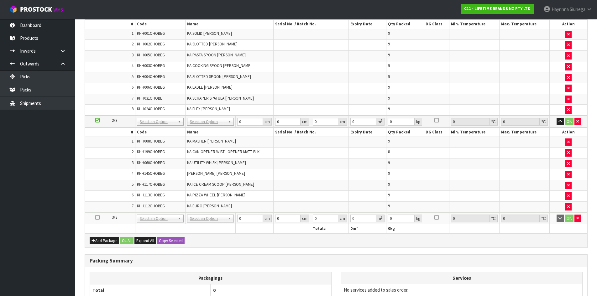
click at [95, 218] on td at bounding box center [97, 219] width 25 height 12
click at [95, 218] on icon at bounding box center [97, 217] width 4 height 0
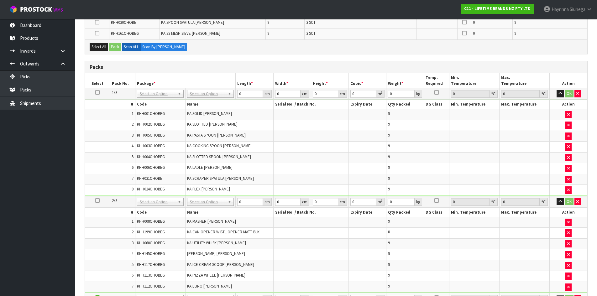
scroll to position [63, 0]
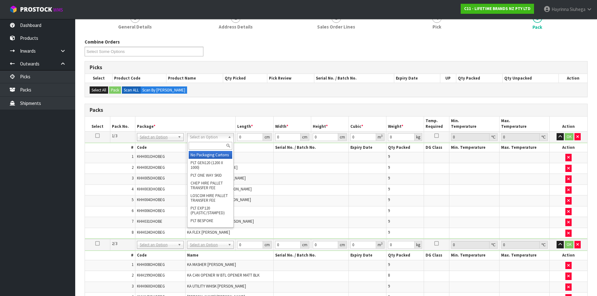
click at [207, 147] on input "text" at bounding box center [211, 146] width 44 height 8
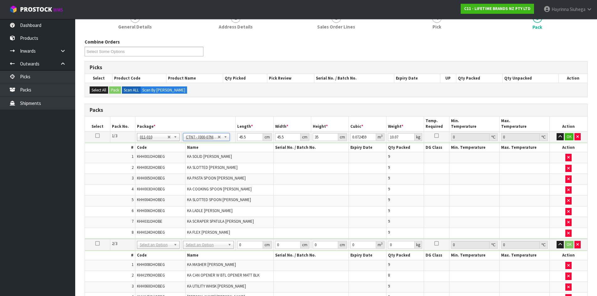
drag, startPoint x: 205, startPoint y: 246, endPoint x: 205, endPoint y: 251, distance: 5.6
click at [205, 255] on input "text" at bounding box center [209, 254] width 48 height 8
drag, startPoint x: 197, startPoint y: 263, endPoint x: 201, endPoint y: 257, distance: 7.0
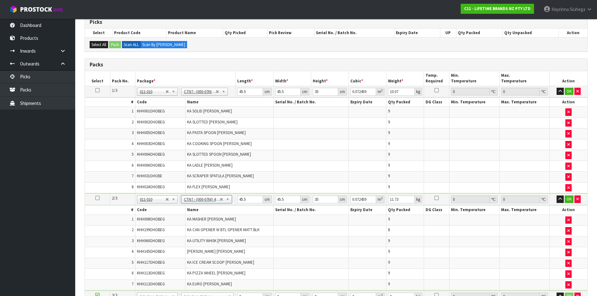
scroll to position [188, 0]
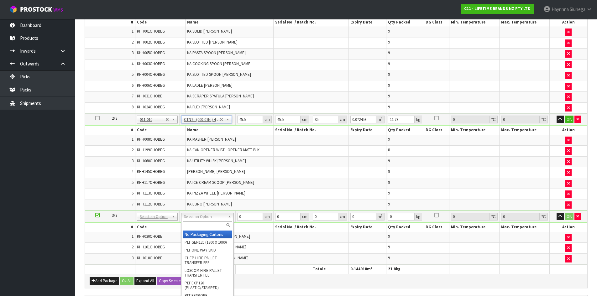
click at [206, 223] on input "text" at bounding box center [208, 226] width 50 height 8
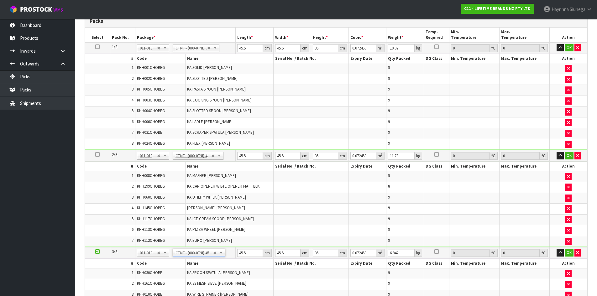
scroll to position [94, 0]
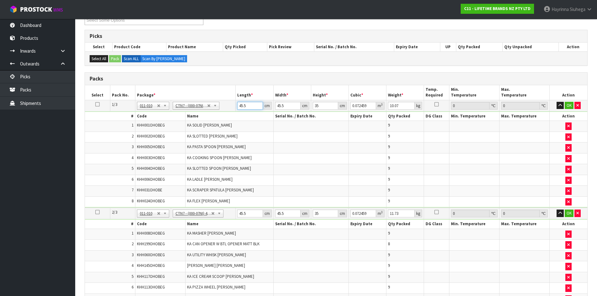
click at [243, 108] on input "45.5" at bounding box center [249, 106] width 25 height 8
click button "OK" at bounding box center [569, 106] width 9 height 8
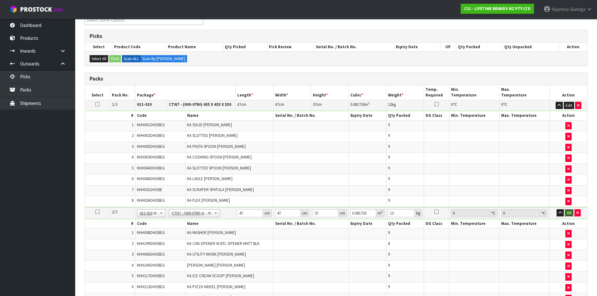
click button "OK" at bounding box center [569, 213] width 9 height 8
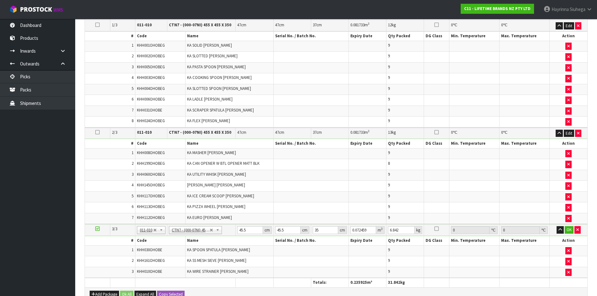
scroll to position [251, 0]
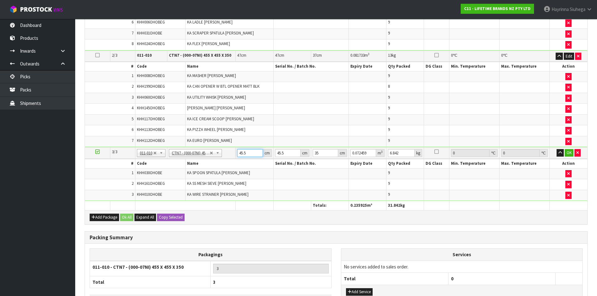
click at [238, 154] on input "45.5" at bounding box center [249, 153] width 25 height 8
click button "OK" at bounding box center [569, 153] width 9 height 8
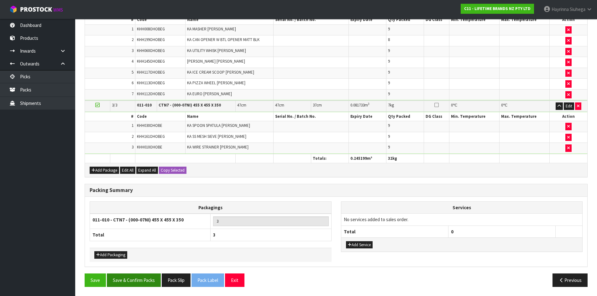
scroll to position [298, 0]
click at [144, 286] on button "Save & Confirm Packs" at bounding box center [134, 279] width 54 height 13
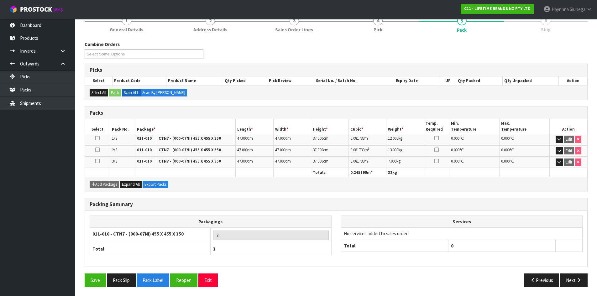
scroll to position [83, 0]
click at [578, 283] on button "Next" at bounding box center [574, 279] width 28 height 13
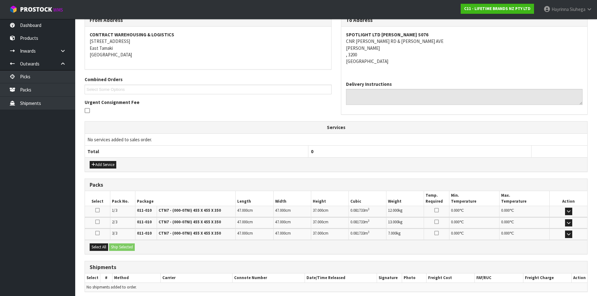
scroll to position [136, 0]
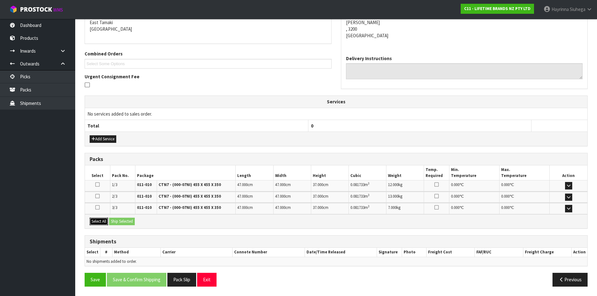
drag, startPoint x: 99, startPoint y: 219, endPoint x: 128, endPoint y: 218, distance: 28.9
click at [101, 219] on button "Select All" at bounding box center [99, 222] width 18 height 8
click at [128, 218] on button "Ship Selected" at bounding box center [122, 222] width 26 height 8
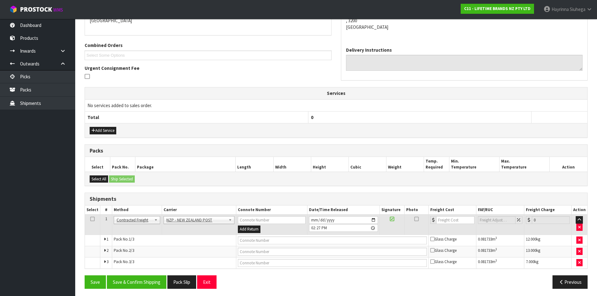
scroll to position [146, 0]
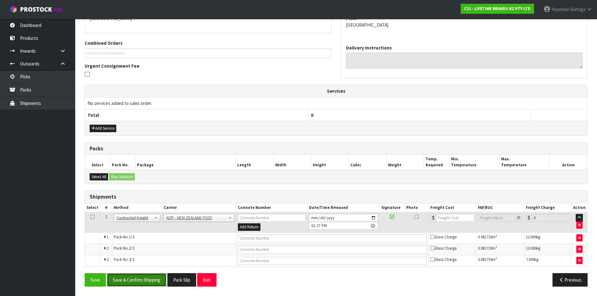
click at [145, 274] on button "Save & Confirm Shipping" at bounding box center [137, 279] width 60 height 13
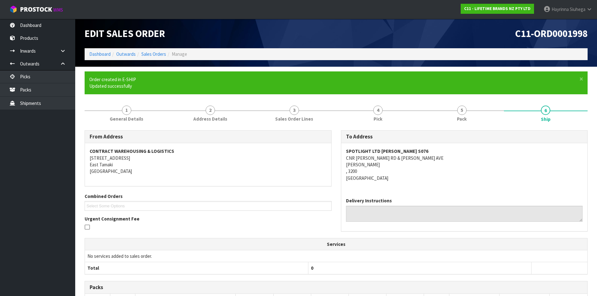
scroll to position [137, 0]
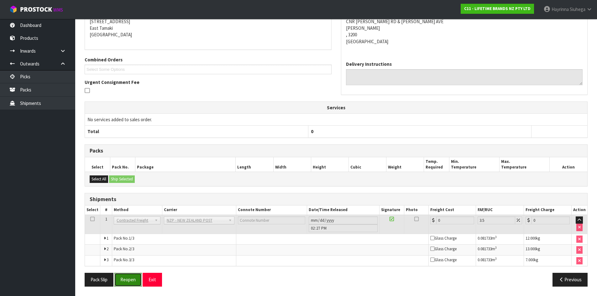
click at [135, 281] on button "Reopen" at bounding box center [127, 279] width 27 height 13
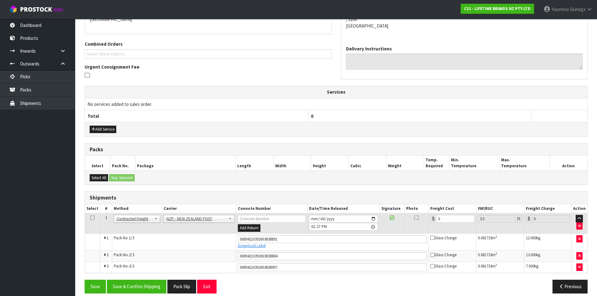
scroll to position [152, 0]
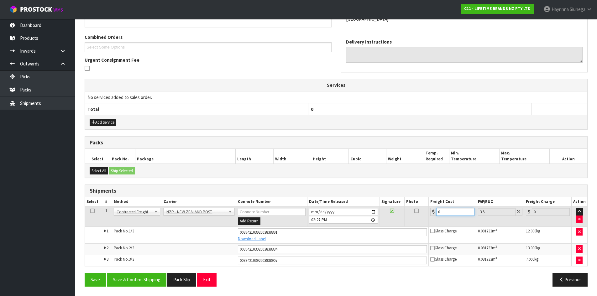
drag, startPoint x: 443, startPoint y: 211, endPoint x: 365, endPoint y: 215, distance: 78.7
click at [366, 215] on tr "1 Client Local Pickup Customer Local Pickup Company Freight Contracted Freight …" at bounding box center [336, 217] width 502 height 20
click at [85, 273] on button "Save" at bounding box center [95, 279] width 21 height 13
click at [137, 275] on button "Save & Confirm Shipping" at bounding box center [137, 279] width 60 height 13
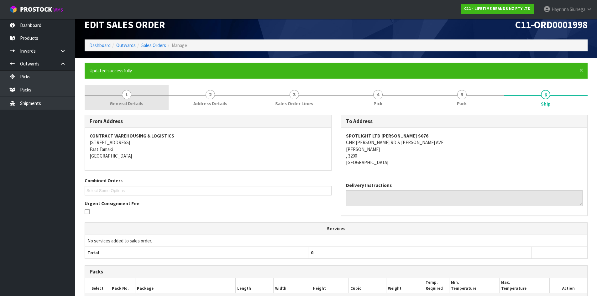
scroll to position [0, 0]
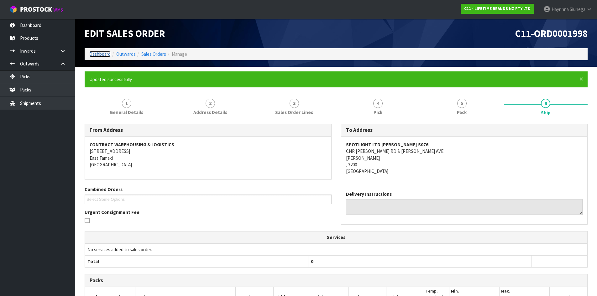
drag, startPoint x: 94, startPoint y: 54, endPoint x: 84, endPoint y: 77, distance: 24.7
click at [94, 54] on link "Dashboard" at bounding box center [99, 54] width 21 height 6
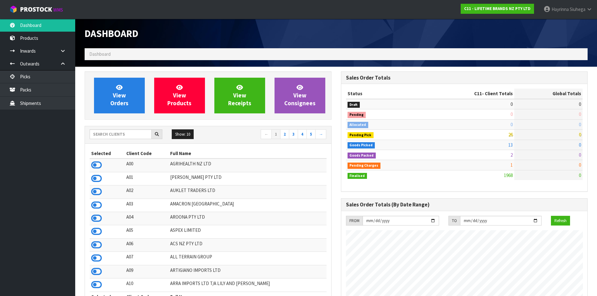
scroll to position [475, 256]
click at [37, 165] on ul "Dashboard Products Categories Serial Numbers Kitsets Packagings Inwards Purchas…" at bounding box center [37, 157] width 75 height 277
click at [55, 142] on ul "Dashboard Products Categories Serial Numbers Kitsets Packagings Inwards Purchas…" at bounding box center [37, 157] width 75 height 277
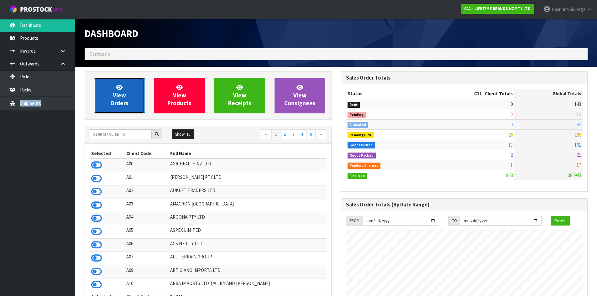
click at [107, 92] on link "View Orders" at bounding box center [119, 96] width 51 height 36
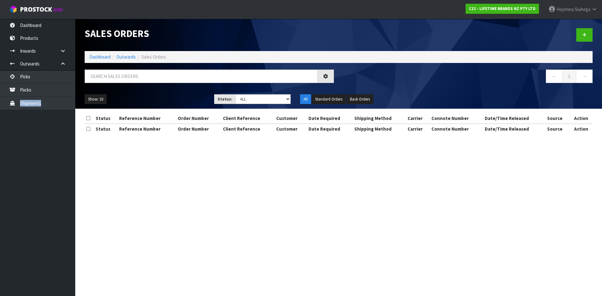
click at [29, 142] on div "Sales Orders Dashboard Outwards Sales Orders ← 1 → Show: 10 5 10 25 50 Status: …" at bounding box center [301, 72] width 602 height 145
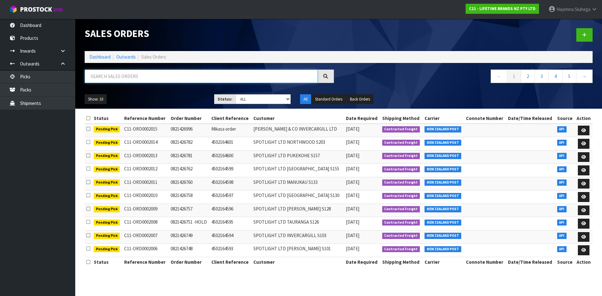
click at [113, 81] on input "text" at bounding box center [201, 76] width 233 height 13
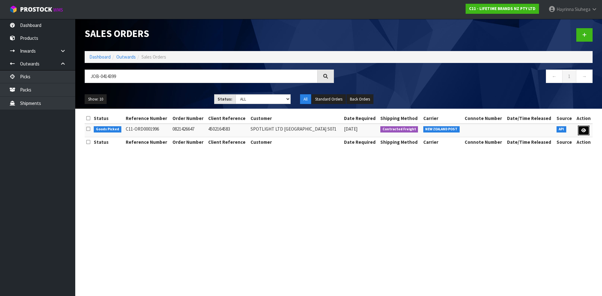
click at [588, 130] on link at bounding box center [584, 131] width 12 height 10
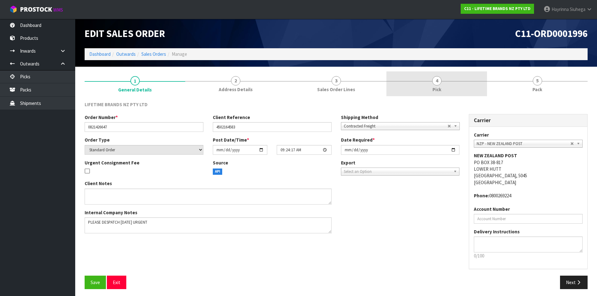
drag, startPoint x: 466, startPoint y: 78, endPoint x: 503, endPoint y: 78, distance: 36.7
click at [466, 78] on link "4 Pick" at bounding box center [436, 83] width 101 height 25
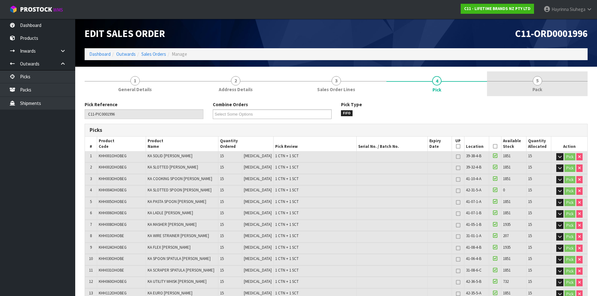
click at [518, 78] on link "5 Pack" at bounding box center [537, 83] width 101 height 25
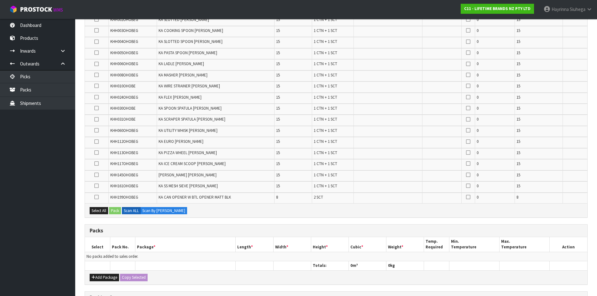
scroll to position [188, 0]
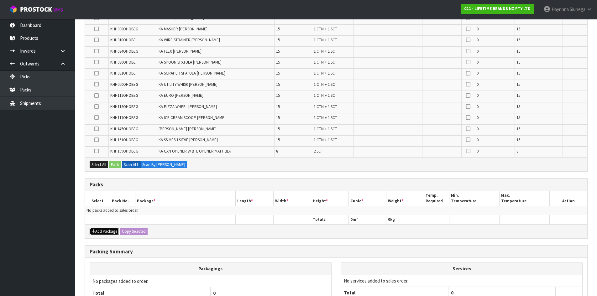
click at [95, 231] on icon "button" at bounding box center [94, 231] width 4 height 4
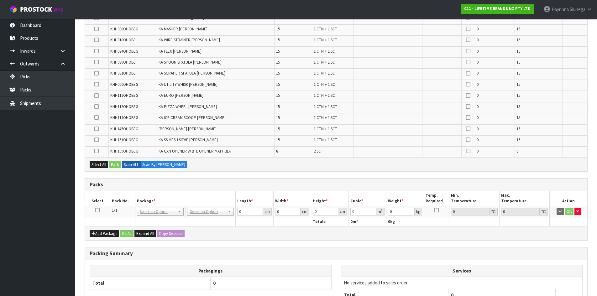
click at [97, 211] on icon at bounding box center [97, 210] width 4 height 0
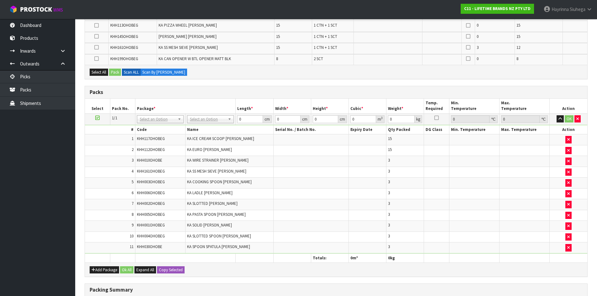
scroll to position [345, 0]
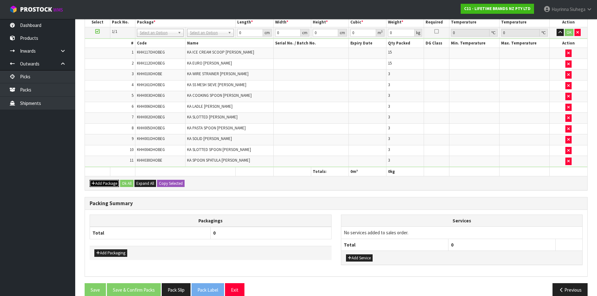
click at [102, 183] on button "Add Package" at bounding box center [104, 184] width 29 height 8
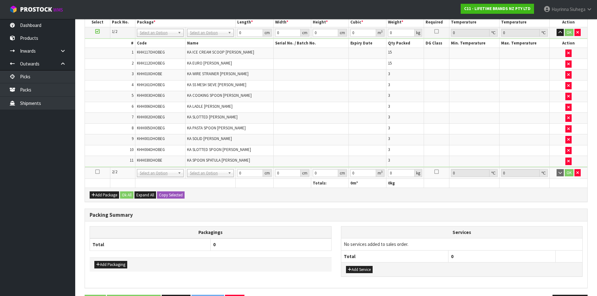
click at [99, 174] on link at bounding box center [97, 171] width 4 height 5
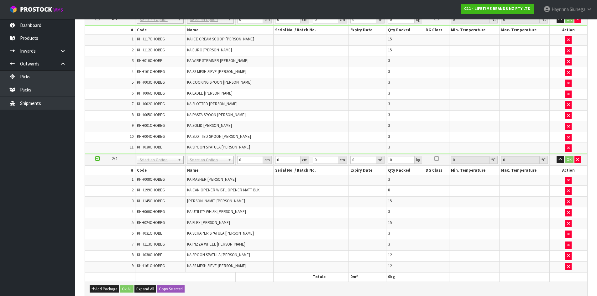
scroll to position [334, 0]
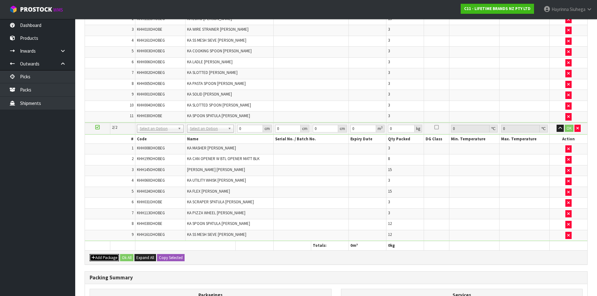
click at [105, 259] on button "Add Package" at bounding box center [104, 258] width 29 height 8
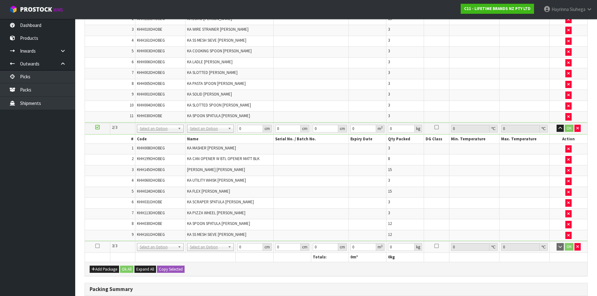
click at [97, 246] on icon at bounding box center [97, 246] width 4 height 0
click at [299, 196] on td at bounding box center [310, 192] width 75 height 11
click at [257, 186] on td "KA UTILITY WHISK MATT BLACK" at bounding box center [230, 181] width 88 height 11
click at [233, 186] on td "KA UTILITY WHISK MATT BLACK" at bounding box center [230, 181] width 88 height 11
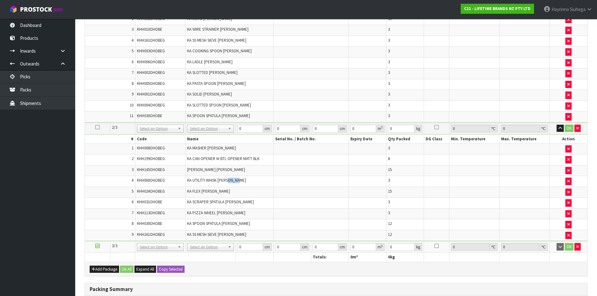
click at [233, 186] on td "KA UTILITY WHISK MATT BLACK" at bounding box center [230, 181] width 88 height 11
click at [276, 186] on td at bounding box center [310, 181] width 75 height 11
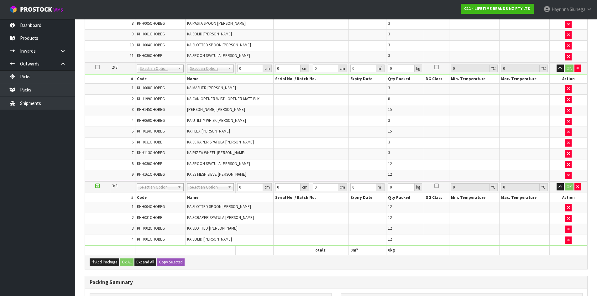
scroll to position [344, 0]
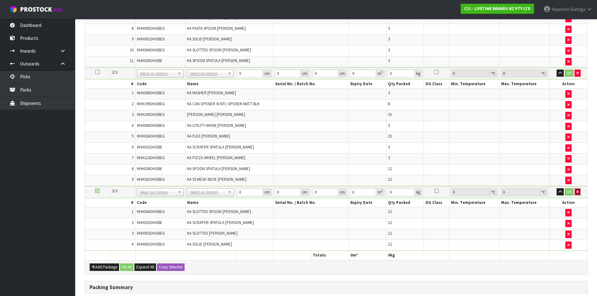
click at [579, 191] on button "button" at bounding box center [577, 192] width 6 height 8
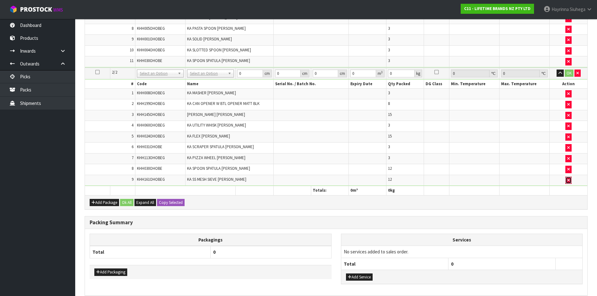
click at [566, 181] on button "button" at bounding box center [568, 181] width 6 height 8
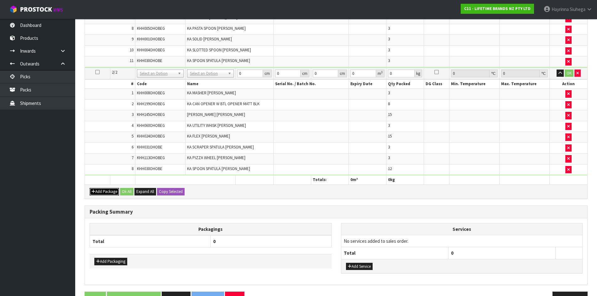
click at [103, 188] on button "Add Package" at bounding box center [104, 192] width 29 height 8
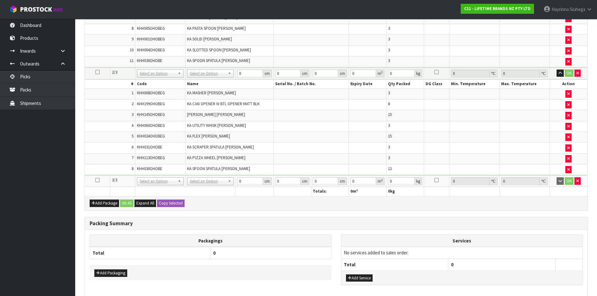
click at [98, 180] on icon at bounding box center [97, 180] width 4 height 0
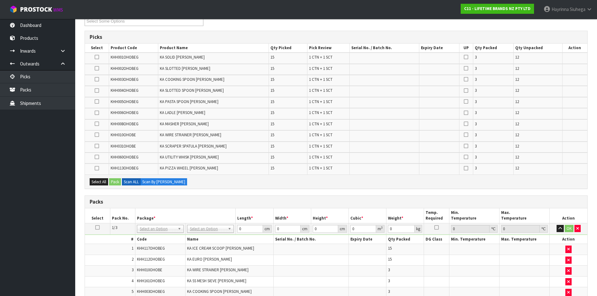
scroll to position [94, 0]
click at [96, 90] on icon at bounding box center [97, 90] width 4 height 0
click at [0, 0] on input "checkbox" at bounding box center [0, 0] width 0 height 0
click at [96, 90] on icon at bounding box center [97, 90] width 4 height 0
click at [0, 0] on input "checkbox" at bounding box center [0, 0] width 0 height 0
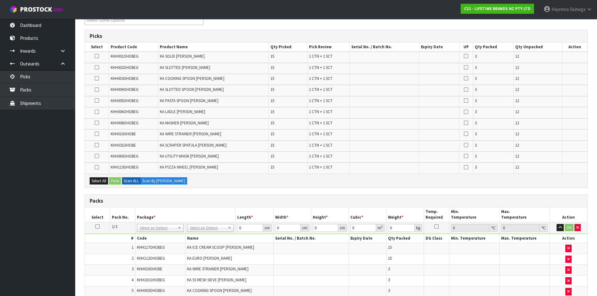
click at [237, 86] on td "KA SLOTTED SPOON MATT BLACK" at bounding box center [213, 90] width 111 height 11
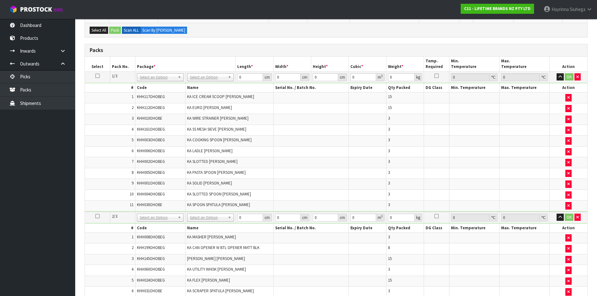
scroll to position [251, 0]
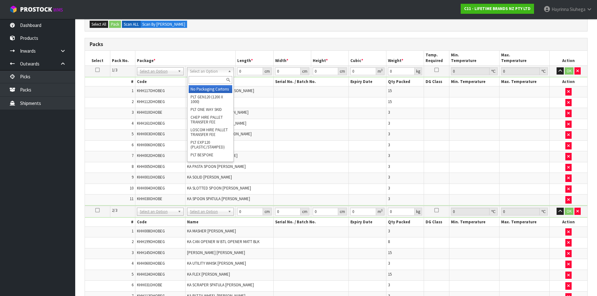
click at [210, 78] on input "text" at bounding box center [211, 80] width 44 height 8
click at [210, 77] on input "text" at bounding box center [211, 80] width 44 height 8
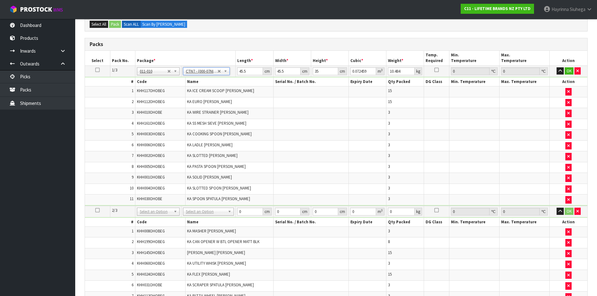
click at [97, 70] on icon at bounding box center [97, 70] width 4 height 0
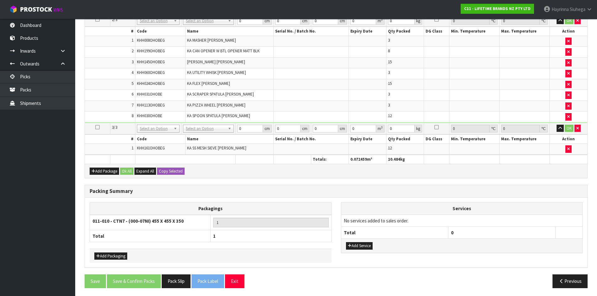
scroll to position [443, 0]
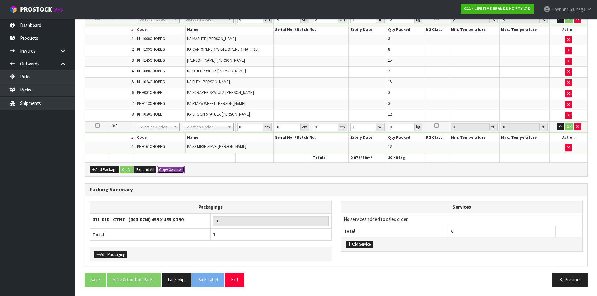
click at [176, 168] on button "Copy Selected" at bounding box center [171, 170] width 28 height 8
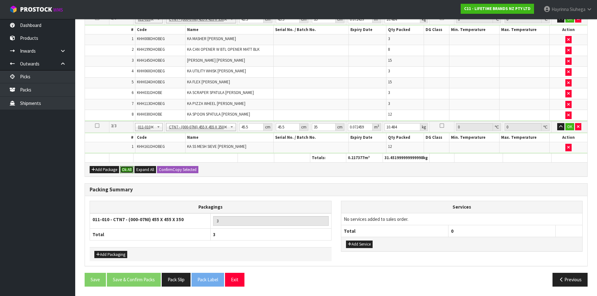
click at [127, 169] on button "Ok All" at bounding box center [126, 170] width 13 height 8
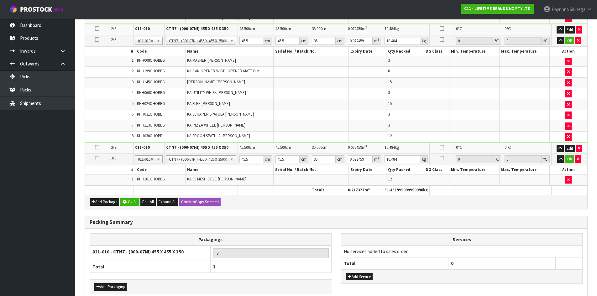
scroll to position [442, 0]
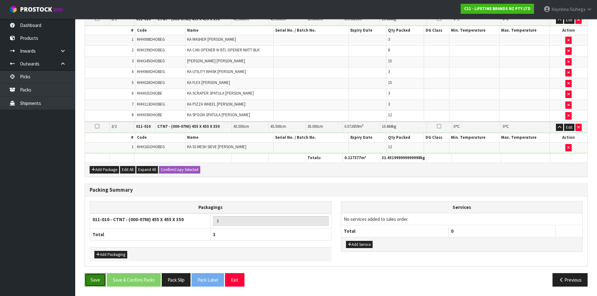
click at [93, 278] on button "Save" at bounding box center [95, 279] width 21 height 13
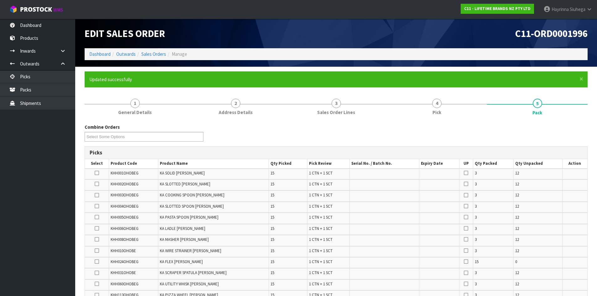
scroll to position [219, 0]
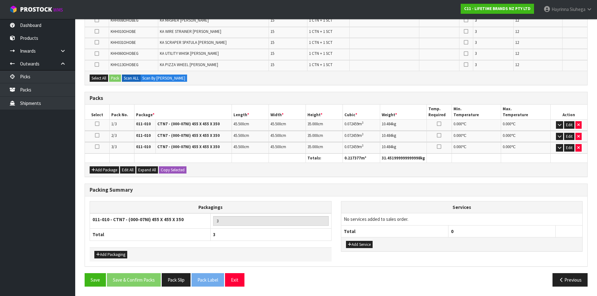
click at [103, 175] on div "Add Package Edit All Expand All Copy Selected" at bounding box center [336, 170] width 502 height 14
click at [103, 172] on button "Add Package" at bounding box center [104, 170] width 29 height 8
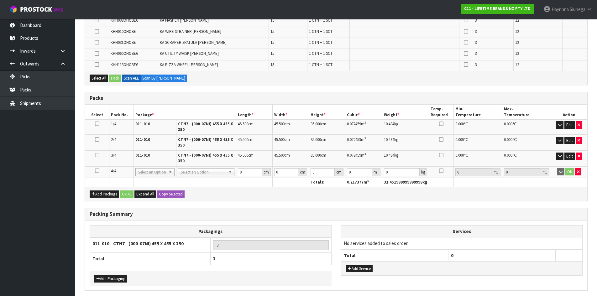
click at [97, 171] on icon at bounding box center [97, 171] width 4 height 0
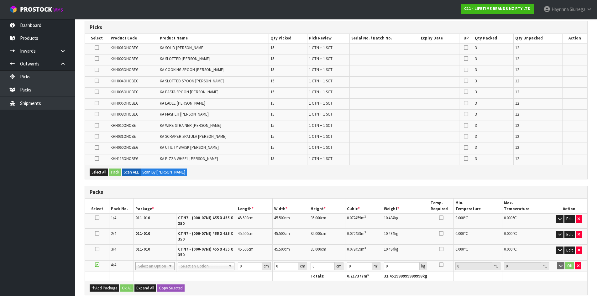
scroll to position [94, 0]
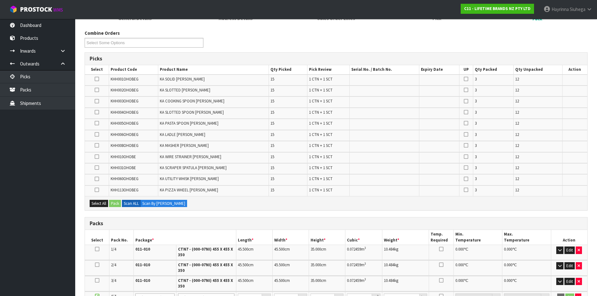
click at [97, 112] on icon at bounding box center [97, 112] width 4 height 0
click at [0, 0] on input "checkbox" at bounding box center [0, 0] width 0 height 0
click at [95, 168] on icon at bounding box center [97, 168] width 4 height 0
click at [0, 0] on input "checkbox" at bounding box center [0, 0] width 0 height 0
click at [97, 90] on icon at bounding box center [97, 90] width 4 height 0
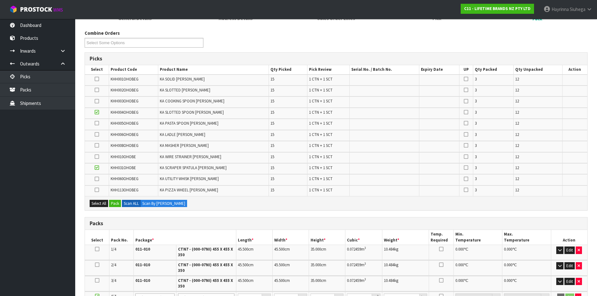
click at [0, 0] on input "checkbox" at bounding box center [0, 0] width 0 height 0
click at [96, 79] on icon at bounding box center [97, 79] width 4 height 0
click at [0, 0] on input "checkbox" at bounding box center [0, 0] width 0 height 0
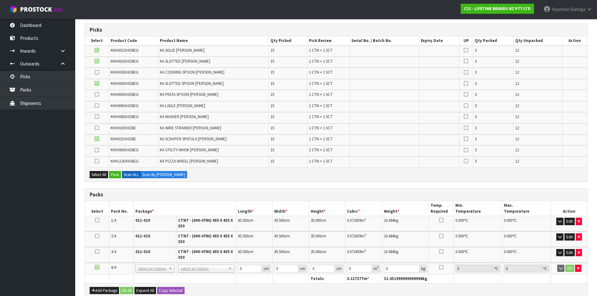
scroll to position [157, 0]
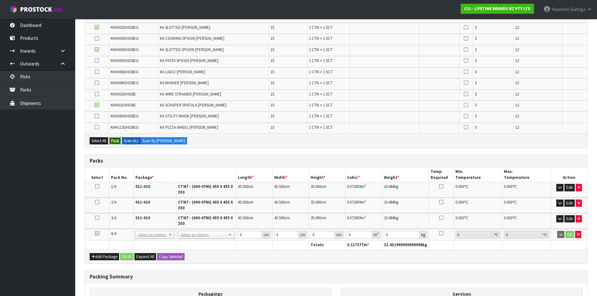
click at [114, 143] on button "Pack" at bounding box center [115, 141] width 12 height 8
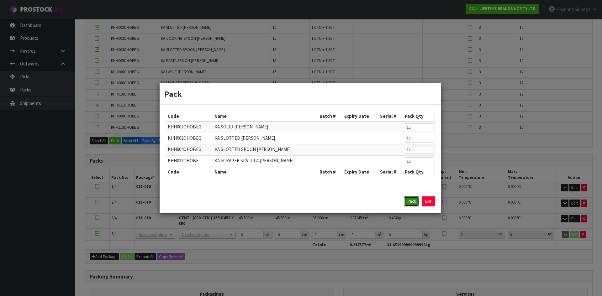
click at [415, 198] on button "Pack" at bounding box center [411, 201] width 15 height 10
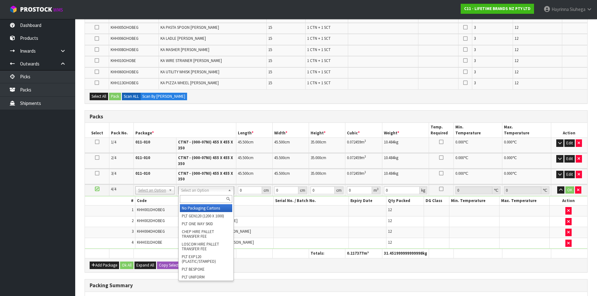
click at [211, 202] on input "text" at bounding box center [206, 199] width 52 height 8
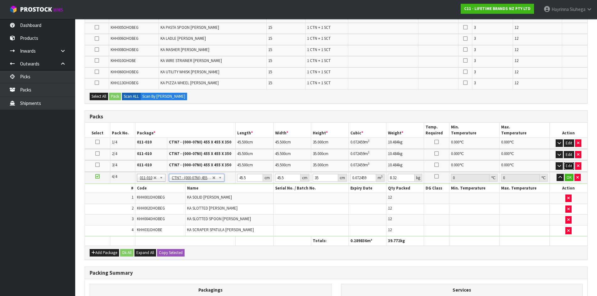
click at [568, 165] on button "Edit" at bounding box center [569, 166] width 10 height 8
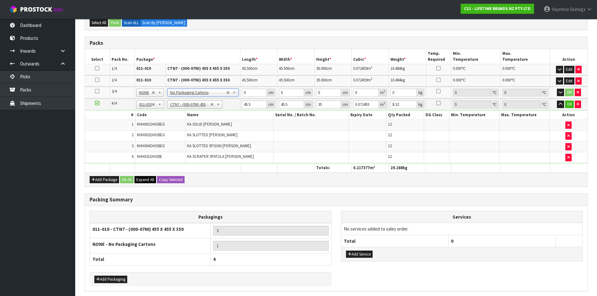
scroll to position [219, 0]
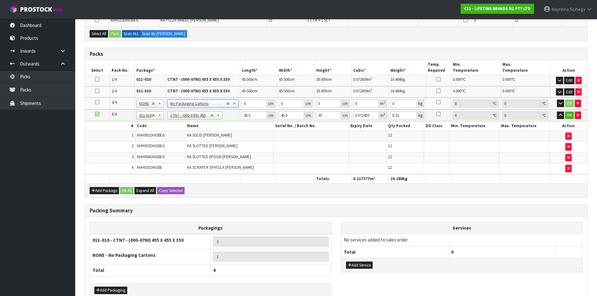
click at [201, 146] on span "KA SLOTTED TURNER MATT BLACK" at bounding box center [212, 145] width 50 height 5
drag, startPoint x: 97, startPoint y: 113, endPoint x: 105, endPoint y: 146, distance: 34.1
click at [97, 114] on icon at bounding box center [97, 114] width 4 height 0
click at [107, 188] on button "Add Package" at bounding box center [104, 191] width 29 height 8
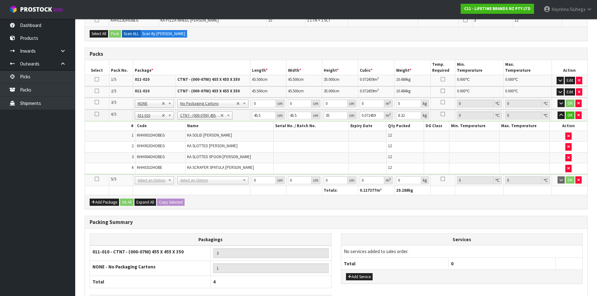
click at [94, 179] on td at bounding box center [97, 181] width 24 height 12
click at [98, 179] on icon at bounding box center [97, 179] width 4 height 0
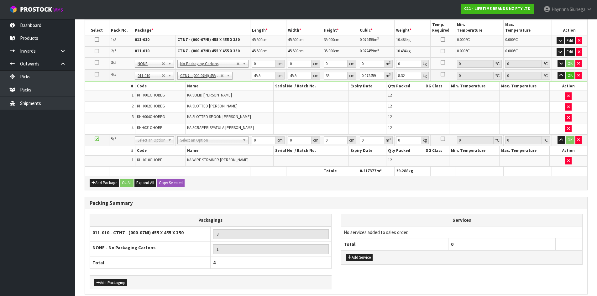
scroll to position [276, 0]
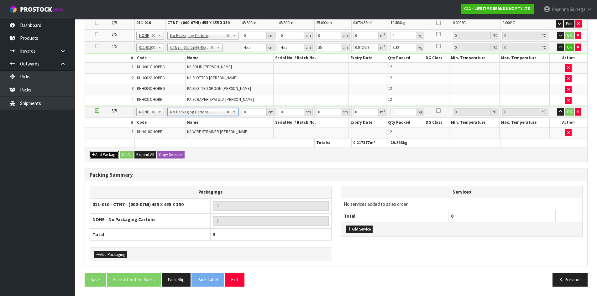
click at [95, 152] on button "Add Package" at bounding box center [104, 155] width 29 height 8
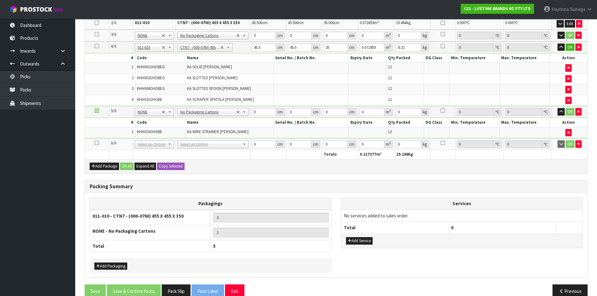
click at [98, 143] on icon at bounding box center [97, 143] width 4 height 0
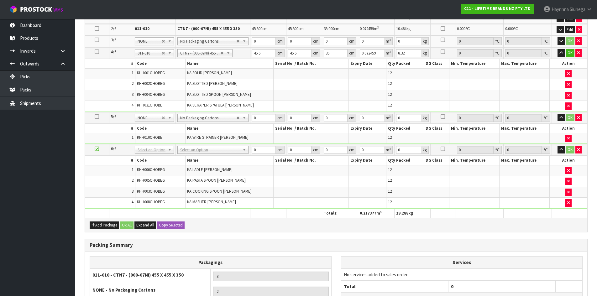
scroll to position [223, 0]
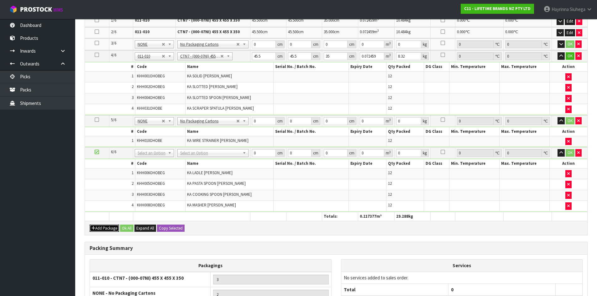
click at [99, 229] on button "Add Package" at bounding box center [104, 229] width 29 height 8
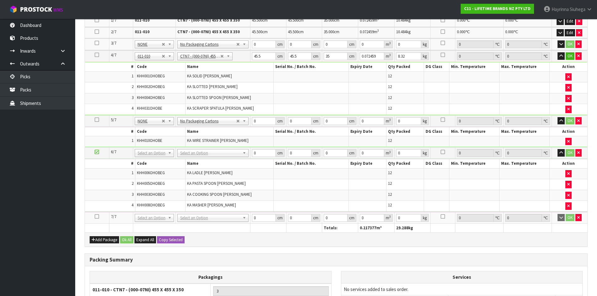
click at [97, 217] on icon at bounding box center [97, 217] width 4 height 0
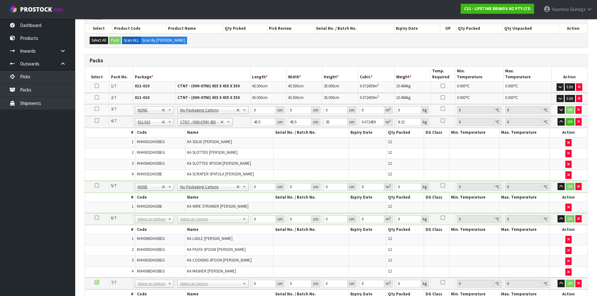
scroll to position [178, 0]
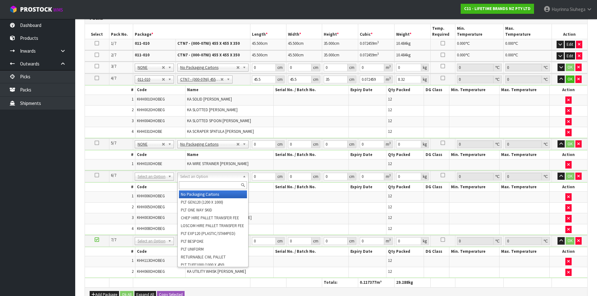
click at [206, 185] on input "text" at bounding box center [213, 185] width 68 height 8
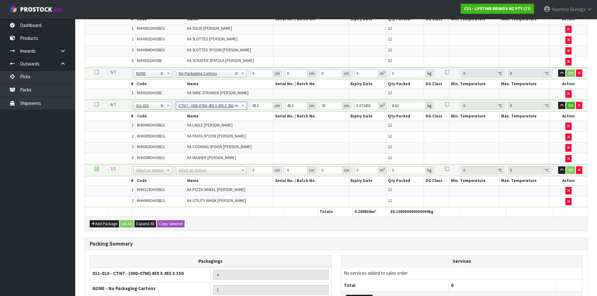
scroll to position [272, 0]
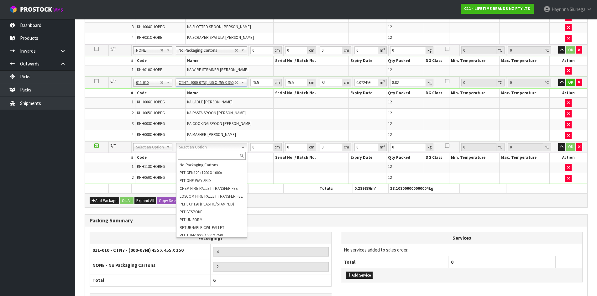
click at [207, 155] on input "text" at bounding box center [212, 156] width 68 height 8
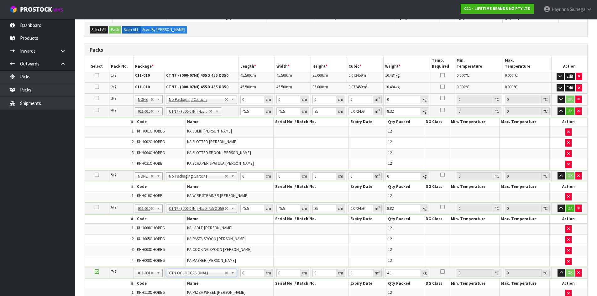
scroll to position [115, 0]
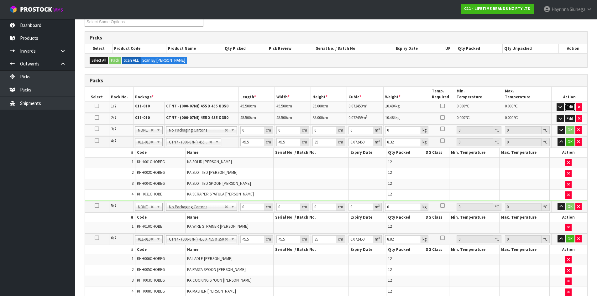
click at [571, 107] on button "Edit" at bounding box center [570, 107] width 10 height 8
click at [568, 118] on button "Edit" at bounding box center [570, 119] width 10 height 8
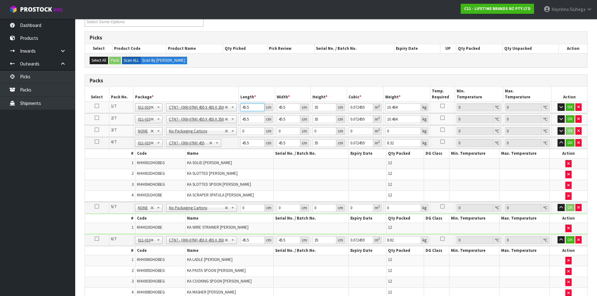
click at [248, 109] on input "45.5" at bounding box center [252, 107] width 24 height 8
click button "OK" at bounding box center [570, 107] width 9 height 8
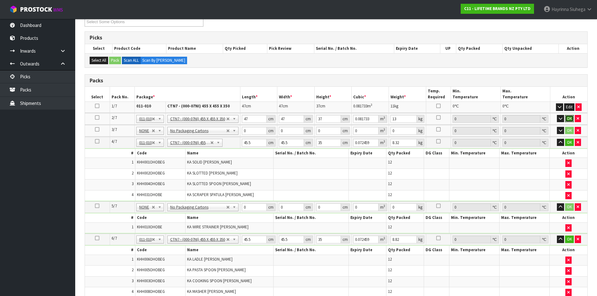
click button "OK" at bounding box center [569, 119] width 9 height 8
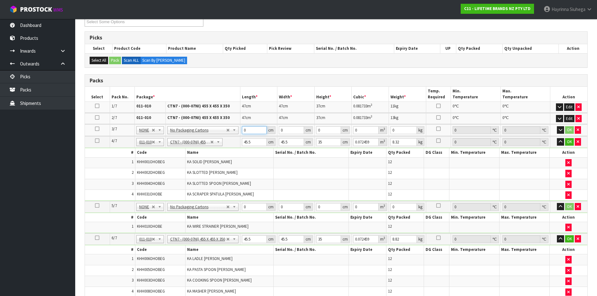
click at [245, 130] on input "0" at bounding box center [254, 130] width 25 height 8
click button "OK" at bounding box center [569, 130] width 9 height 8
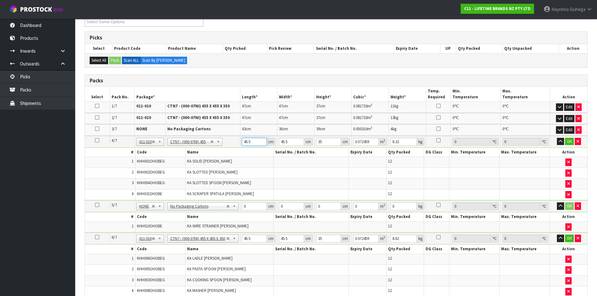
click at [250, 142] on input "45.5" at bounding box center [254, 142] width 25 height 8
click at [247, 141] on input "45.5" at bounding box center [254, 142] width 25 height 8
click button "OK" at bounding box center [569, 142] width 9 height 8
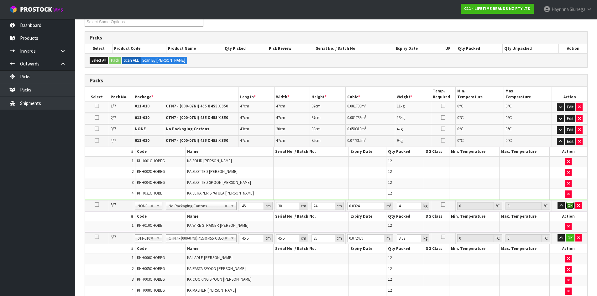
click button "OK" at bounding box center [570, 206] width 9 height 8
click button "OK" at bounding box center [570, 238] width 9 height 8
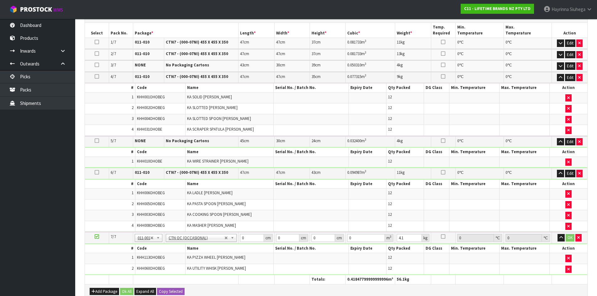
scroll to position [303, 0]
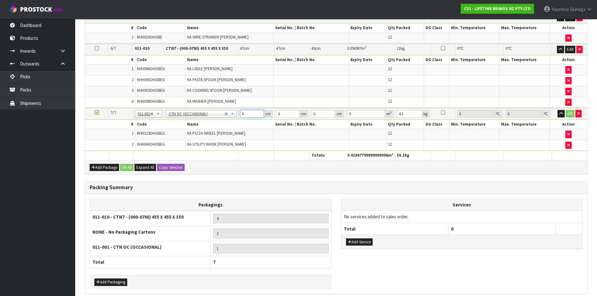
click at [243, 113] on input "0" at bounding box center [252, 114] width 24 height 8
click at [243, 114] on input "0" at bounding box center [252, 114] width 24 height 8
click button "OK" at bounding box center [570, 114] width 9 height 8
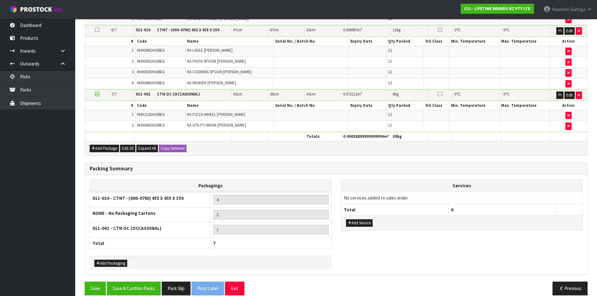
scroll to position [330, 0]
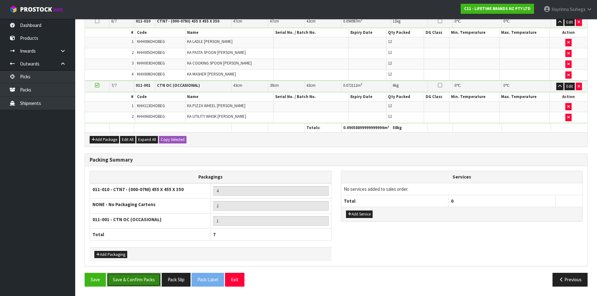
click at [129, 282] on button "Save & Confirm Packs" at bounding box center [134, 279] width 54 height 13
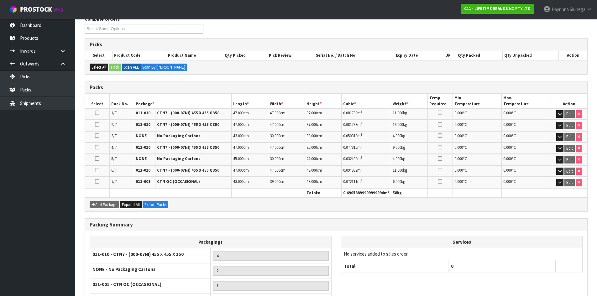
scroll to position [159, 0]
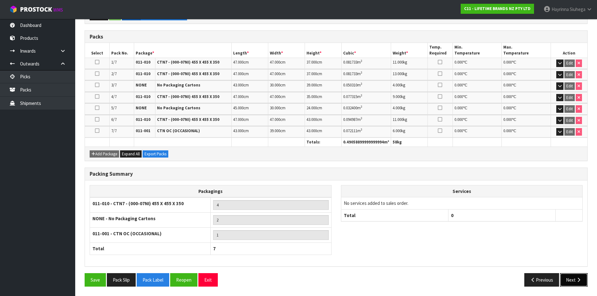
click at [580, 277] on button "Next" at bounding box center [574, 279] width 28 height 13
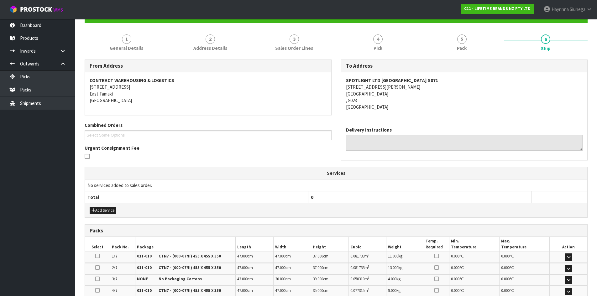
scroll to position [157, 0]
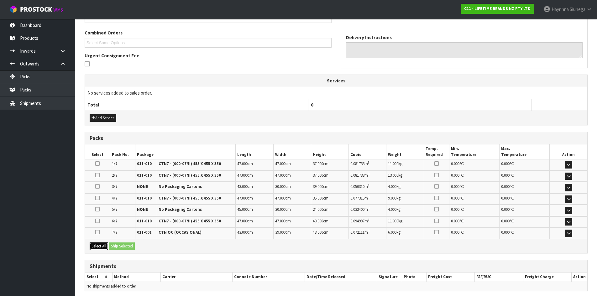
click at [101, 248] on button "Select All" at bounding box center [99, 247] width 18 height 8
click at [128, 247] on button "Ship Selected" at bounding box center [122, 247] width 26 height 8
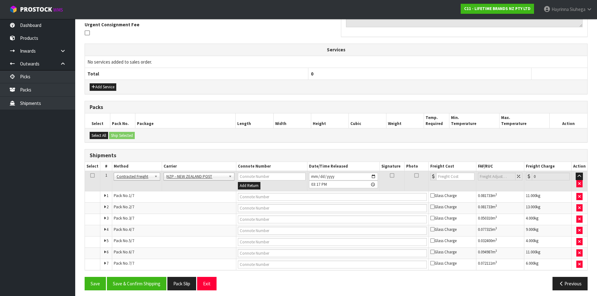
scroll to position [191, 0]
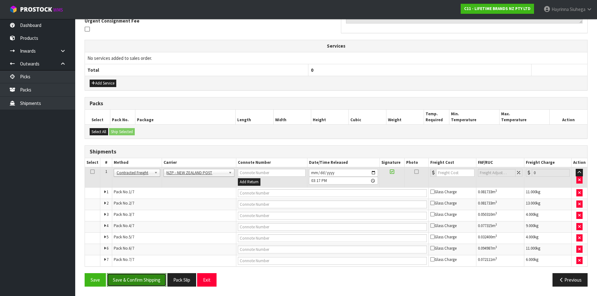
click at [133, 282] on button "Save & Confirm Shipping" at bounding box center [137, 279] width 60 height 13
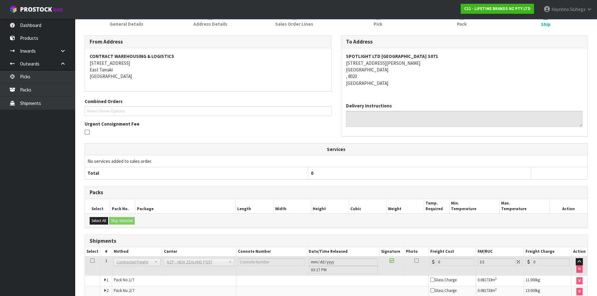
scroll to position [180, 0]
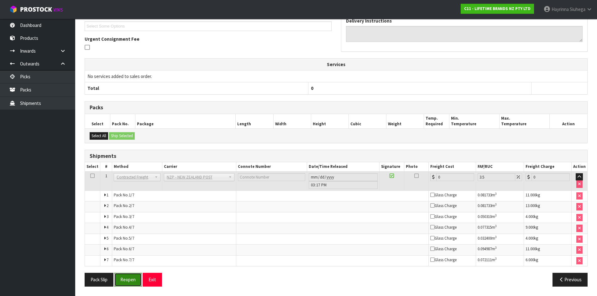
click at [129, 277] on button "Reopen" at bounding box center [127, 279] width 27 height 13
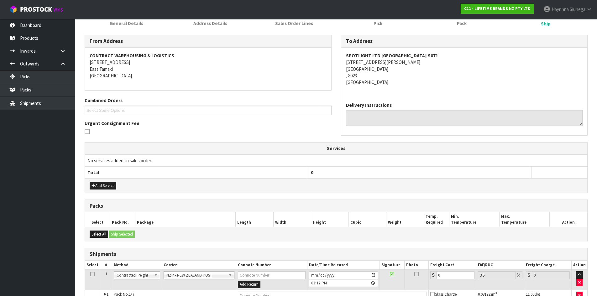
scroll to position [0, 0]
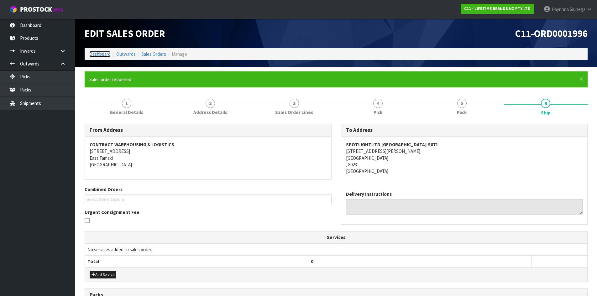
click at [104, 52] on link "Dashboard" at bounding box center [99, 54] width 21 height 6
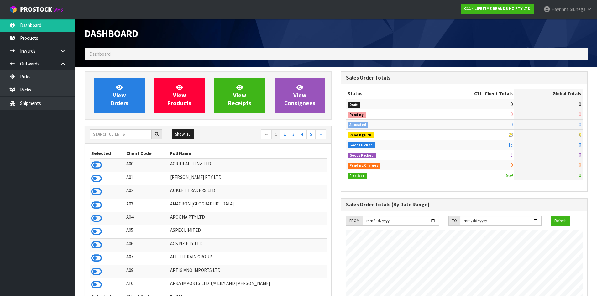
scroll to position [475, 256]
click at [118, 93] on span "View Orders" at bounding box center [119, 96] width 18 height 24
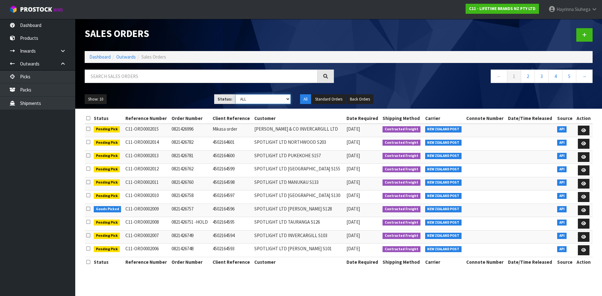
click at [275, 101] on select "Draft Pending Allocated Pending Pick Goods Picked Goods Packed Pending Charges …" at bounding box center [262, 99] width 55 height 10
click at [235, 94] on select "Draft Pending Allocated Pending Pick Goods Picked Goods Packed Pending Charges …" at bounding box center [262, 99] width 55 height 10
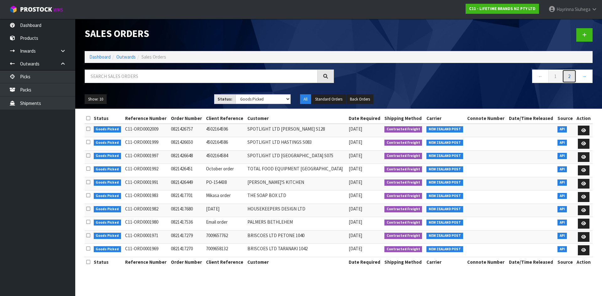
click at [568, 76] on link "2" at bounding box center [569, 76] width 14 height 13
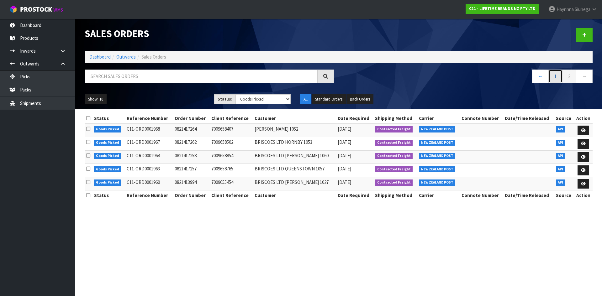
click at [556, 76] on link "1" at bounding box center [555, 76] width 14 height 13
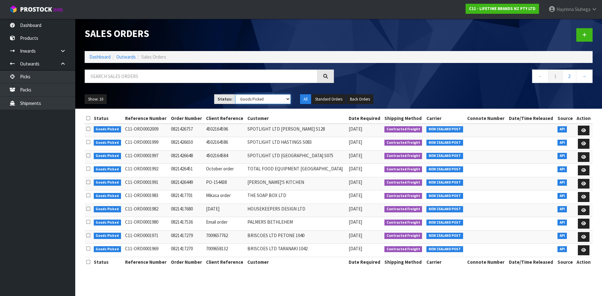
click at [248, 96] on select "Draft Pending Allocated Pending Pick Goods Picked Goods Packed Pending Charges …" at bounding box center [262, 99] width 55 height 10
click at [235, 94] on select "Draft Pending Allocated Pending Pick Goods Picked Goods Packed Pending Charges …" at bounding box center [262, 99] width 55 height 10
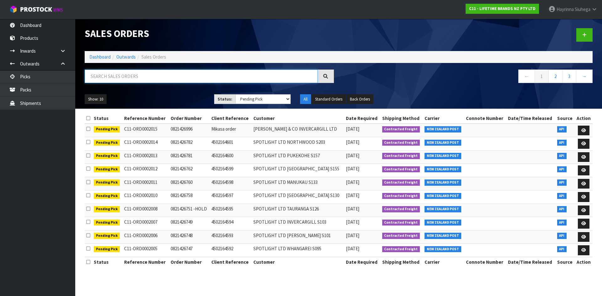
click at [137, 77] on input "text" at bounding box center [201, 76] width 233 height 13
click at [102, 56] on link "Dashboard" at bounding box center [99, 57] width 21 height 6
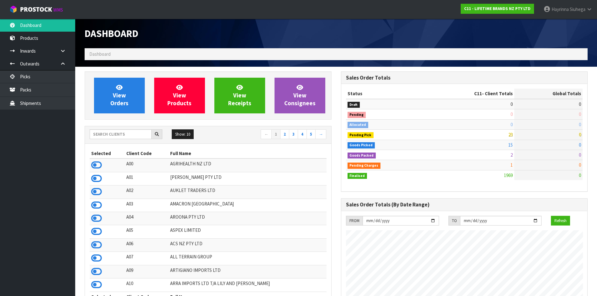
scroll to position [475, 256]
click at [126, 84] on link "View Orders" at bounding box center [119, 96] width 51 height 36
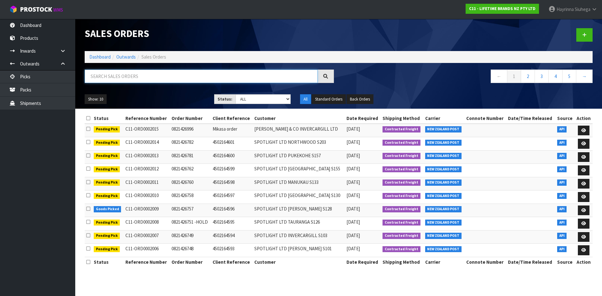
click at [116, 79] on input "text" at bounding box center [201, 76] width 233 height 13
click at [116, 77] on input "text" at bounding box center [201, 76] width 233 height 13
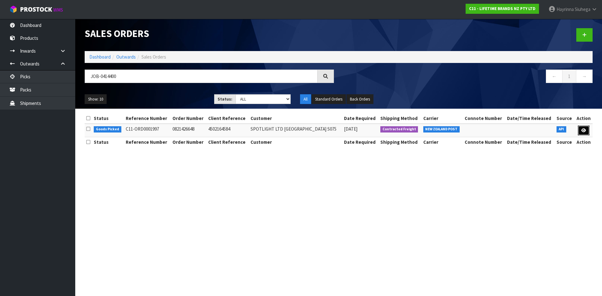
click at [583, 128] on icon at bounding box center [583, 130] width 5 height 4
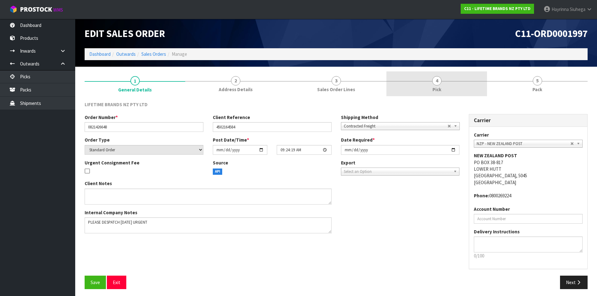
click at [464, 74] on link "4 Pick" at bounding box center [436, 83] width 101 height 25
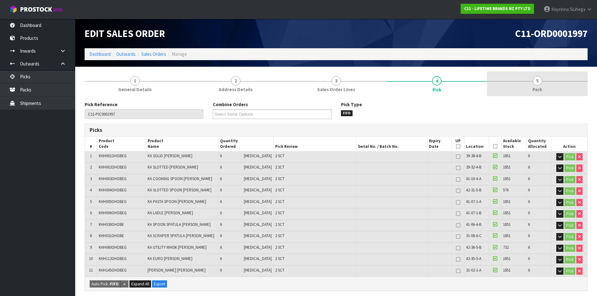
click at [512, 76] on link "5 Pack" at bounding box center [537, 83] width 101 height 25
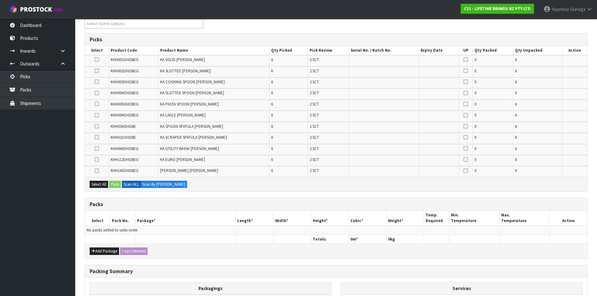
scroll to position [94, 0]
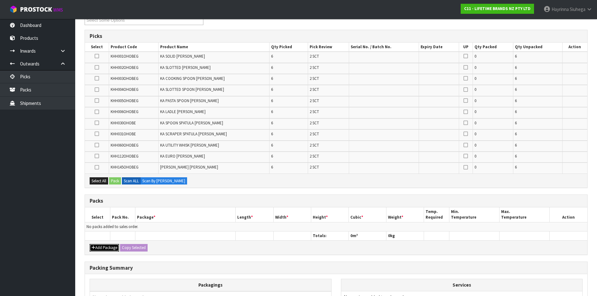
click at [101, 249] on button "Add Package" at bounding box center [104, 248] width 29 height 8
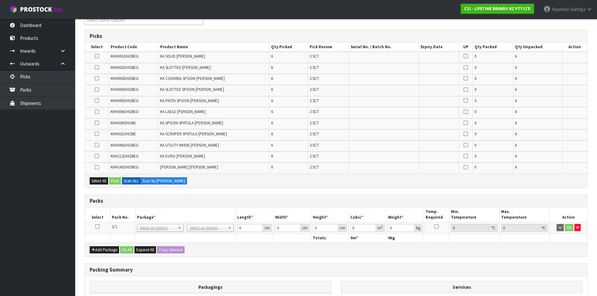
click at [96, 227] on icon at bounding box center [97, 227] width 4 height 0
click at [274, 168] on td "6" at bounding box center [288, 168] width 39 height 11
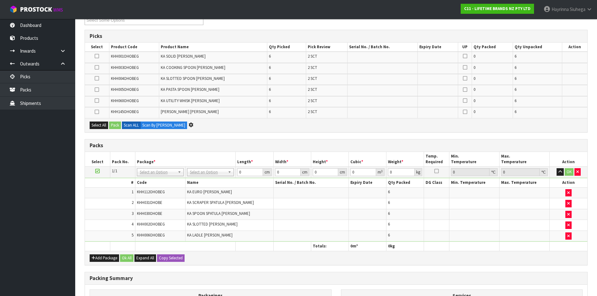
scroll to position [0, 0]
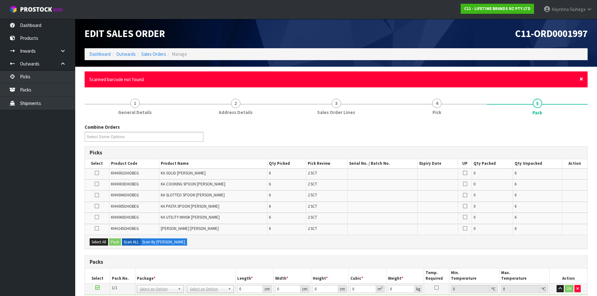
click at [579, 78] on div "× Close Scanned barcode not found" at bounding box center [336, 79] width 503 height 16
click at [583, 79] on span "×" at bounding box center [581, 79] width 4 height 9
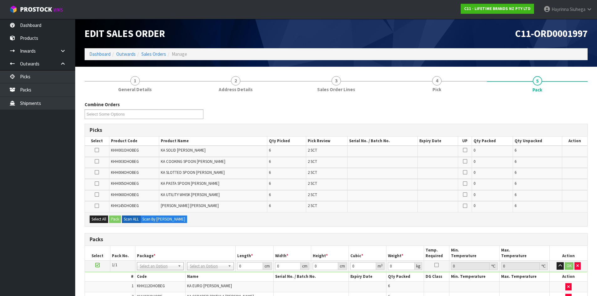
click at [568, 102] on div "Combine Orders C11-ORD0001821 C11-ORD0001925 C11-ORD0001960 C11-ORD0001963 C11-…" at bounding box center [336, 112] width 512 height 23
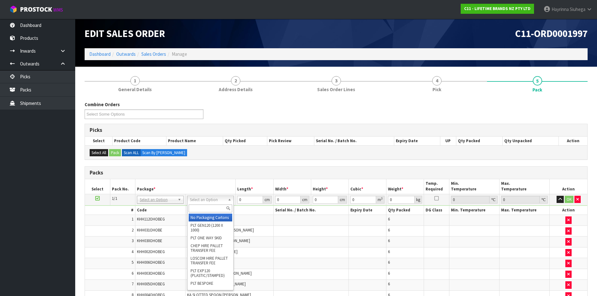
click at [213, 207] on input "text" at bounding box center [211, 209] width 44 height 8
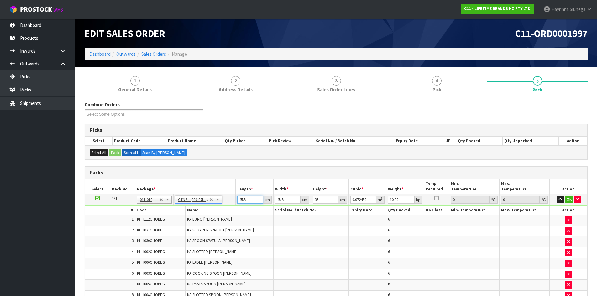
click at [238, 200] on input "45.5" at bounding box center [249, 200] width 25 height 8
drag, startPoint x: 238, startPoint y: 200, endPoint x: 284, endPoint y: 207, distance: 46.0
click at [238, 200] on input "45.5" at bounding box center [249, 200] width 25 height 8
click button "OK" at bounding box center [569, 200] width 9 height 8
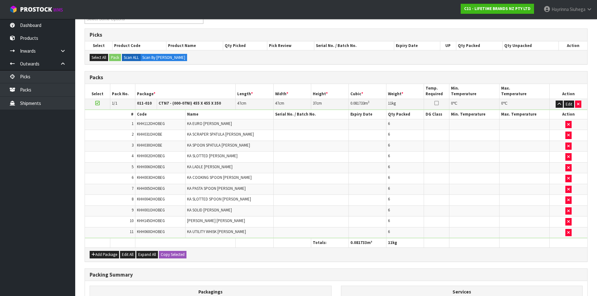
scroll to position [180, 0]
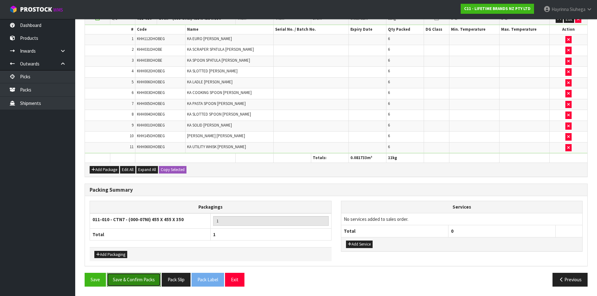
click at [139, 277] on button "Save & Confirm Packs" at bounding box center [134, 279] width 54 height 13
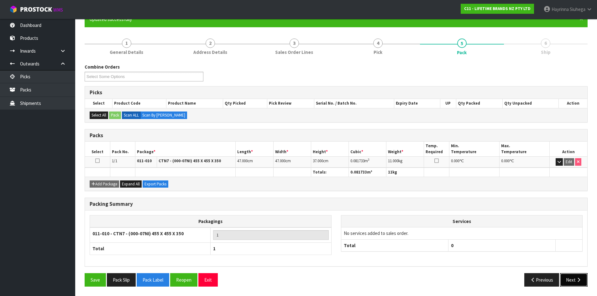
click at [574, 276] on button "Next" at bounding box center [574, 279] width 28 height 13
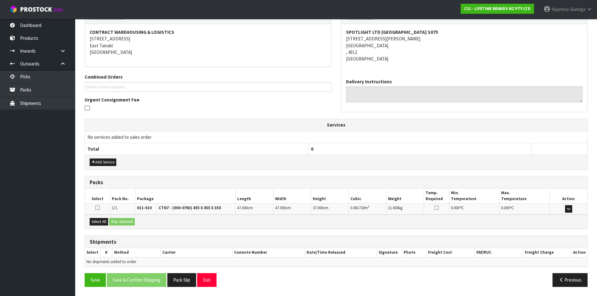
scroll to position [113, 0]
click at [97, 222] on button "Select All" at bounding box center [99, 222] width 18 height 8
click at [115, 220] on button "Ship Selected" at bounding box center [122, 222] width 26 height 8
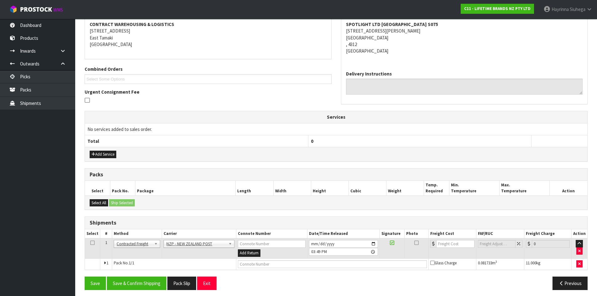
scroll to position [124, 0]
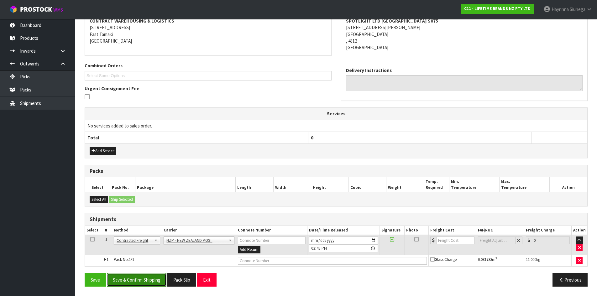
click at [144, 285] on button "Save & Confirm Shipping" at bounding box center [137, 279] width 60 height 13
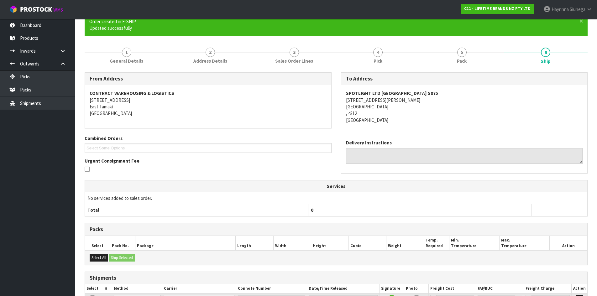
scroll to position [115, 0]
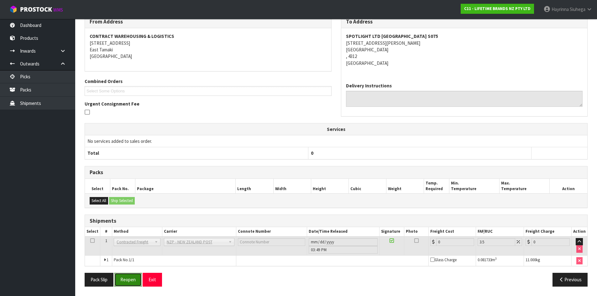
click at [131, 276] on button "Reopen" at bounding box center [127, 279] width 27 height 13
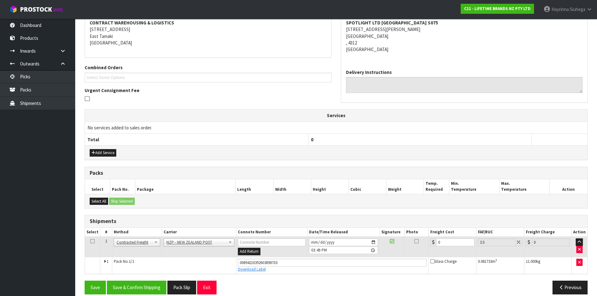
scroll to position [130, 0]
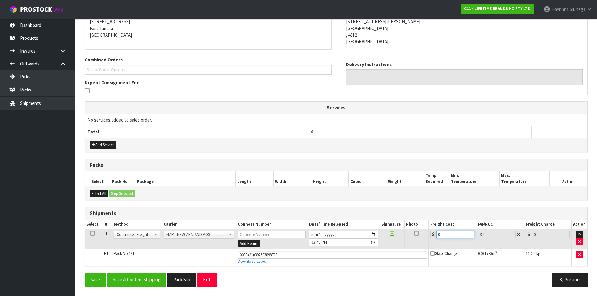
drag, startPoint x: 452, startPoint y: 233, endPoint x: 327, endPoint y: 234, distance: 125.3
click at [332, 234] on tr "1 Client Local Pickup Customer Local Pickup Company Freight Contracted Freight …" at bounding box center [336, 239] width 502 height 20
click at [85, 273] on button "Save" at bounding box center [95, 279] width 21 height 13
click at [140, 281] on button "Save & Confirm Shipping" at bounding box center [137, 279] width 60 height 13
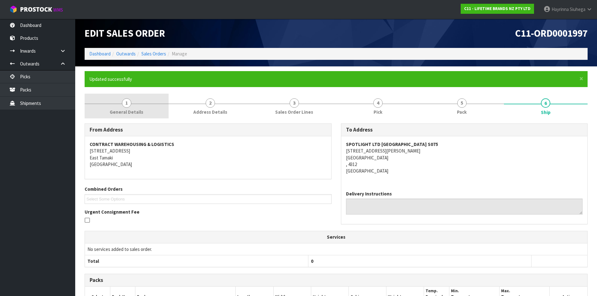
scroll to position [0, 0]
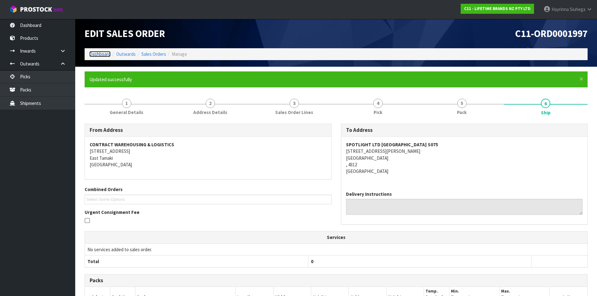
click at [102, 55] on link "Dashboard" at bounding box center [99, 54] width 21 height 6
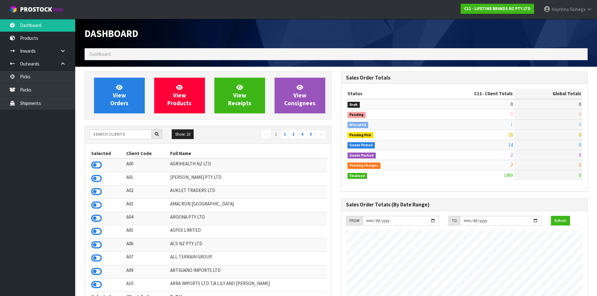
scroll to position [475, 256]
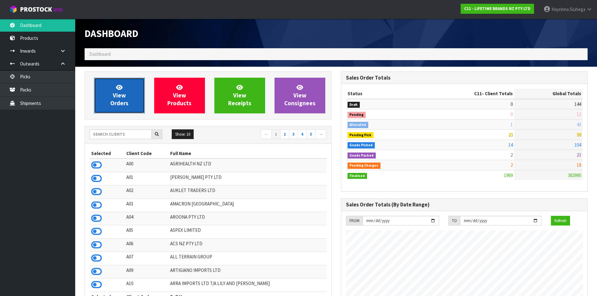
click at [113, 88] on link "View Orders" at bounding box center [119, 96] width 51 height 36
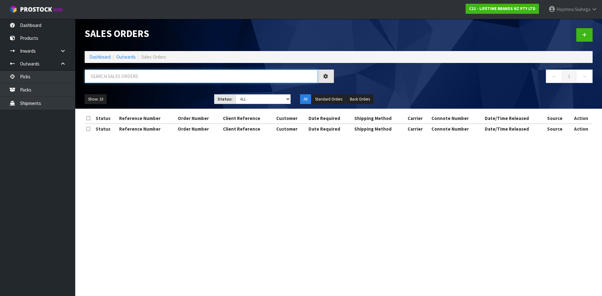
click at [136, 77] on input "text" at bounding box center [201, 76] width 233 height 13
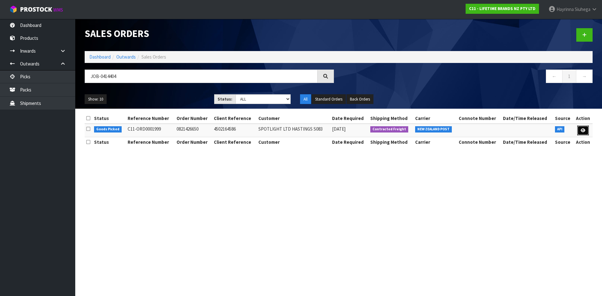
click at [580, 127] on link at bounding box center [583, 131] width 12 height 10
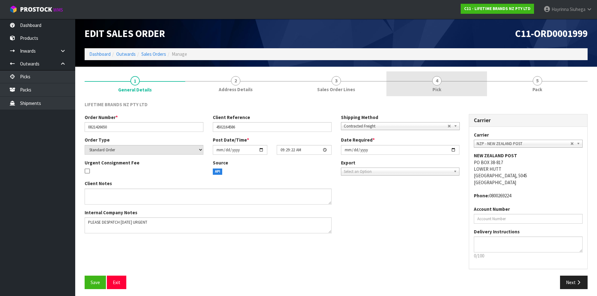
click at [456, 83] on link "4 Pick" at bounding box center [436, 83] width 101 height 25
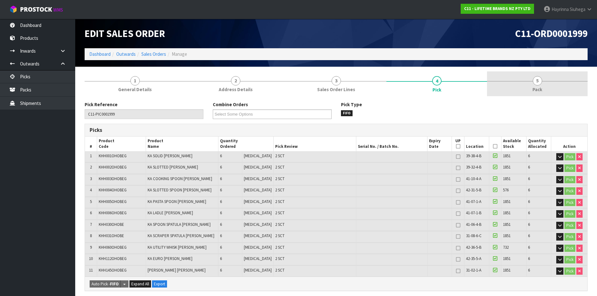
click at [521, 89] on link "5 Pack" at bounding box center [537, 83] width 101 height 25
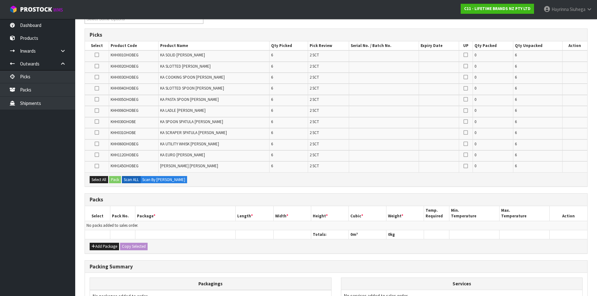
scroll to position [125, 0]
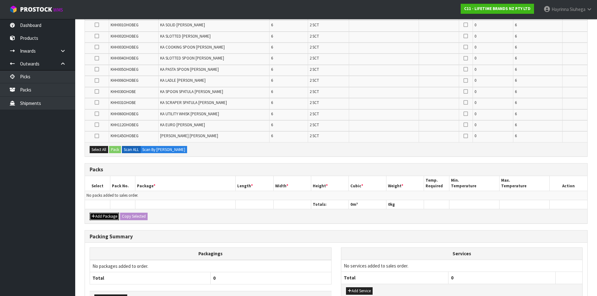
click at [103, 219] on button "Add Package" at bounding box center [104, 217] width 29 height 8
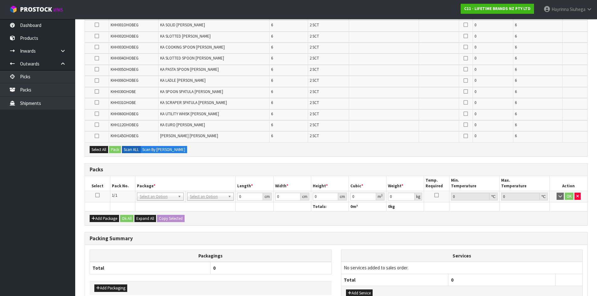
click at [97, 196] on icon at bounding box center [97, 195] width 4 height 0
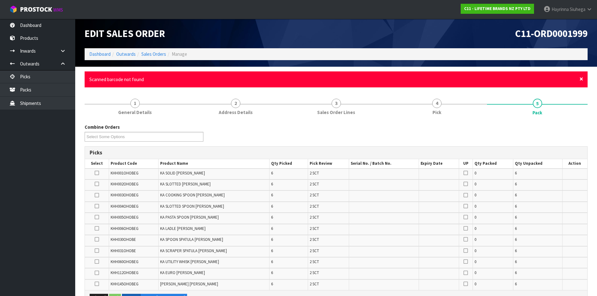
click at [583, 81] on span "×" at bounding box center [581, 79] width 4 height 9
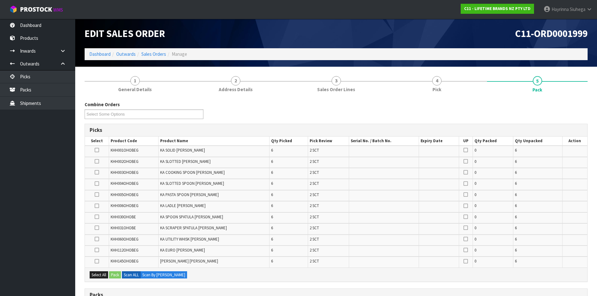
click at [349, 180] on td "2 SCT" at bounding box center [328, 184] width 41 height 11
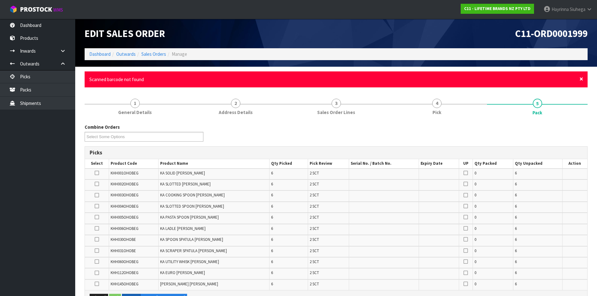
click at [582, 82] on span "×" at bounding box center [581, 79] width 4 height 9
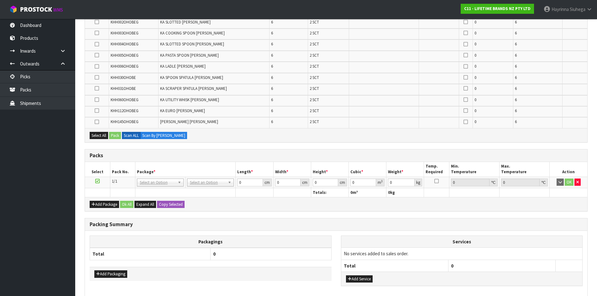
scroll to position [77, 0]
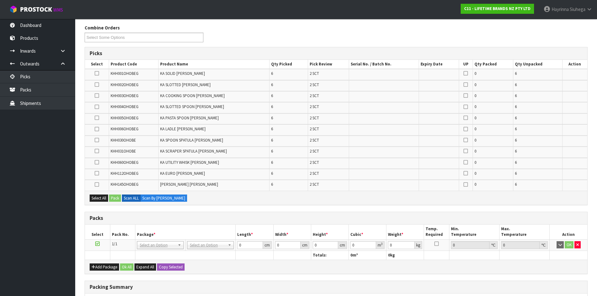
click at [384, 96] on td at bounding box center [384, 96] width 70 height 11
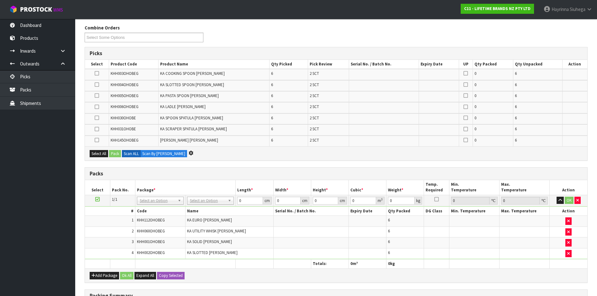
scroll to position [0, 0]
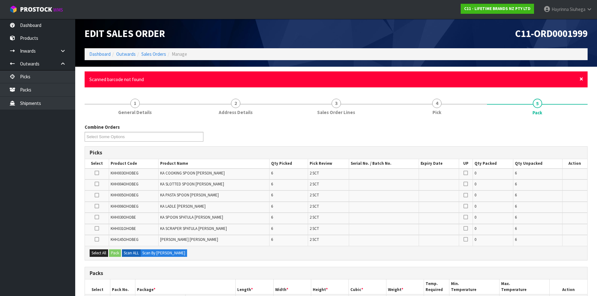
click at [582, 79] on span "×" at bounding box center [581, 79] width 4 height 9
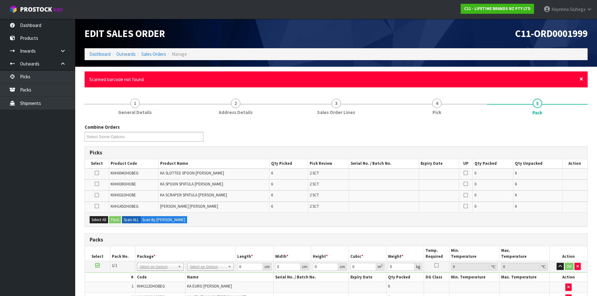
click at [580, 79] on span "×" at bounding box center [581, 79] width 4 height 9
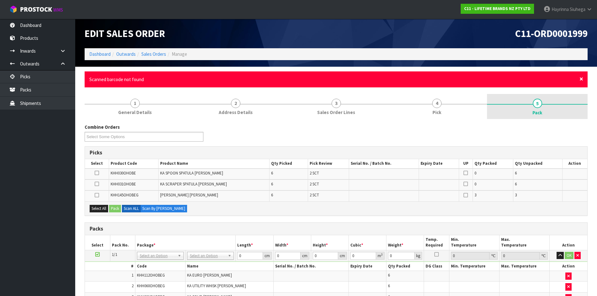
click at [583, 79] on span "×" at bounding box center [581, 79] width 4 height 9
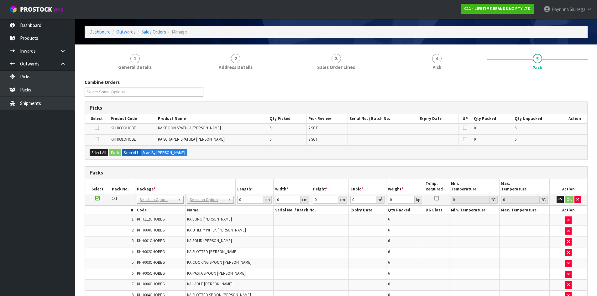
scroll to position [31, 0]
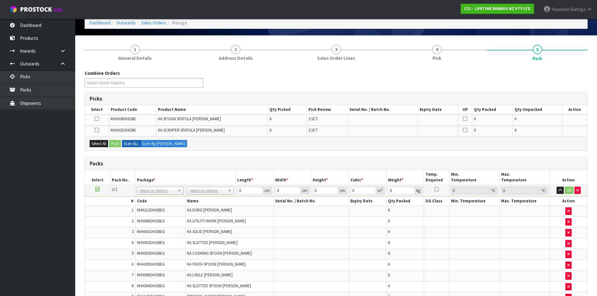
click at [518, 149] on div "Select All Pack Scan ALL Scan By Quantity" at bounding box center [336, 143] width 502 height 14
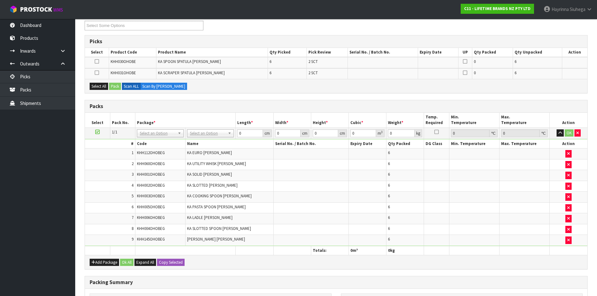
scroll to position [94, 0]
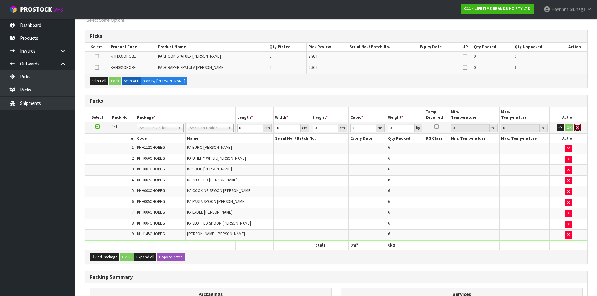
drag, startPoint x: 579, startPoint y: 129, endPoint x: 570, endPoint y: 131, distance: 9.0
click at [579, 129] on button "button" at bounding box center [577, 128] width 6 height 8
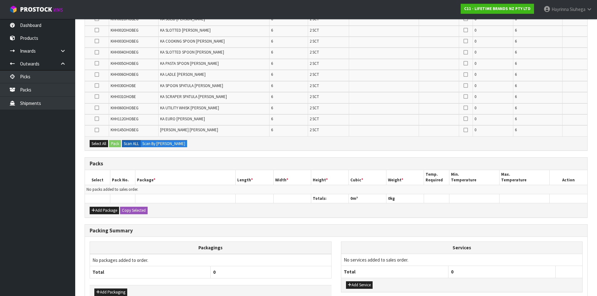
scroll to position [169, 0]
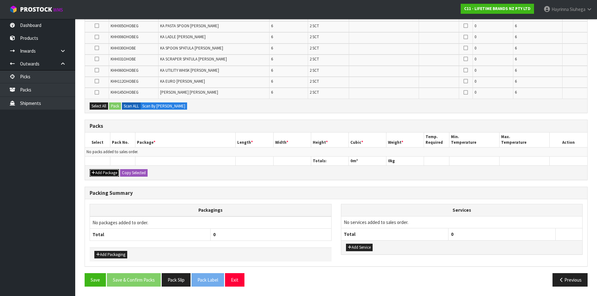
click at [107, 173] on button "Add Package" at bounding box center [104, 173] width 29 height 8
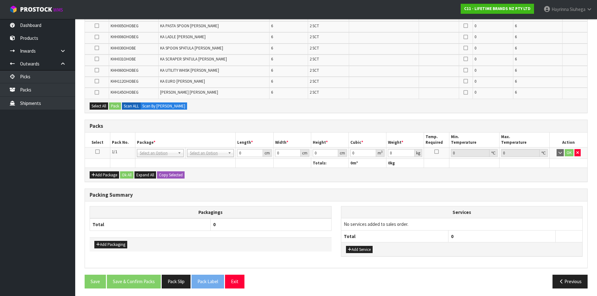
click at [96, 152] on icon at bounding box center [97, 152] width 4 height 0
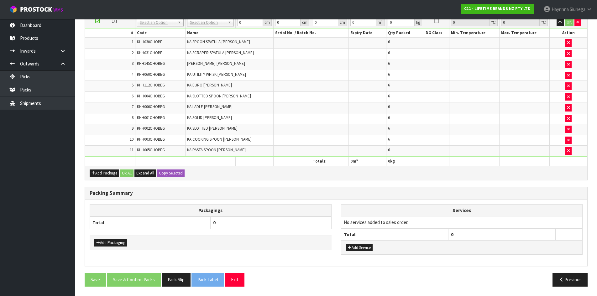
scroll to position [115, 0]
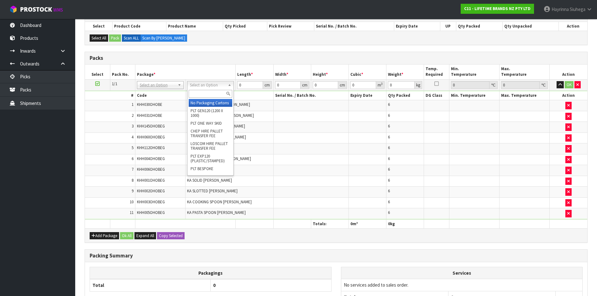
click at [205, 92] on input "text" at bounding box center [211, 94] width 44 height 8
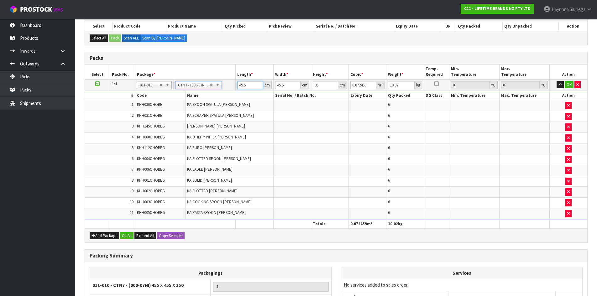
click at [242, 84] on input "45.5" at bounding box center [249, 85] width 25 height 8
click button "OK" at bounding box center [569, 85] width 9 height 8
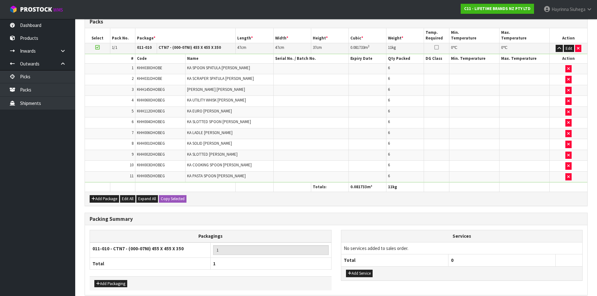
scroll to position [180, 0]
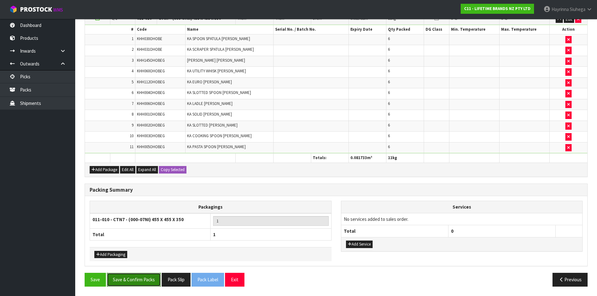
click at [148, 279] on button "Save & Confirm Packs" at bounding box center [134, 279] width 54 height 13
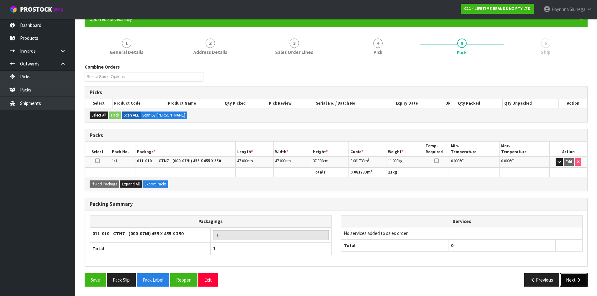
click at [580, 280] on icon "button" at bounding box center [579, 280] width 6 height 5
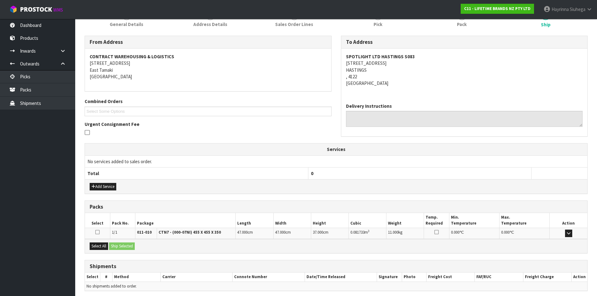
scroll to position [113, 0]
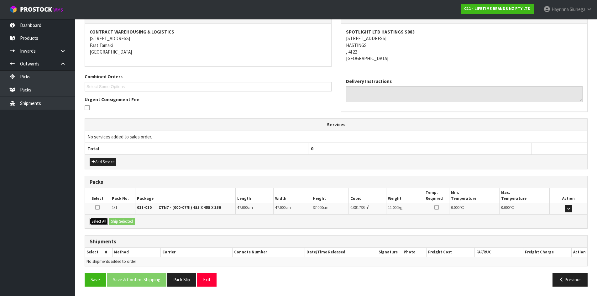
click at [100, 223] on button "Select All" at bounding box center [99, 222] width 18 height 8
click at [121, 222] on button "Ship Selected" at bounding box center [122, 222] width 26 height 8
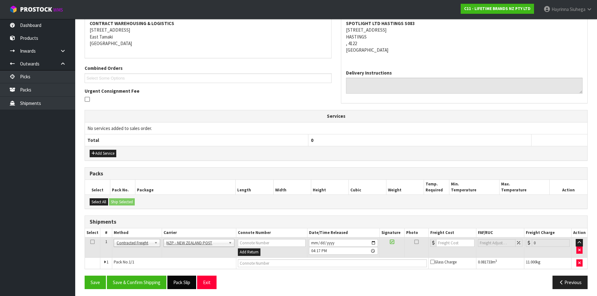
scroll to position [124, 0]
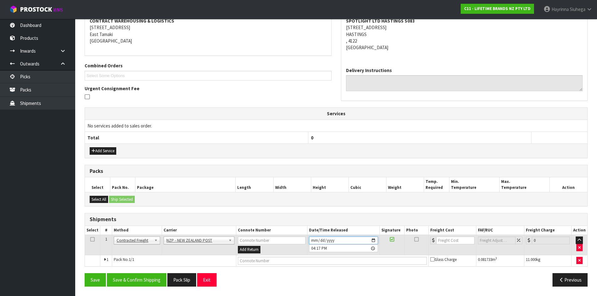
click at [316, 240] on input "2025-09-25" at bounding box center [343, 241] width 69 height 8
click at [154, 284] on button "Save & Confirm Shipping" at bounding box center [137, 279] width 60 height 13
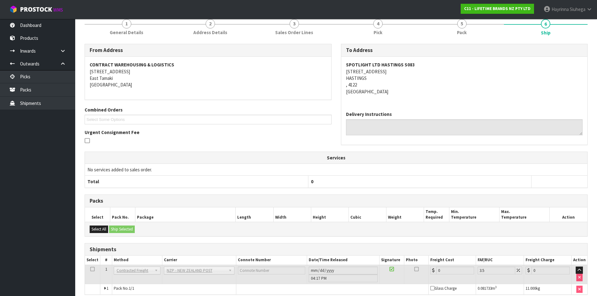
scroll to position [115, 0]
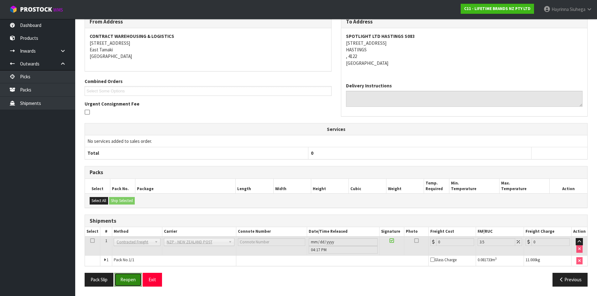
click at [119, 279] on button "Reopen" at bounding box center [127, 279] width 27 height 13
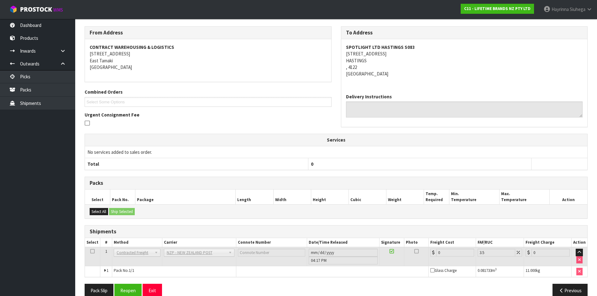
scroll to position [108, 0]
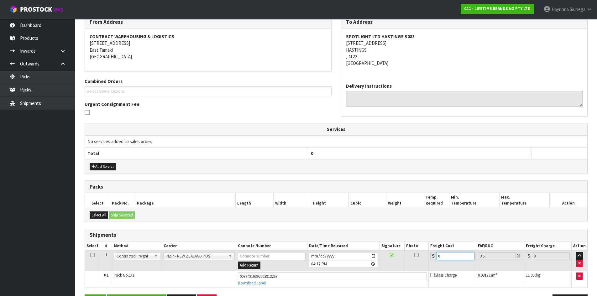
drag, startPoint x: 456, startPoint y: 254, endPoint x: 301, endPoint y: 254, distance: 154.2
click at [324, 254] on tr "1 Client Local Pickup Customer Local Pickup Company Freight Contracted Freight …" at bounding box center [336, 261] width 502 height 20
click at [85, 295] on button "Save" at bounding box center [95, 301] width 21 height 13
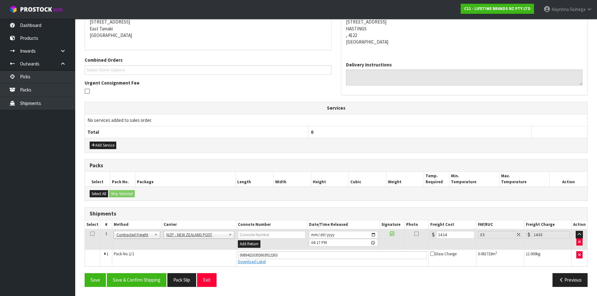
scroll to position [130, 0]
click at [122, 278] on button "Save & Confirm Shipping" at bounding box center [137, 279] width 60 height 13
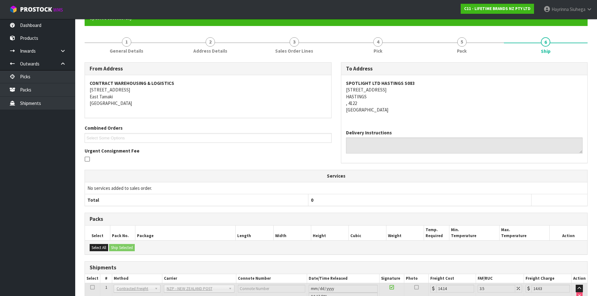
scroll to position [0, 0]
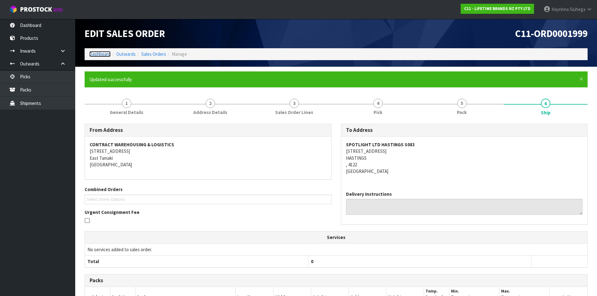
click at [104, 53] on link "Dashboard" at bounding box center [99, 54] width 21 height 6
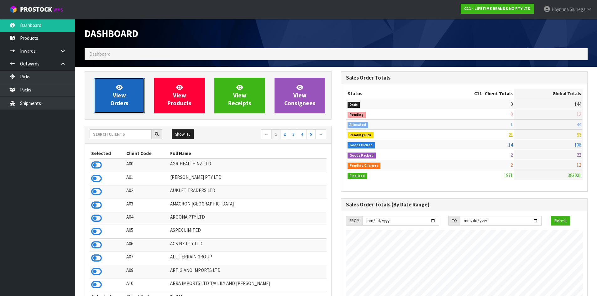
click at [124, 92] on span "View Orders" at bounding box center [119, 96] width 18 height 24
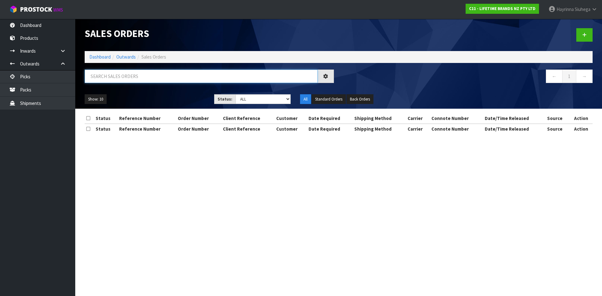
click at [142, 77] on input "text" at bounding box center [201, 76] width 233 height 13
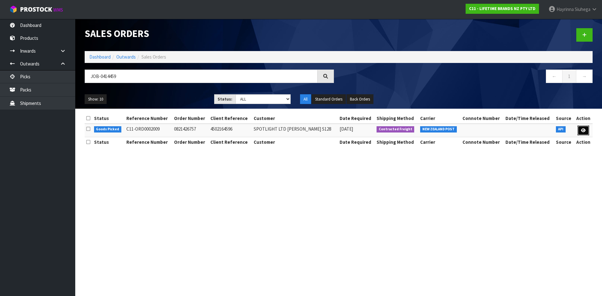
click at [581, 128] on icon at bounding box center [583, 130] width 5 height 4
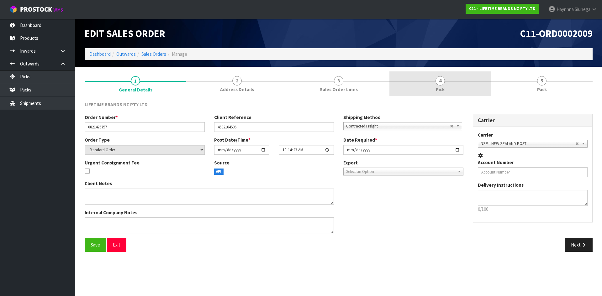
click at [484, 92] on link "4 Pick" at bounding box center [440, 83] width 102 height 25
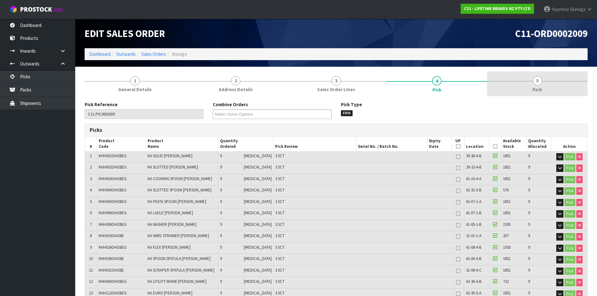
click at [534, 87] on span "Pack" at bounding box center [537, 89] width 10 height 7
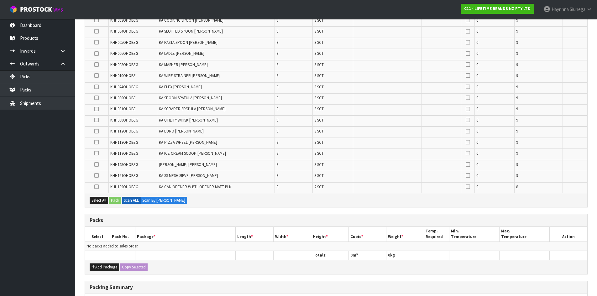
scroll to position [188, 0]
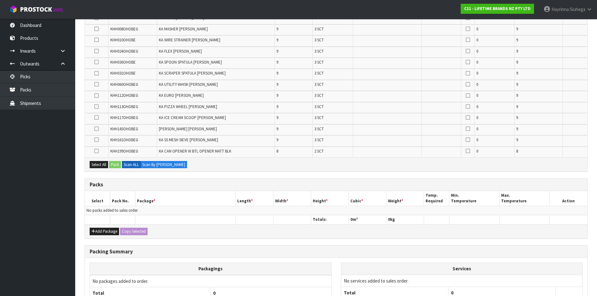
click at [102, 228] on div "Add Package Copy Selected" at bounding box center [336, 231] width 502 height 14
click at [101, 228] on button "Add Package" at bounding box center [104, 232] width 29 height 8
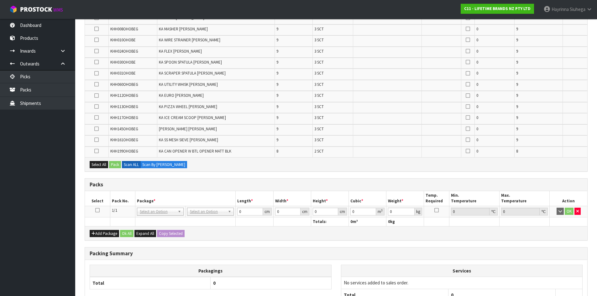
click at [95, 209] on td at bounding box center [97, 211] width 25 height 11
click at [97, 211] on icon at bounding box center [97, 210] width 4 height 0
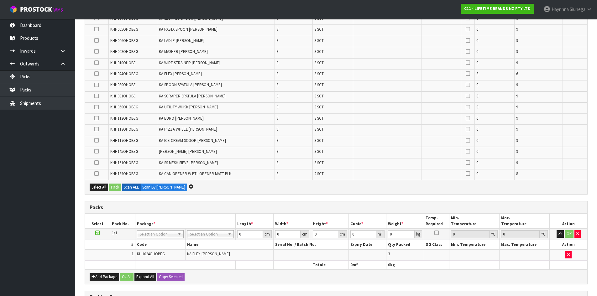
scroll to position [0, 0]
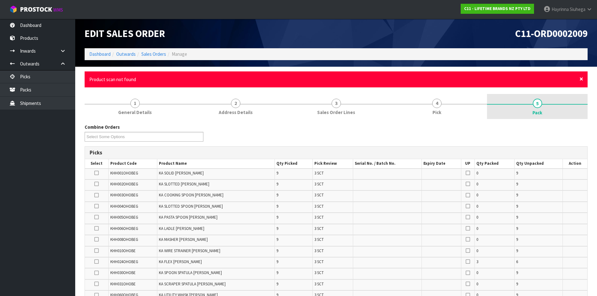
click button "× Close" at bounding box center [581, 79] width 4 height 7
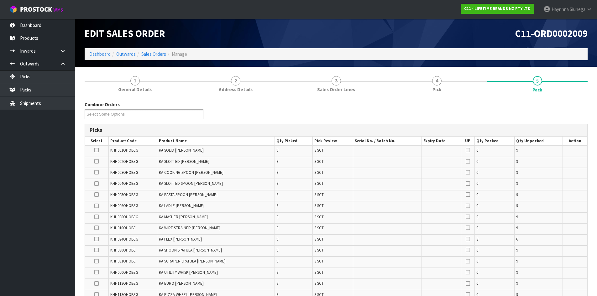
click at [590, 101] on div "Combine Orders C11-ORD0001821 C11-ORD0001925 C11-ORD0001960 C11-ORD0001963 C11-…" at bounding box center [336, 112] width 512 height 23
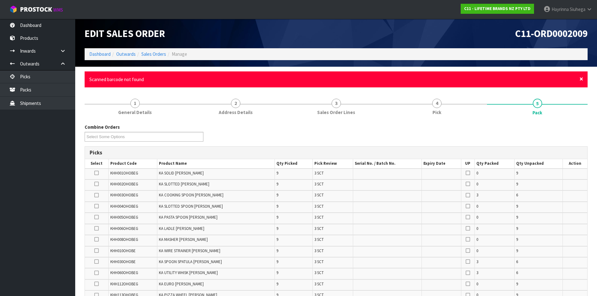
click at [582, 79] on span "×" at bounding box center [581, 79] width 4 height 9
click at [582, 80] on span "×" at bounding box center [581, 79] width 4 height 9
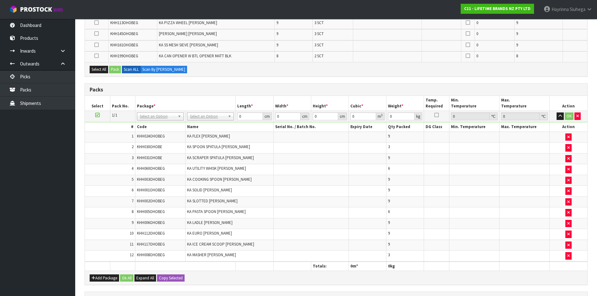
scroll to position [251, 0]
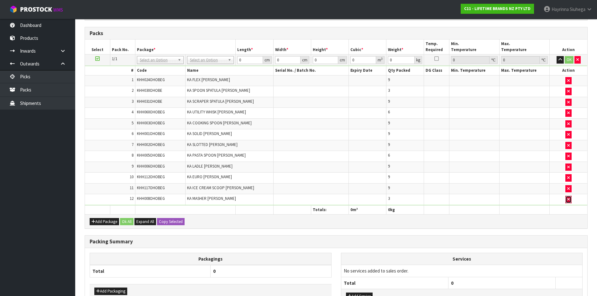
click at [571, 200] on button "button" at bounding box center [568, 200] width 6 height 8
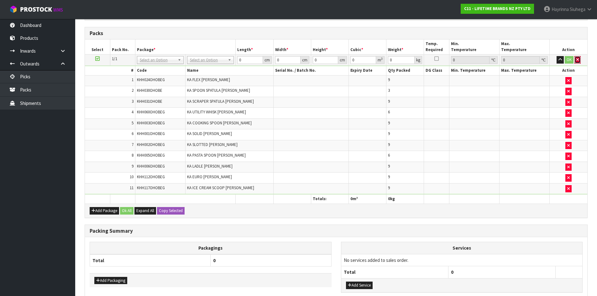
click at [579, 61] on button "button" at bounding box center [577, 60] width 6 height 8
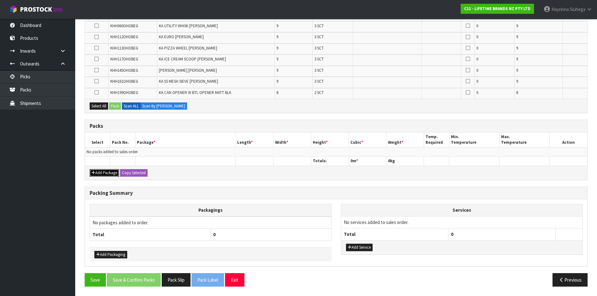
click at [109, 172] on button "Add Package" at bounding box center [104, 173] width 29 height 8
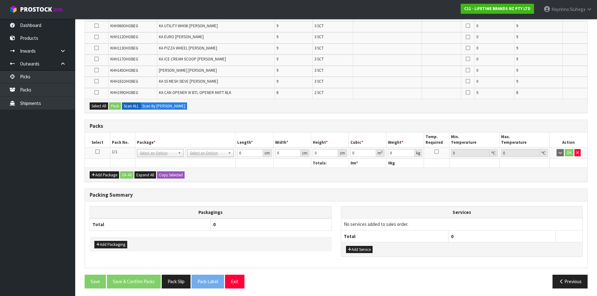
click at [95, 151] on td at bounding box center [97, 152] width 25 height 11
click at [96, 152] on icon at bounding box center [97, 152] width 4 height 0
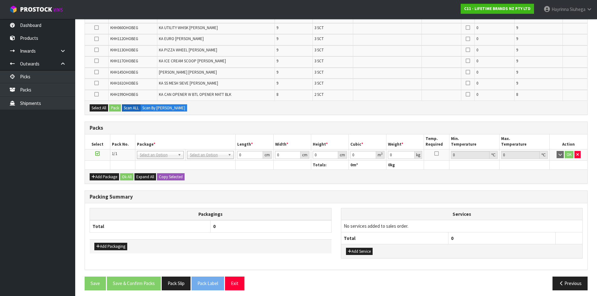
scroll to position [248, 0]
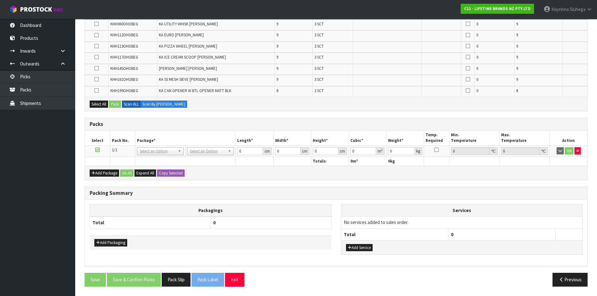
click at [332, 218] on div "Packagings Total 0 Add Packaging" at bounding box center [210, 226] width 251 height 45
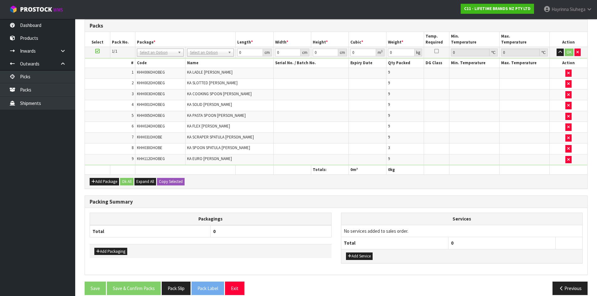
scroll to position [267, 0]
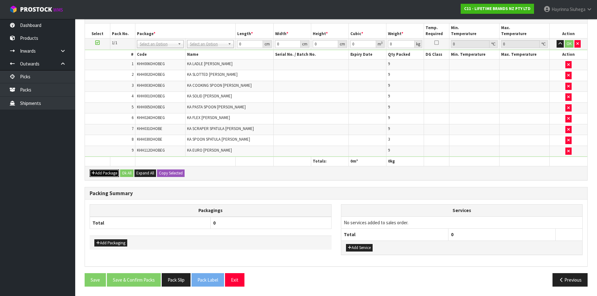
click at [108, 172] on button "Add Package" at bounding box center [104, 174] width 29 height 8
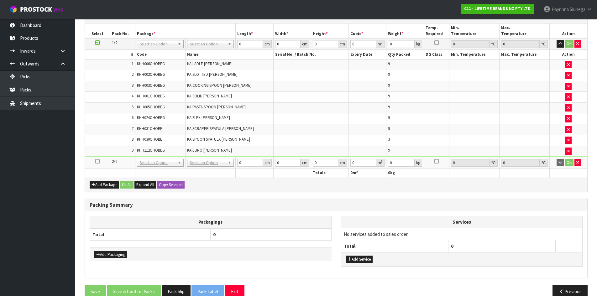
click at [95, 163] on td at bounding box center [97, 163] width 25 height 12
click at [97, 161] on icon at bounding box center [97, 161] width 4 height 0
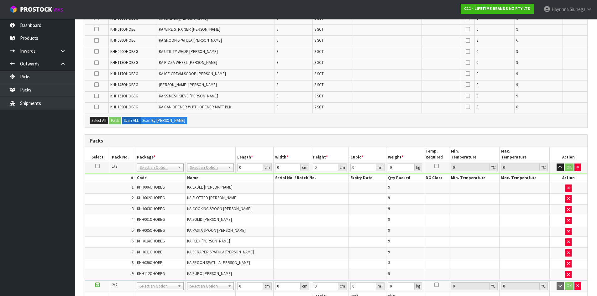
scroll to position [79, 0]
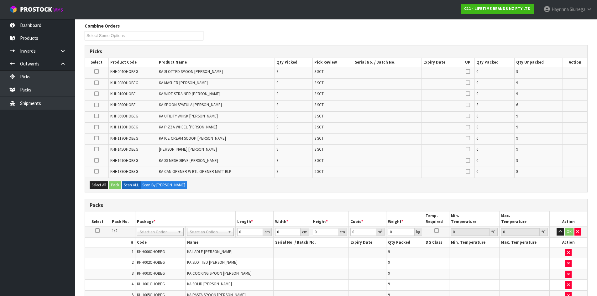
click at [133, 145] on td "KHH145OHOBEG" at bounding box center [132, 150] width 49 height 11
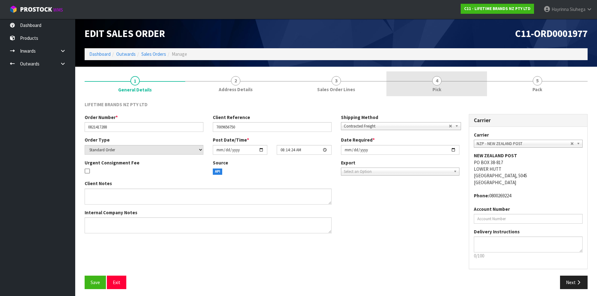
click at [437, 89] on span "Pick" at bounding box center [436, 89] width 9 height 7
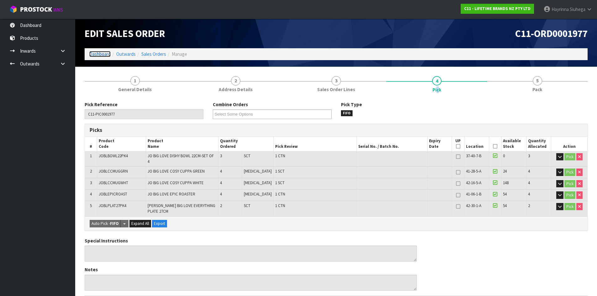
click at [102, 55] on link "Dashboard" at bounding box center [99, 54] width 21 height 6
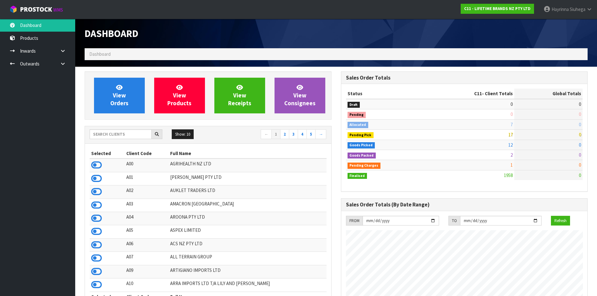
scroll to position [475, 256]
click at [133, 136] on input "text" at bounding box center [121, 134] width 62 height 10
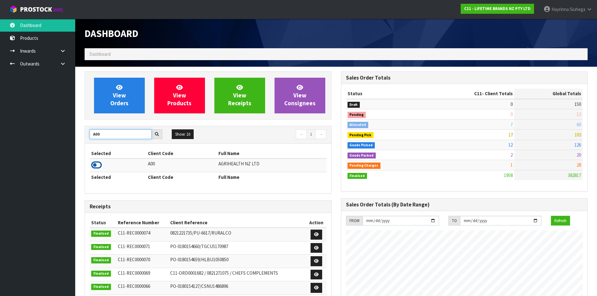
type input "A00"
click at [97, 165] on icon at bounding box center [96, 164] width 11 height 9
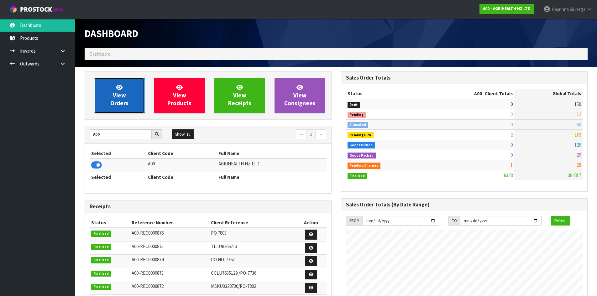
click at [125, 101] on span "View Orders" at bounding box center [119, 96] width 18 height 24
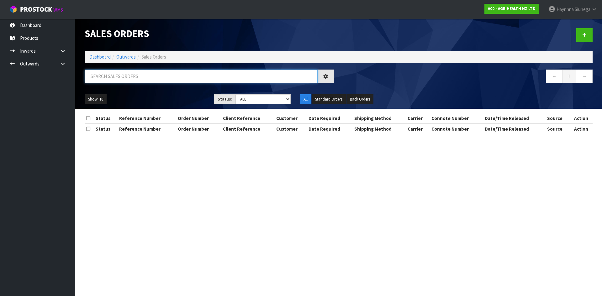
click at [127, 79] on input "text" at bounding box center [201, 76] width 233 height 13
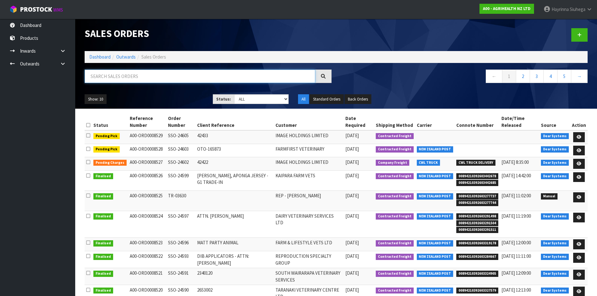
click at [139, 74] on input "text" at bounding box center [200, 76] width 231 height 13
type input "JOB-0414348"
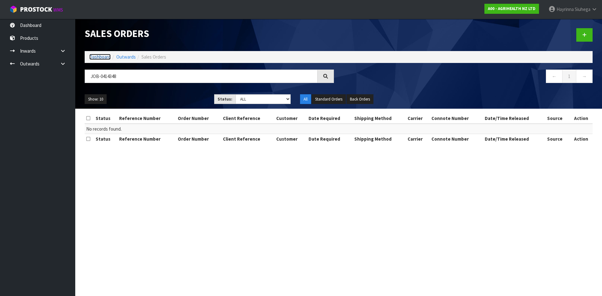
click at [106, 55] on link "Dashboard" at bounding box center [99, 57] width 21 height 6
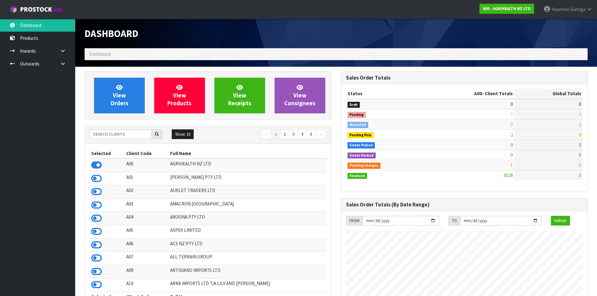
scroll to position [475, 256]
click at [118, 133] on input "text" at bounding box center [121, 134] width 62 height 10
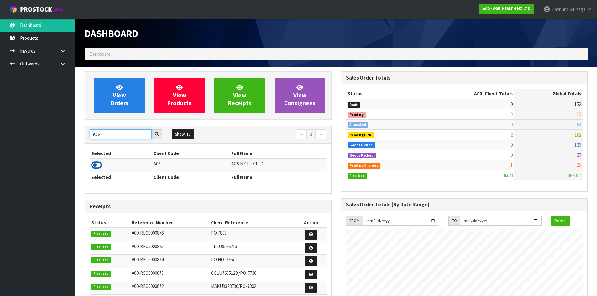
type input "A06"
click at [99, 166] on icon at bounding box center [96, 164] width 11 height 9
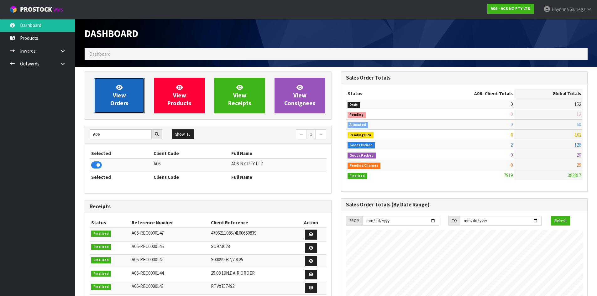
click at [125, 92] on span "View Orders" at bounding box center [119, 96] width 18 height 24
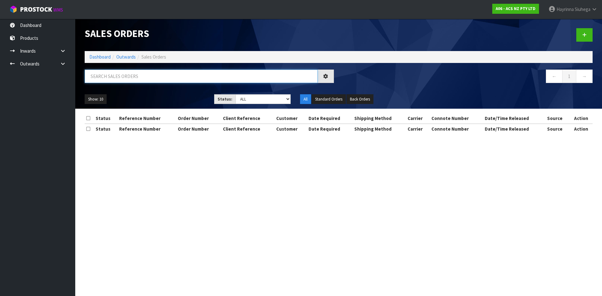
drag, startPoint x: 125, startPoint y: 77, endPoint x: 128, endPoint y: 70, distance: 7.9
click at [126, 76] on input "text" at bounding box center [201, 76] width 233 height 13
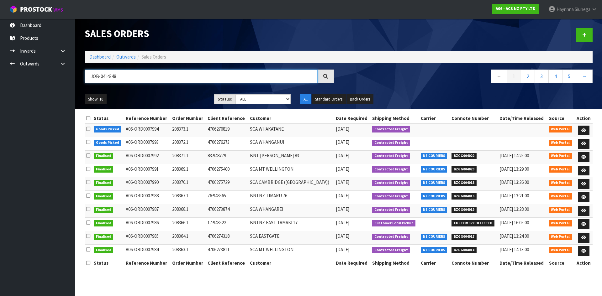
type input "JOB-0414348"
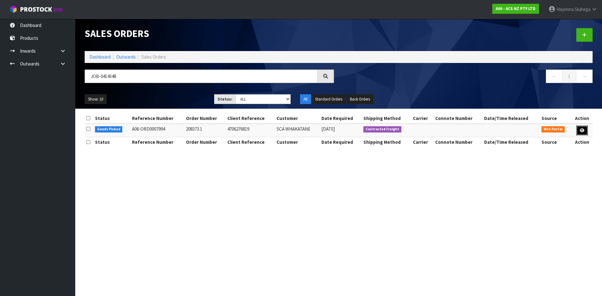
click at [580, 128] on icon at bounding box center [581, 130] width 5 height 4
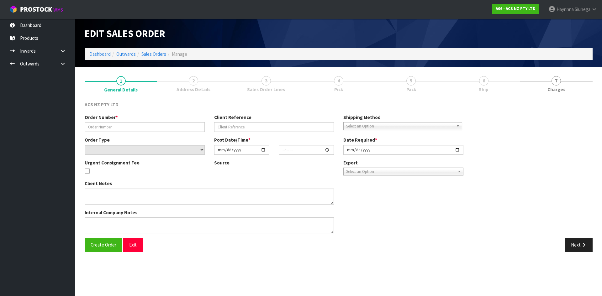
type input "208373.1"
type input "4706276819"
select select "number:0"
type input "2025-09-24"
type input "18:39:00.000"
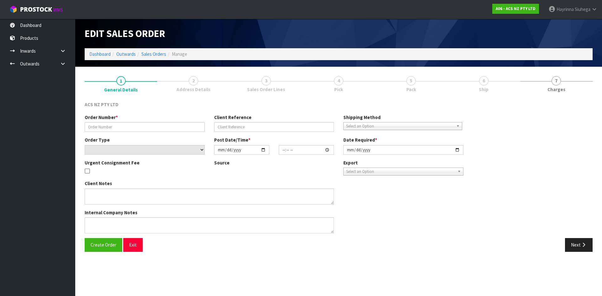
type input "[DATE]"
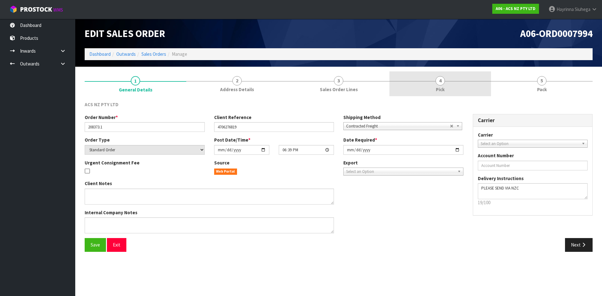
click at [446, 84] on link "4 Pick" at bounding box center [440, 83] width 102 height 25
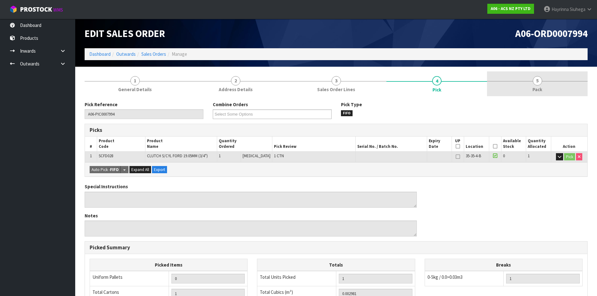
click at [525, 81] on link "5 Pack" at bounding box center [537, 83] width 101 height 25
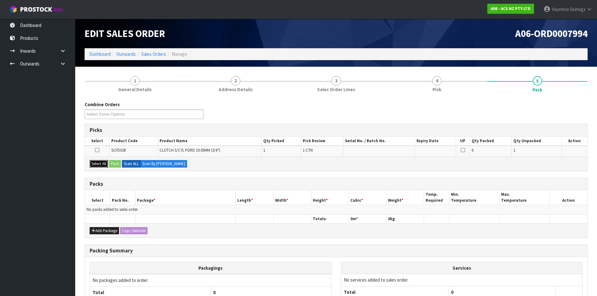
click at [97, 164] on button "Select All" at bounding box center [99, 164] width 18 height 8
click at [117, 163] on button "Pack" at bounding box center [115, 164] width 12 height 8
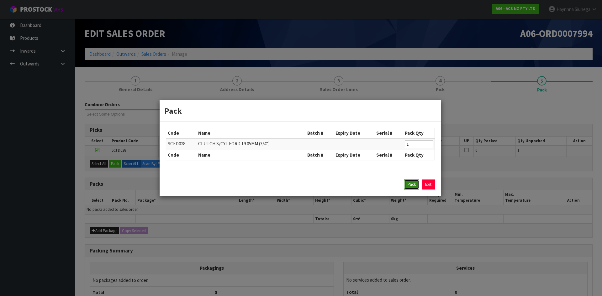
click at [411, 188] on button "Pack" at bounding box center [411, 185] width 15 height 10
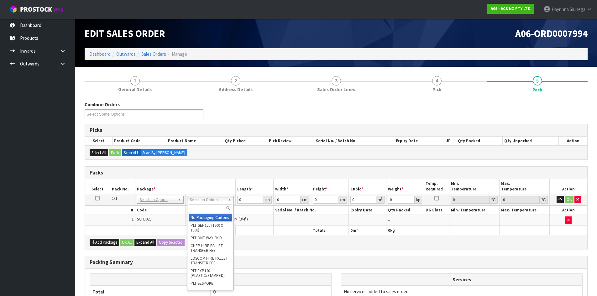
click at [196, 206] on input "text" at bounding box center [211, 209] width 44 height 8
type input "U20"
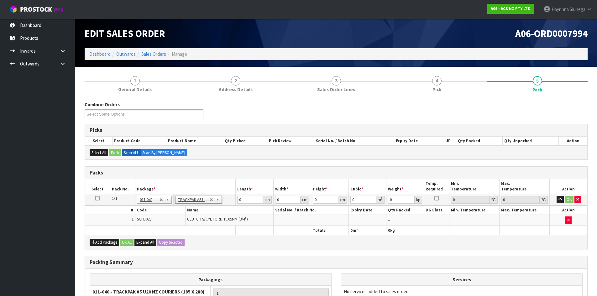
type input "18.5"
type input "28"
type input "0.01"
type input "0.000005"
type input "0.41"
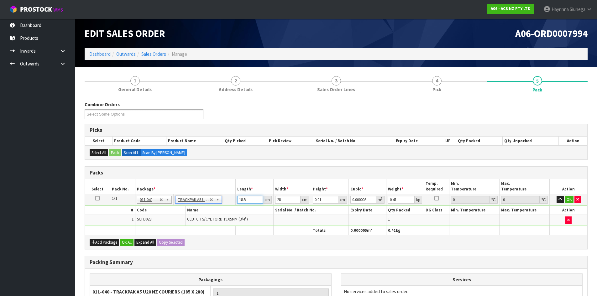
click at [242, 201] on input "18.5" at bounding box center [249, 200] width 25 height 8
type input "1"
type input "0"
type input "19"
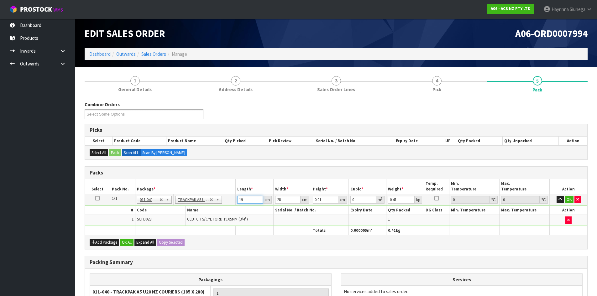
type input "0.000005"
type input "19"
type input "8"
type input "0.004256"
type input "8"
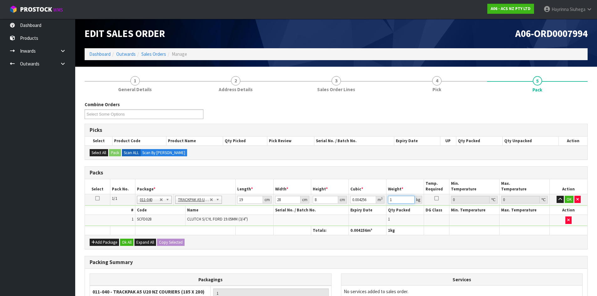
type input "1"
click button "OK" at bounding box center [569, 200] width 9 height 8
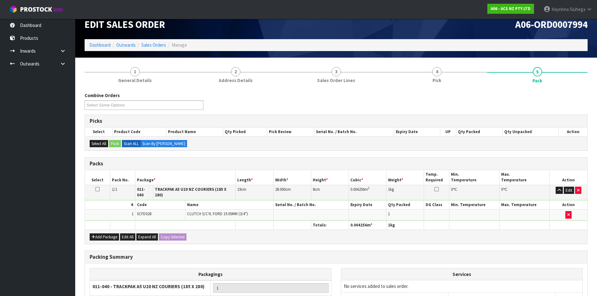
scroll to position [72, 0]
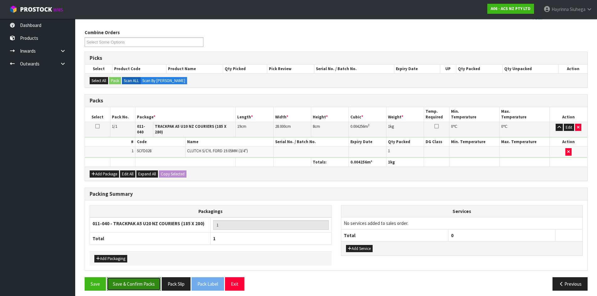
click at [142, 277] on button "Save & Confirm Packs" at bounding box center [134, 283] width 54 height 13
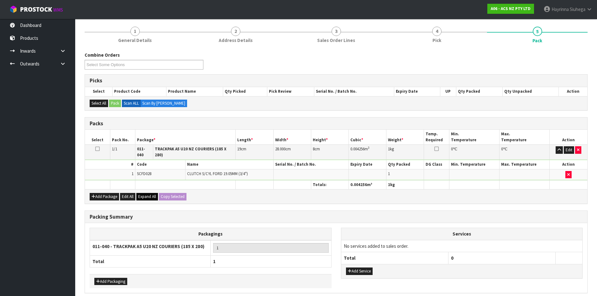
scroll to position [0, 0]
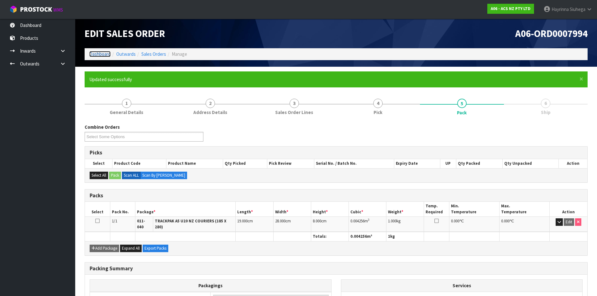
click at [103, 52] on link "Dashboard" at bounding box center [99, 54] width 21 height 6
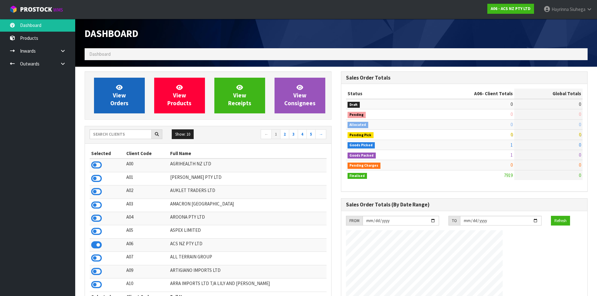
scroll to position [475, 256]
click at [122, 101] on span "View Orders" at bounding box center [119, 96] width 18 height 24
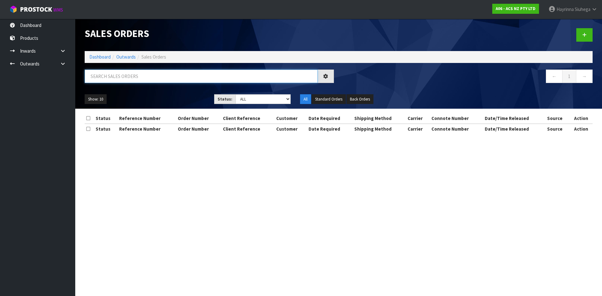
click at [113, 75] on input "text" at bounding box center [201, 76] width 233 height 13
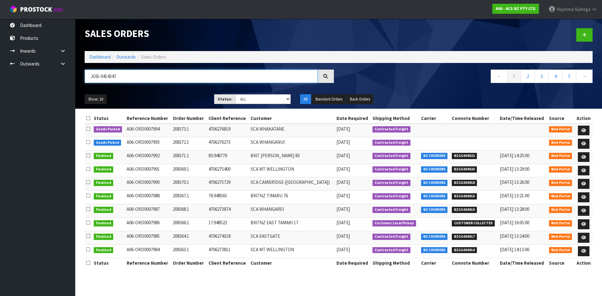
type input "JOB-0414347"
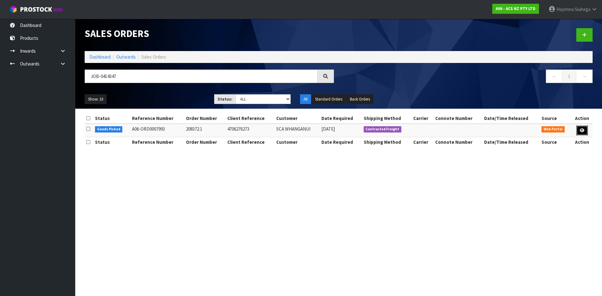
click at [583, 133] on link at bounding box center [582, 131] width 12 height 10
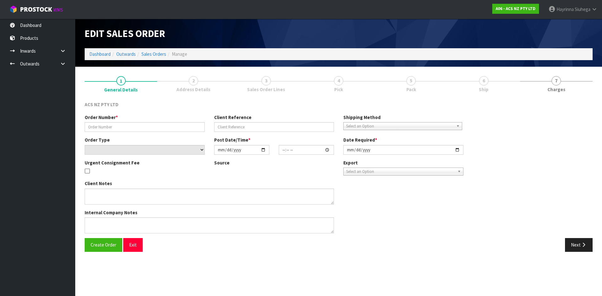
type input "208372.1"
type input "4706276273"
select select "number:0"
type input "2025-09-24"
type input "18:38:00.000"
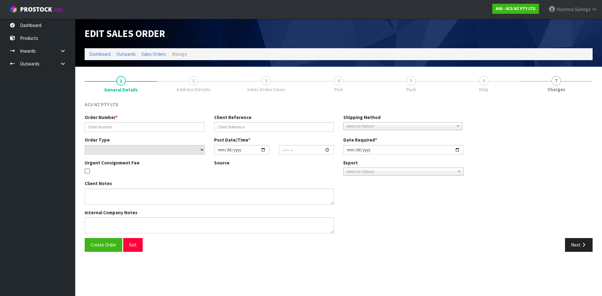
type input "[DATE]"
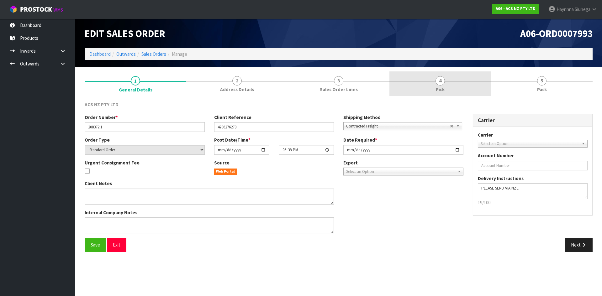
click at [458, 85] on link "4 Pick" at bounding box center [440, 83] width 102 height 25
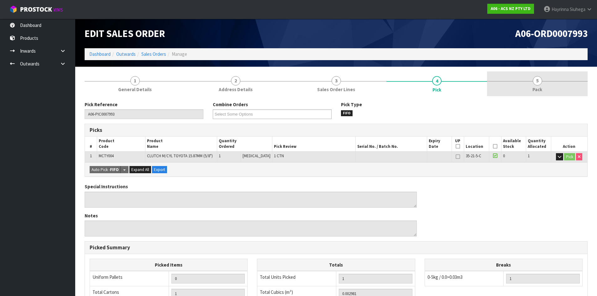
click at [508, 87] on link "5 Pack" at bounding box center [537, 83] width 101 height 25
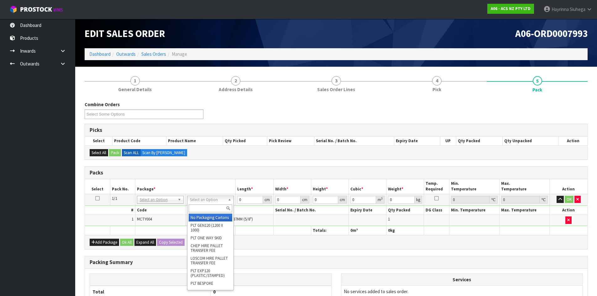
click at [202, 206] on input "text" at bounding box center [211, 209] width 44 height 8
type input "U50"
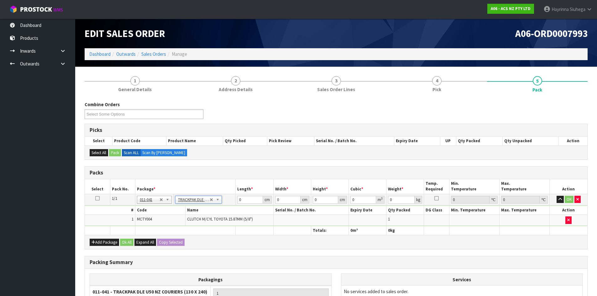
type input "13"
type input "24"
type input "0.01"
type input "0.000003"
type input "0.81"
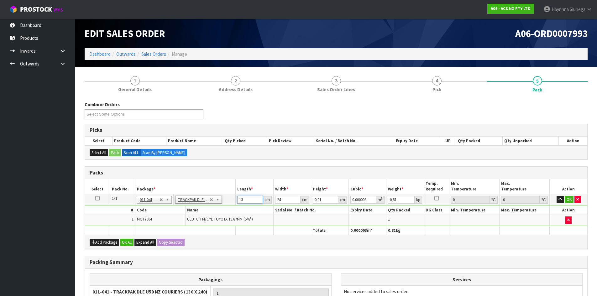
click at [240, 202] on input "13" at bounding box center [249, 200] width 25 height 8
click at [317, 201] on input "0.01" at bounding box center [325, 200] width 25 height 8
drag, startPoint x: 317, startPoint y: 201, endPoint x: 579, endPoint y: 221, distance: 263.1
click at [321, 201] on input "0.01" at bounding box center [325, 200] width 25 height 8
type input "8"
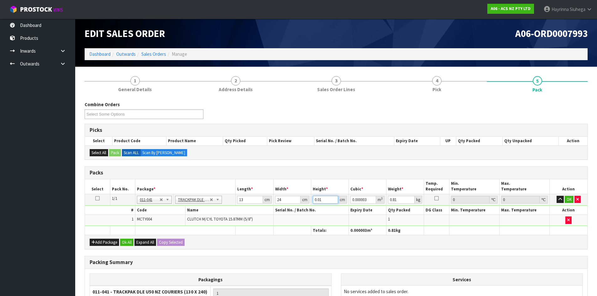
type input "0.002496"
type input "8"
type input "1"
click button "OK" at bounding box center [569, 200] width 9 height 8
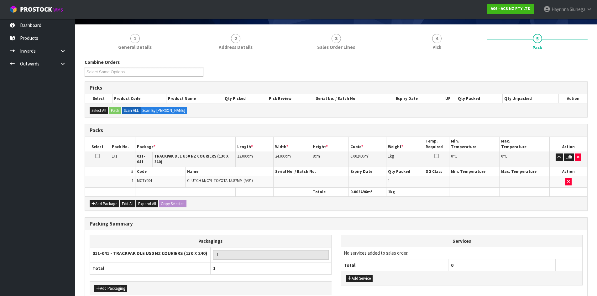
scroll to position [72, 0]
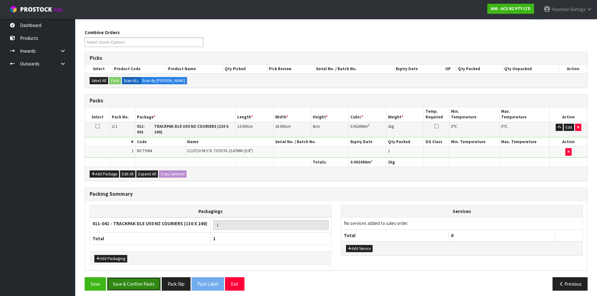
click at [139, 278] on button "Save & Confirm Packs" at bounding box center [134, 283] width 54 height 13
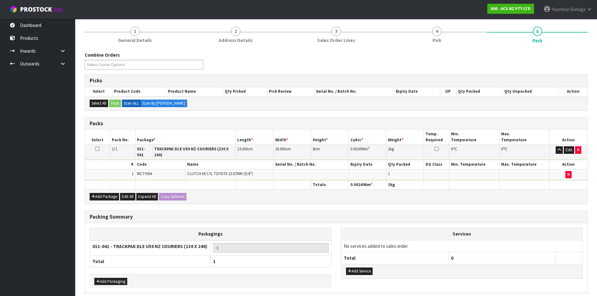
scroll to position [0, 0]
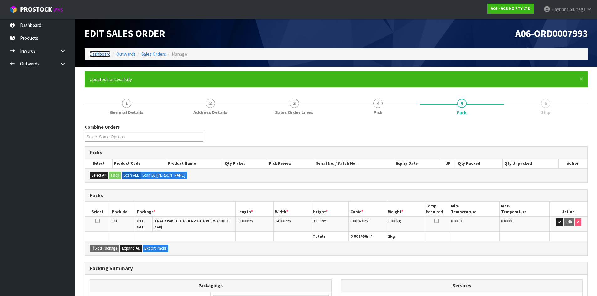
click at [100, 56] on link "Dashboard" at bounding box center [99, 54] width 21 height 6
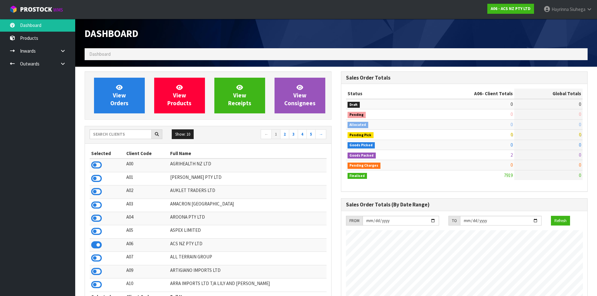
scroll to position [475, 256]
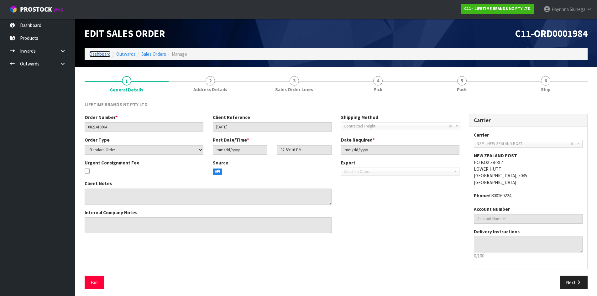
click at [101, 51] on link "Dashboard" at bounding box center [99, 54] width 21 height 6
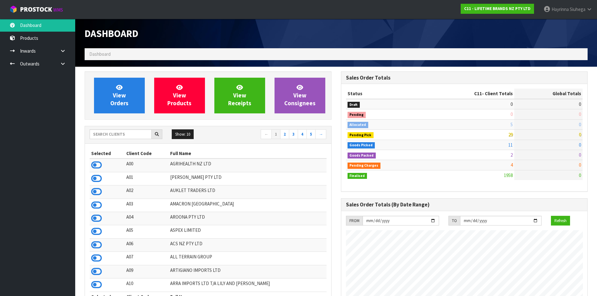
scroll to position [475, 256]
click at [122, 100] on span "View Orders" at bounding box center [119, 96] width 18 height 24
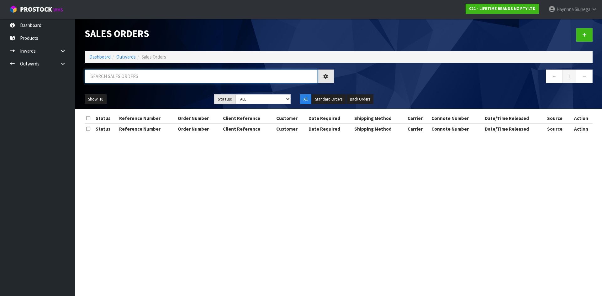
click at [132, 79] on input "text" at bounding box center [201, 76] width 233 height 13
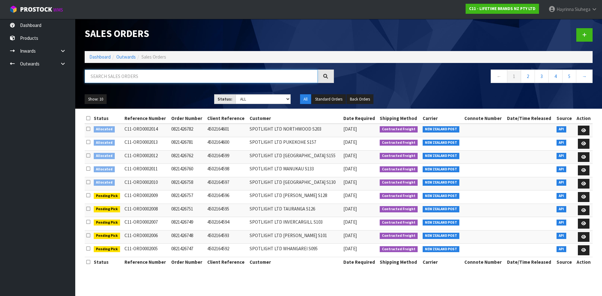
paste input "LA BELLA ITALIA"
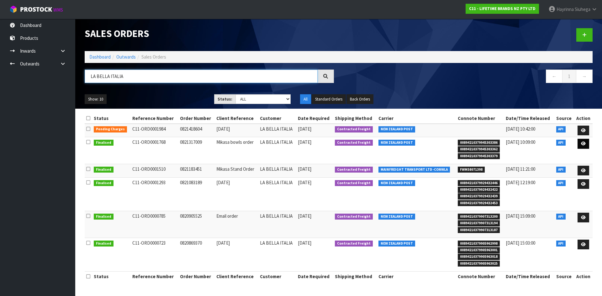
type input "LA BELLA ITALIA"
click at [586, 144] on link at bounding box center [583, 144] width 12 height 10
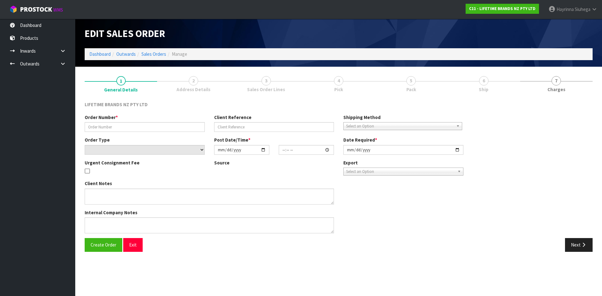
type input "0821317009"
type input "Mikasa bowls order"
select select "number:0"
type input "2025-08-28"
type input "11:38:37.000"
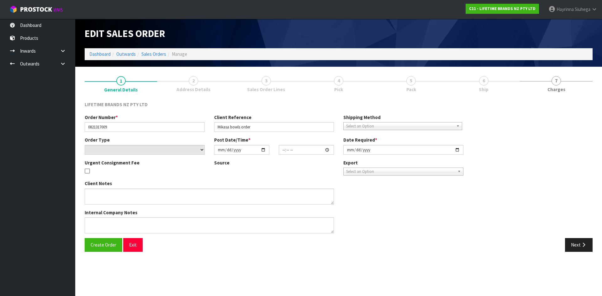
type input "2025-09-01"
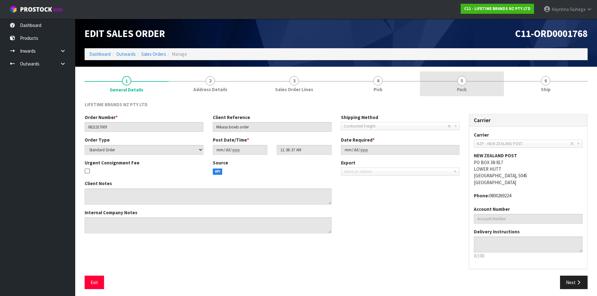
click at [490, 89] on link "5 Pack" at bounding box center [462, 83] width 84 height 25
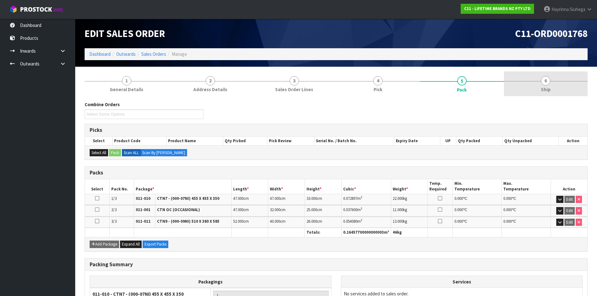
click at [546, 86] on span "Ship" at bounding box center [546, 89] width 10 height 7
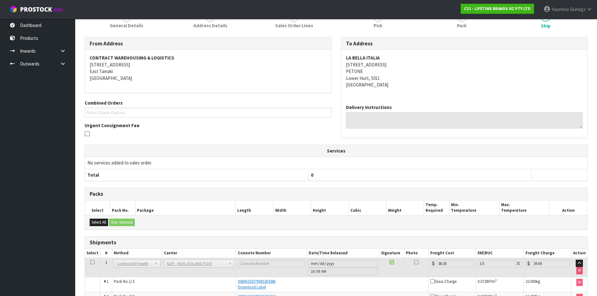
scroll to position [111, 0]
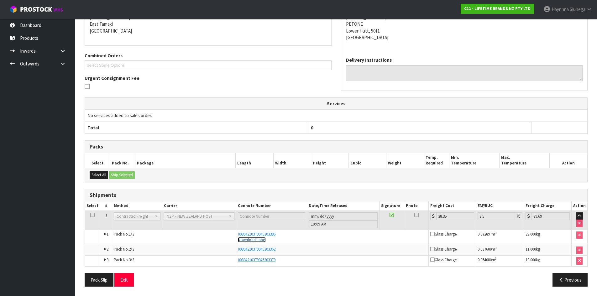
click at [255, 238] on link "Download Label" at bounding box center [252, 239] width 28 height 5
click at [579, 38] on address "LA BELLA ITALIA 10 NEVIS STREET PETONE Lower Hutt, 5011 New Zealand" at bounding box center [464, 24] width 237 height 34
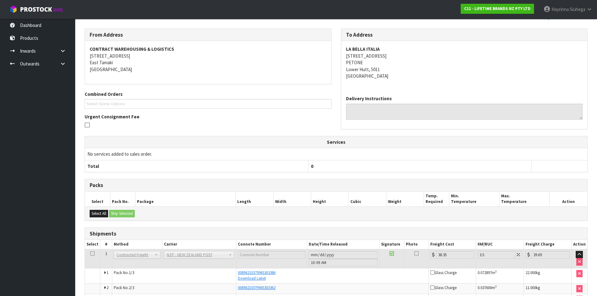
scroll to position [0, 0]
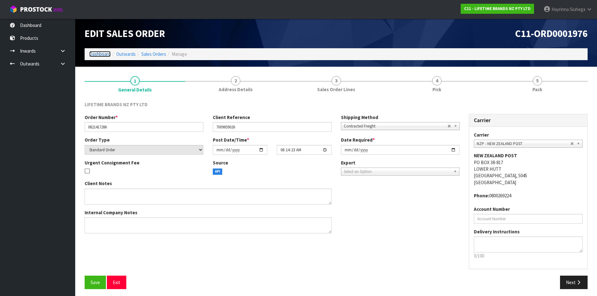
click at [101, 52] on link "Dashboard" at bounding box center [99, 54] width 21 height 6
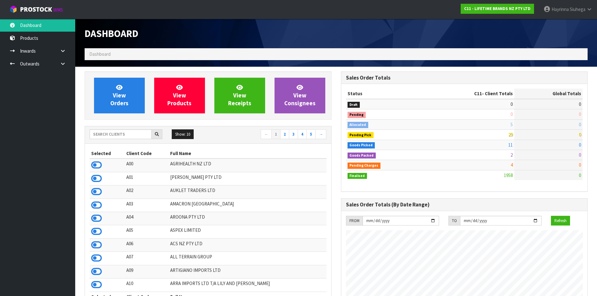
scroll to position [475, 256]
click at [109, 87] on link "View Orders" at bounding box center [119, 96] width 51 height 36
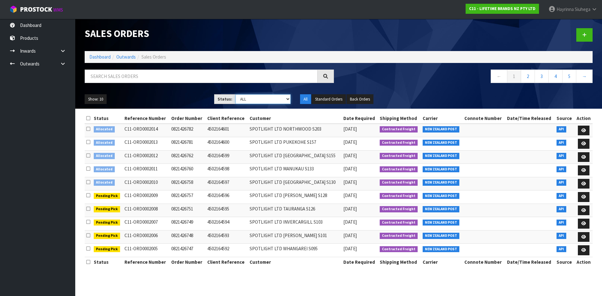
click at [259, 100] on select "Draft Pending Allocated Pending Pick Goods Picked Goods Packed Pending Charges …" at bounding box center [262, 99] width 55 height 10
select select "string:3"
click at [235, 94] on select "Draft Pending Allocated Pending Pick Goods Picked Goods Packed Pending Charges …" at bounding box center [262, 99] width 55 height 10
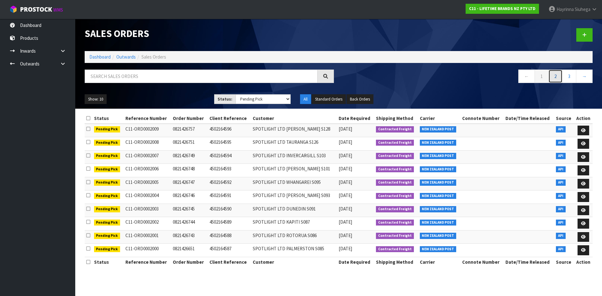
click at [549, 76] on link "2" at bounding box center [555, 76] width 14 height 13
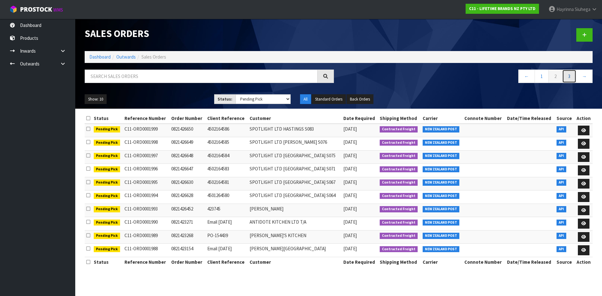
click at [566, 76] on link "3" at bounding box center [569, 76] width 14 height 13
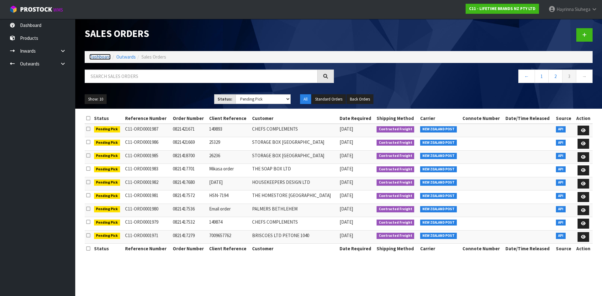
click at [102, 56] on link "Dashboard" at bounding box center [99, 57] width 21 height 6
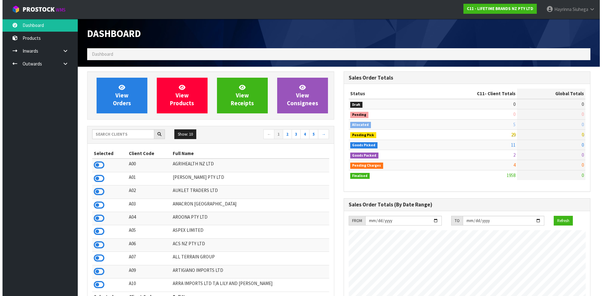
scroll to position [475, 256]
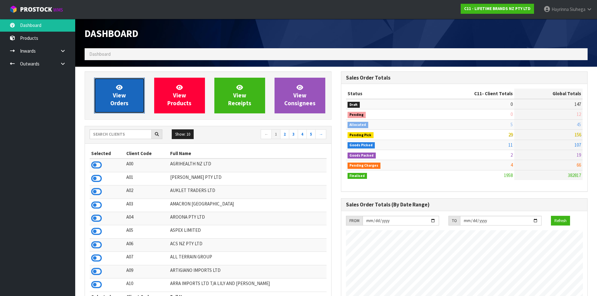
click at [132, 94] on link "View Orders" at bounding box center [119, 96] width 51 height 36
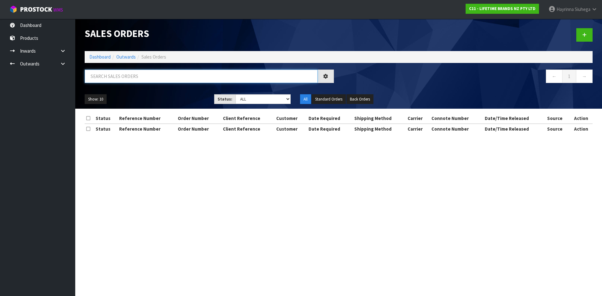
click at [149, 80] on input "text" at bounding box center [201, 76] width 233 height 13
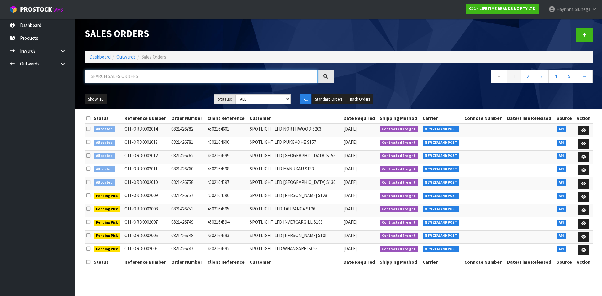
click at [192, 76] on input "text" at bounding box center [201, 76] width 233 height 13
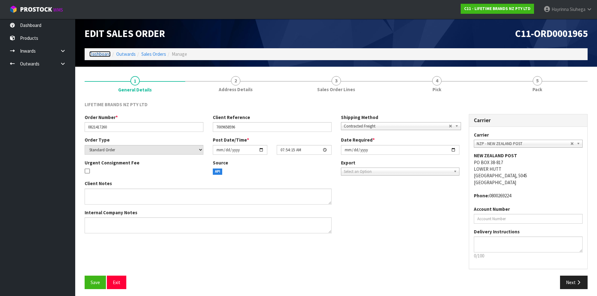
click at [101, 52] on link "Dashboard" at bounding box center [99, 54] width 21 height 6
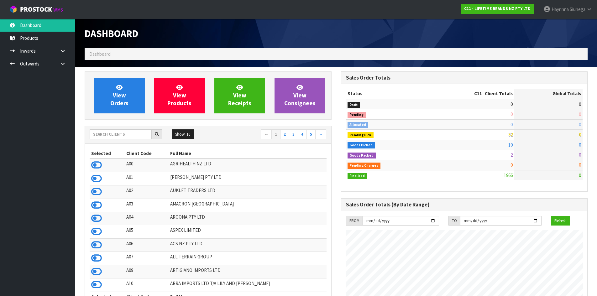
scroll to position [475, 256]
click at [118, 132] on input "text" at bounding box center [121, 134] width 62 height 10
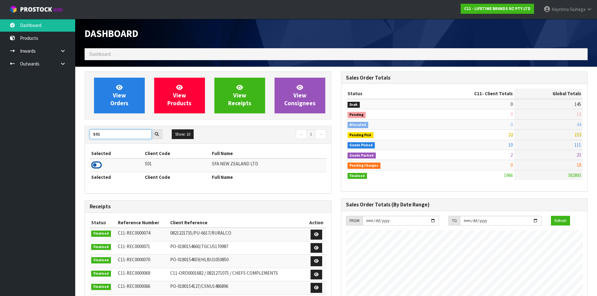
type input "S01"
click at [94, 166] on icon at bounding box center [96, 164] width 11 height 9
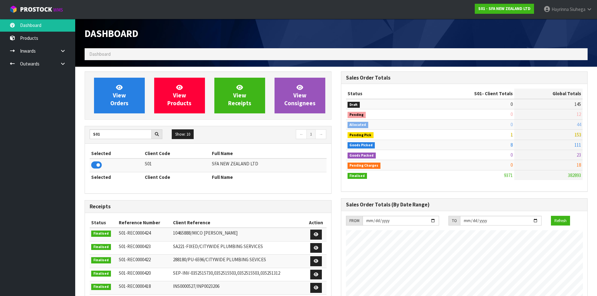
click at [13, 157] on ul "Dashboard Products Categories Serial Numbers Kitsets Packagings Inwards Purchas…" at bounding box center [37, 157] width 75 height 277
click at [47, 122] on ul "Dashboard Products Categories Serial Numbers Kitsets Packagings Inwards Purchas…" at bounding box center [37, 157] width 75 height 277
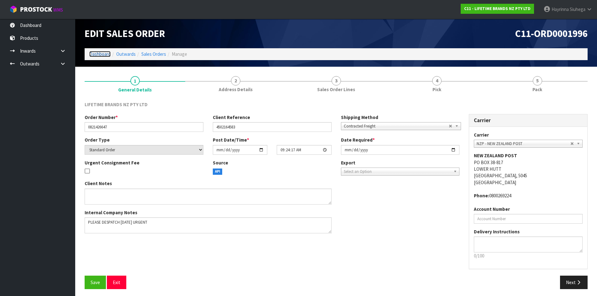
click at [97, 53] on link "Dashboard" at bounding box center [99, 54] width 21 height 6
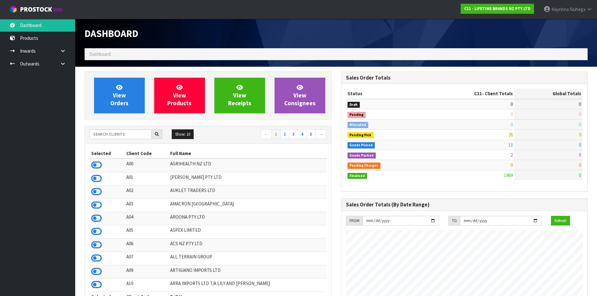
scroll to position [475, 256]
click at [118, 137] on input "text" at bounding box center [121, 134] width 62 height 10
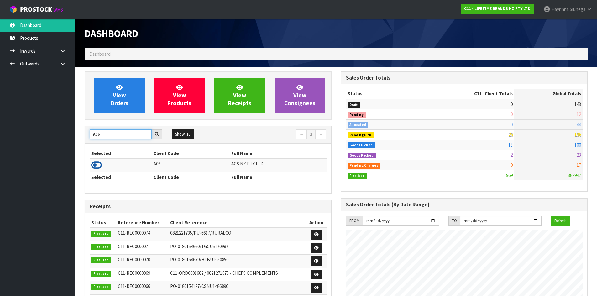
type input "A06"
drag, startPoint x: 98, startPoint y: 165, endPoint x: 101, endPoint y: 142, distance: 23.0
click at [98, 165] on icon at bounding box center [96, 164] width 11 height 9
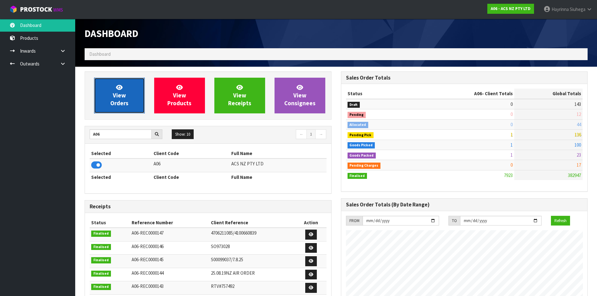
click at [114, 100] on span "View Orders" at bounding box center [119, 96] width 18 height 24
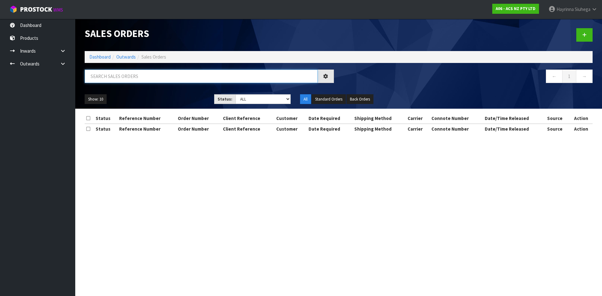
click at [125, 79] on input "text" at bounding box center [201, 76] width 233 height 13
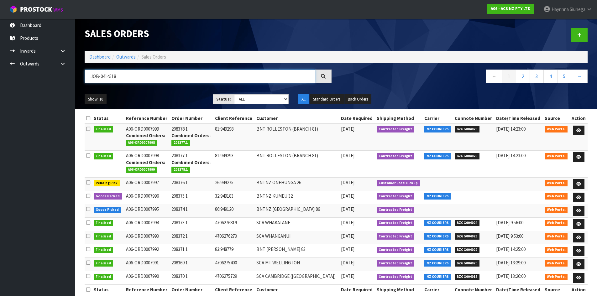
type input "JOB-0414518"
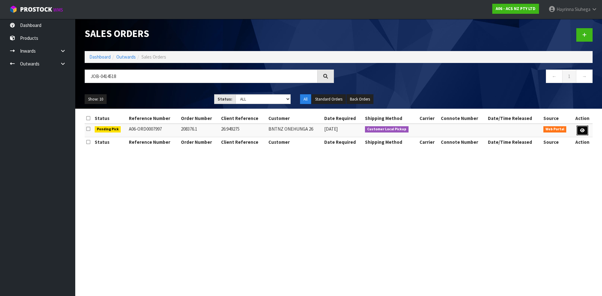
click at [577, 130] on link at bounding box center [582, 131] width 12 height 10
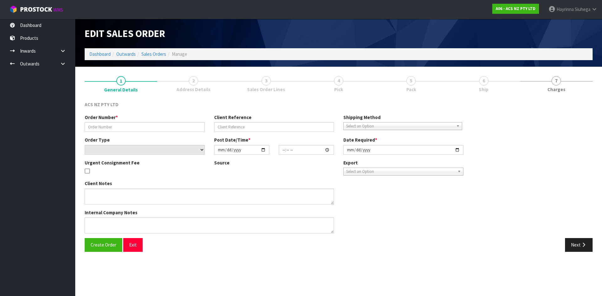
type input "208376.1"
type input "26:949275"
select select "number:0"
type input "[DATE]"
type input "12:04:00.000"
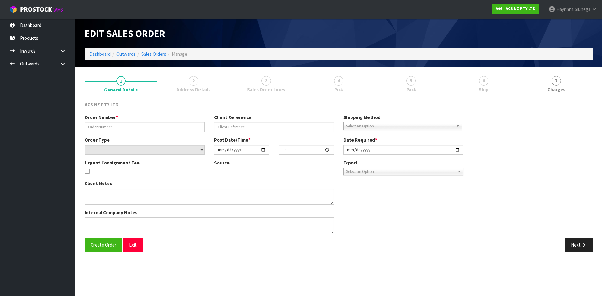
type input "[DATE]"
type textarea "DEADLINE TO COLLECT"
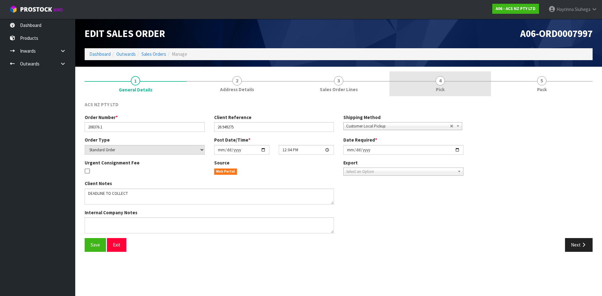
click at [472, 86] on link "4 Pick" at bounding box center [440, 83] width 102 height 25
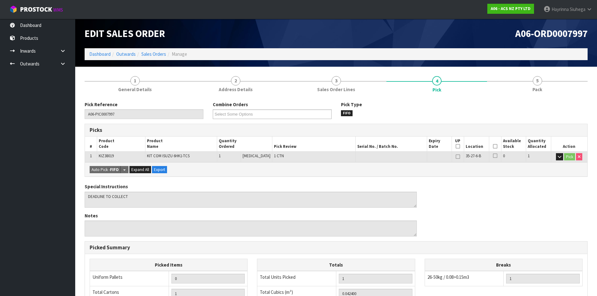
drag, startPoint x: 494, startPoint y: 147, endPoint x: 353, endPoint y: 202, distance: 151.3
click at [494, 147] on icon at bounding box center [495, 146] width 4 height 0
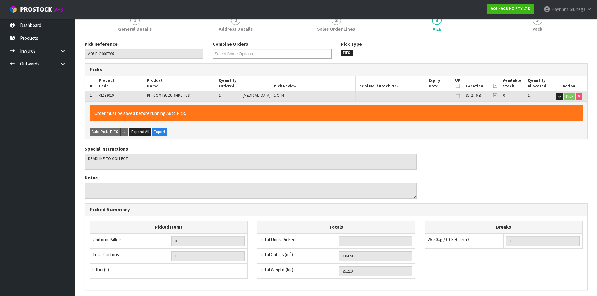
scroll to position [141, 0]
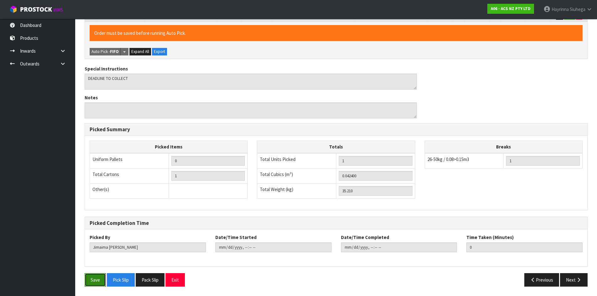
click at [102, 277] on button "Save" at bounding box center [95, 279] width 21 height 13
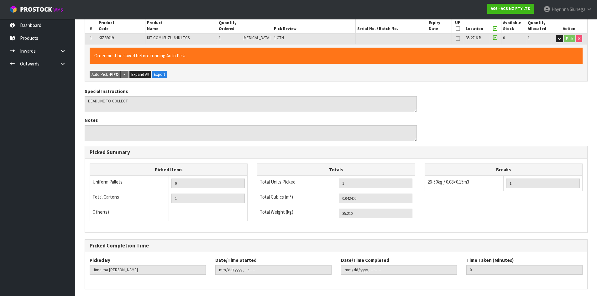
scroll to position [0, 0]
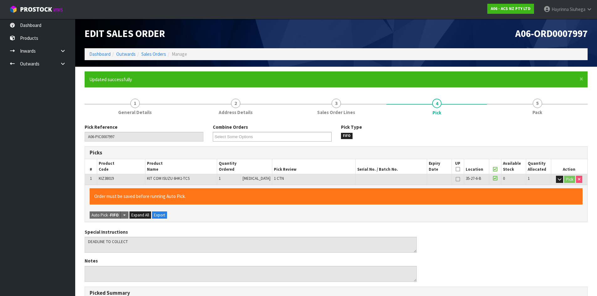
type input "[PERSON_NAME]"
type input "[DATE]T14:33:49"
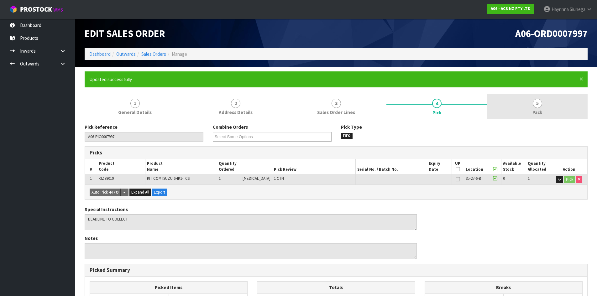
click at [520, 109] on link "5 Pack" at bounding box center [537, 106] width 101 height 25
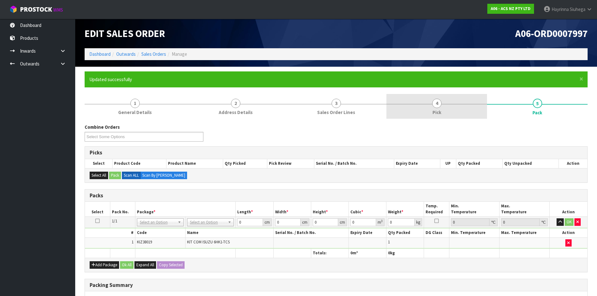
click at [459, 100] on link "4 Pick" at bounding box center [436, 106] width 101 height 25
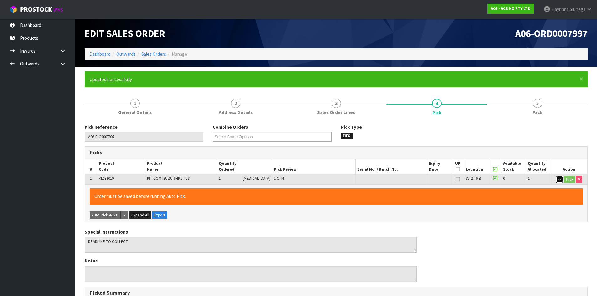
click at [557, 178] on button "button" at bounding box center [559, 180] width 7 height 8
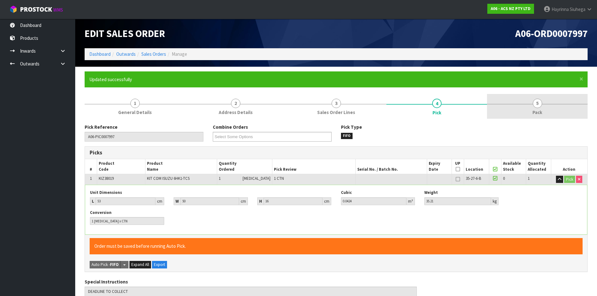
click at [531, 112] on link "5 Pack" at bounding box center [537, 106] width 101 height 25
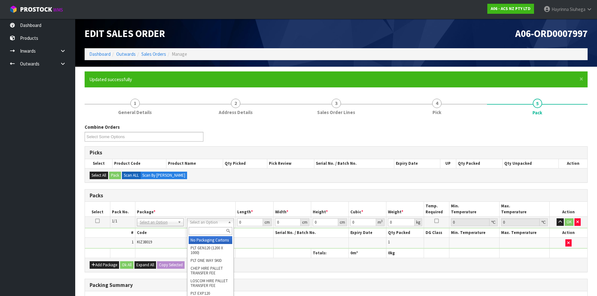
drag, startPoint x: 215, startPoint y: 241, endPoint x: 246, endPoint y: 227, distance: 33.9
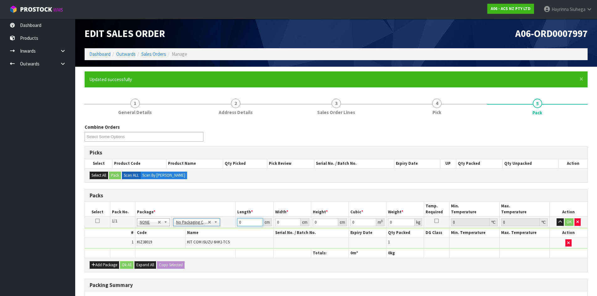
click at [238, 223] on input "0" at bounding box center [249, 222] width 25 height 8
click at [238, 222] on input "0" at bounding box center [249, 222] width 25 height 8
type input "53"
click at [280, 220] on input "500" at bounding box center [287, 222] width 25 height 8
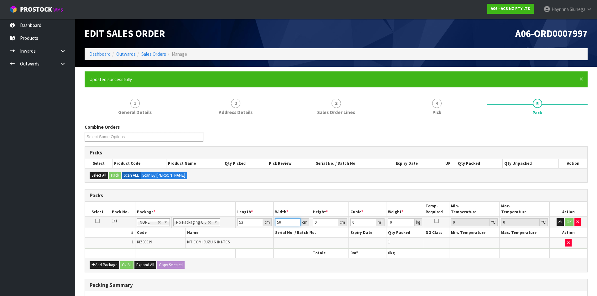
type input "50"
type input "1"
type input "0.00265"
type input "16"
type input "0.0424"
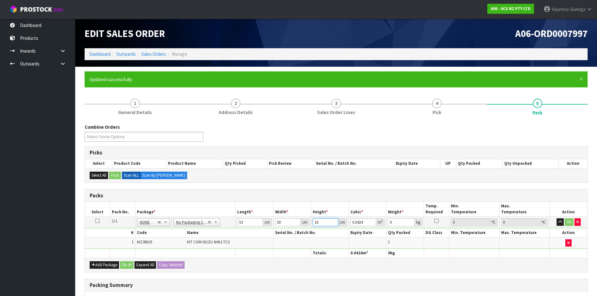
type input "16"
type input "36"
click button "OK" at bounding box center [569, 222] width 9 height 8
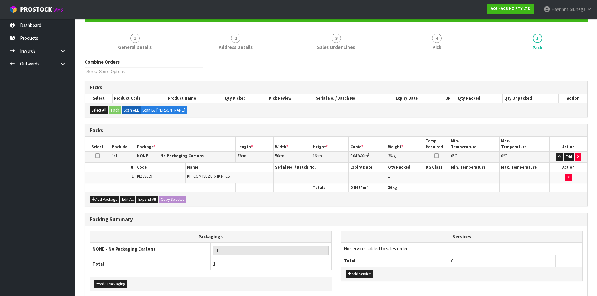
scroll to position [95, 0]
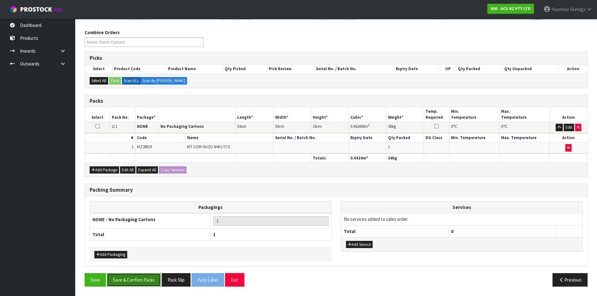
click at [140, 278] on button "Save & Confirm Packs" at bounding box center [134, 279] width 54 height 13
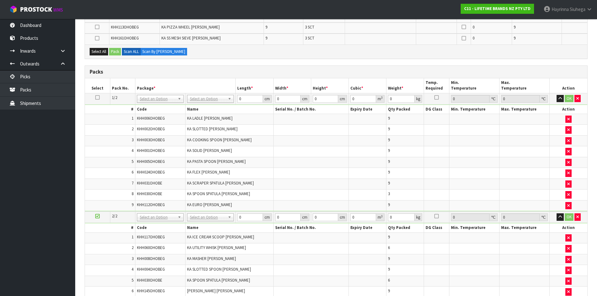
scroll to position [235, 0]
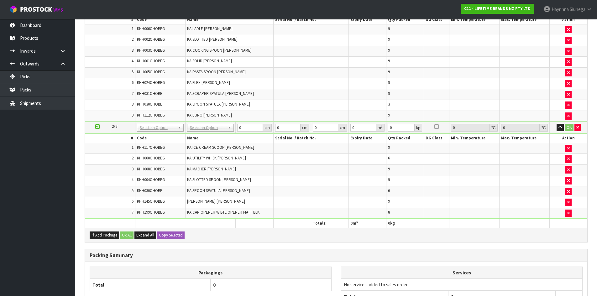
click at [100, 239] on div "Add Package Ok All Expand All Copy Selected" at bounding box center [336, 235] width 502 height 14
click at [101, 234] on button "Add Package" at bounding box center [104, 236] width 29 height 8
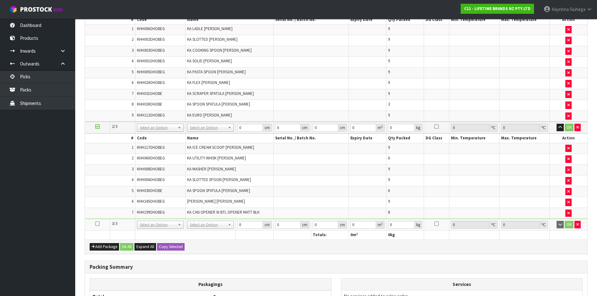
click at [96, 224] on icon at bounding box center [97, 224] width 4 height 0
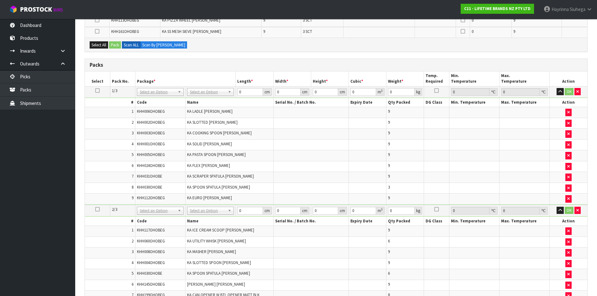
scroll to position [224, 0]
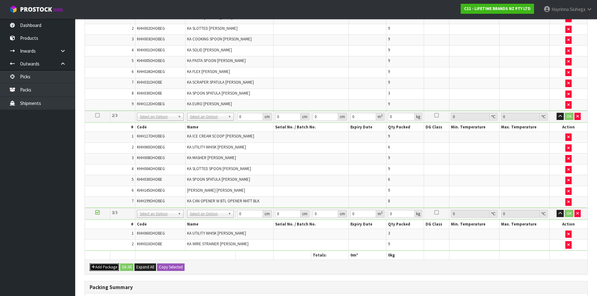
click at [104, 268] on button "Add Package" at bounding box center [104, 268] width 29 height 8
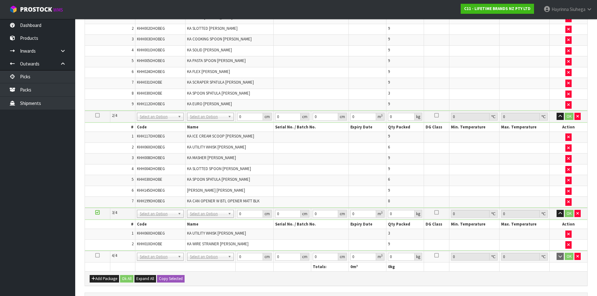
click at [97, 256] on icon at bounding box center [97, 255] width 4 height 0
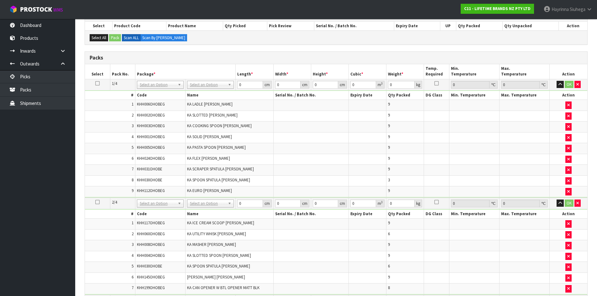
scroll to position [125, 0]
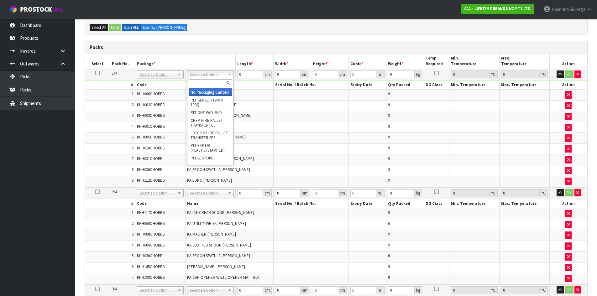
click at [205, 80] on input "text" at bounding box center [211, 83] width 44 height 8
type input "CTN7"
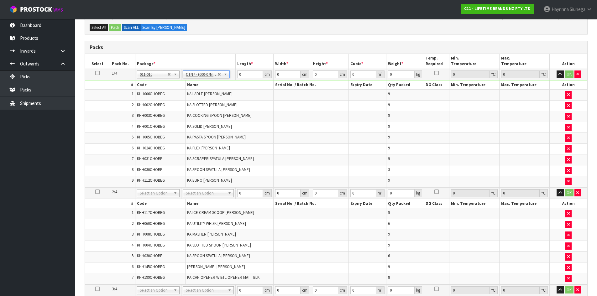
type input "45.5"
type input "35"
type input "0.072459"
type input "10.91"
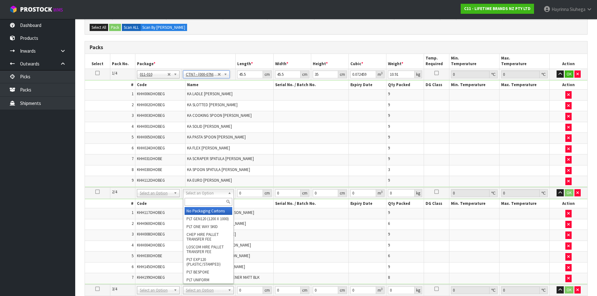
click at [199, 201] on input "text" at bounding box center [209, 202] width 48 height 8
type input "CTN7"
type input "2"
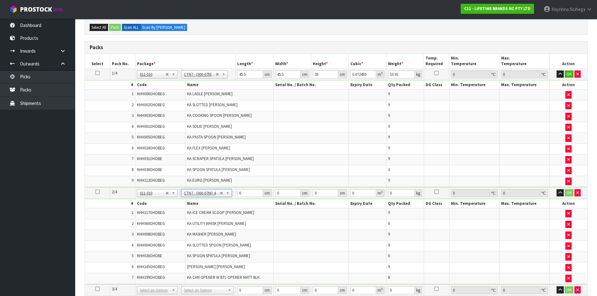
type input "45.5"
type input "35"
type input "0.072459"
type input "11.65"
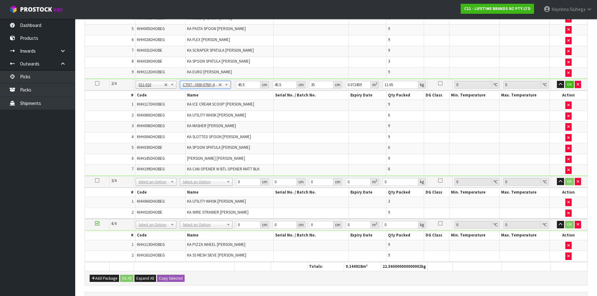
scroll to position [251, 0]
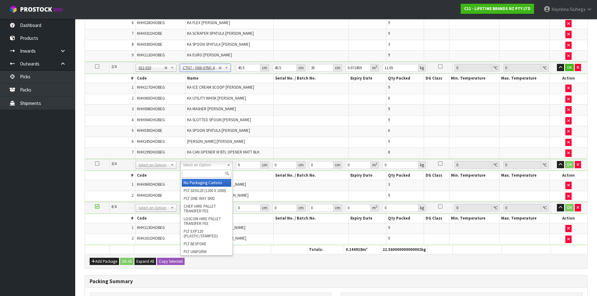
click at [207, 172] on input "text" at bounding box center [207, 174] width 50 height 8
type input "OC"
drag, startPoint x: 208, startPoint y: 186, endPoint x: 208, endPoint y: 195, distance: 9.7
type input "2.321"
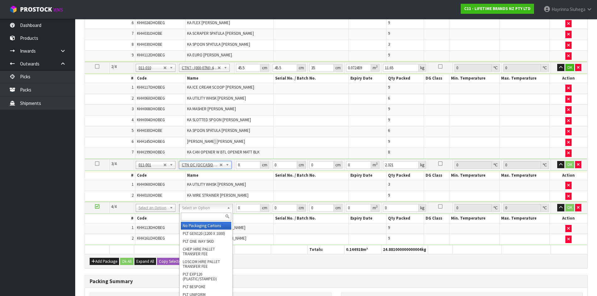
click at [206, 220] on input "text" at bounding box center [206, 217] width 50 height 8
type input "OC"
type input "2"
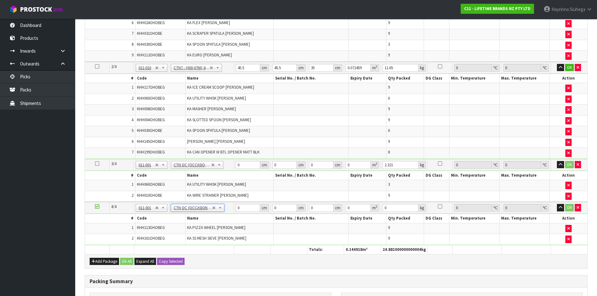
type input "3.561"
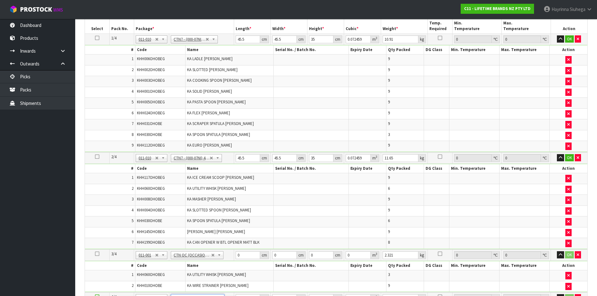
scroll to position [157, 0]
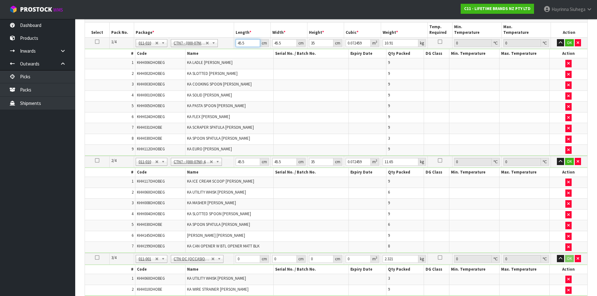
click at [240, 44] on input "45.5" at bounding box center [248, 43] width 24 height 8
type input "4"
type input "0.00637"
type input "47"
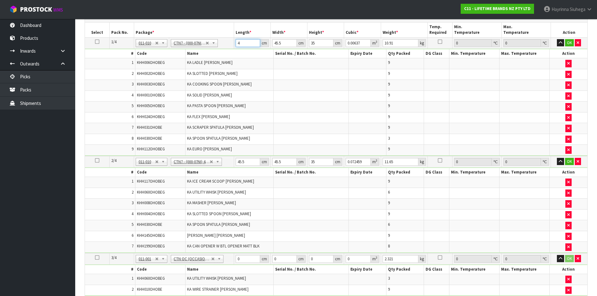
type input "0.074847"
type input "47"
type input "4"
type input "0.00658"
type input "47"
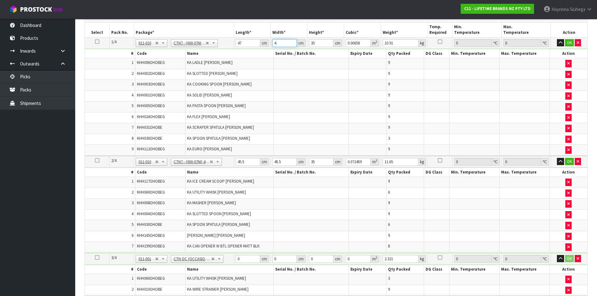
type input "0.077315"
type input "47"
type input "3"
type input "0.006627"
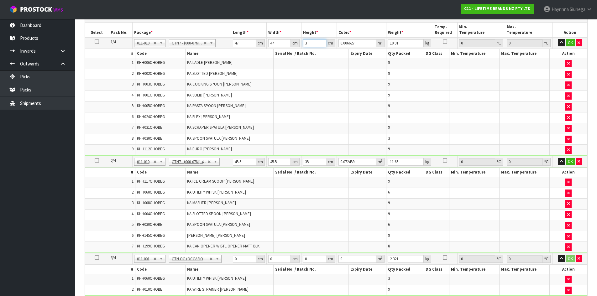
type input "37"
type input "0.081733"
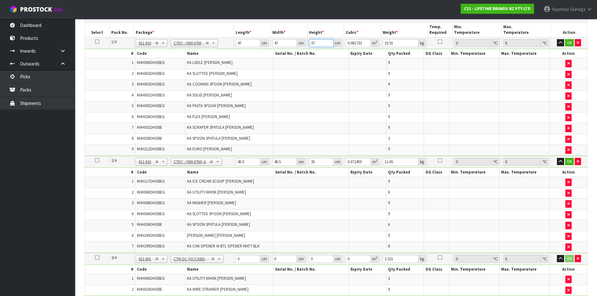
type input "37"
type input "12"
click button "OK" at bounding box center [569, 43] width 9 height 8
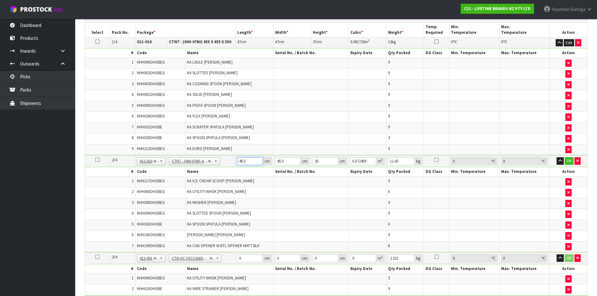
type input "4"
type input "0.00637"
type input "47"
type input "0.074847"
type input "47"
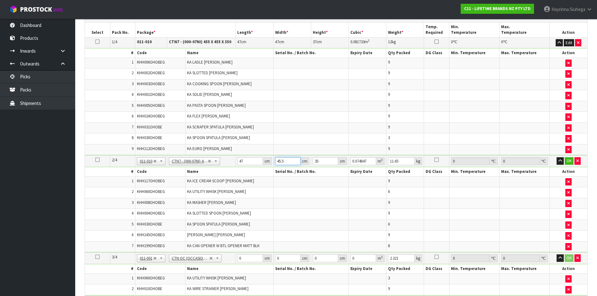
type input "4"
type input "0.00658"
type input "47"
type input "0.077315"
type input "47"
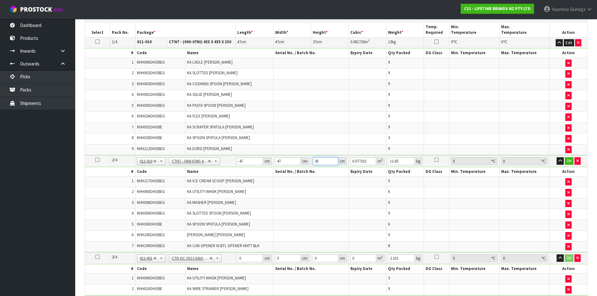
type input "3"
type input "0.006627"
type input "37"
type input "0.081733"
type input "37"
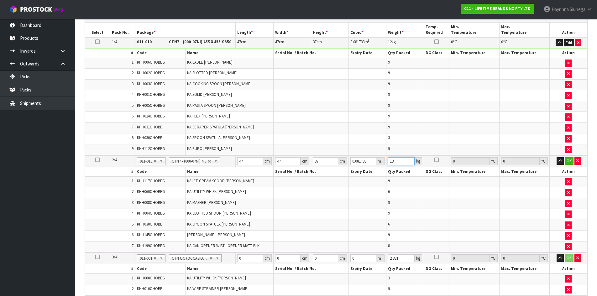
type input "13"
click button "OK" at bounding box center [569, 161] width 9 height 8
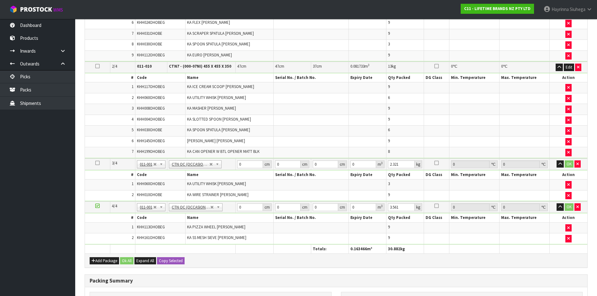
scroll to position [251, 0]
click at [237, 164] on td "0 cm" at bounding box center [255, 164] width 38 height 12
click at [239, 163] on input "0" at bounding box center [249, 164] width 25 height 8
type input "45"
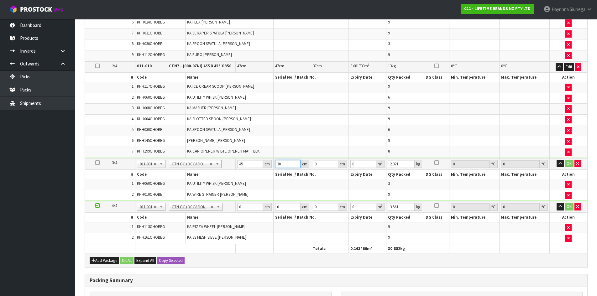
type input "30"
type input "2"
type input "0.0027"
type input "24"
type input "0.0324"
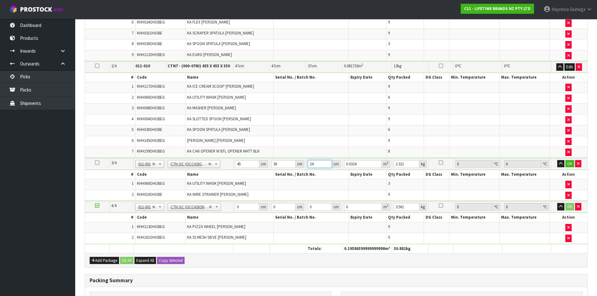
type input "24"
type input "4"
click button "OK" at bounding box center [569, 164] width 9 height 8
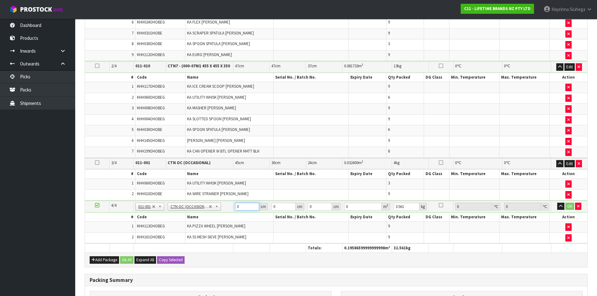
click at [237, 209] on input "0" at bounding box center [247, 207] width 24 height 8
type input "42"
type input "39"
type input "3"
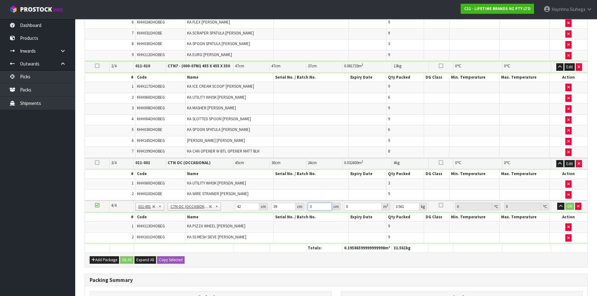
type input "0.004914"
type input "30"
type input "0.04914"
type input "30"
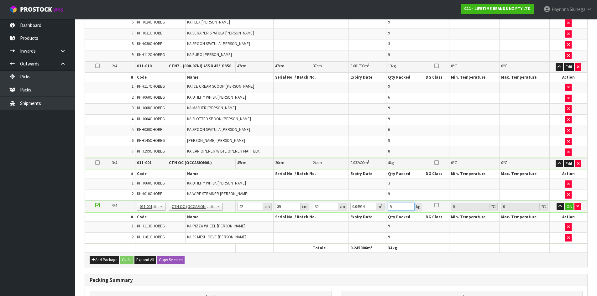
type input "5"
click button "OK" at bounding box center [569, 207] width 9 height 8
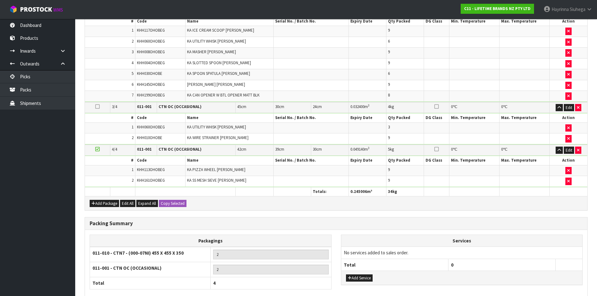
scroll to position [355, 0]
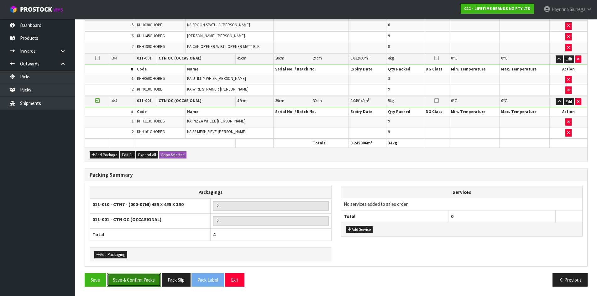
click at [143, 279] on button "Save & Confirm Packs" at bounding box center [134, 279] width 54 height 13
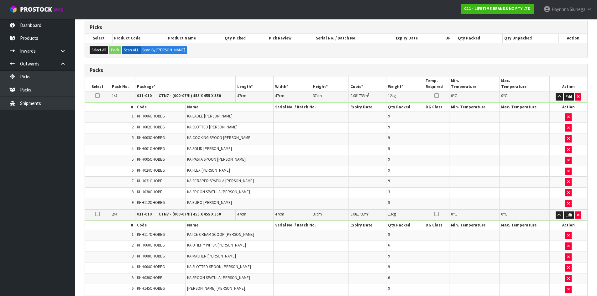
scroll to position [110, 0]
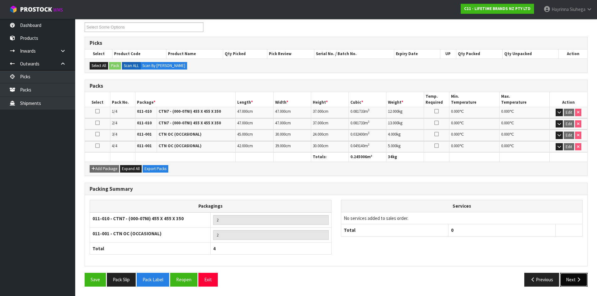
click at [576, 280] on icon "button" at bounding box center [579, 279] width 6 height 5
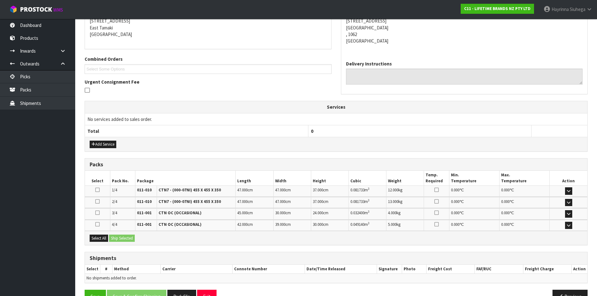
scroll to position [147, 0]
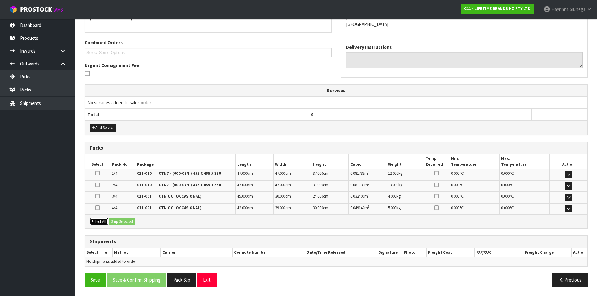
click at [105, 222] on button "Select All" at bounding box center [99, 222] width 18 height 8
click at [123, 221] on button "Ship Selected" at bounding box center [122, 222] width 26 height 8
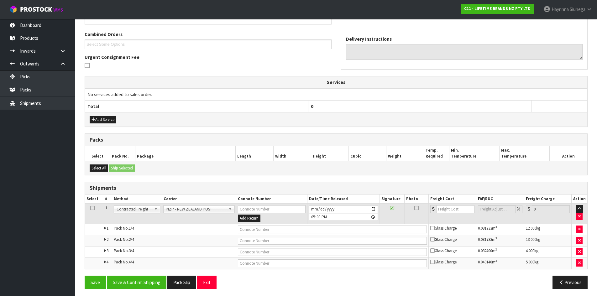
scroll to position [158, 0]
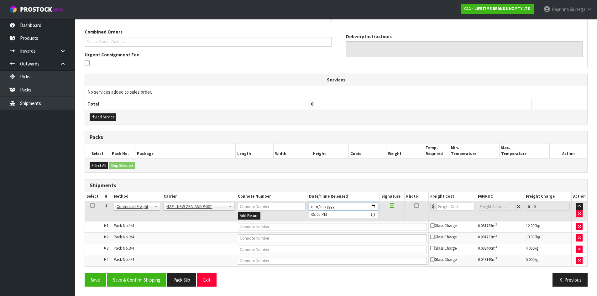
click at [315, 207] on input "2025-09-25" at bounding box center [343, 207] width 69 height 8
type input "2025-09-26"
click at [154, 279] on button "Save & Confirm Shipping" at bounding box center [137, 279] width 60 height 13
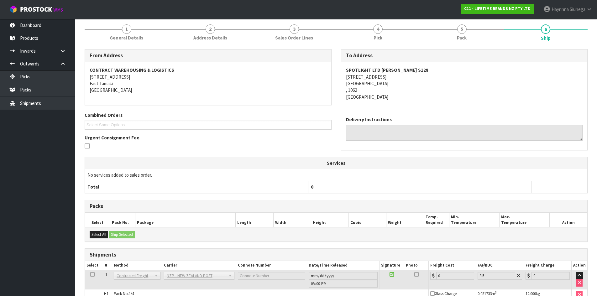
scroll to position [147, 0]
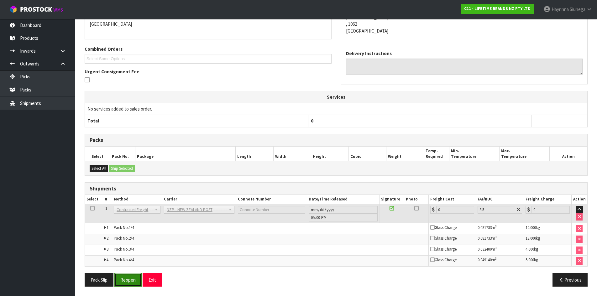
click at [128, 278] on button "Reopen" at bounding box center [127, 279] width 27 height 13
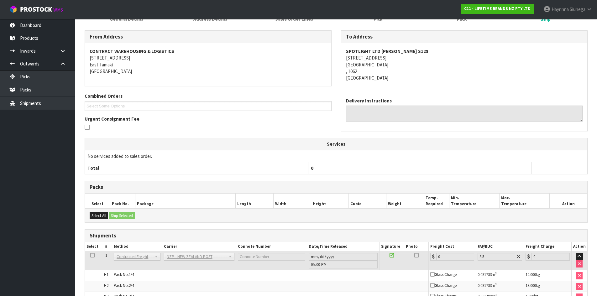
scroll to position [141, 0]
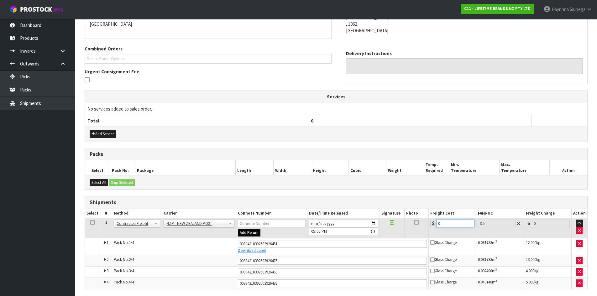
drag, startPoint x: 452, startPoint y: 221, endPoint x: 251, endPoint y: 233, distance: 202.2
click at [280, 230] on tr "1 Client Local Pickup Customer Local Pickup Company Freight Contracted Freight …" at bounding box center [336, 228] width 502 height 20
type input "1"
type input "1.03"
type input "17"
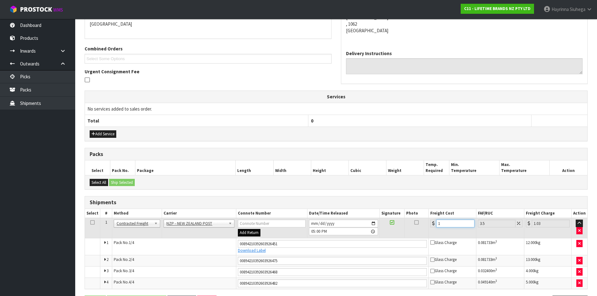
type input "17.59"
type input "17.3"
type input "17.91"
type input "17.32"
type input "17.93"
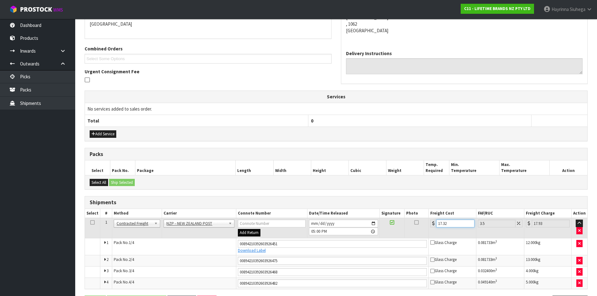
type input "17.32"
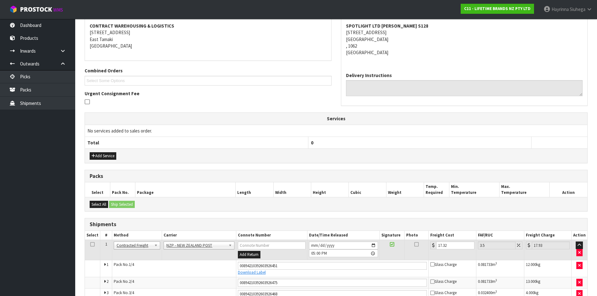
scroll to position [164, 0]
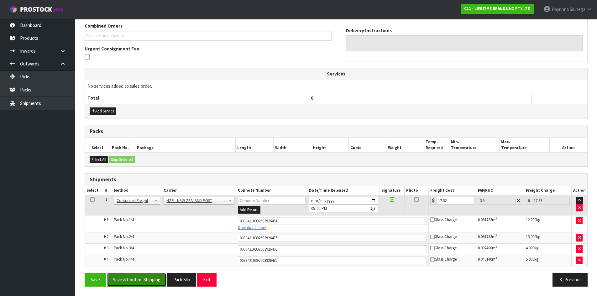
click at [145, 281] on button "Save & Confirm Shipping" at bounding box center [137, 279] width 60 height 13
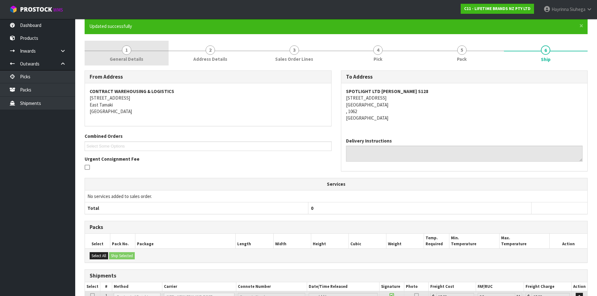
scroll to position [0, 0]
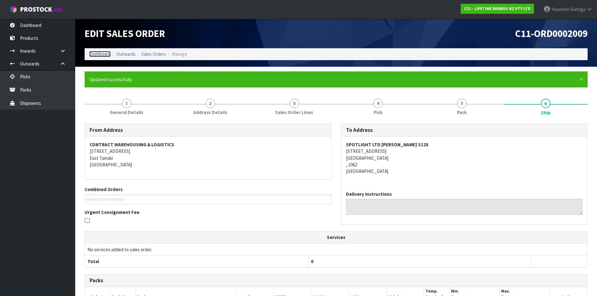
click at [99, 56] on link "Dashboard" at bounding box center [99, 54] width 21 height 6
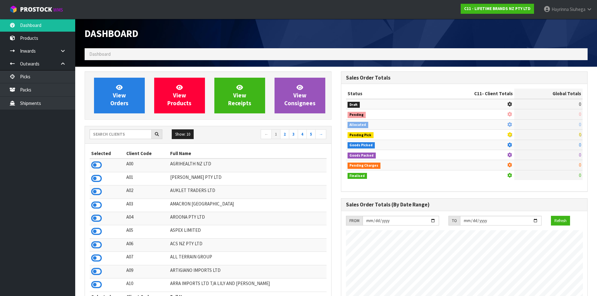
scroll to position [475, 256]
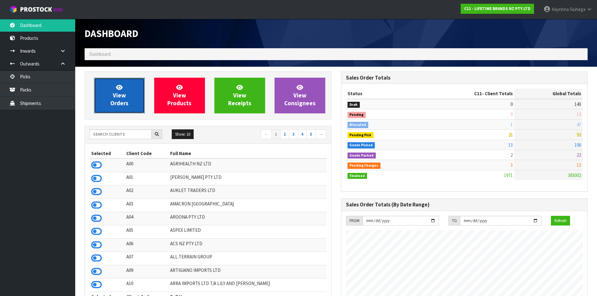
click at [129, 97] on link "View Orders" at bounding box center [119, 96] width 51 height 36
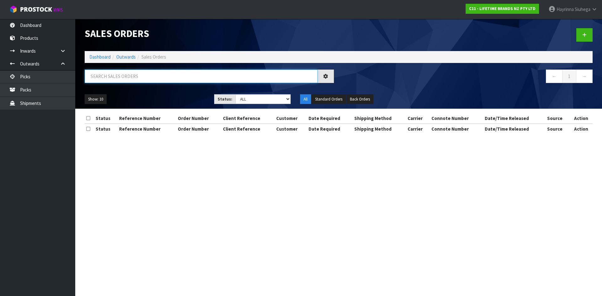
click at [136, 77] on input "text" at bounding box center [201, 76] width 233 height 13
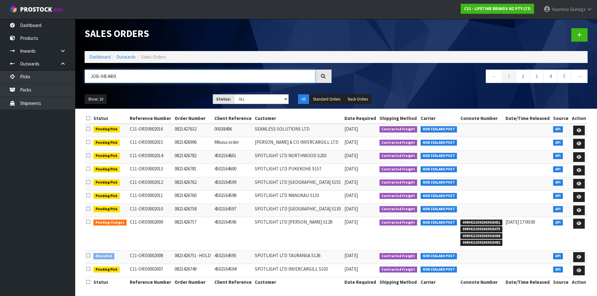
type input "JOB-0414439"
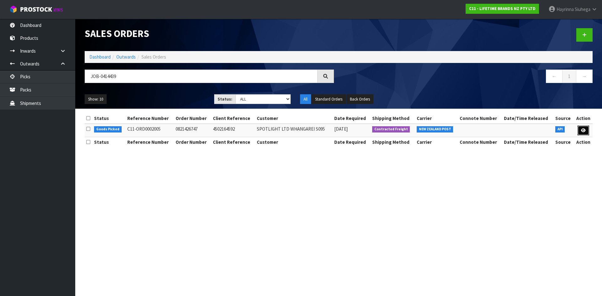
click at [579, 128] on link at bounding box center [583, 131] width 12 height 10
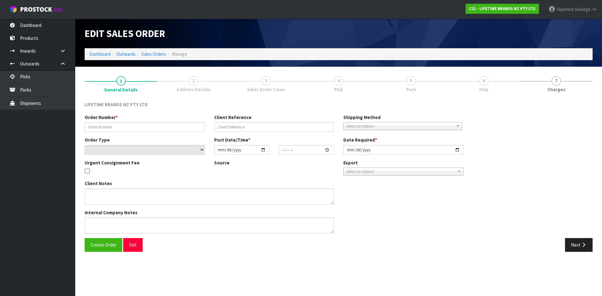
type input "0821426747"
type input "4502164592"
select select "number:0"
type input "2025-09-25"
type input "09:54:25.000"
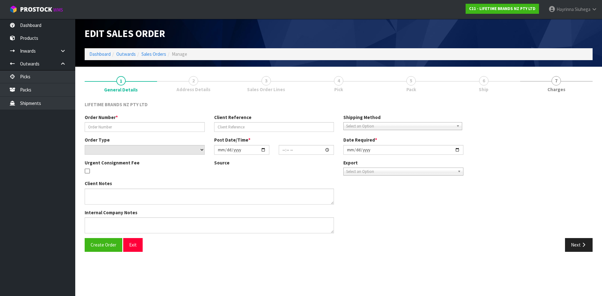
type input "2025-09-25"
type textarea "PLEASE DESPATCH TODAY- URGENT"
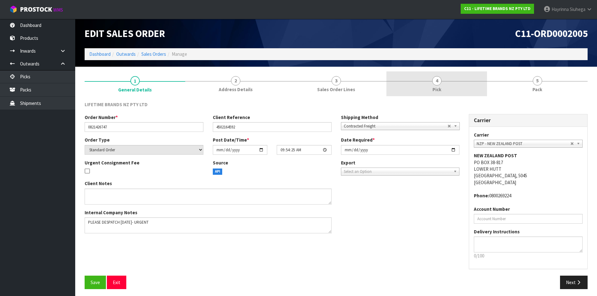
click at [481, 86] on link "4 Pick" at bounding box center [436, 83] width 101 height 25
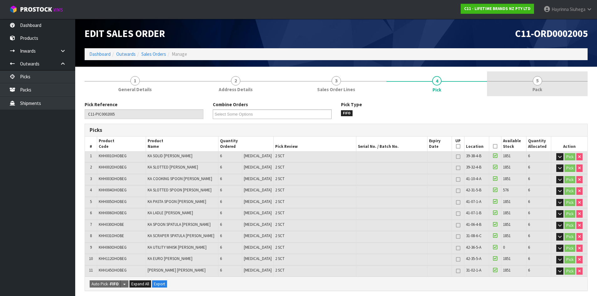
click at [521, 87] on link "5 Pack" at bounding box center [537, 83] width 101 height 25
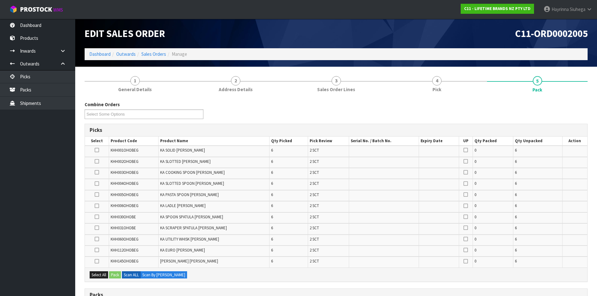
scroll to position [94, 0]
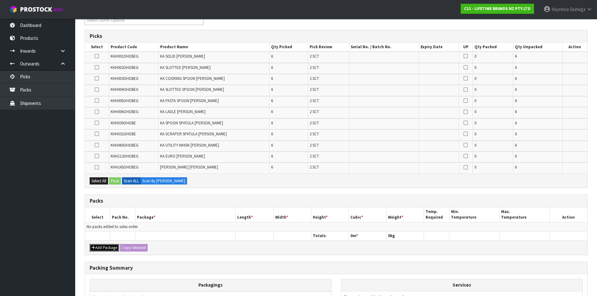
drag, startPoint x: 106, startPoint y: 247, endPoint x: 103, endPoint y: 238, distance: 9.0
click at [106, 247] on button "Add Package" at bounding box center [104, 248] width 29 height 8
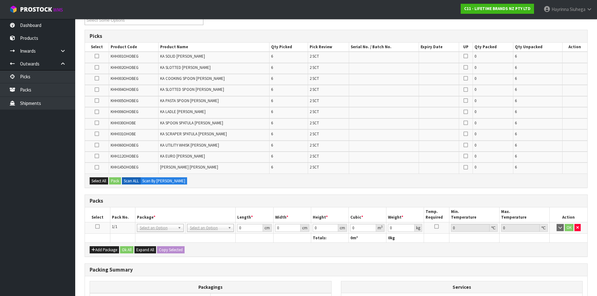
click at [98, 227] on icon at bounding box center [97, 227] width 4 height 0
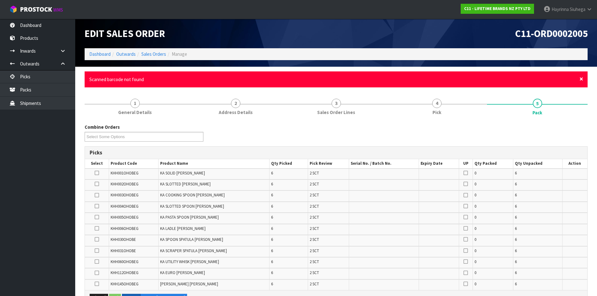
click at [581, 78] on span "×" at bounding box center [581, 79] width 4 height 9
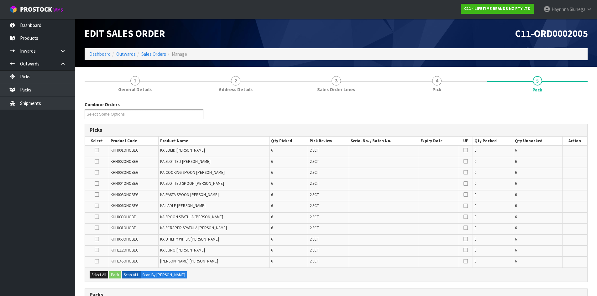
click at [594, 88] on section "1 General Details 2 Address Details 3 Sales Order Lines 4 Pick 5 Pack Combine O…" at bounding box center [336, 267] width 522 height 400
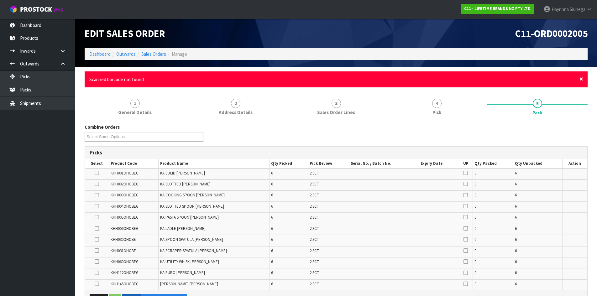
click at [580, 79] on span "×" at bounding box center [581, 79] width 4 height 9
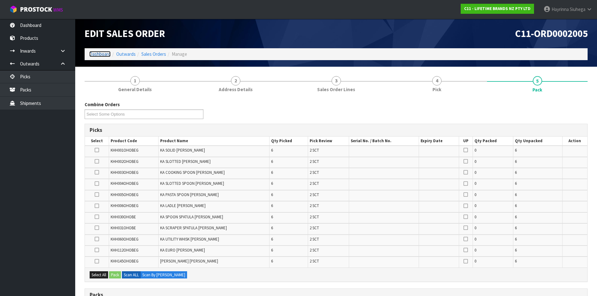
click at [97, 52] on link "Dashboard" at bounding box center [99, 54] width 21 height 6
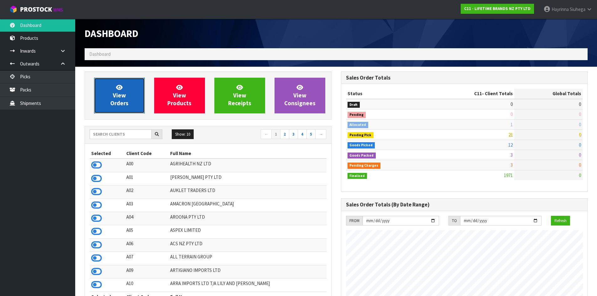
scroll to position [475, 256]
click at [116, 95] on span "View Orders" at bounding box center [119, 96] width 18 height 24
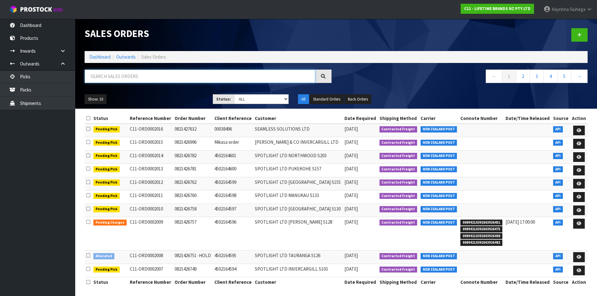
click at [127, 72] on input "text" at bounding box center [200, 76] width 231 height 13
type input "JOB-0414440"
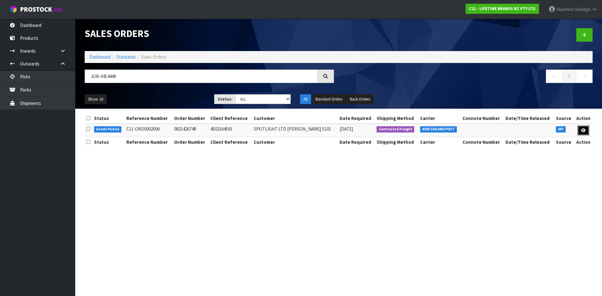
click at [581, 130] on icon at bounding box center [583, 130] width 5 height 4
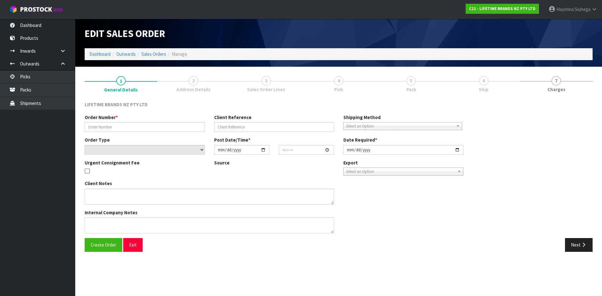
type input "0821426748"
type input "4502164593"
select select "number:0"
type input "2025-09-25"
type input "09:54:26.000"
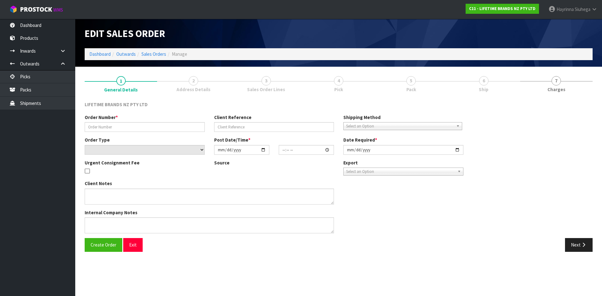
type input "2025-09-25"
type textarea "PLEASE DISPATCH TODAY-URGENT"
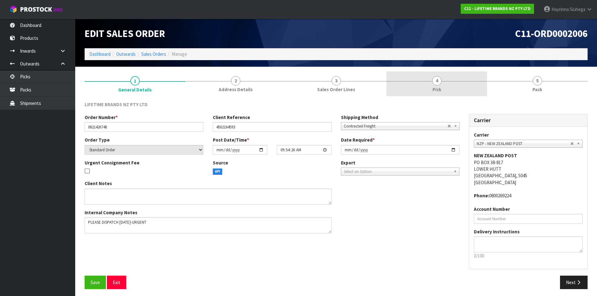
click at [452, 84] on link "4 Pick" at bounding box center [436, 83] width 101 height 25
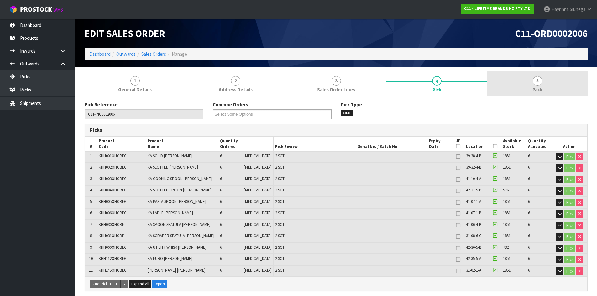
click at [527, 91] on link "5 Pack" at bounding box center [537, 83] width 101 height 25
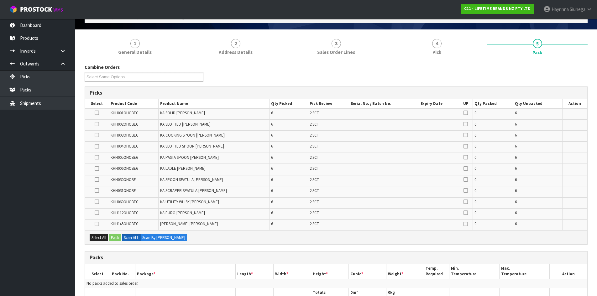
scroll to position [94, 0]
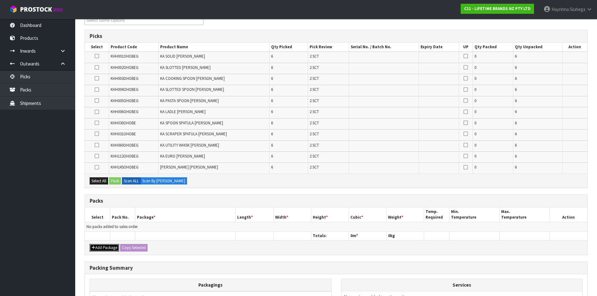
click at [102, 245] on button "Add Package" at bounding box center [104, 248] width 29 height 8
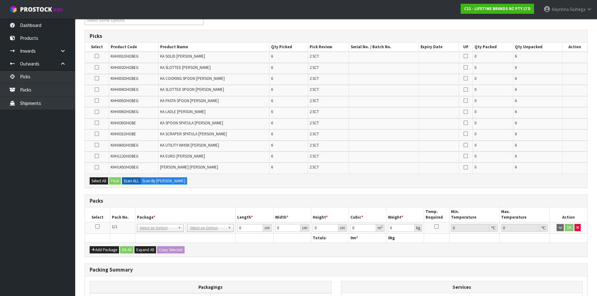
click at [98, 227] on icon at bounding box center [97, 227] width 4 height 0
click at [220, 169] on td "KA Y PEELER MATT BLACK" at bounding box center [214, 168] width 111 height 11
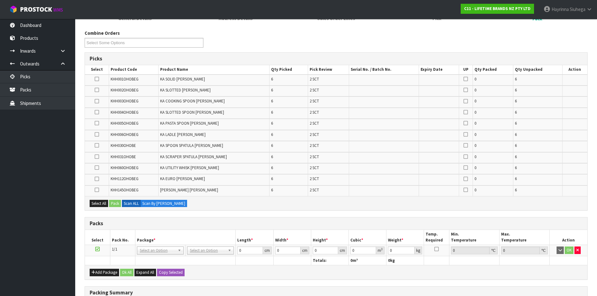
scroll to position [0, 0]
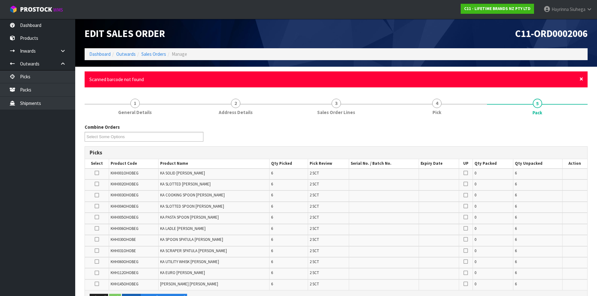
click at [579, 78] on span "×" at bounding box center [581, 79] width 4 height 9
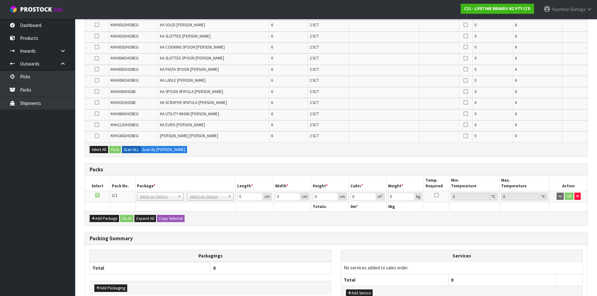
click at [385, 151] on div "Select All Pack Scan ALL Scan By Quantity" at bounding box center [336, 149] width 502 height 14
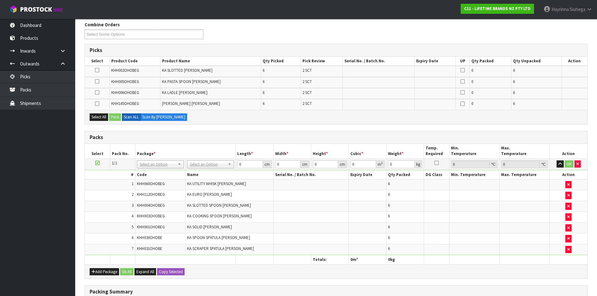
scroll to position [94, 0]
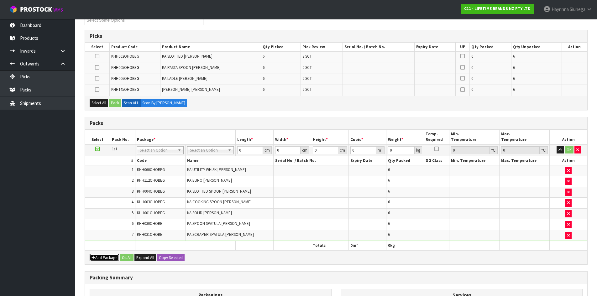
click at [101, 256] on button "Add Package" at bounding box center [104, 258] width 29 height 8
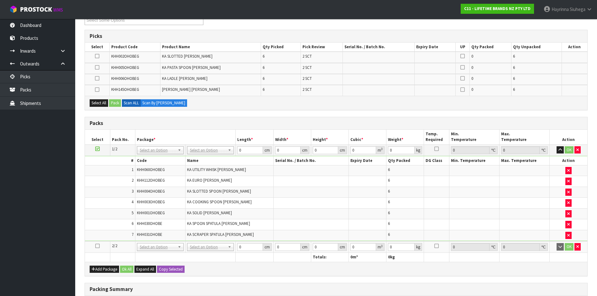
click at [98, 246] on icon at bounding box center [97, 246] width 4 height 0
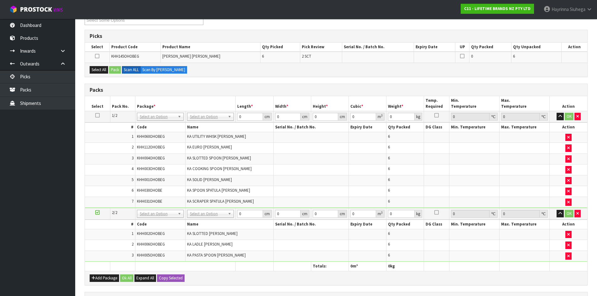
click at [238, 165] on td "KA COOKING SPOON MATT BLACK" at bounding box center [230, 170] width 88 height 11
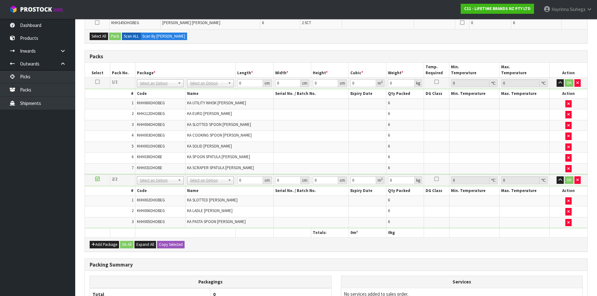
scroll to position [188, 0]
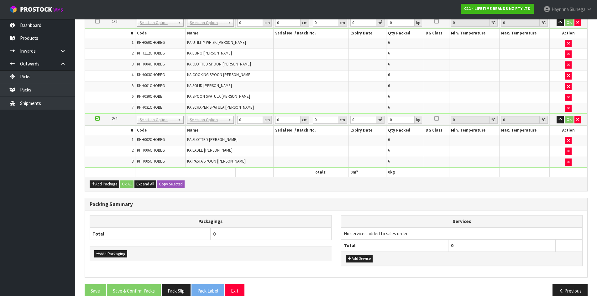
click at [272, 160] on td "KA PASTA SPOON MATT BLACK" at bounding box center [230, 162] width 88 height 11
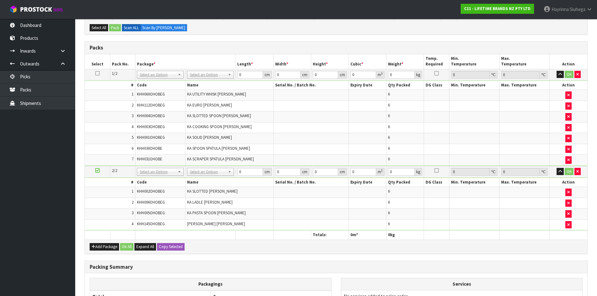
scroll to position [114, 0]
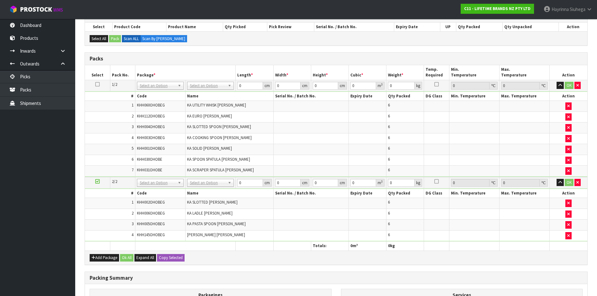
click at [210, 81] on td "No Packaging Cartons PLT GEN120 (1200 X 1000) PLT ONE WAY SKID CHEP HIRE PALLET…" at bounding box center [211, 85] width 50 height 11
click at [206, 93] on input "text" at bounding box center [211, 95] width 44 height 8
type input "CTN6"
type input "45.5"
type input "30.5"
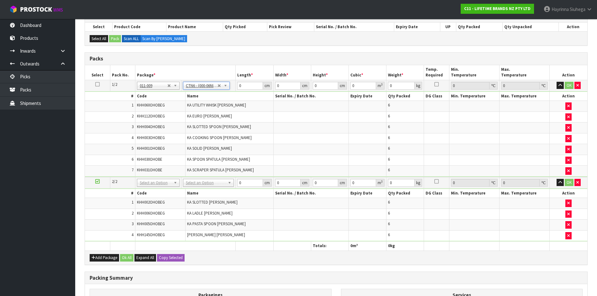
type input "30.5"
type input "0.042326"
type input "6.82"
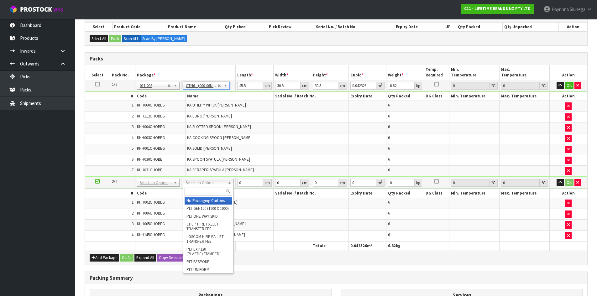
click at [206, 192] on input "text" at bounding box center [209, 192] width 48 height 8
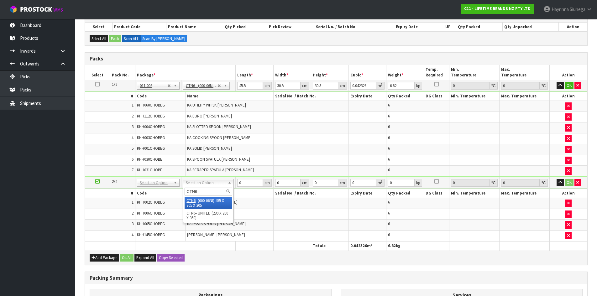
type input "CTN6"
type input "2"
type input "45.5"
type input "30.5"
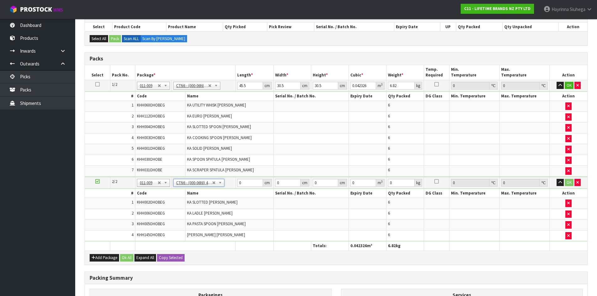
type input "0.042326"
type input "3.4"
click at [126, 262] on div "Add Package Ok All Expand All Copy Selected" at bounding box center [336, 258] width 502 height 14
click at [127, 259] on button "Ok All" at bounding box center [126, 258] width 13 height 8
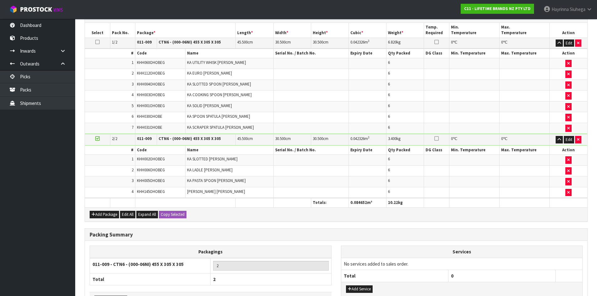
scroll to position [201, 0]
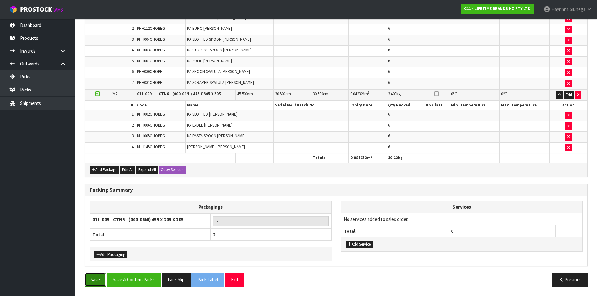
click at [98, 283] on button "Save" at bounding box center [95, 279] width 21 height 13
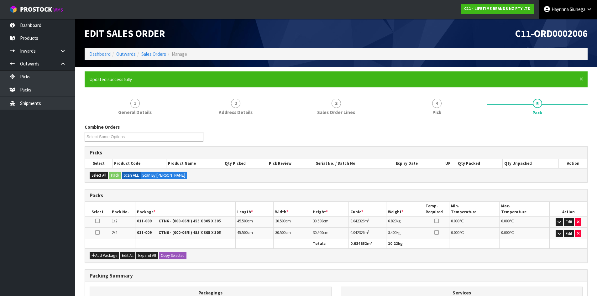
click at [568, 8] on span "Hayrinna" at bounding box center [560, 9] width 17 height 6
click at [563, 25] on link "Logout" at bounding box center [572, 25] width 50 height 8
